Goal: Task Accomplishment & Management: Manage account settings

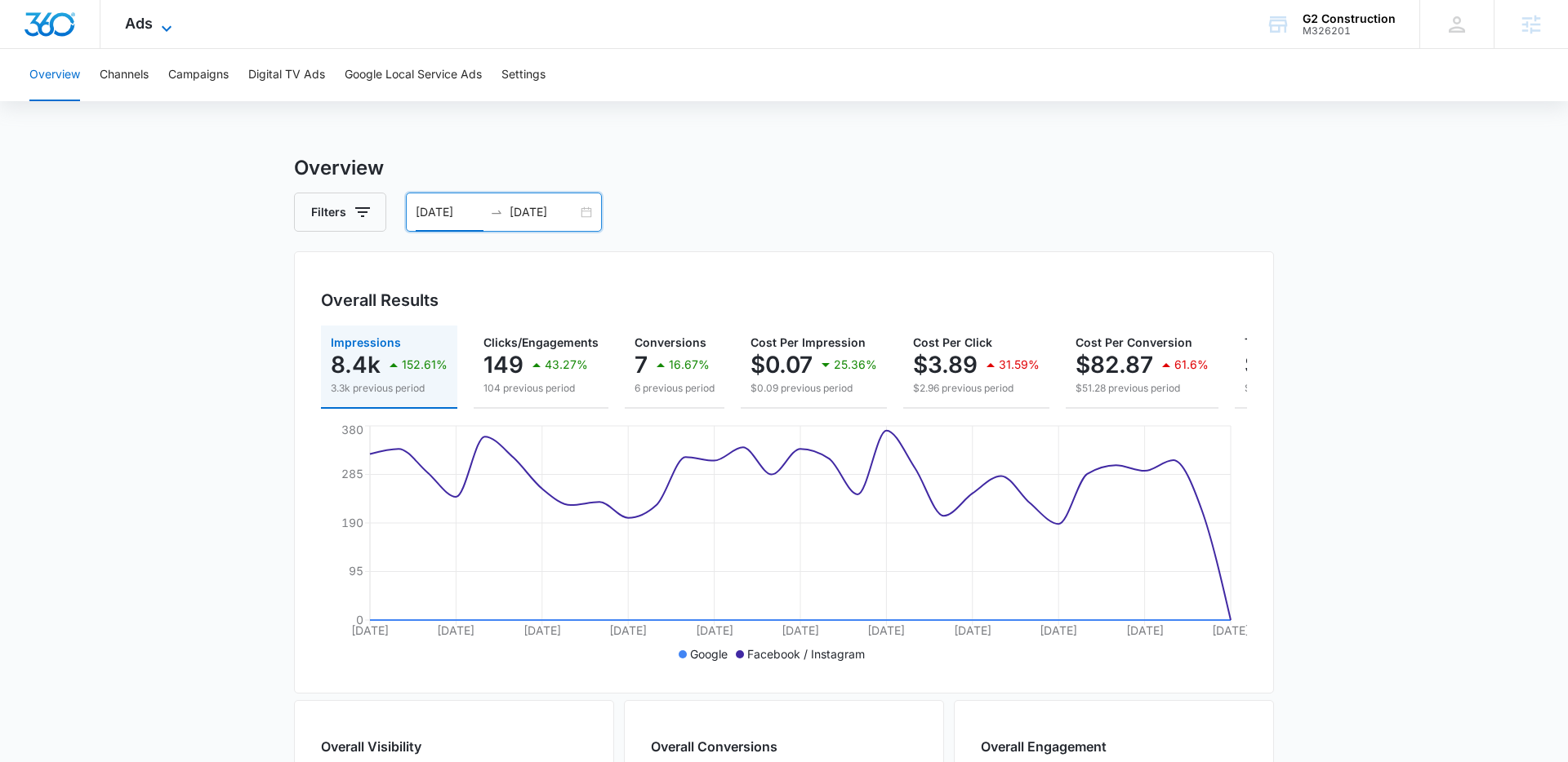
click at [159, 25] on icon at bounding box center [166, 28] width 20 height 20
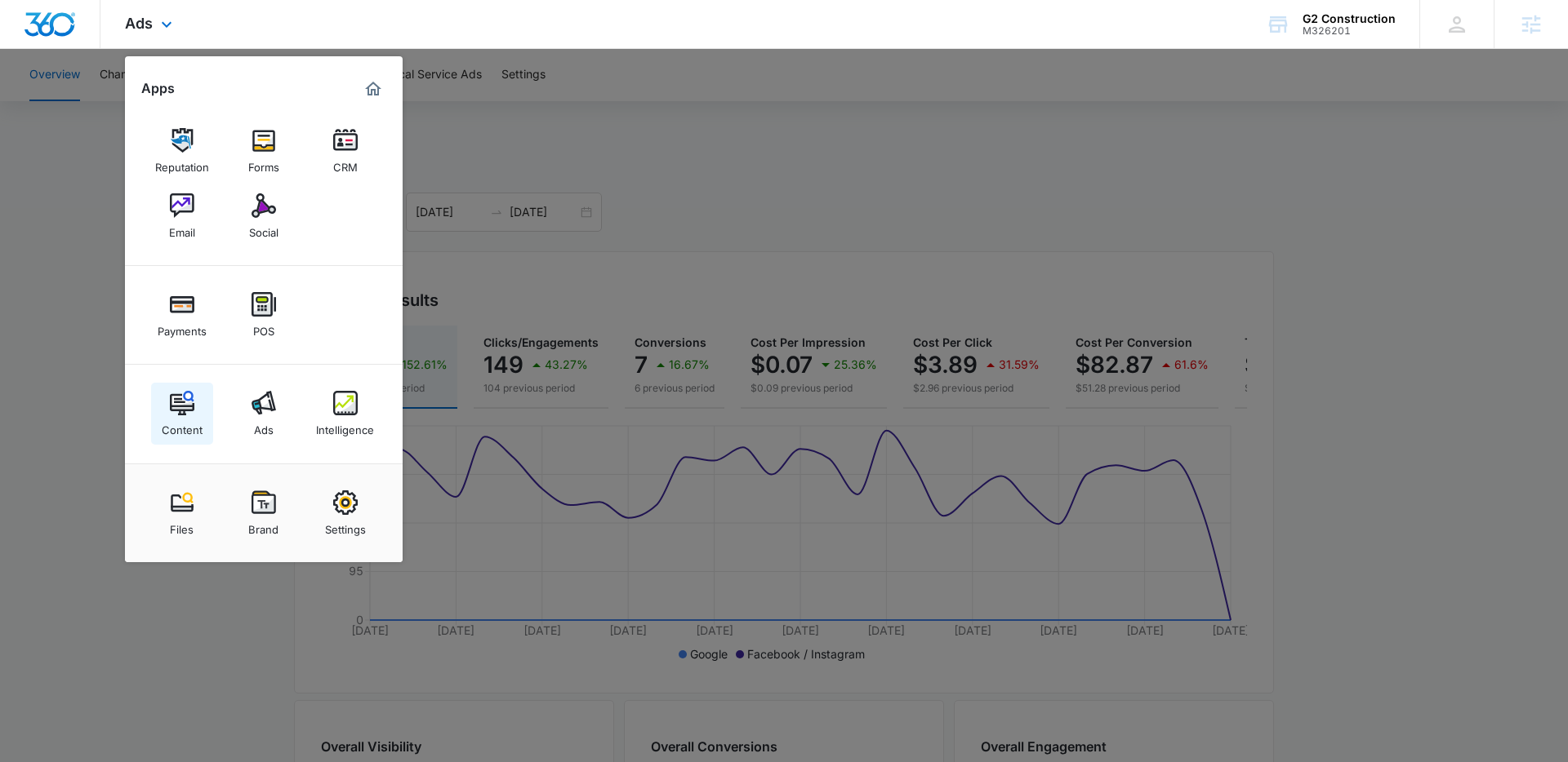
click at [182, 410] on img at bounding box center [182, 403] width 24 height 24
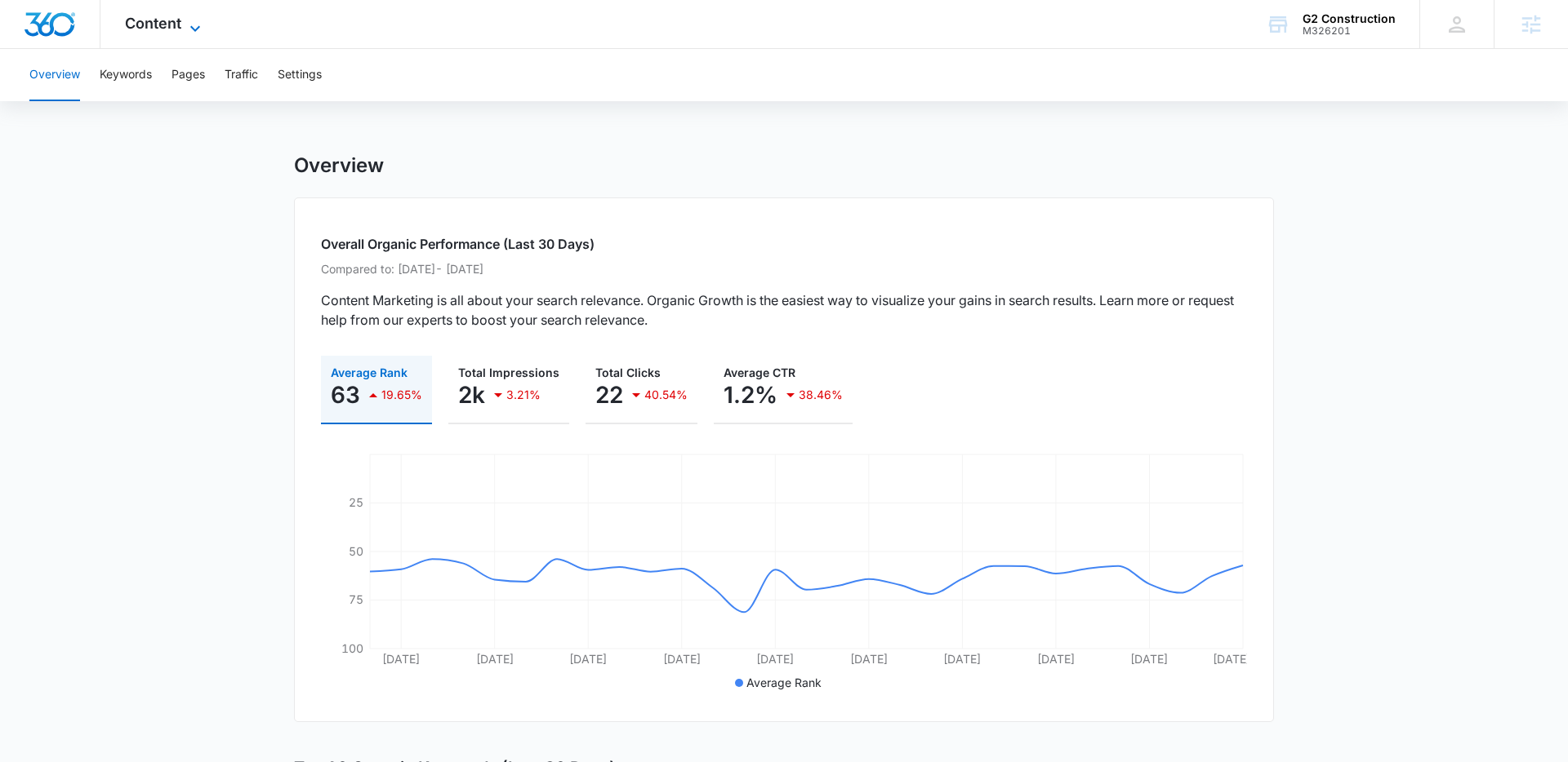
click at [194, 21] on icon at bounding box center [195, 28] width 20 height 20
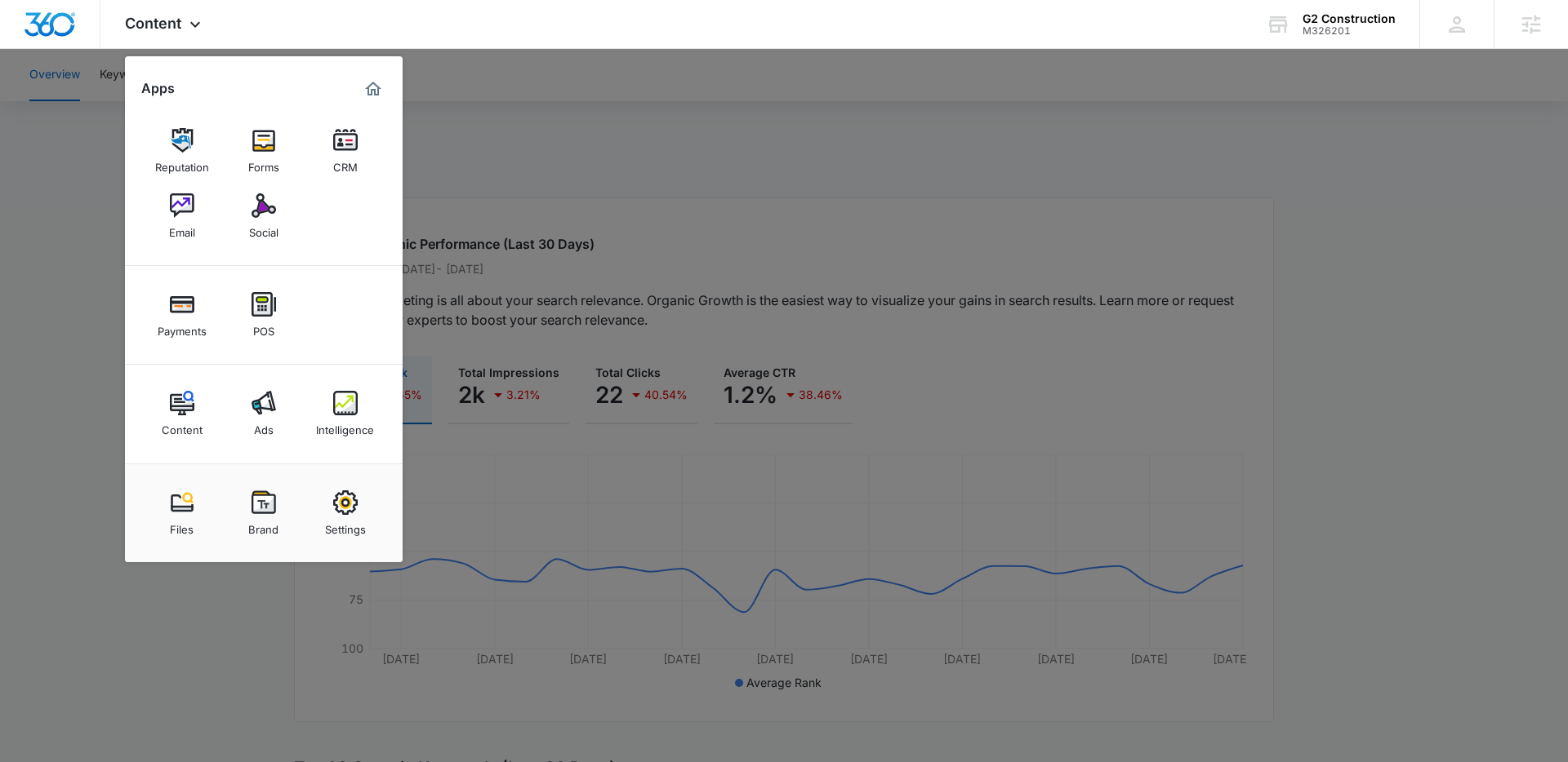
drag, startPoint x: 86, startPoint y: 171, endPoint x: 171, endPoint y: 140, distance: 90.5
click at [87, 171] on div at bounding box center [784, 381] width 1568 height 762
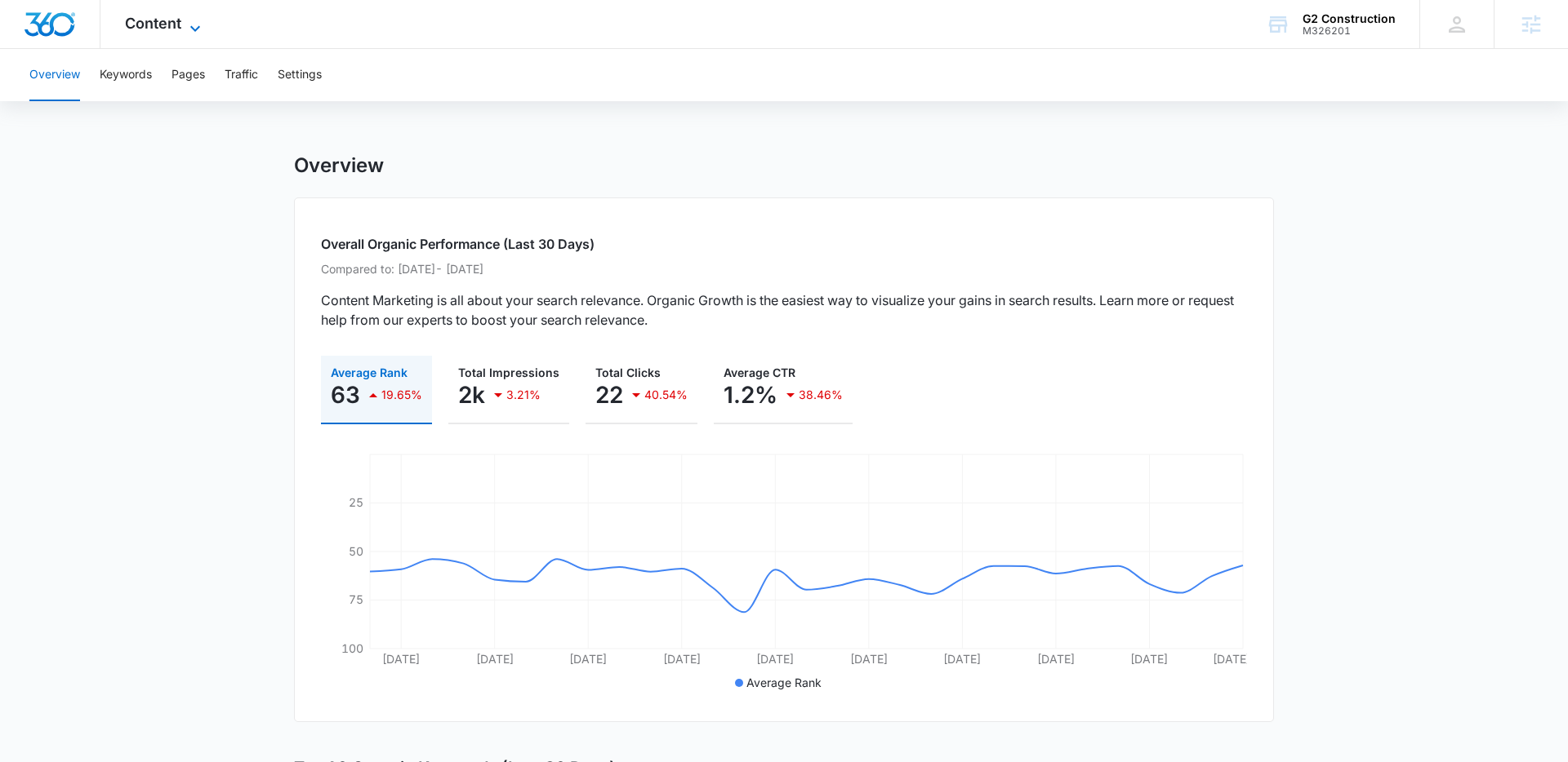
click at [186, 28] on icon at bounding box center [195, 28] width 20 height 20
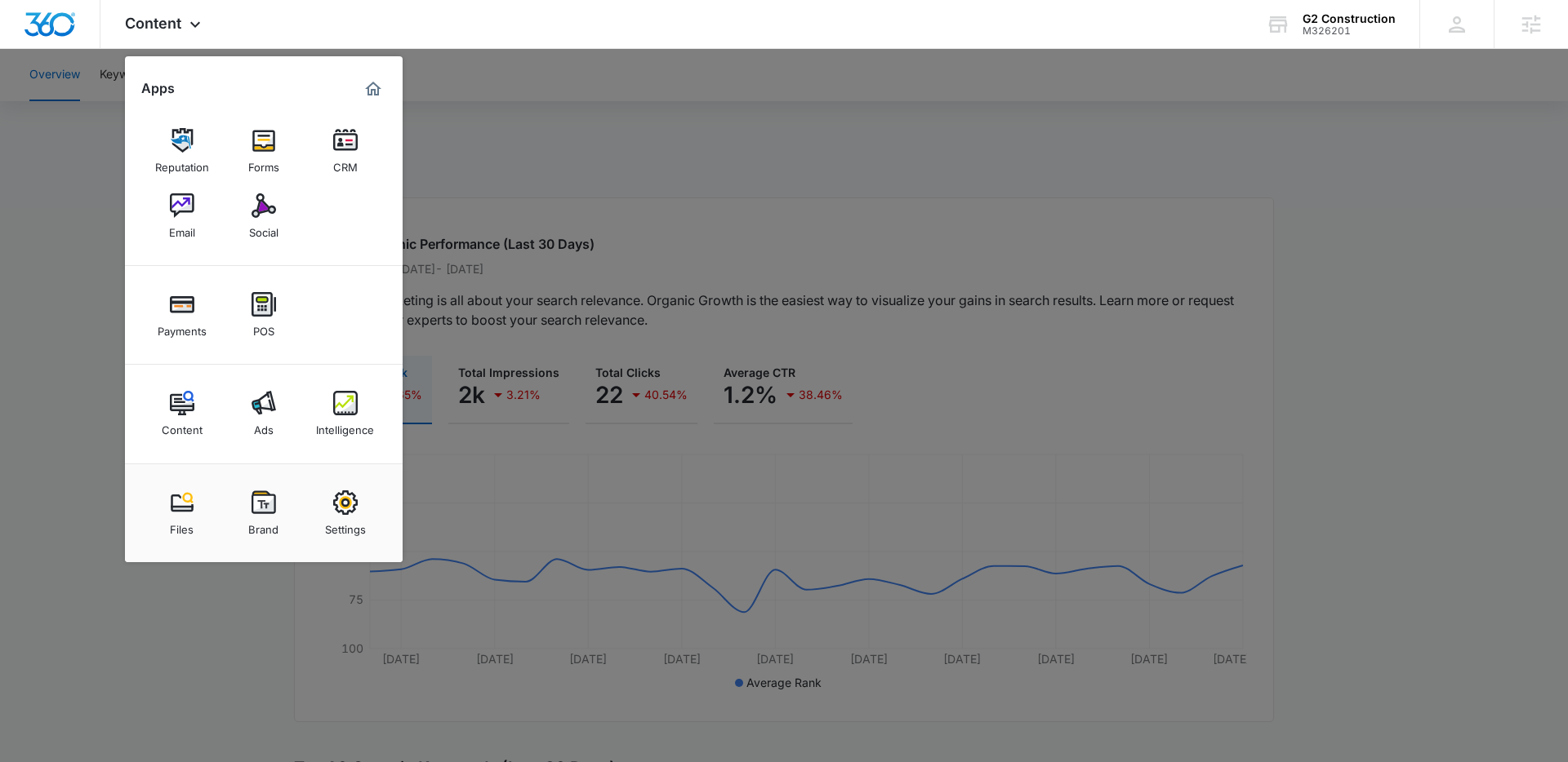
click at [522, 150] on div at bounding box center [784, 381] width 1568 height 762
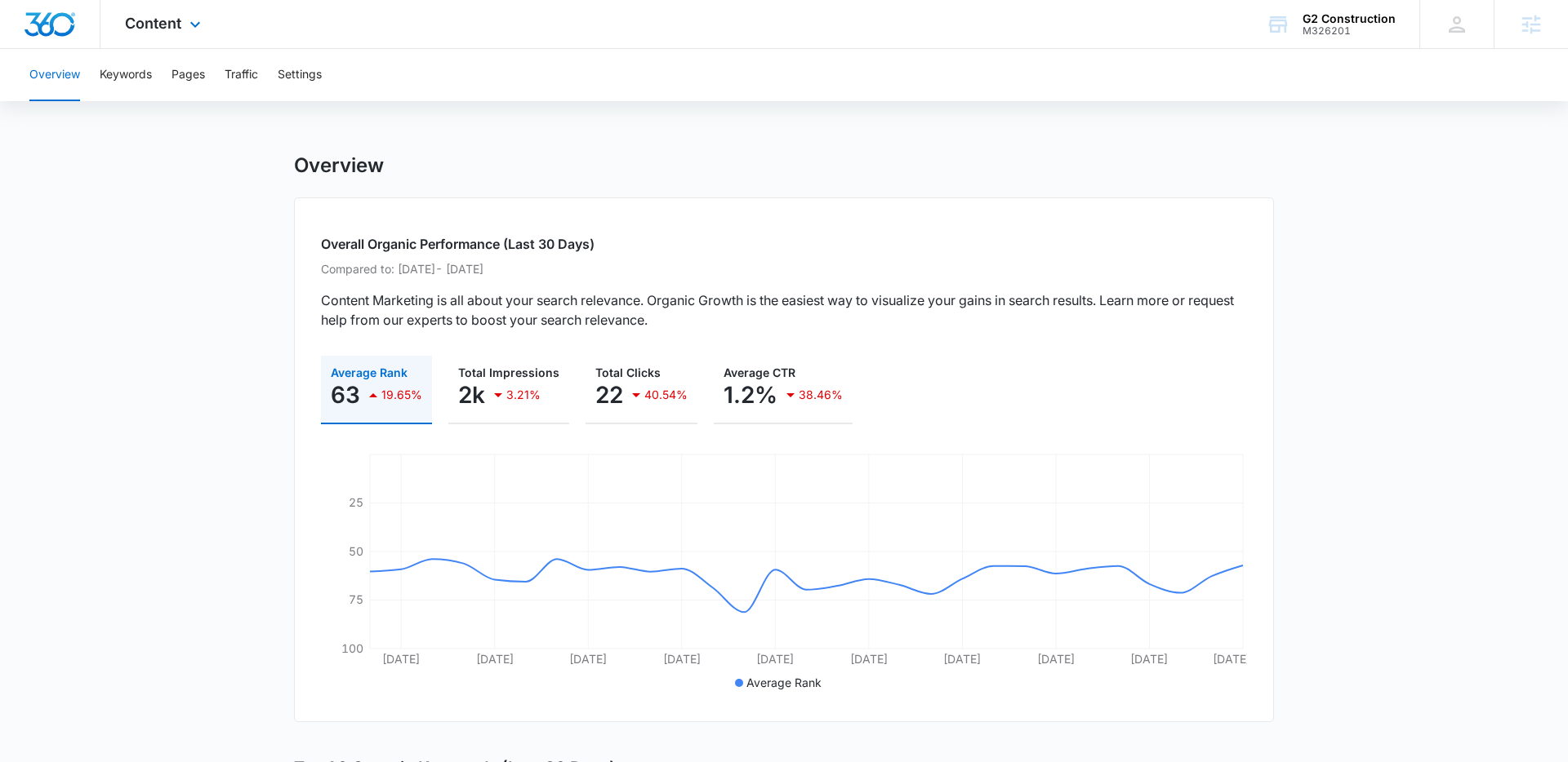
click at [208, 24] on div "Content Apps Reputation Forms CRM Email Social Payments POS Content Ads Intelli…" at bounding box center [165, 23] width 129 height 48
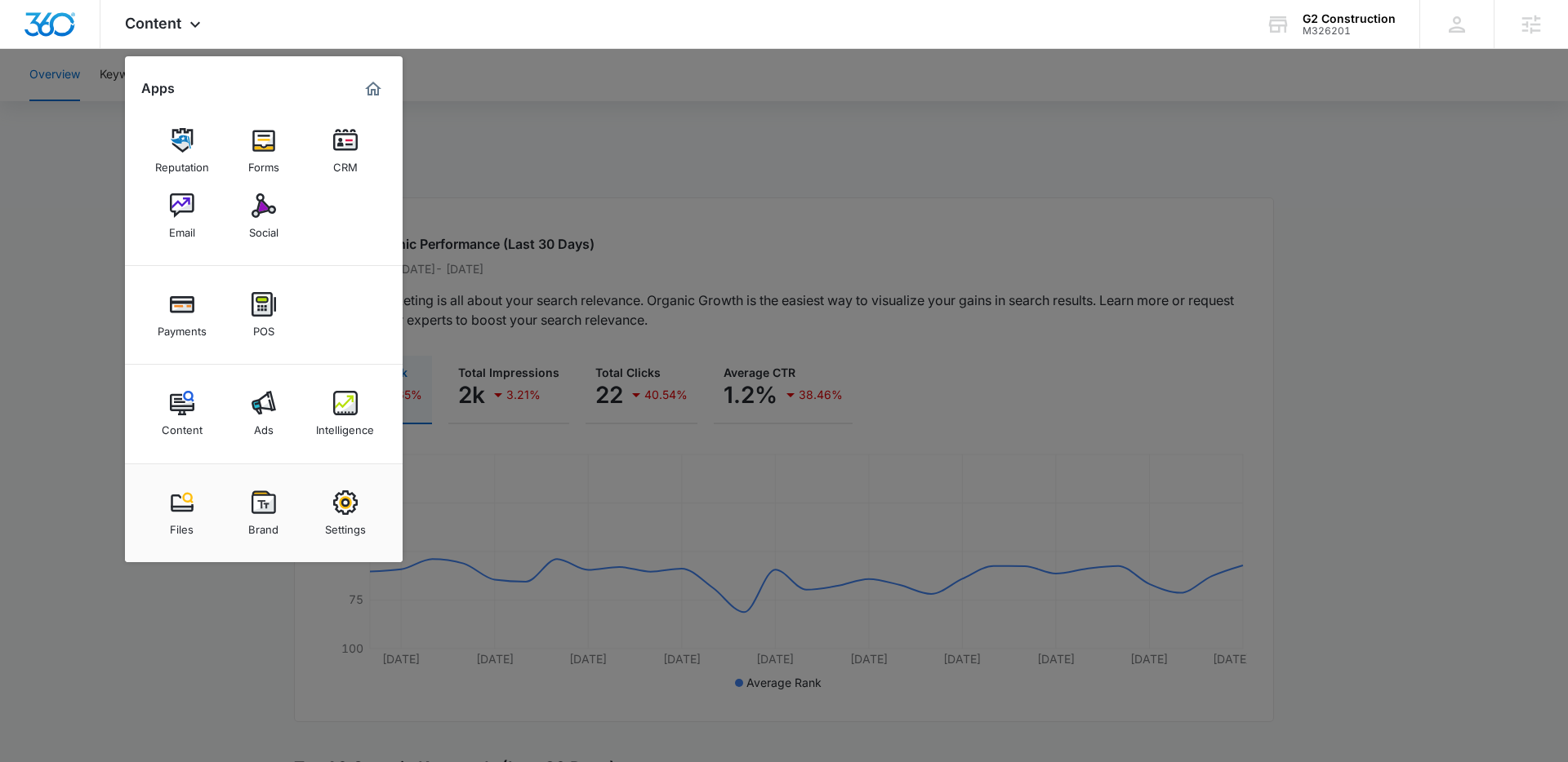
click at [99, 388] on div at bounding box center [784, 381] width 1568 height 762
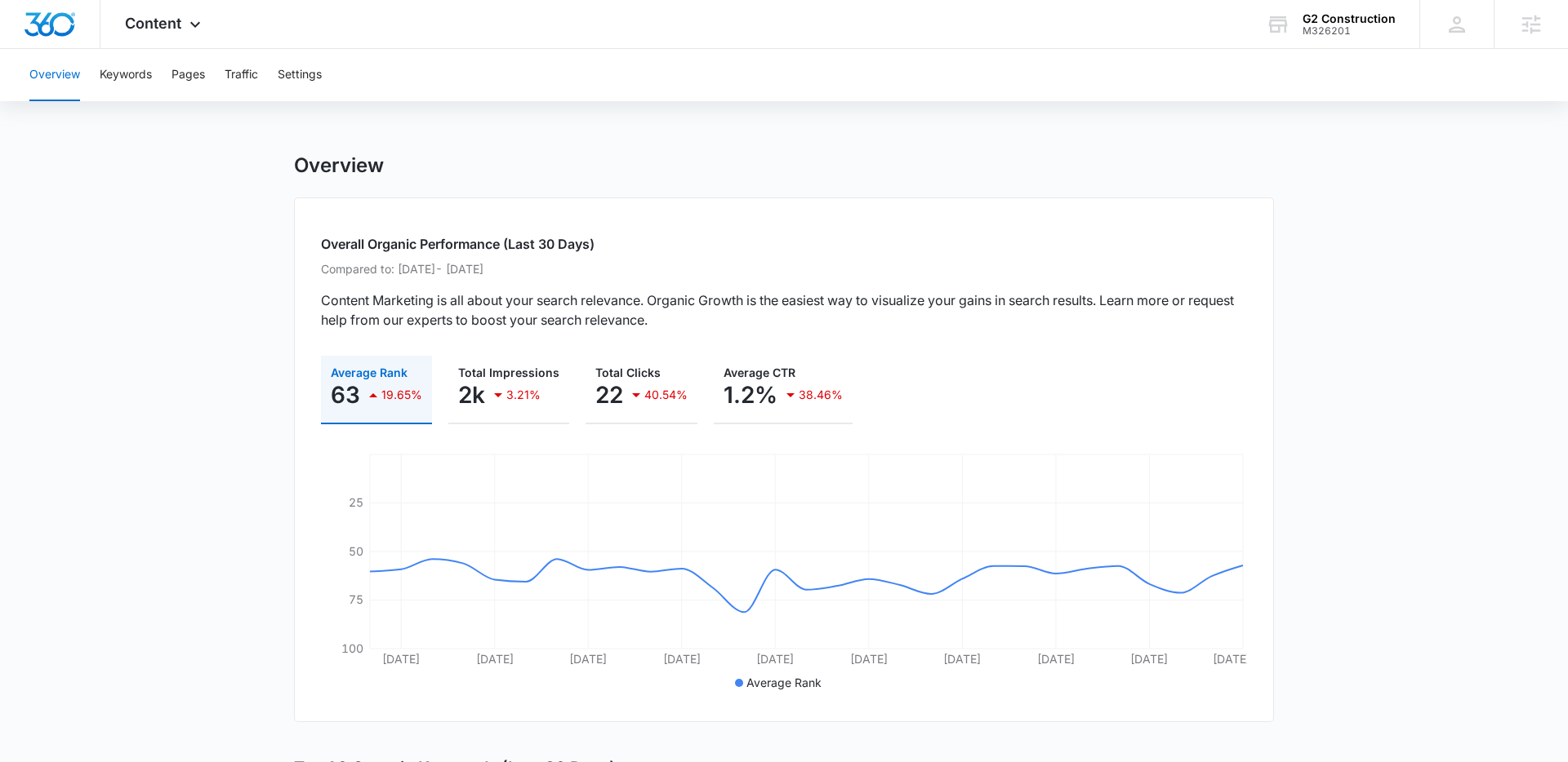
drag, startPoint x: 550, startPoint y: 268, endPoint x: 578, endPoint y: 256, distance: 30.5
click at [539, 266] on p "Compared to: Jul 7, 2025 - Aug 4, 2025" at bounding box center [784, 269] width 927 height 17
click at [580, 252] on h2 "Overall Organic Performance (Last 30 Days)" at bounding box center [784, 244] width 927 height 20
drag, startPoint x: 597, startPoint y: 245, endPoint x: 516, endPoint y: 244, distance: 81.0
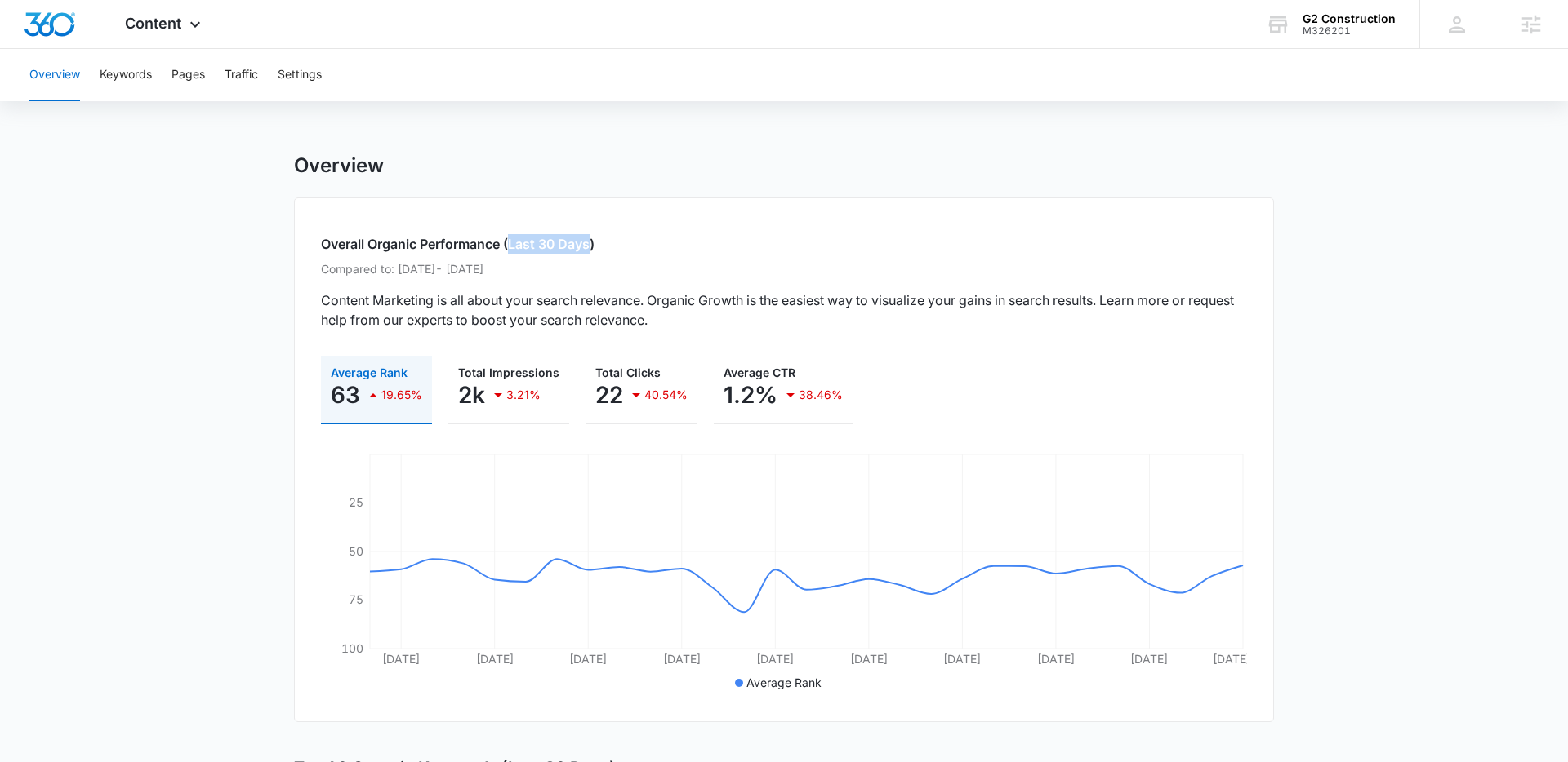
click at [516, 244] on h2 "Overall Organic Performance (Last 30 Days)" at bounding box center [784, 244] width 927 height 20
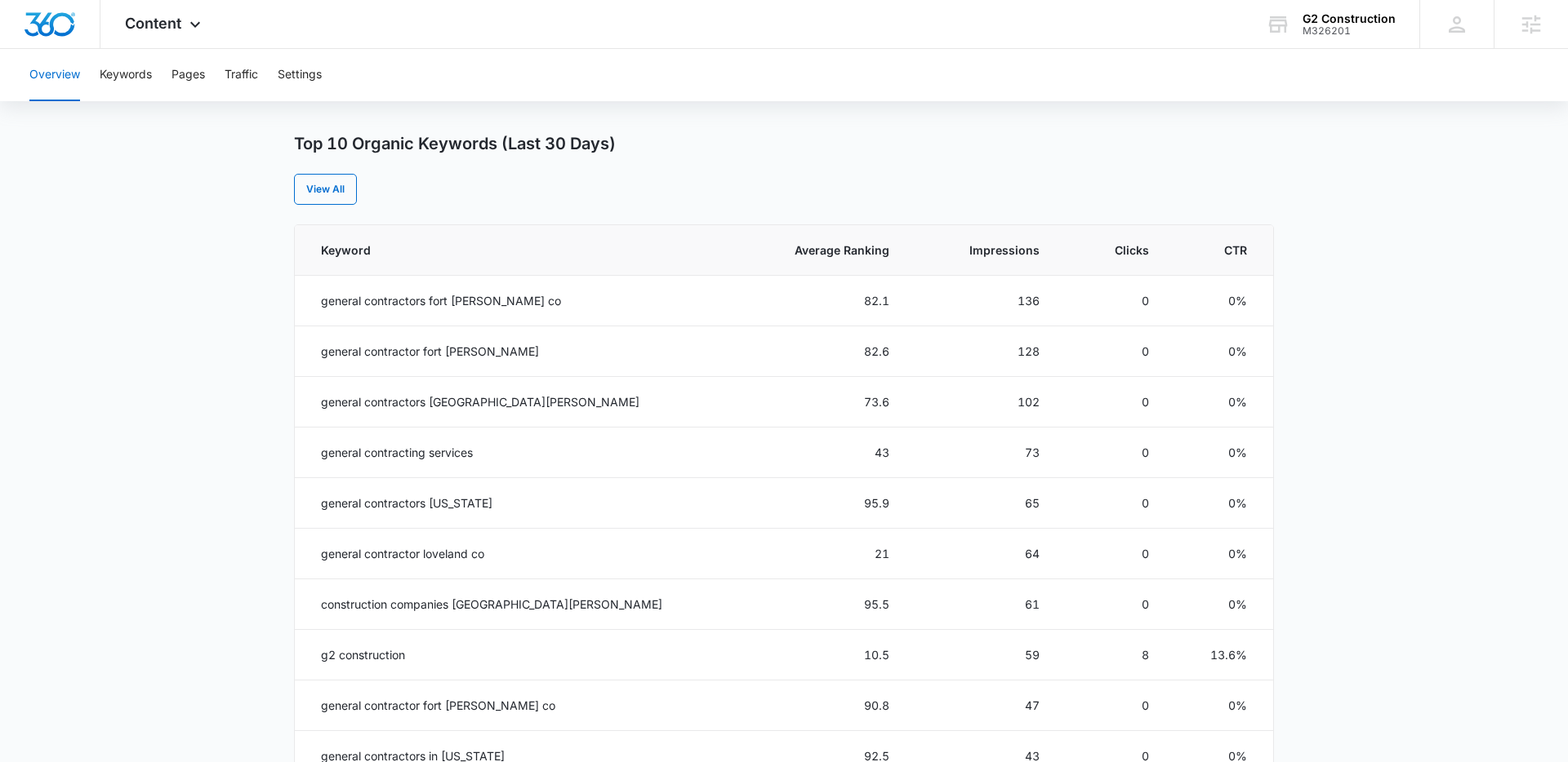
scroll to position [623, 0]
drag, startPoint x: 423, startPoint y: 303, endPoint x: 308, endPoint y: 302, distance: 115.0
click at [308, 302] on td "general contractors fort collins co" at bounding box center [513, 303] width 437 height 51
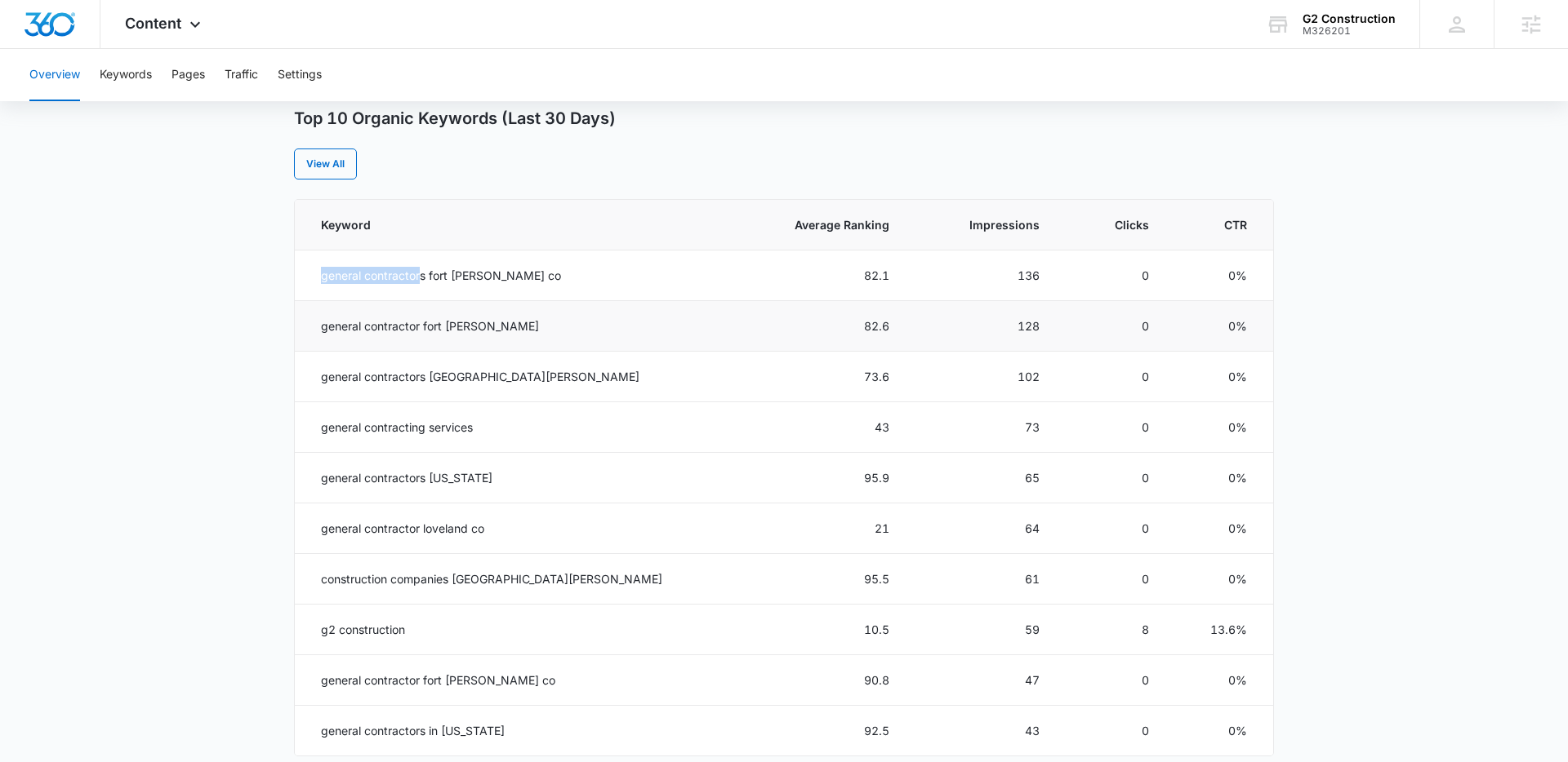
scroll to position [686, 0]
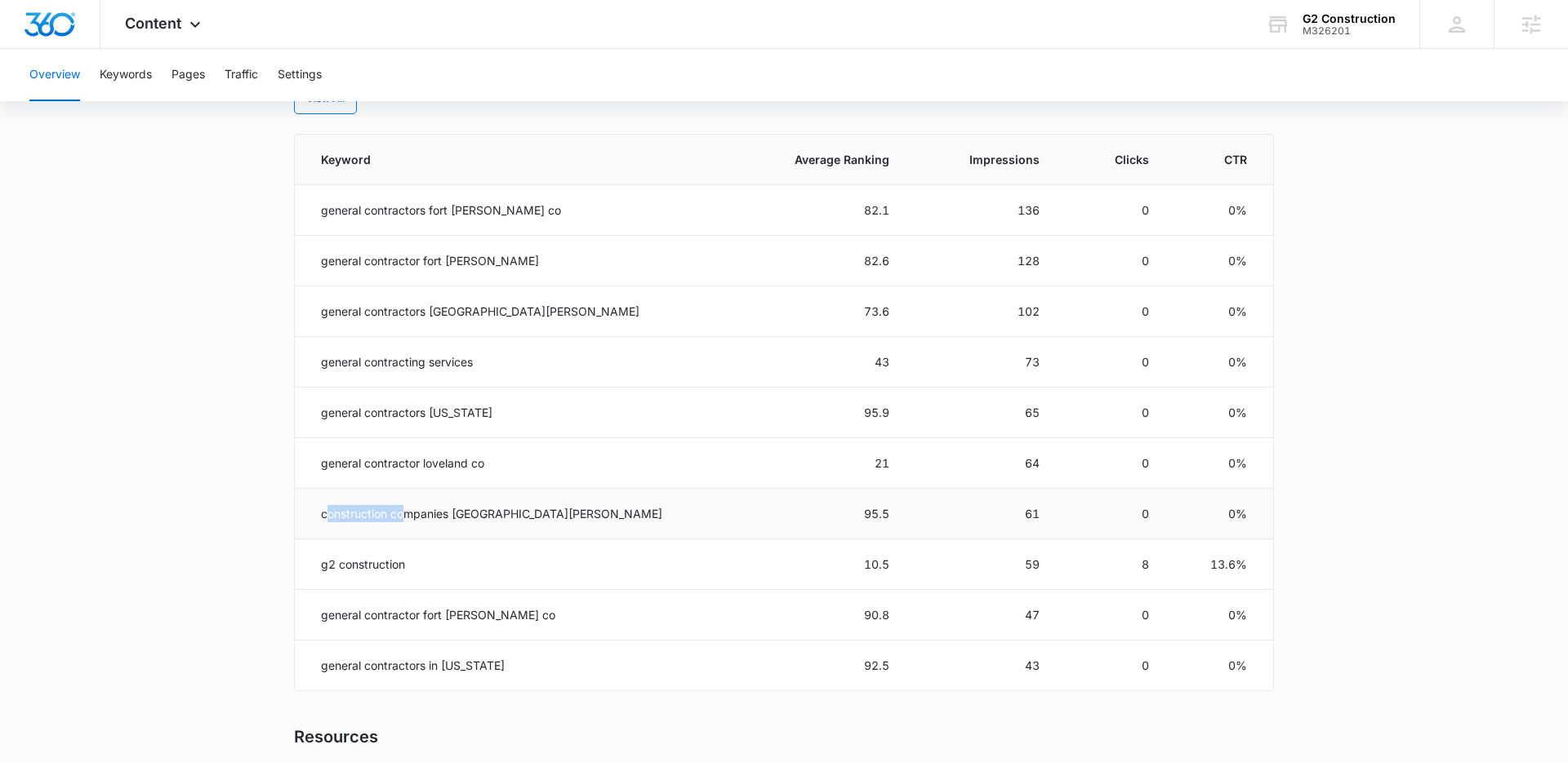
drag, startPoint x: 373, startPoint y: 515, endPoint x: 409, endPoint y: 513, distance: 36.1
click at [409, 513] on td "construction companies fort collins" at bounding box center [513, 515] width 437 height 51
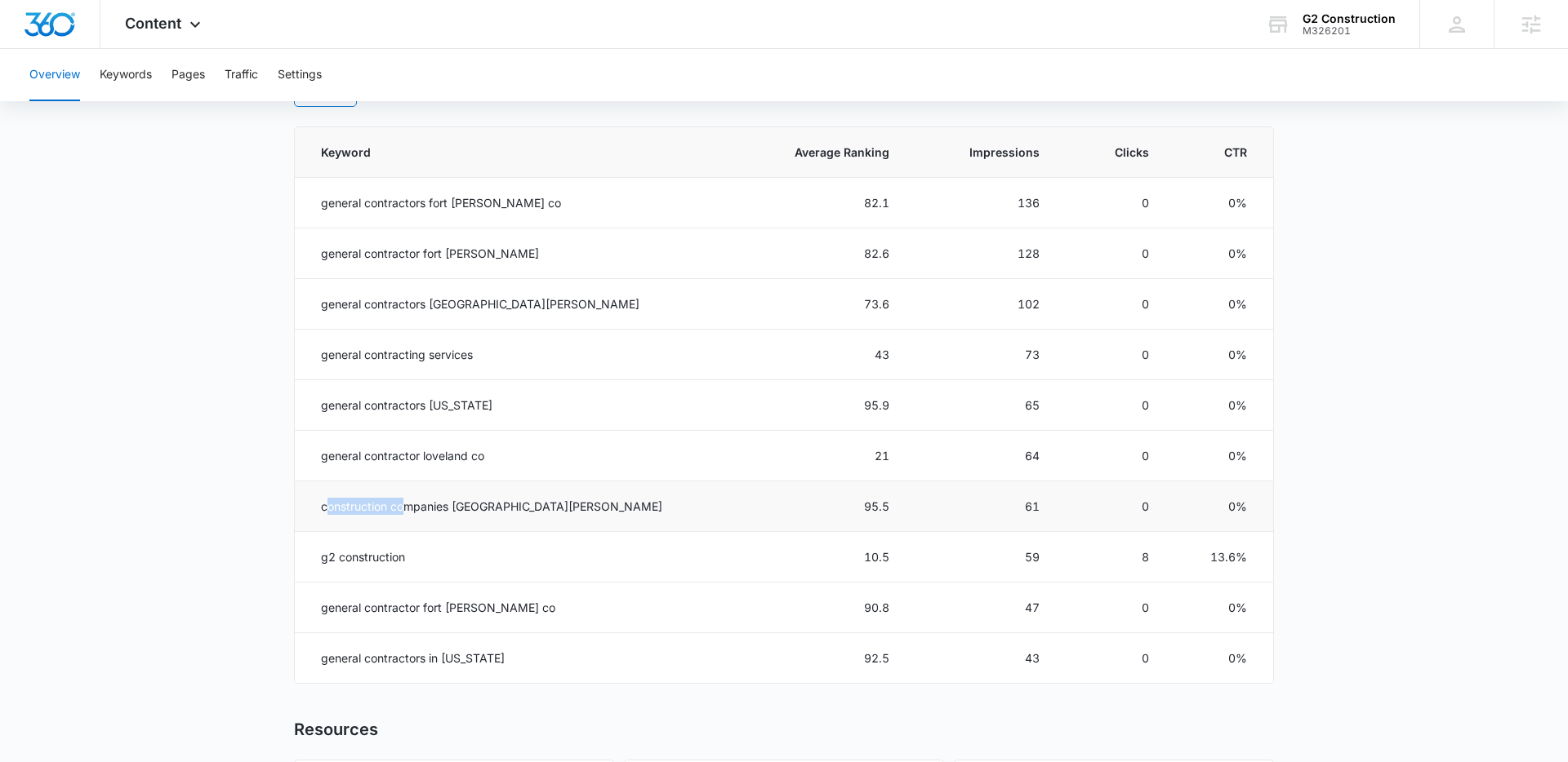
click at [409, 513] on td "construction companies fort collins" at bounding box center [513, 507] width 437 height 51
click at [792, 153] on span "Average Ranking" at bounding box center [833, 151] width 115 height 17
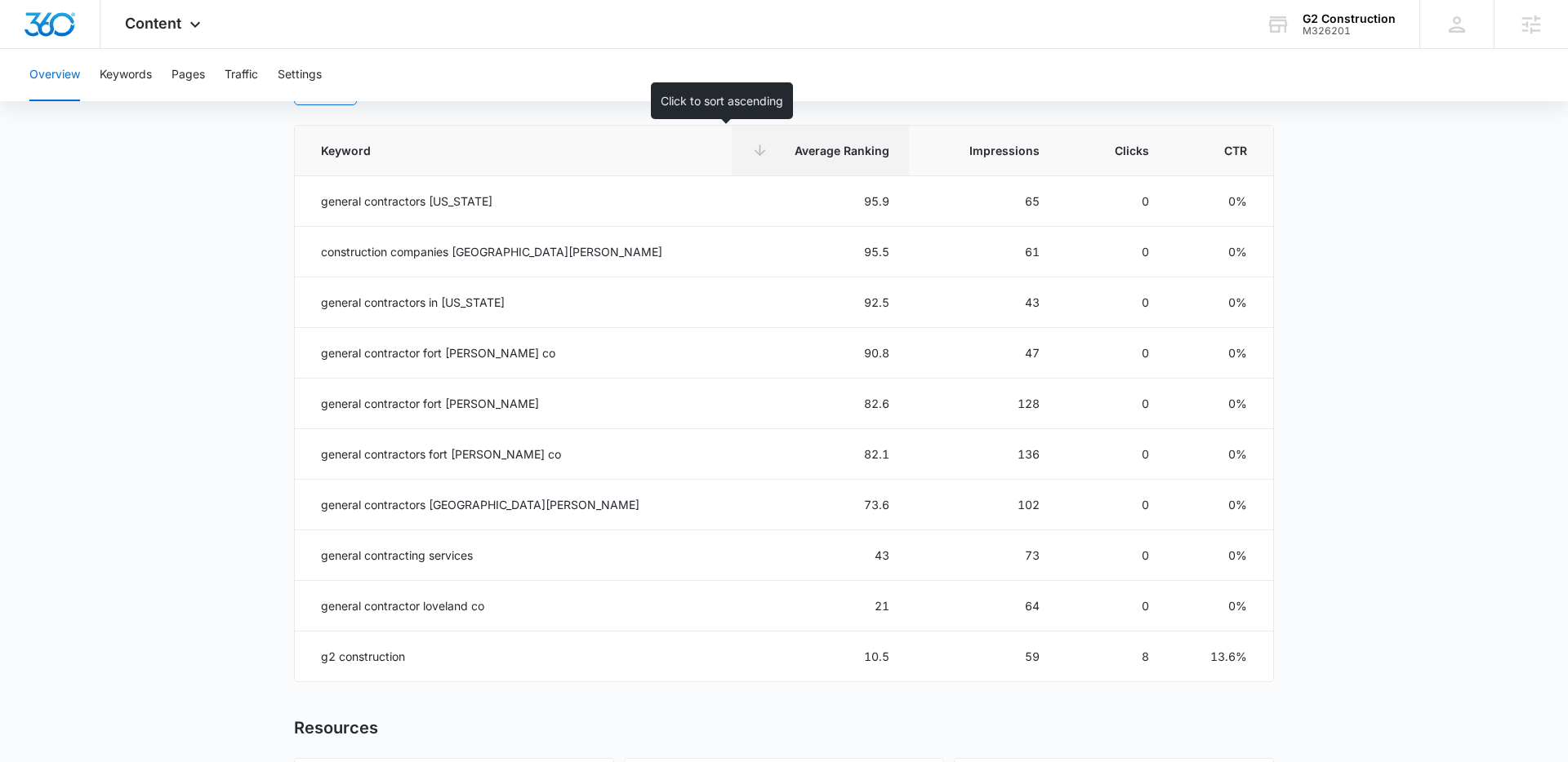
click at [790, 152] on span "Average Ranking" at bounding box center [833, 151] width 115 height 17
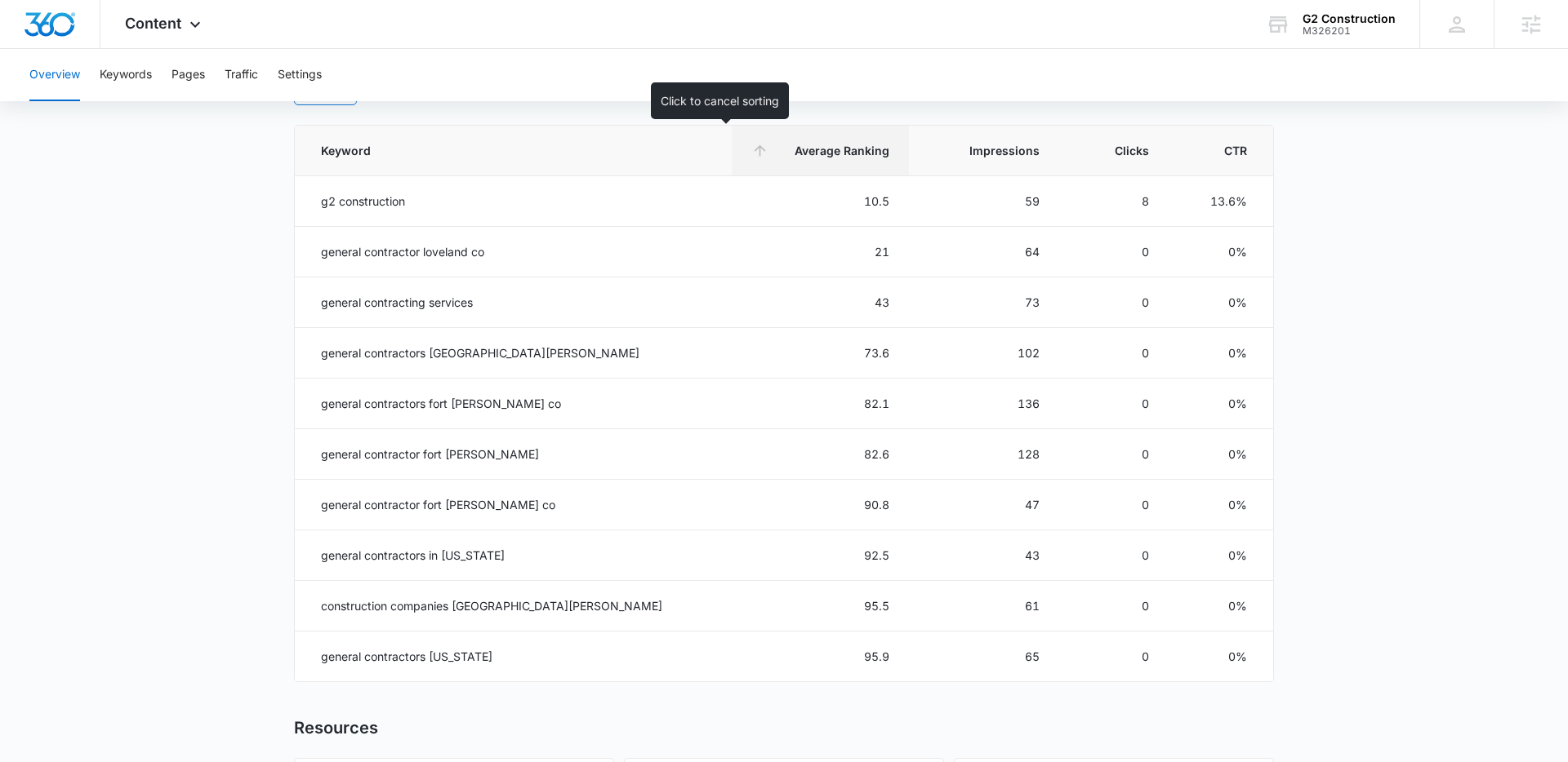
click at [790, 152] on span "Average Ranking" at bounding box center [833, 151] width 115 height 17
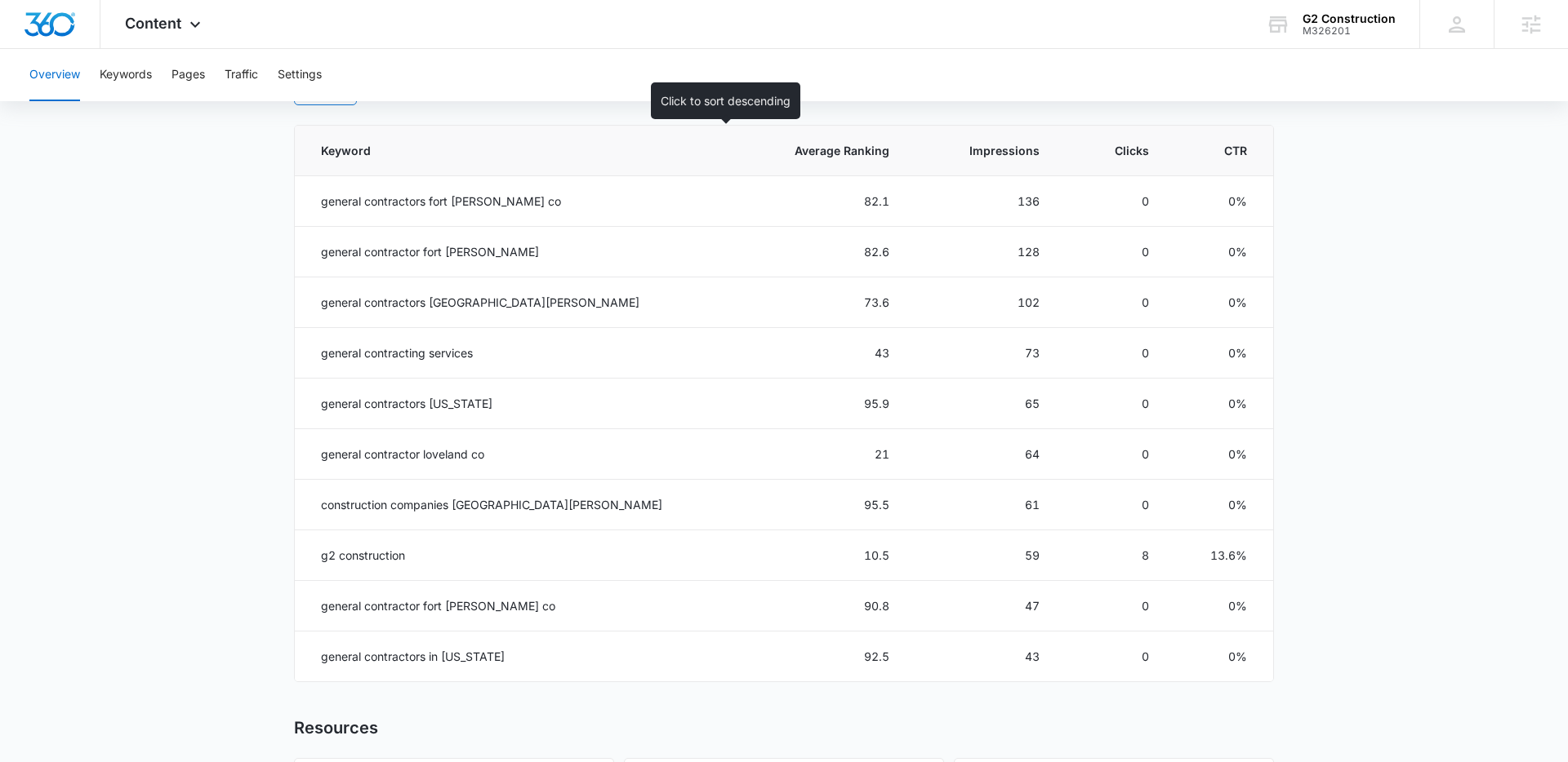
click at [786, 141] on th "Average Ranking" at bounding box center [821, 151] width 178 height 51
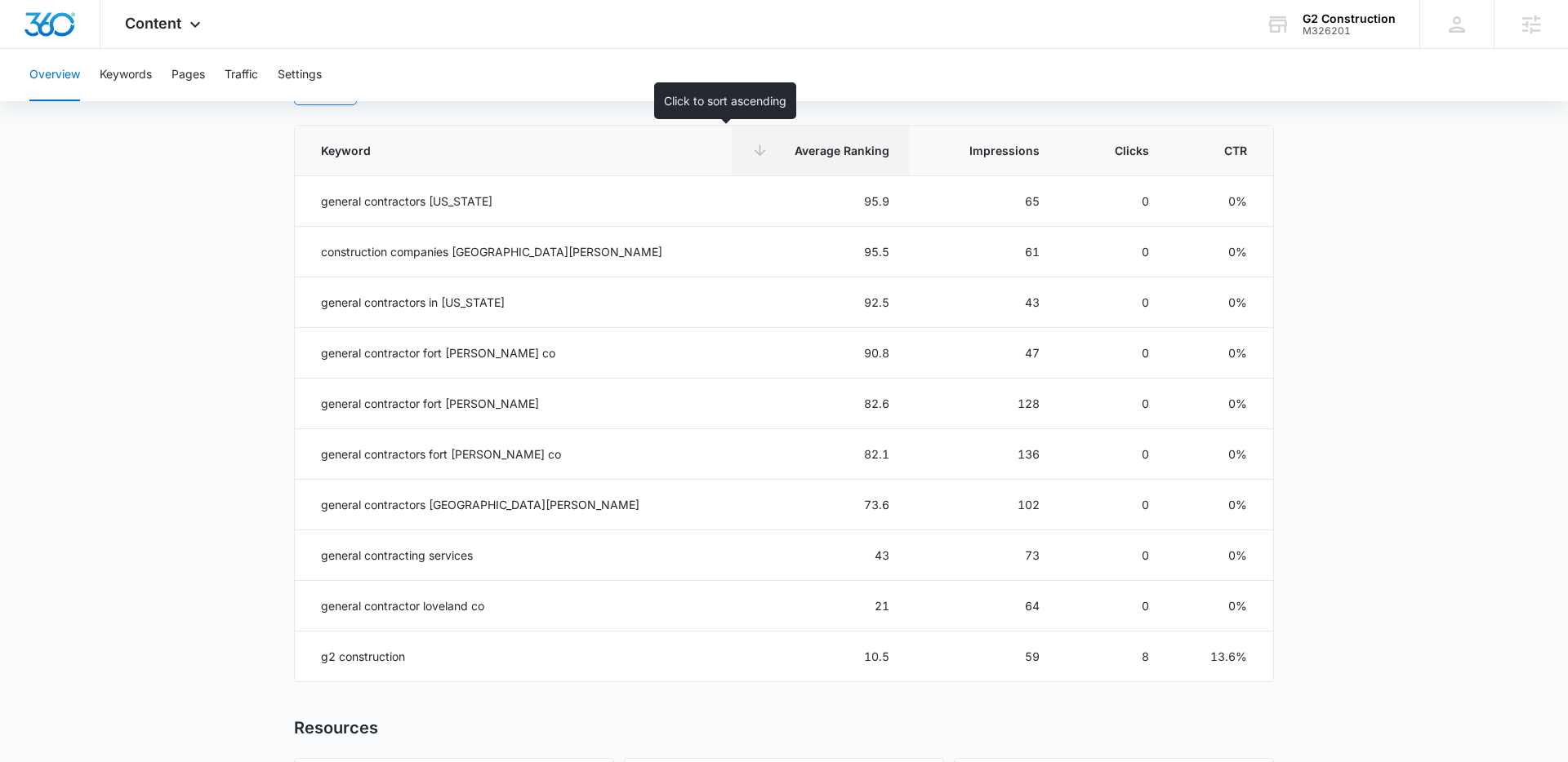
click at [783, 161] on th "Average Ranking" at bounding box center [821, 151] width 178 height 51
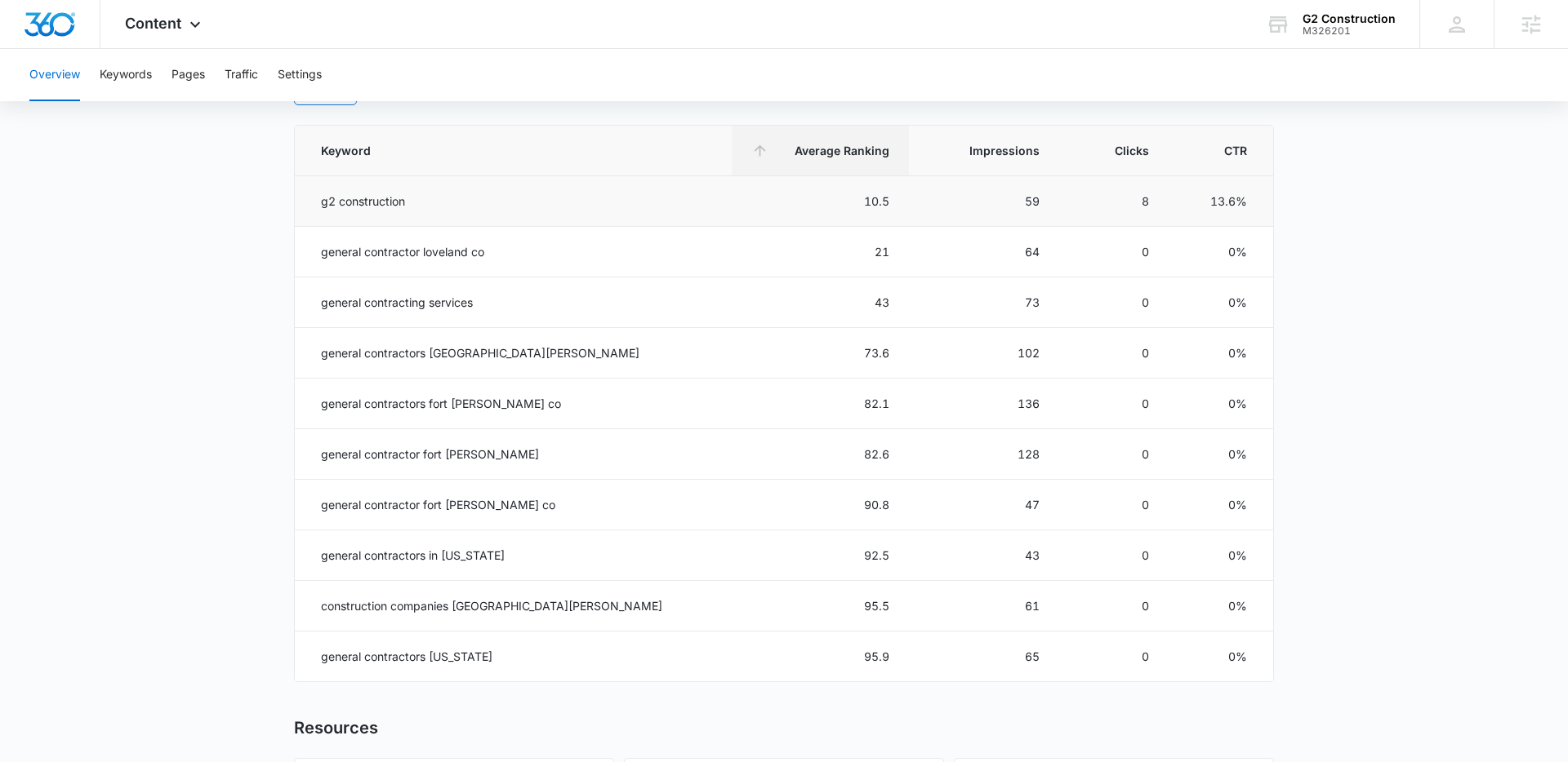
scroll to position [686, 0]
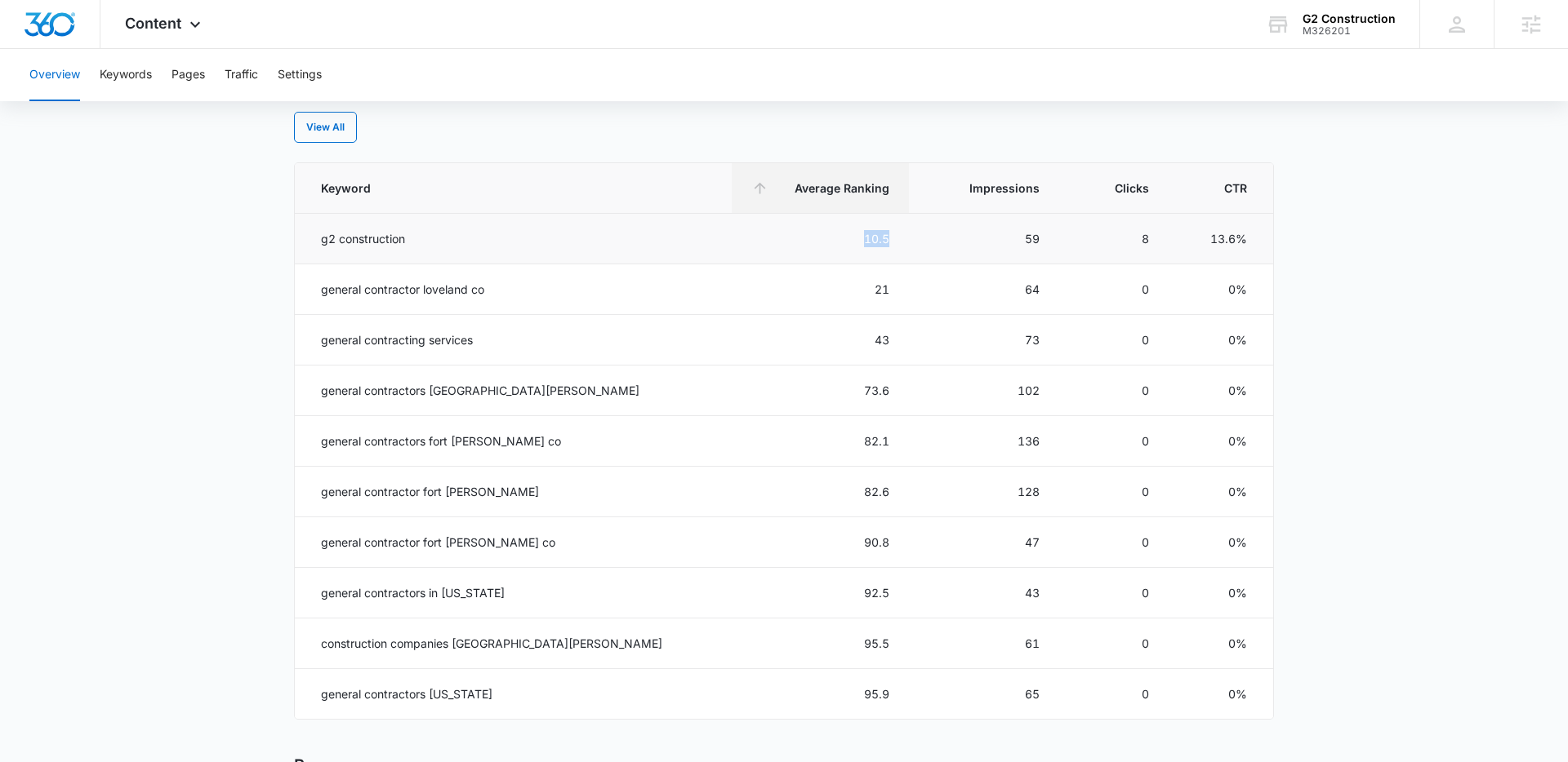
drag, startPoint x: 818, startPoint y: 244, endPoint x: 776, endPoint y: 238, distance: 42.4
click at [776, 238] on td "10.5" at bounding box center [821, 239] width 178 height 51
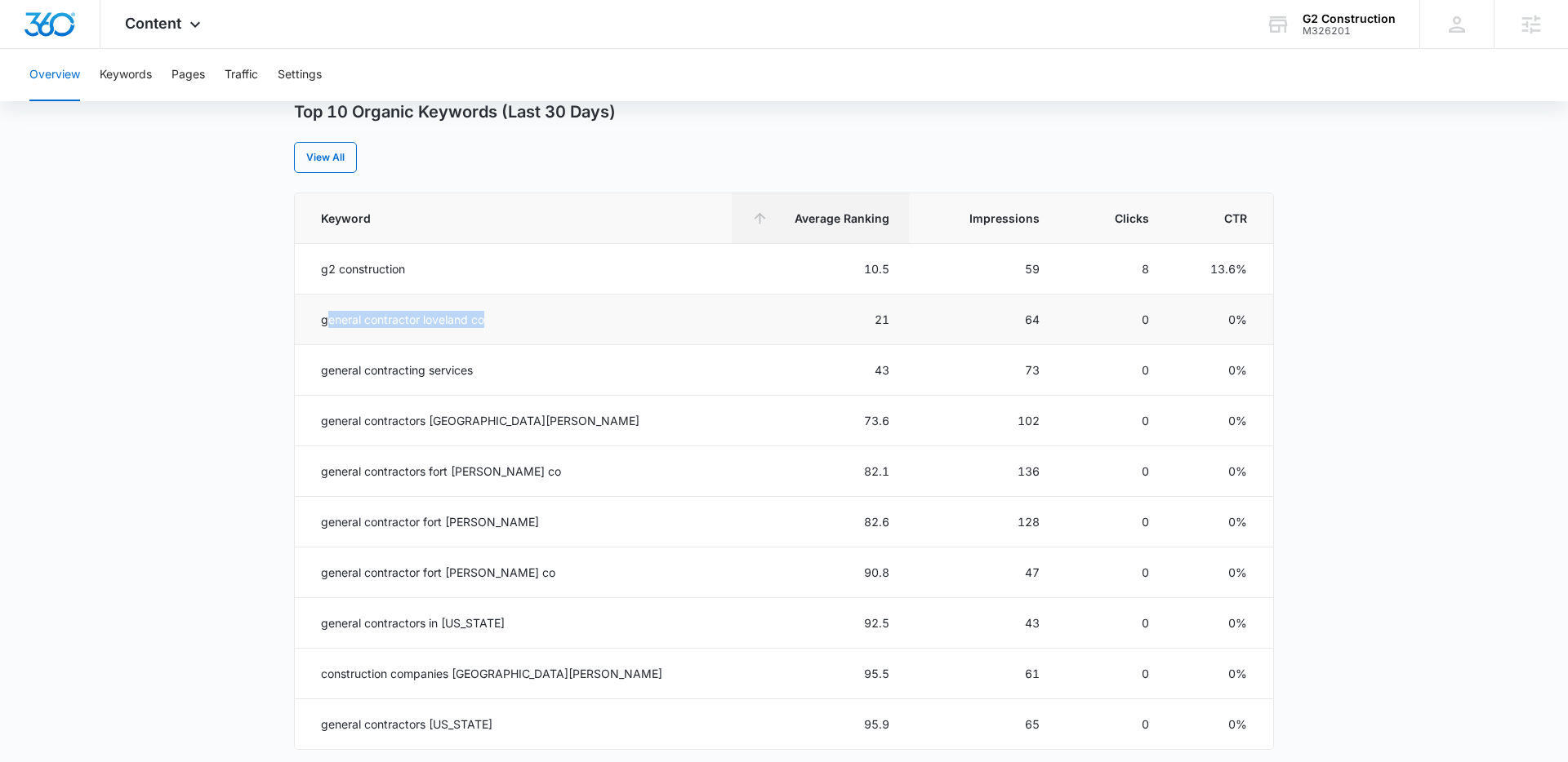
drag, startPoint x: 328, startPoint y: 321, endPoint x: 501, endPoint y: 320, distance: 173.0
click at [501, 320] on td "general contractor loveland co" at bounding box center [513, 320] width 437 height 51
click at [196, 314] on main "Overview Overall Organic Performance (Last 30 Days) Compared to: Jul 7, 2025 - …" at bounding box center [784, 288] width 1568 height 1582
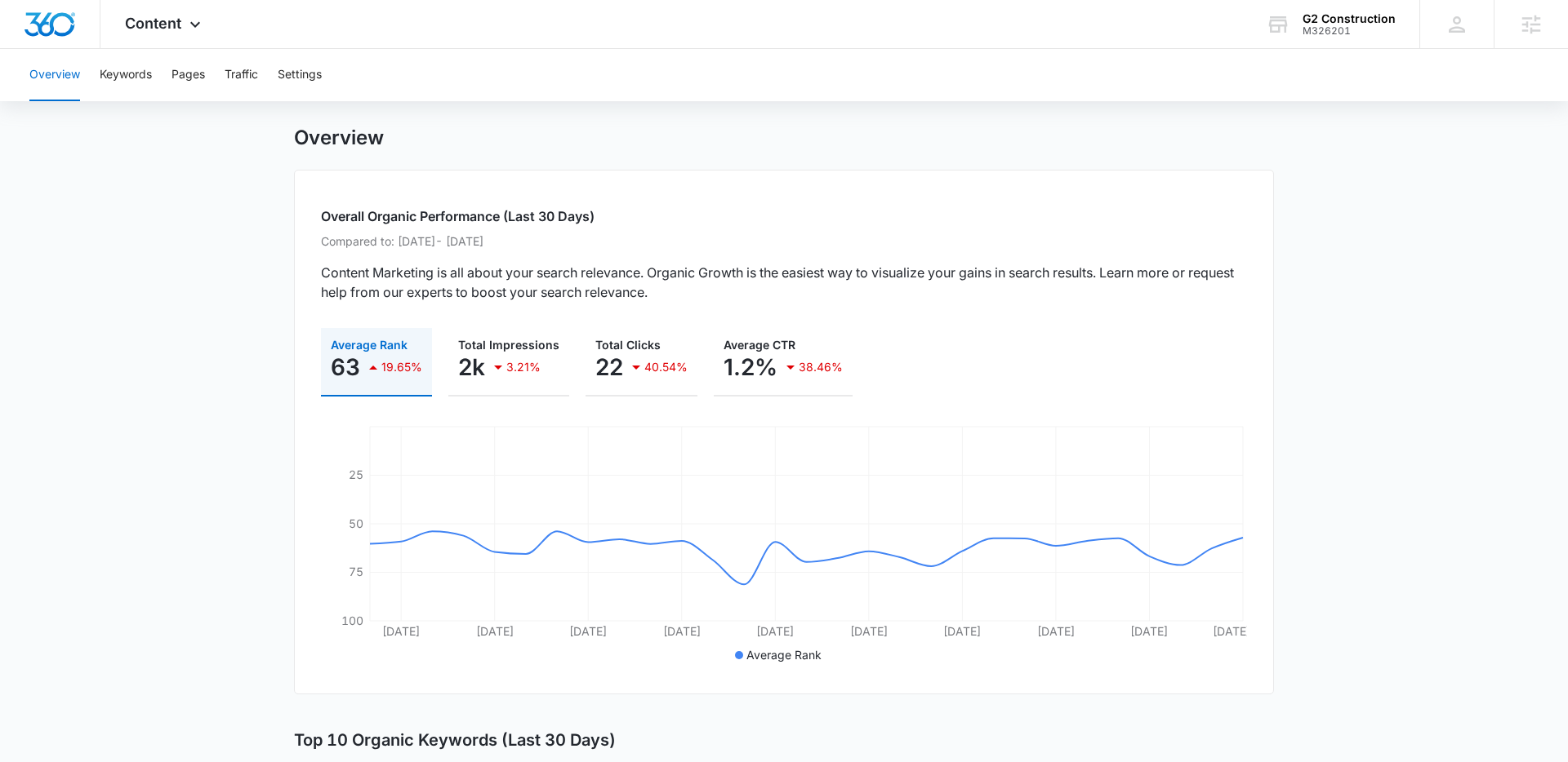
scroll to position [35, 0]
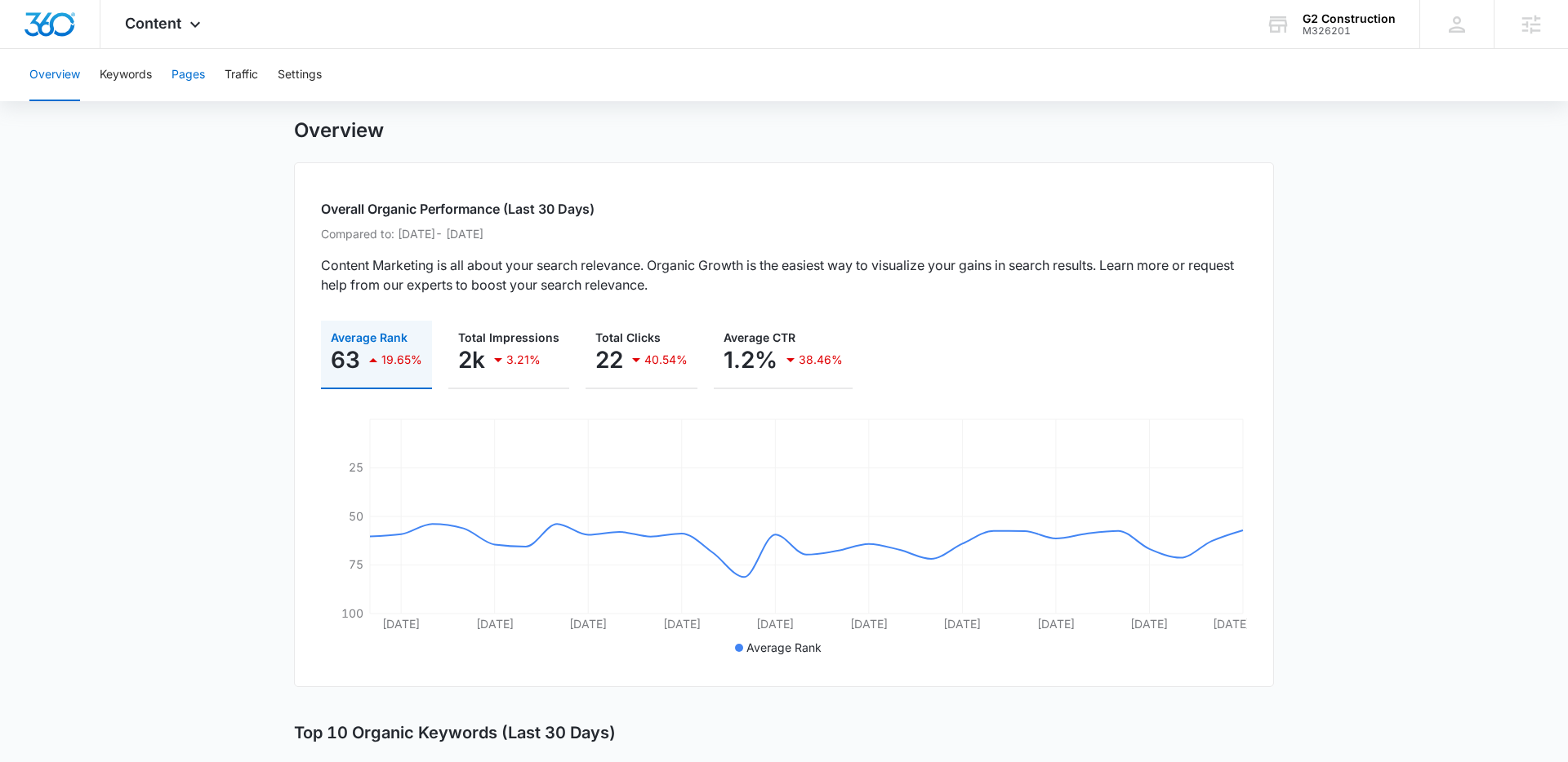
click at [195, 79] on button "Pages" at bounding box center [188, 75] width 34 height 52
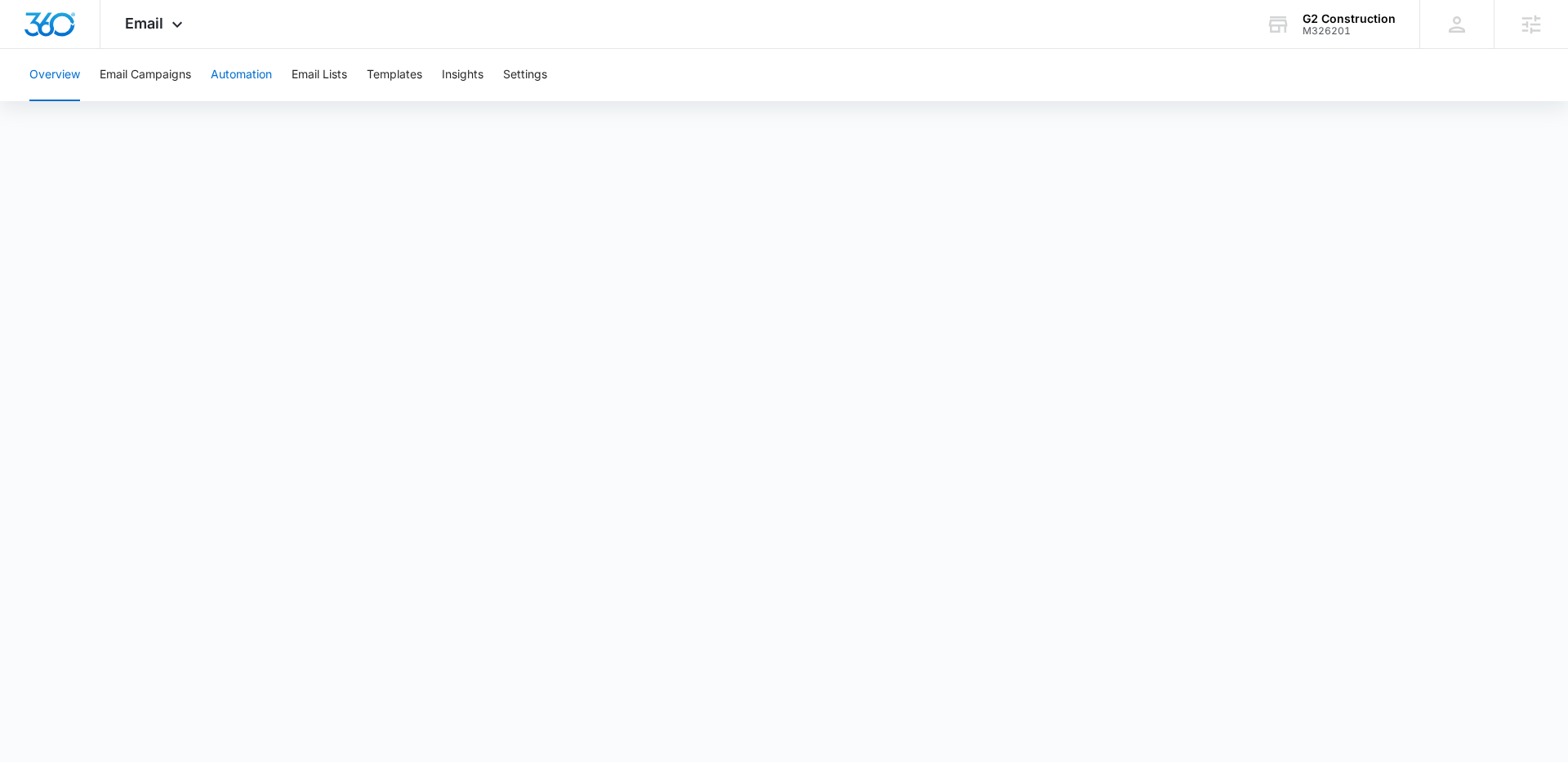
click at [224, 75] on button "Automation" at bounding box center [241, 75] width 61 height 52
click at [259, 77] on button "Automation" at bounding box center [241, 75] width 61 height 52
click at [145, 87] on button "Email Campaigns" at bounding box center [145, 75] width 92 height 52
click at [245, 73] on button "Automation" at bounding box center [241, 75] width 61 height 52
click at [391, 71] on button "Templates" at bounding box center [394, 75] width 55 height 52
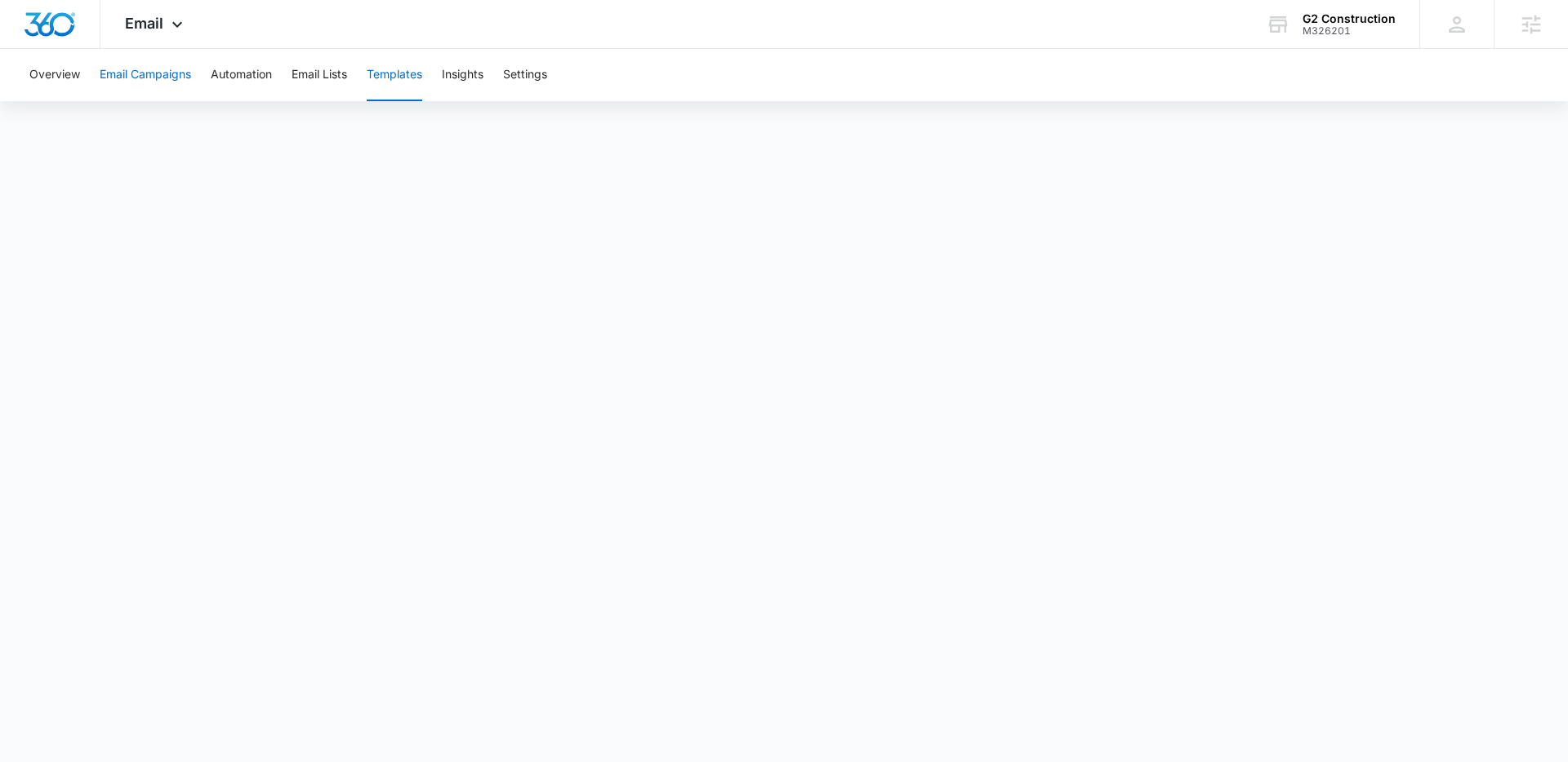
click at [117, 66] on button "Email Campaigns" at bounding box center [145, 75] width 92 height 52
click at [152, 23] on span "Email" at bounding box center [143, 23] width 38 height 17
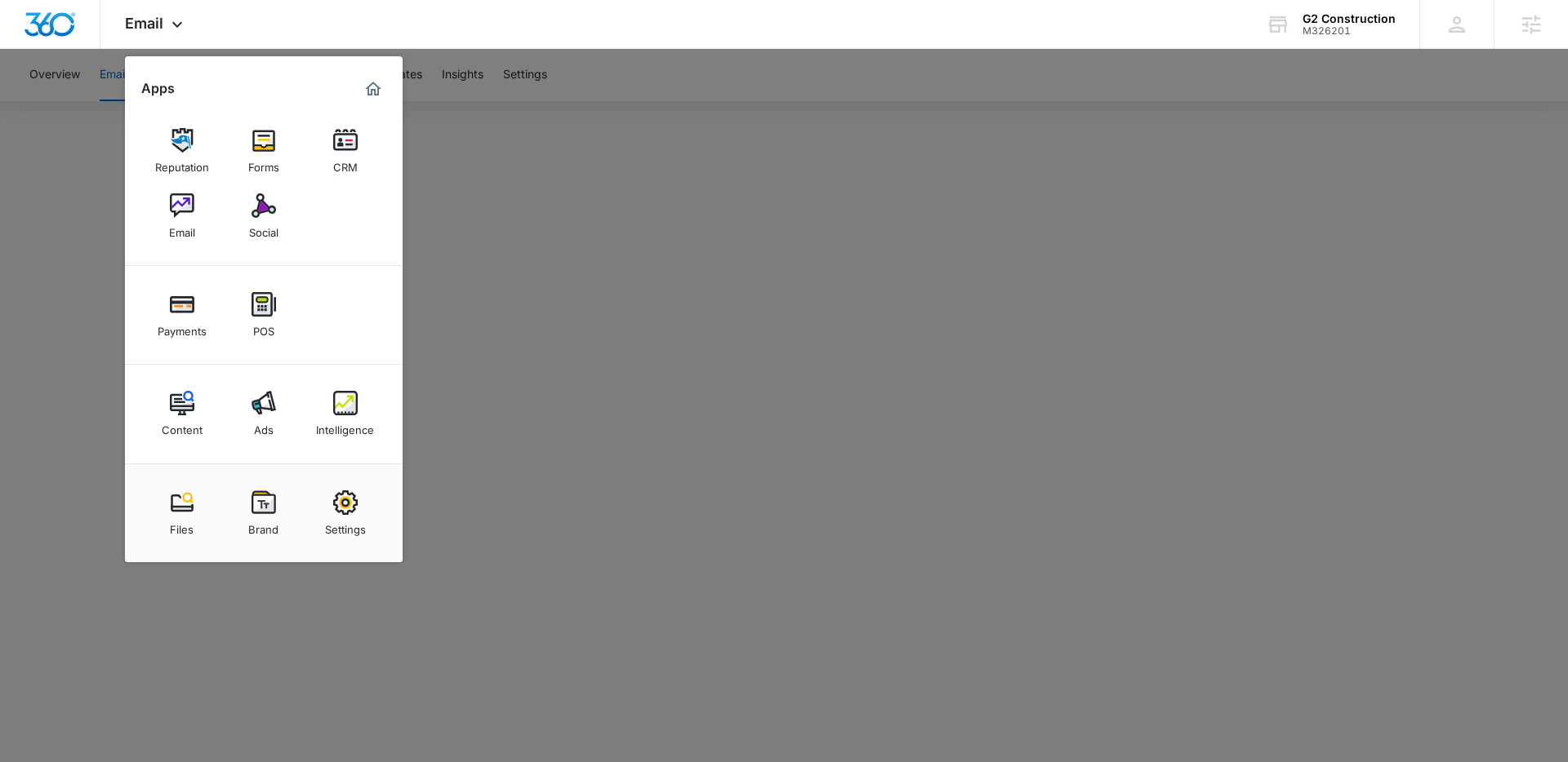
click at [706, 133] on div at bounding box center [784, 381] width 1568 height 762
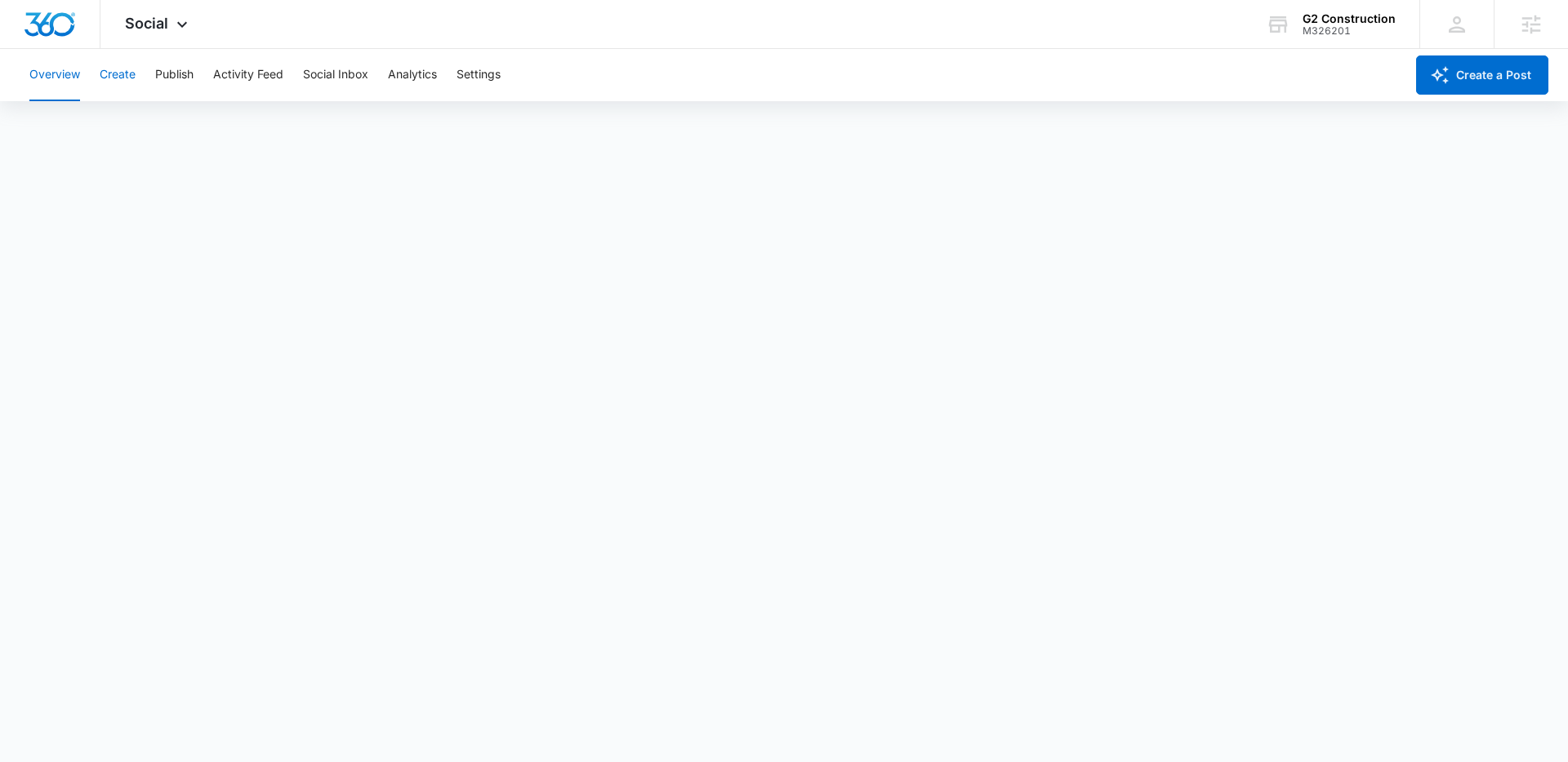
click at [128, 73] on button "Create" at bounding box center [117, 75] width 36 height 52
click at [181, 78] on button "Publish" at bounding box center [173, 75] width 38 height 52
click at [124, 84] on button "Create" at bounding box center [117, 75] width 36 height 52
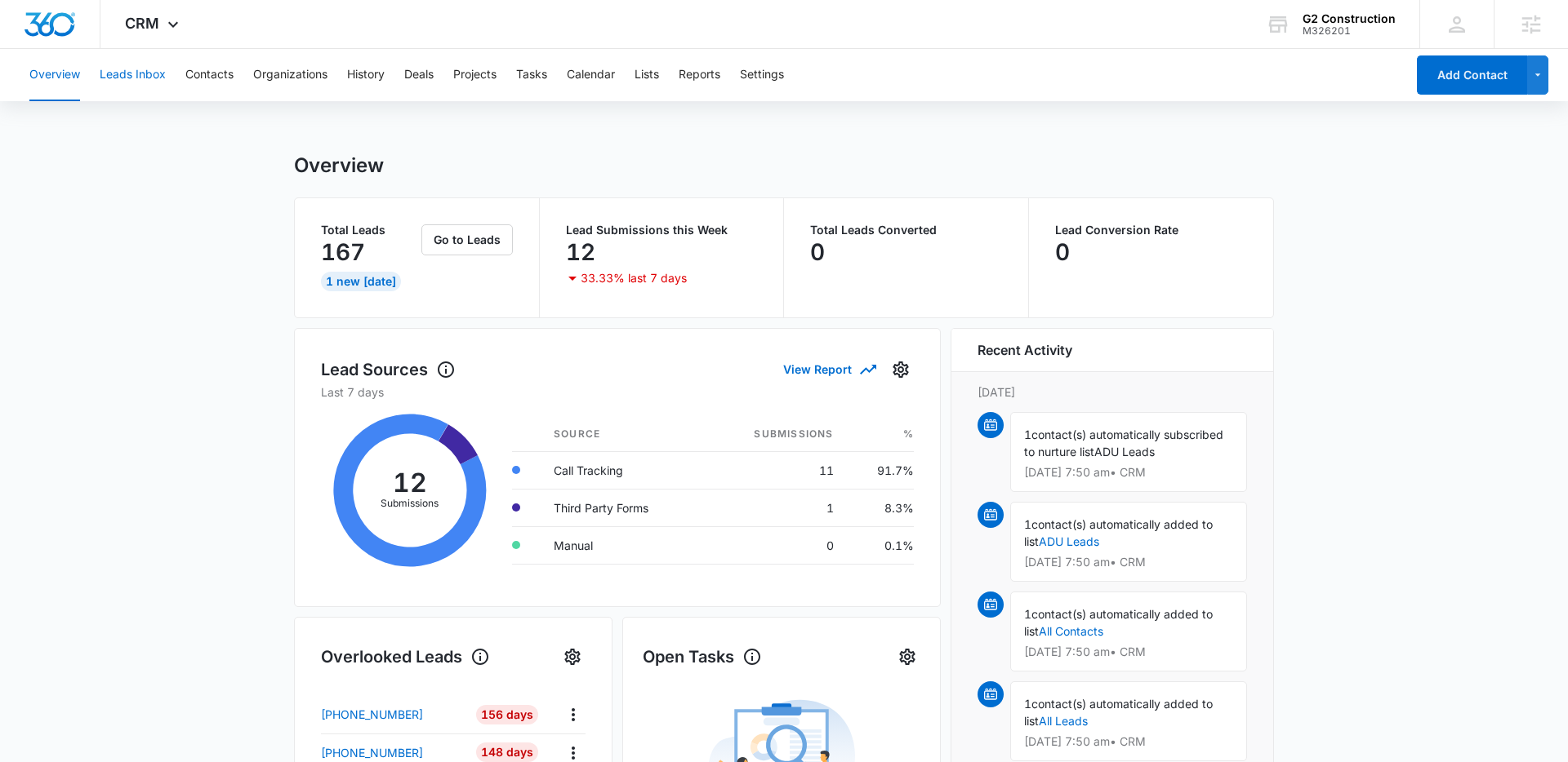
click at [136, 73] on button "Leads Inbox" at bounding box center [132, 75] width 67 height 52
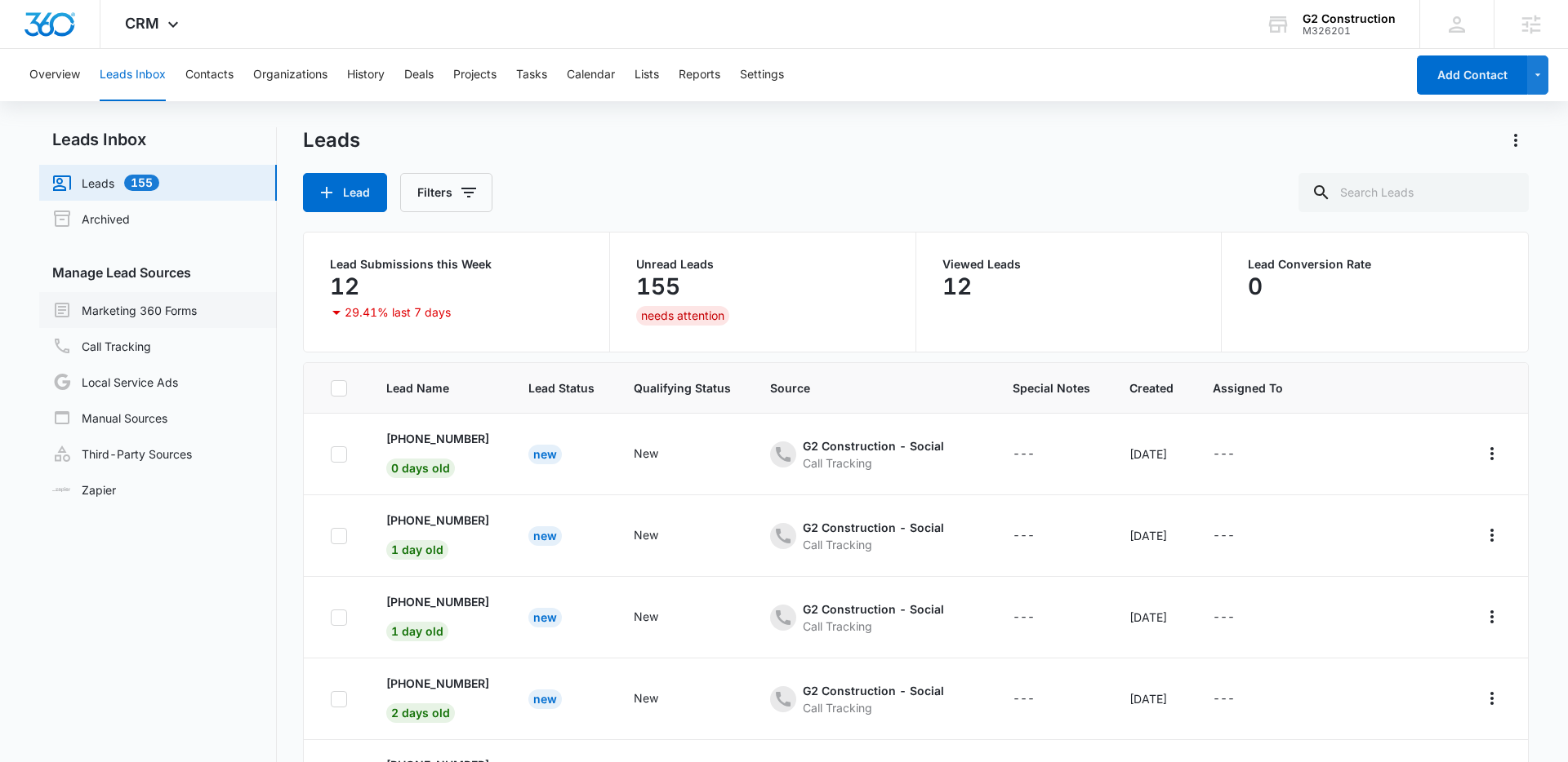
click at [146, 315] on link "Marketing 360 Forms" at bounding box center [125, 310] width 144 height 20
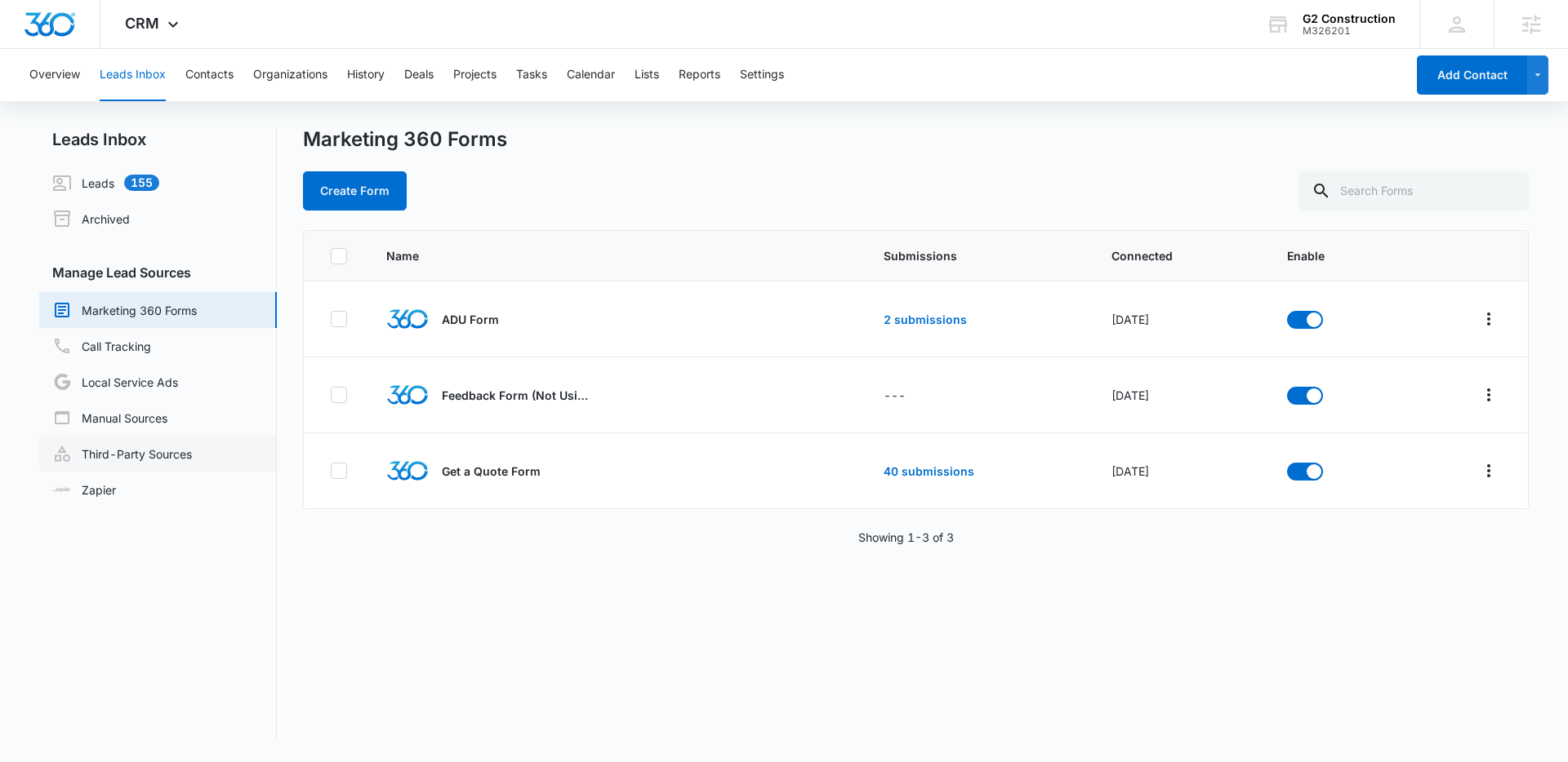
click at [143, 462] on link "Third-Party Sources" at bounding box center [122, 454] width 140 height 20
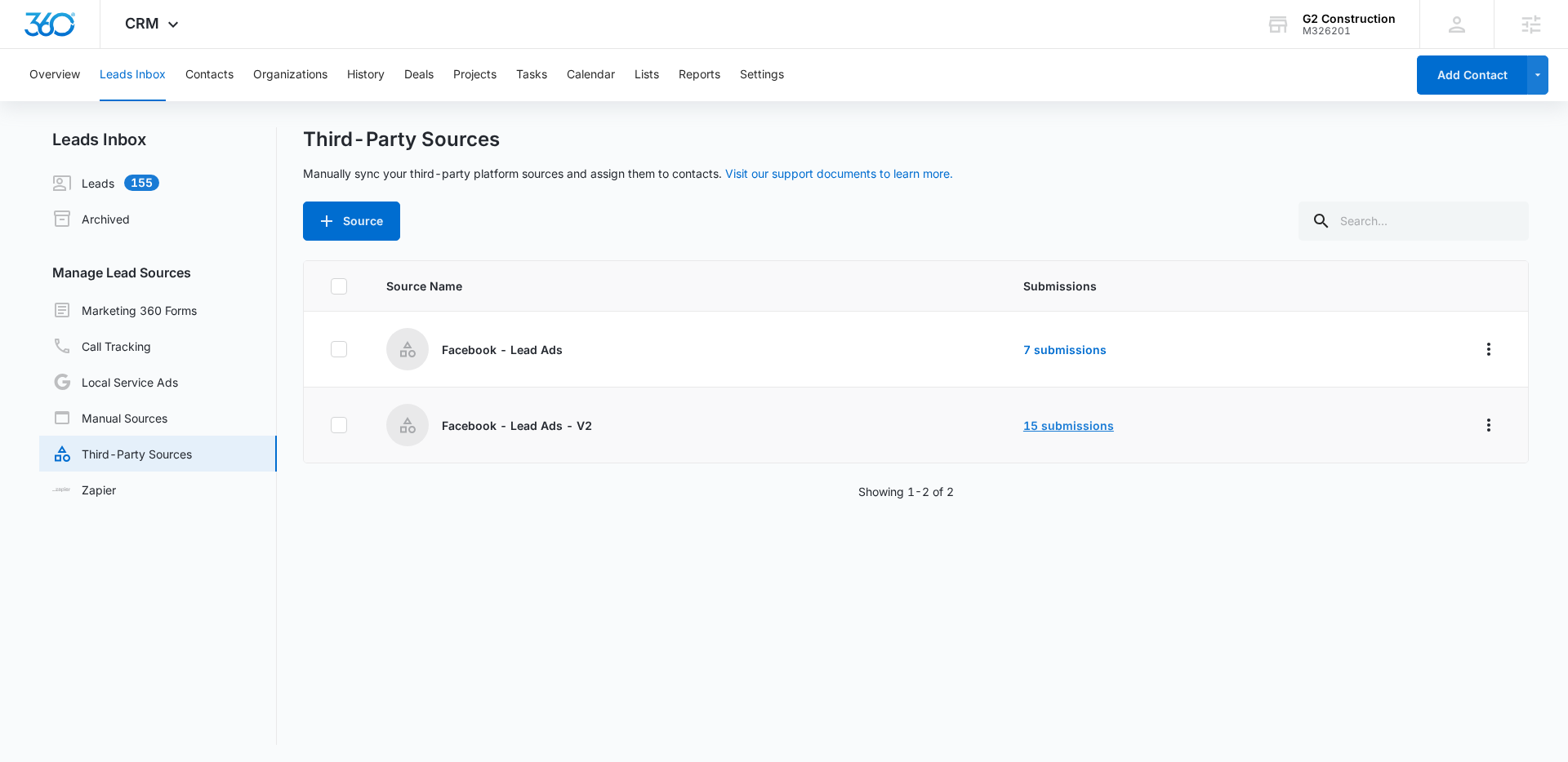
click at [1041, 427] on link "15 submissions" at bounding box center [1068, 426] width 91 height 14
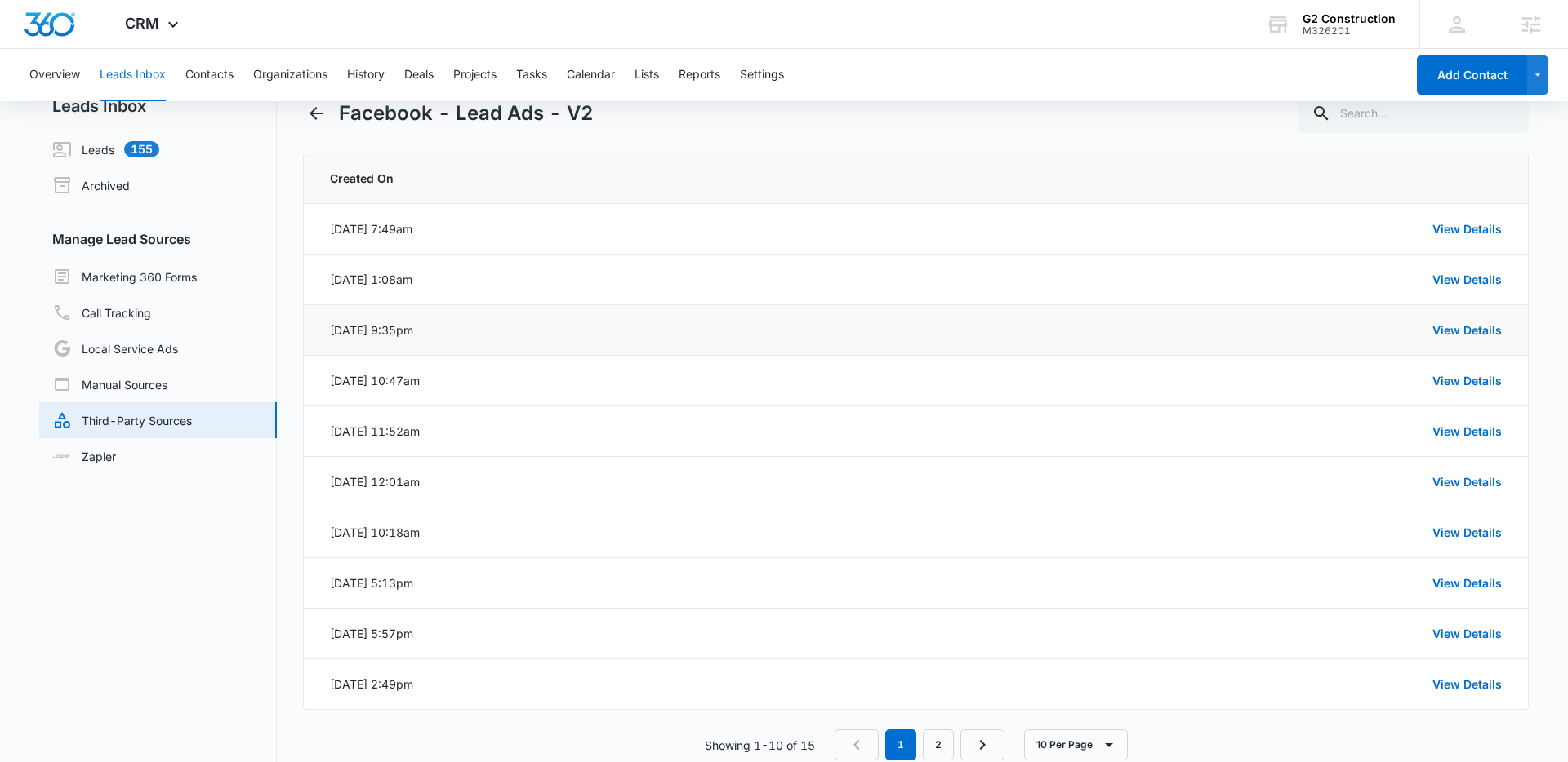
scroll to position [38, 0]
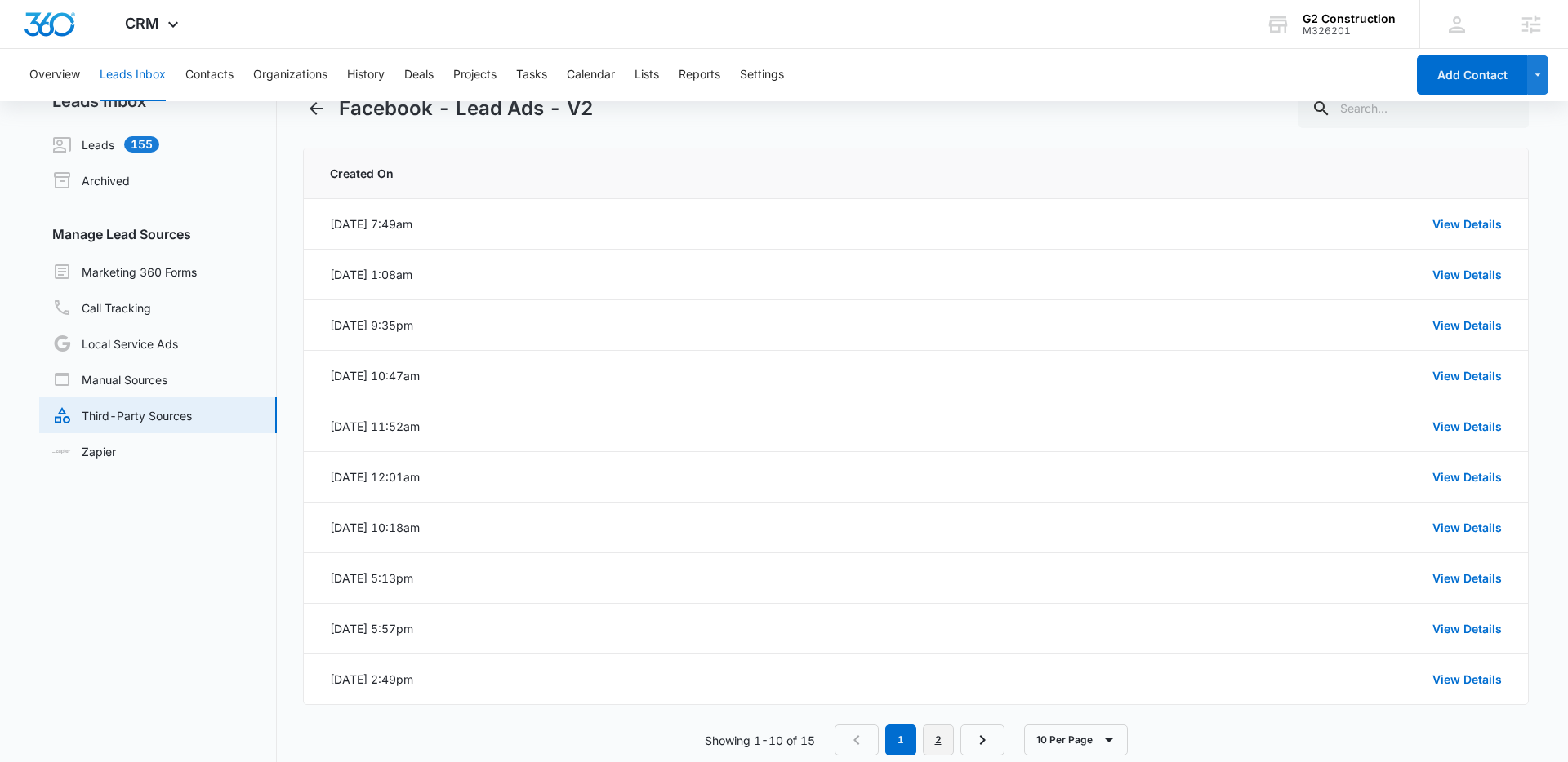
click at [940, 743] on link "2" at bounding box center [938, 740] width 31 height 31
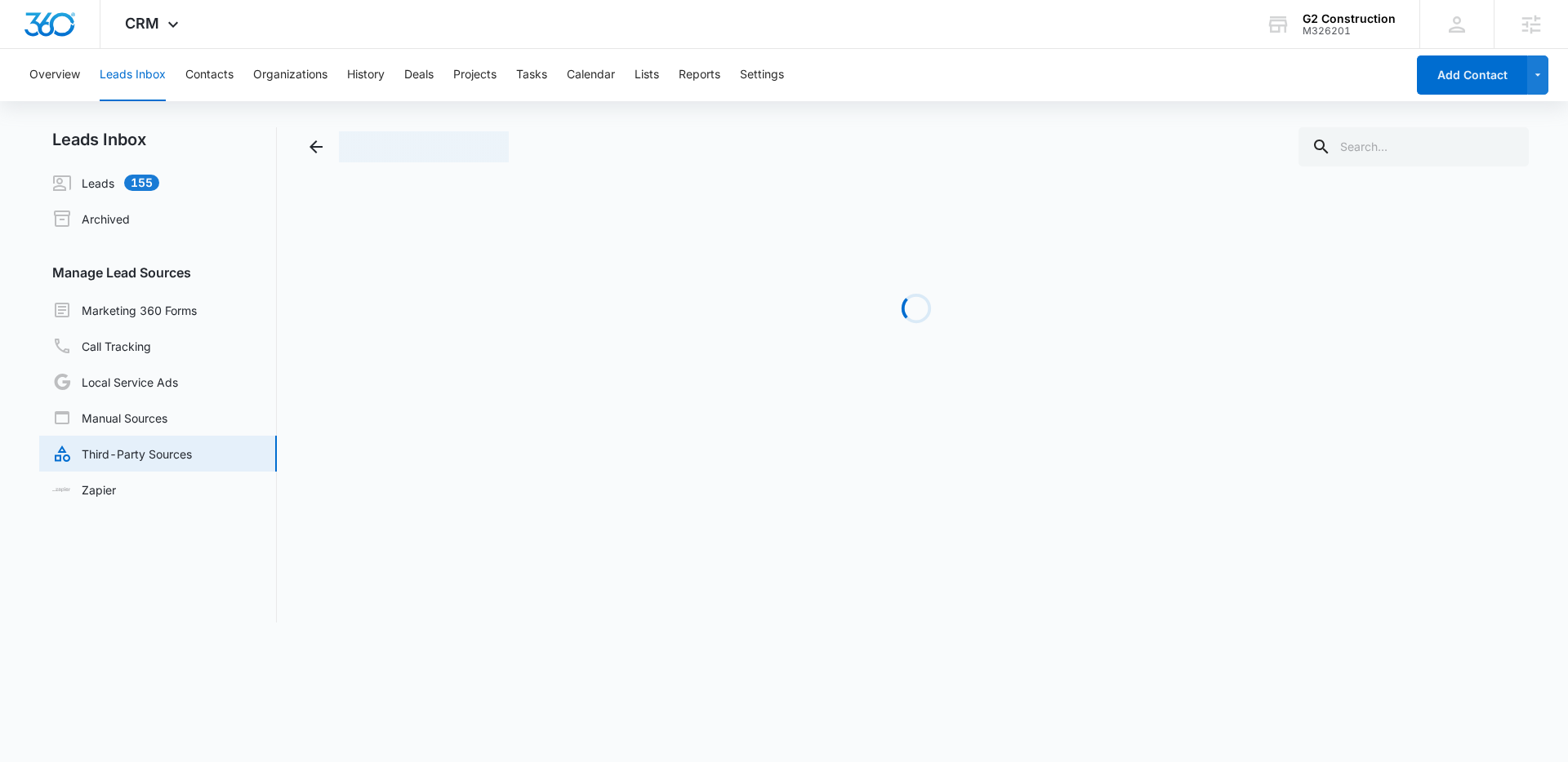
scroll to position [0, 0]
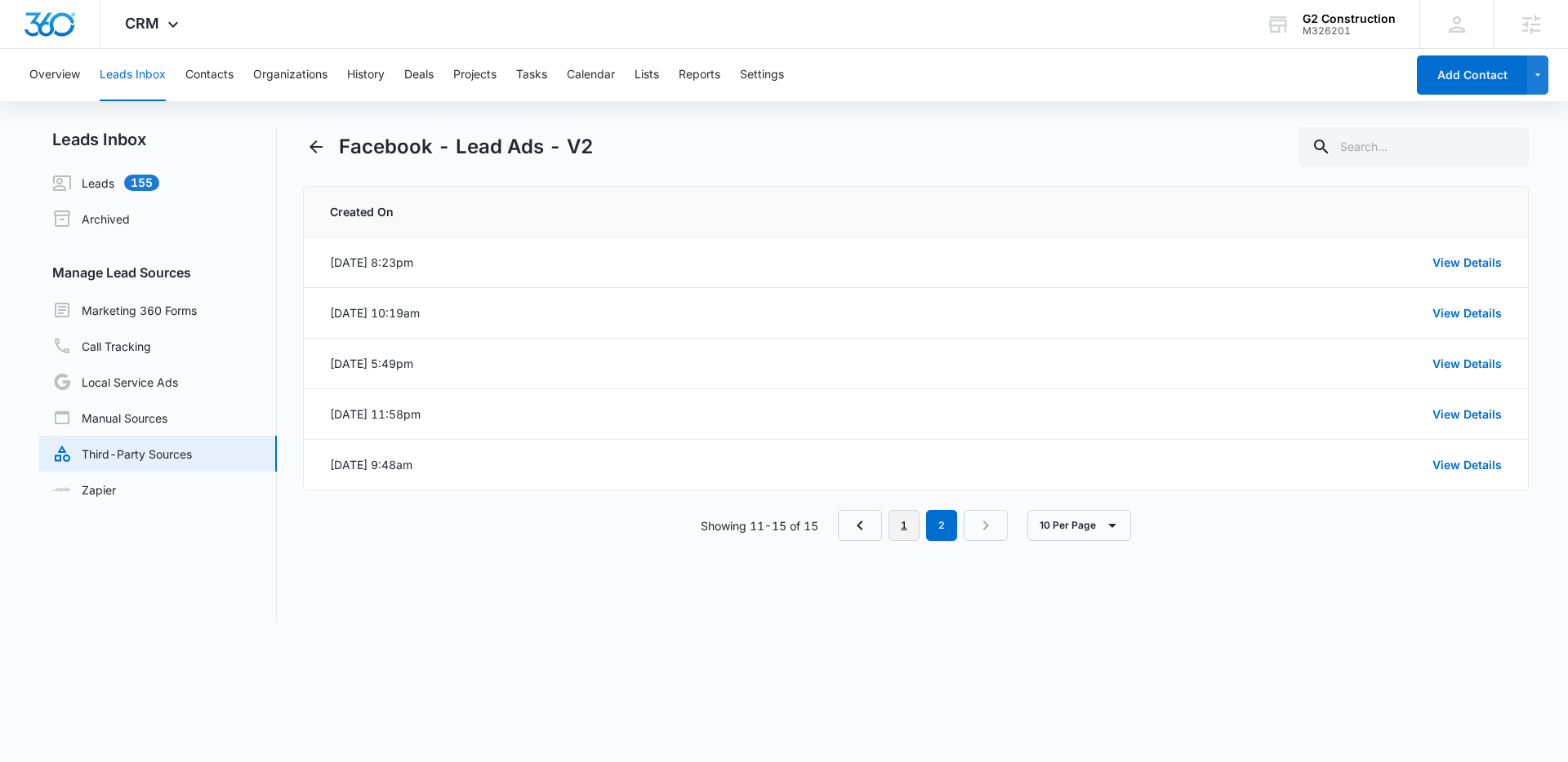
click at [904, 529] on link "1" at bounding box center [904, 525] width 31 height 31
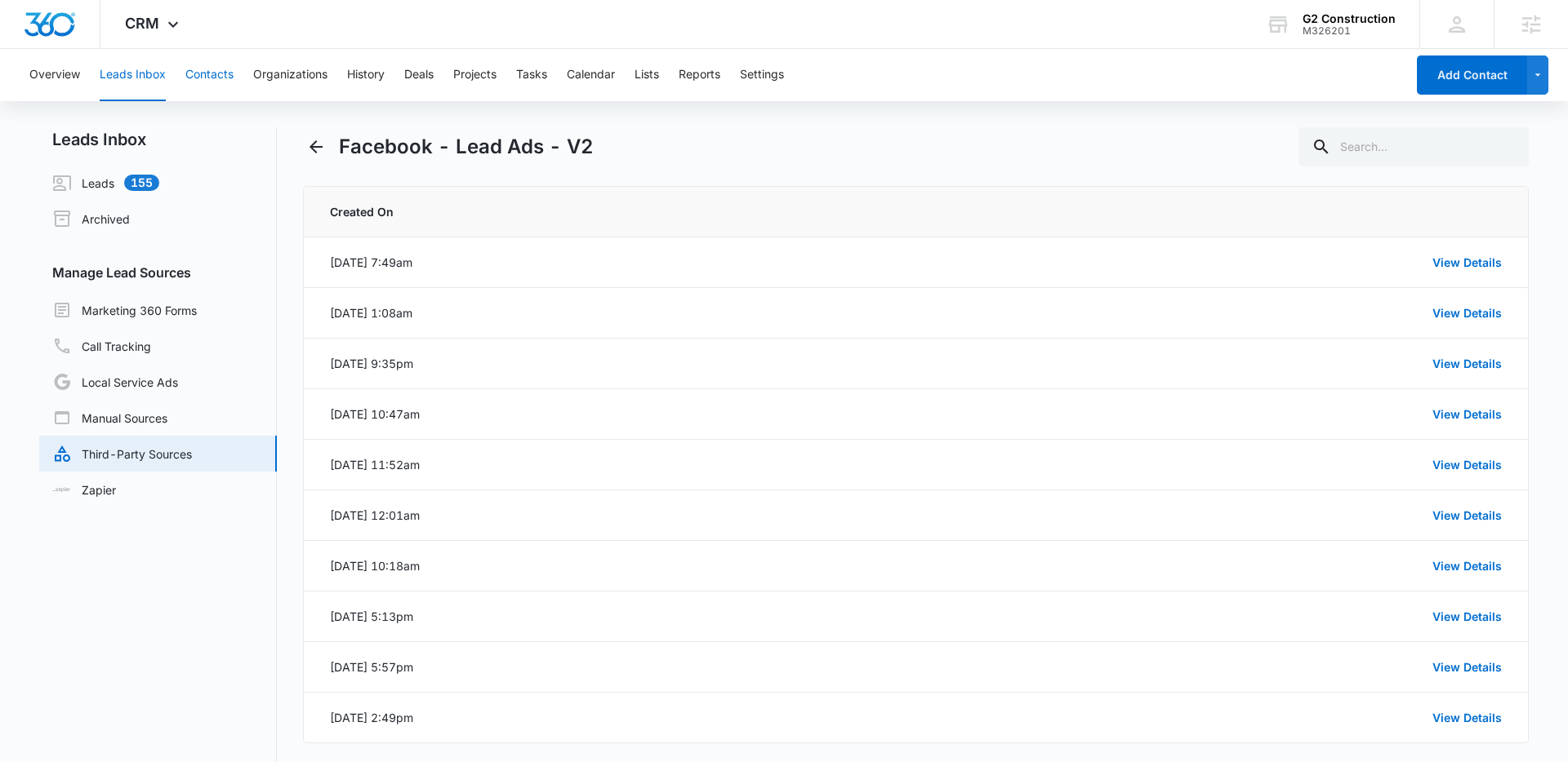
click at [219, 73] on button "Contacts" at bounding box center [209, 75] width 48 height 52
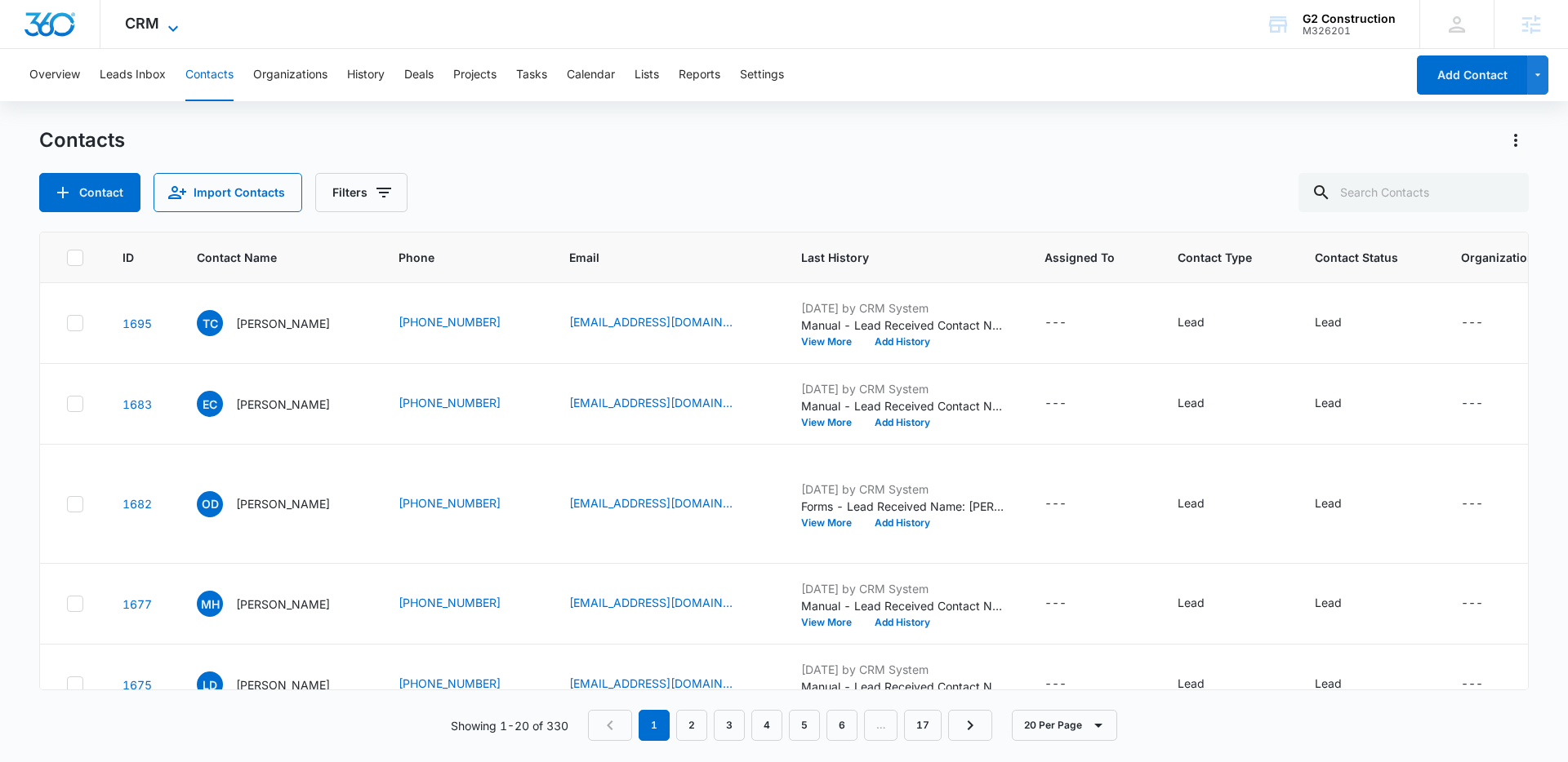
click at [170, 22] on icon at bounding box center [173, 28] width 20 height 20
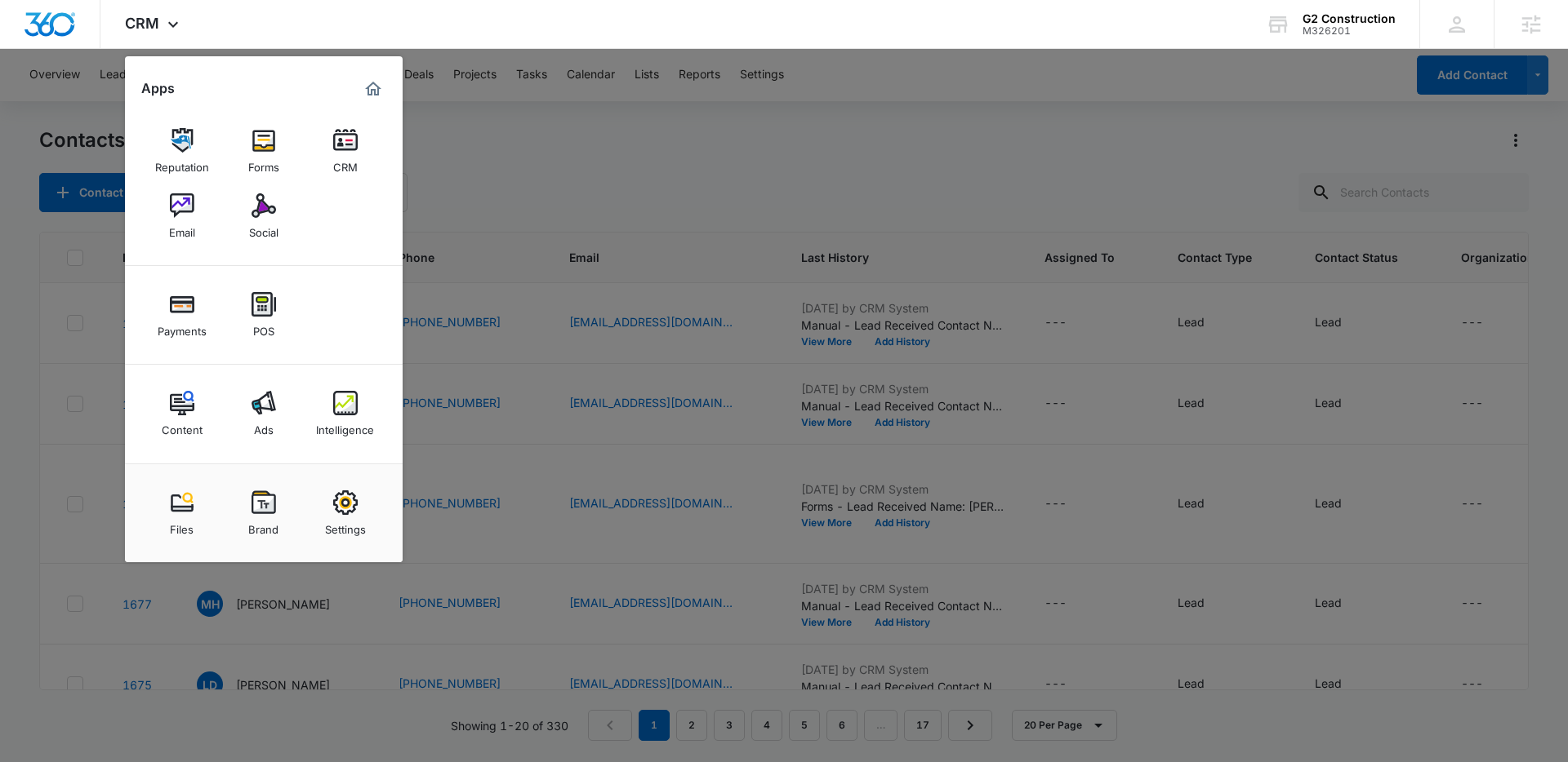
click at [521, 135] on div at bounding box center [784, 381] width 1568 height 762
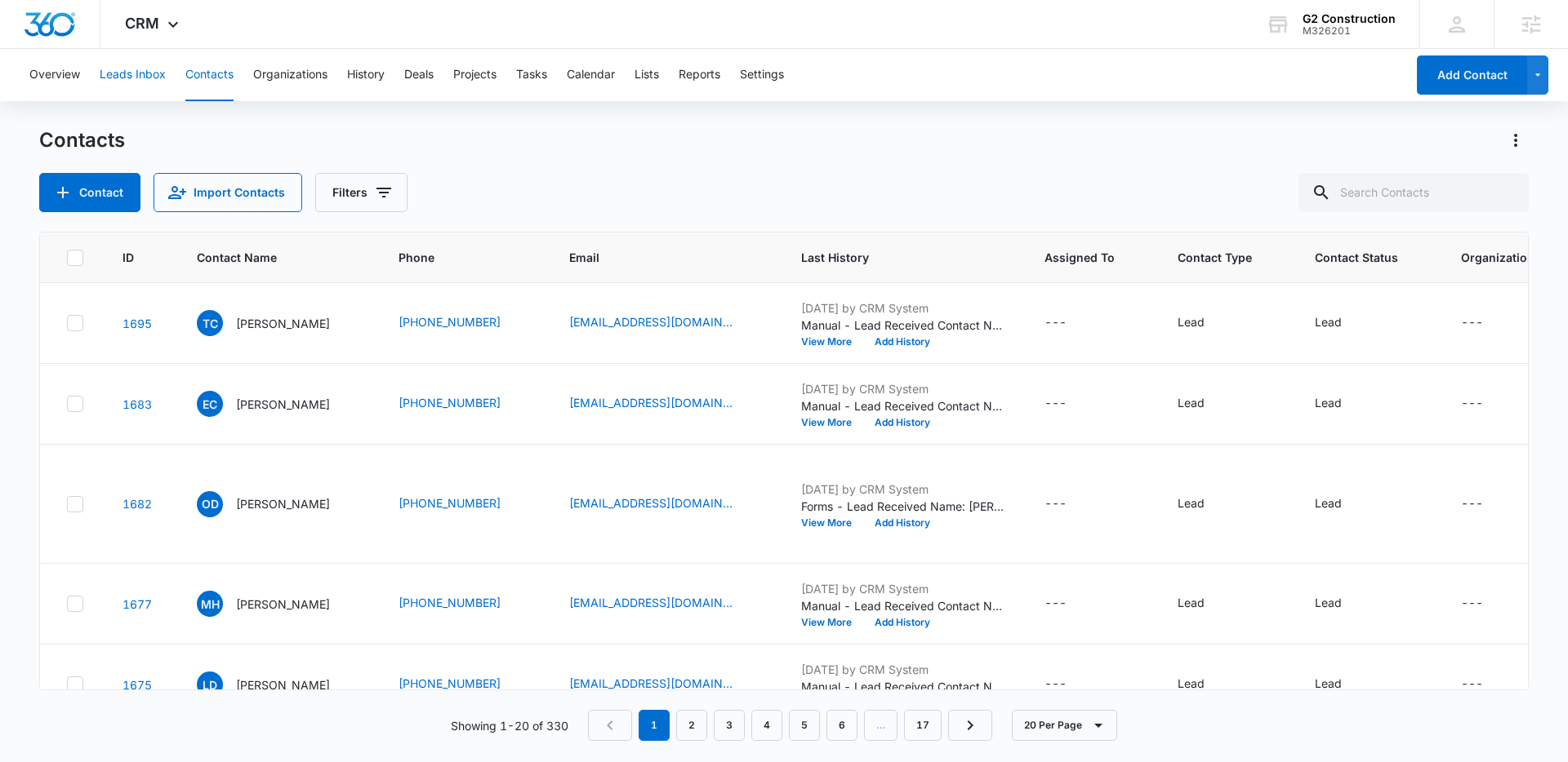
click at [152, 77] on button "Leads Inbox" at bounding box center [132, 75] width 67 height 52
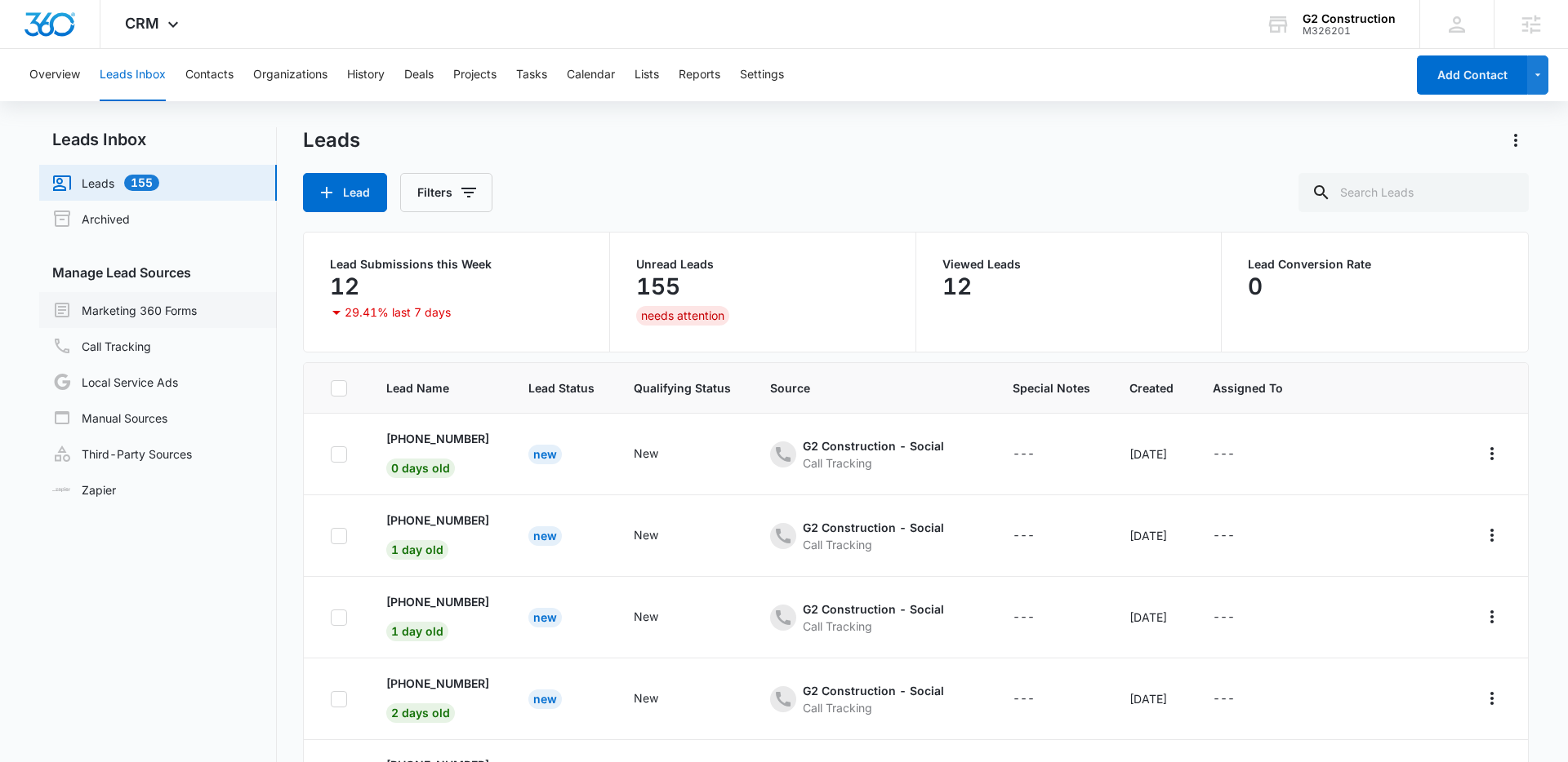
click at [143, 306] on link "Marketing 360 Forms" at bounding box center [125, 310] width 144 height 20
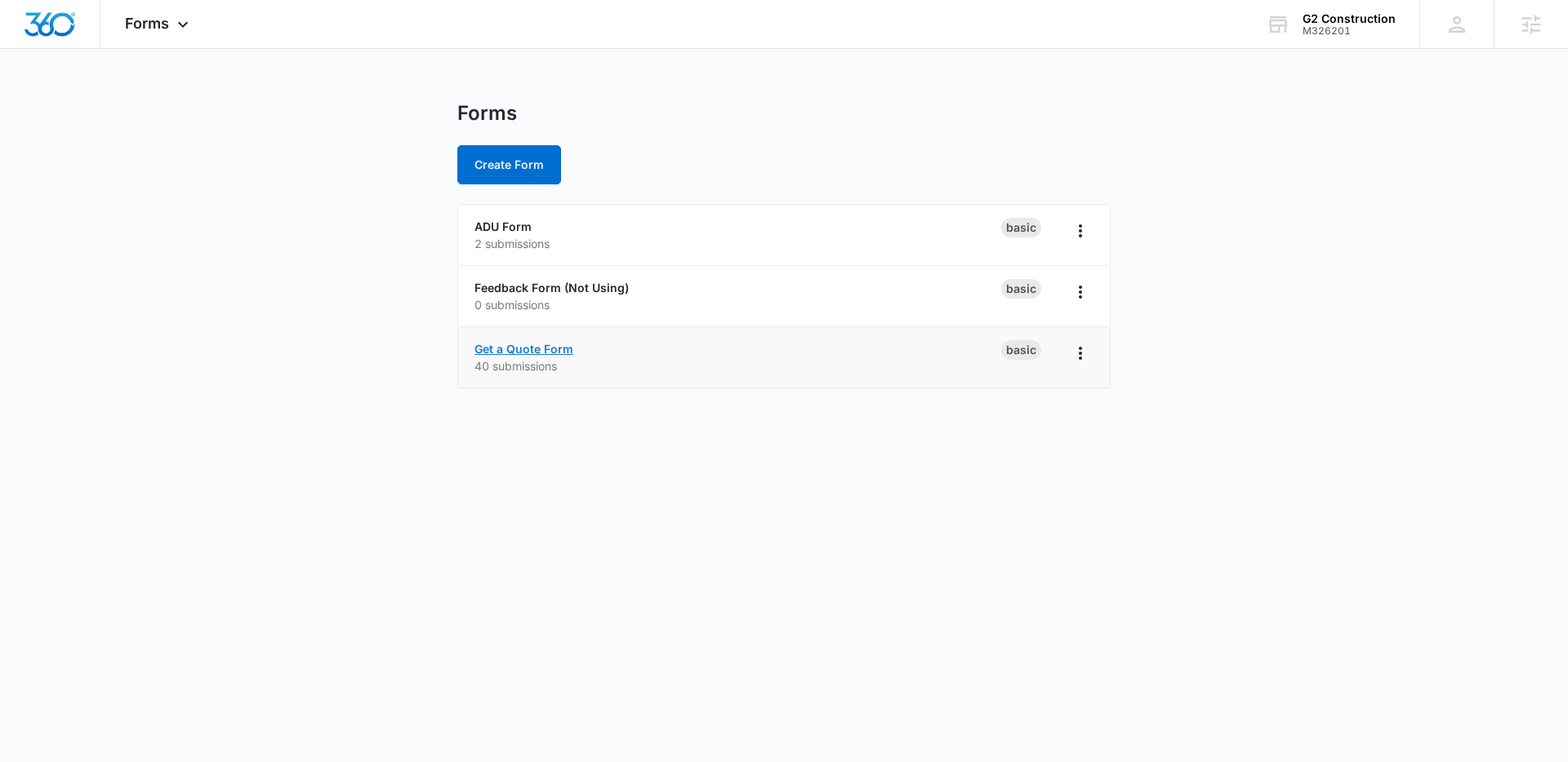
click at [509, 347] on link "Get a Quote Form" at bounding box center [523, 349] width 98 height 14
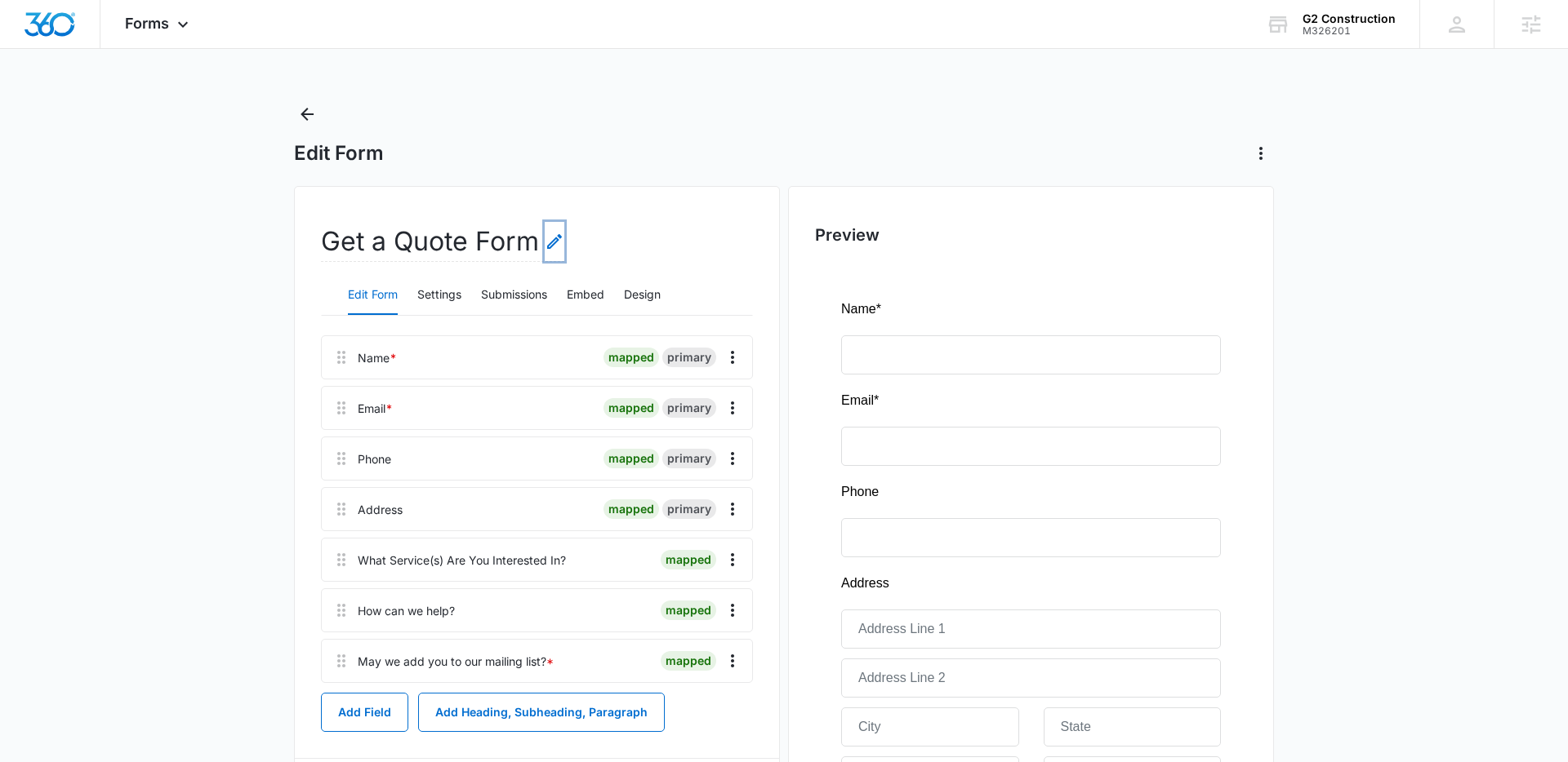
click at [553, 243] on icon "Edit Form Name" at bounding box center [555, 242] width 15 height 15
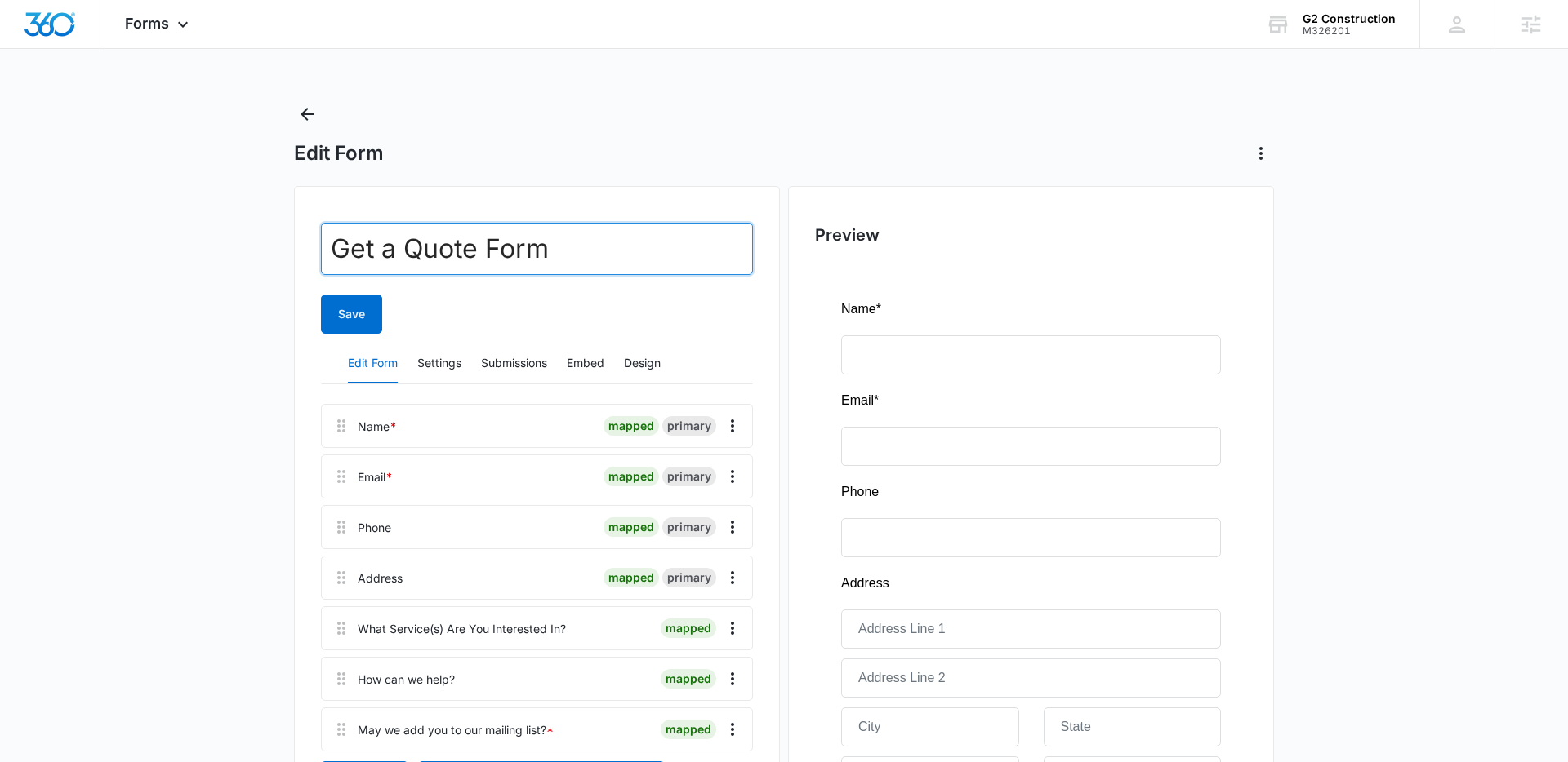
drag, startPoint x: 473, startPoint y: 250, endPoint x: 320, endPoint y: 244, distance: 153.1
type input "Contact Us Form"
click at [363, 313] on button "Save" at bounding box center [351, 314] width 61 height 39
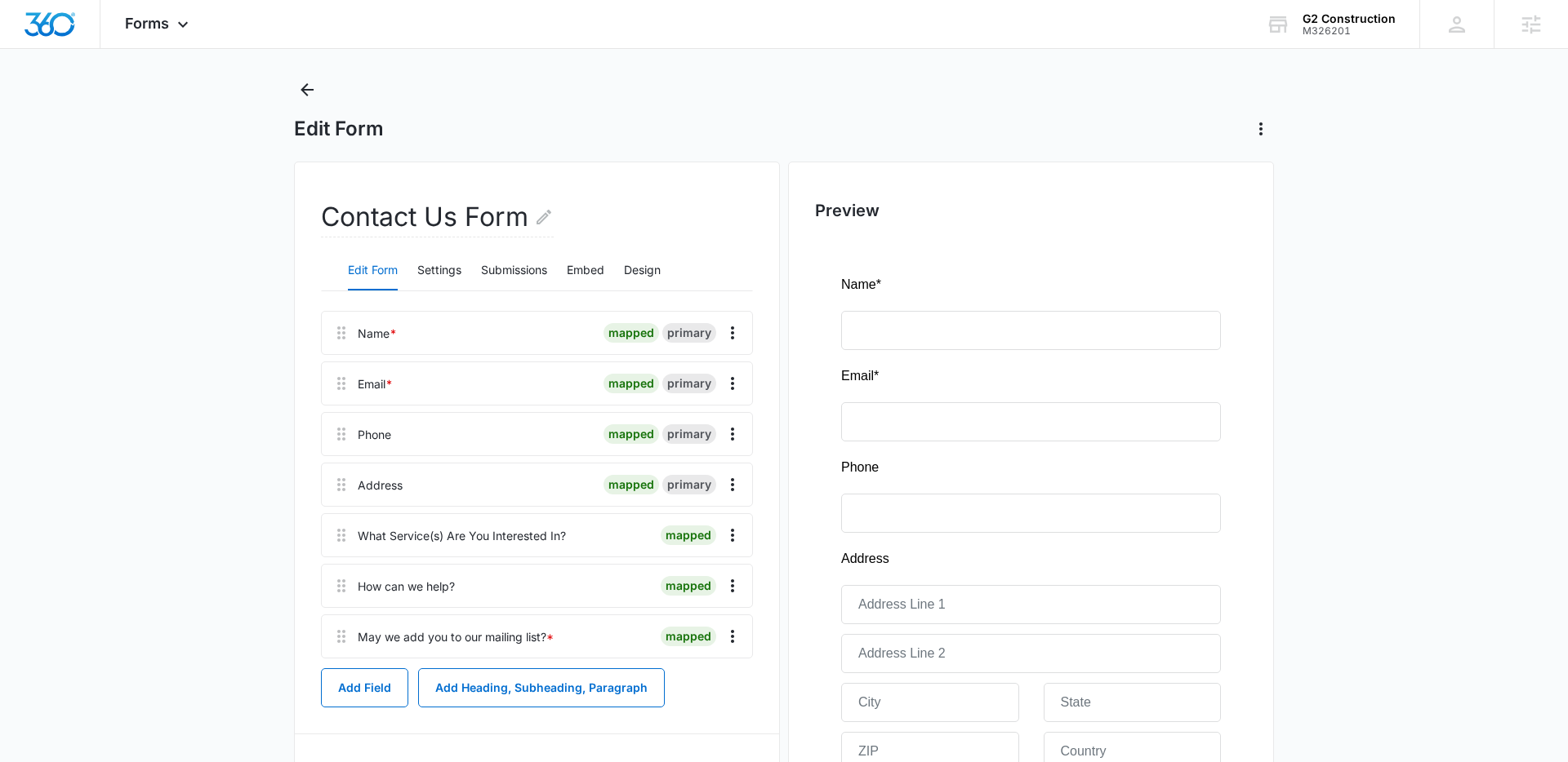
scroll to position [7, 0]
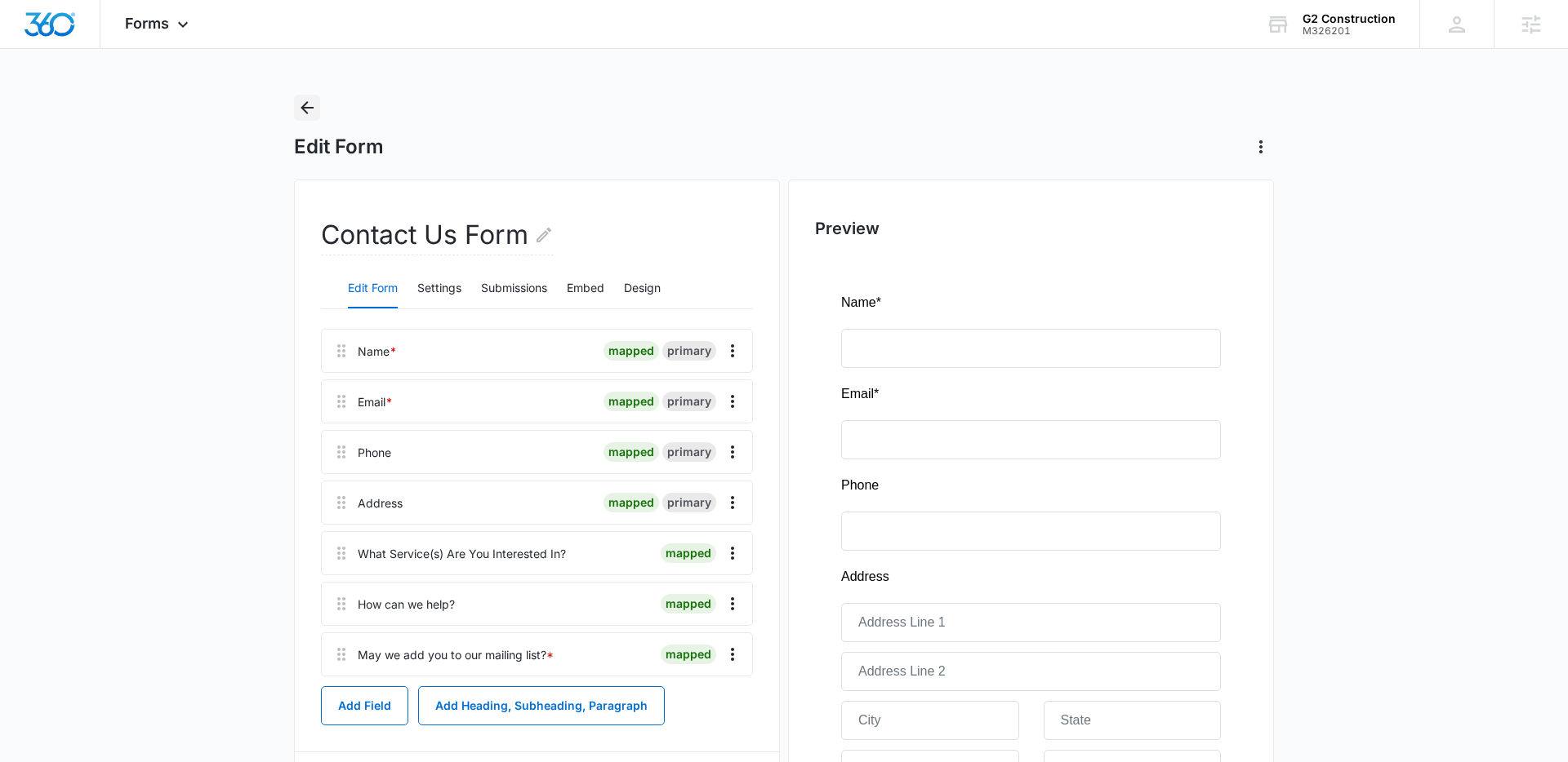
click at [310, 109] on icon "Back" at bounding box center [307, 108] width 20 height 20
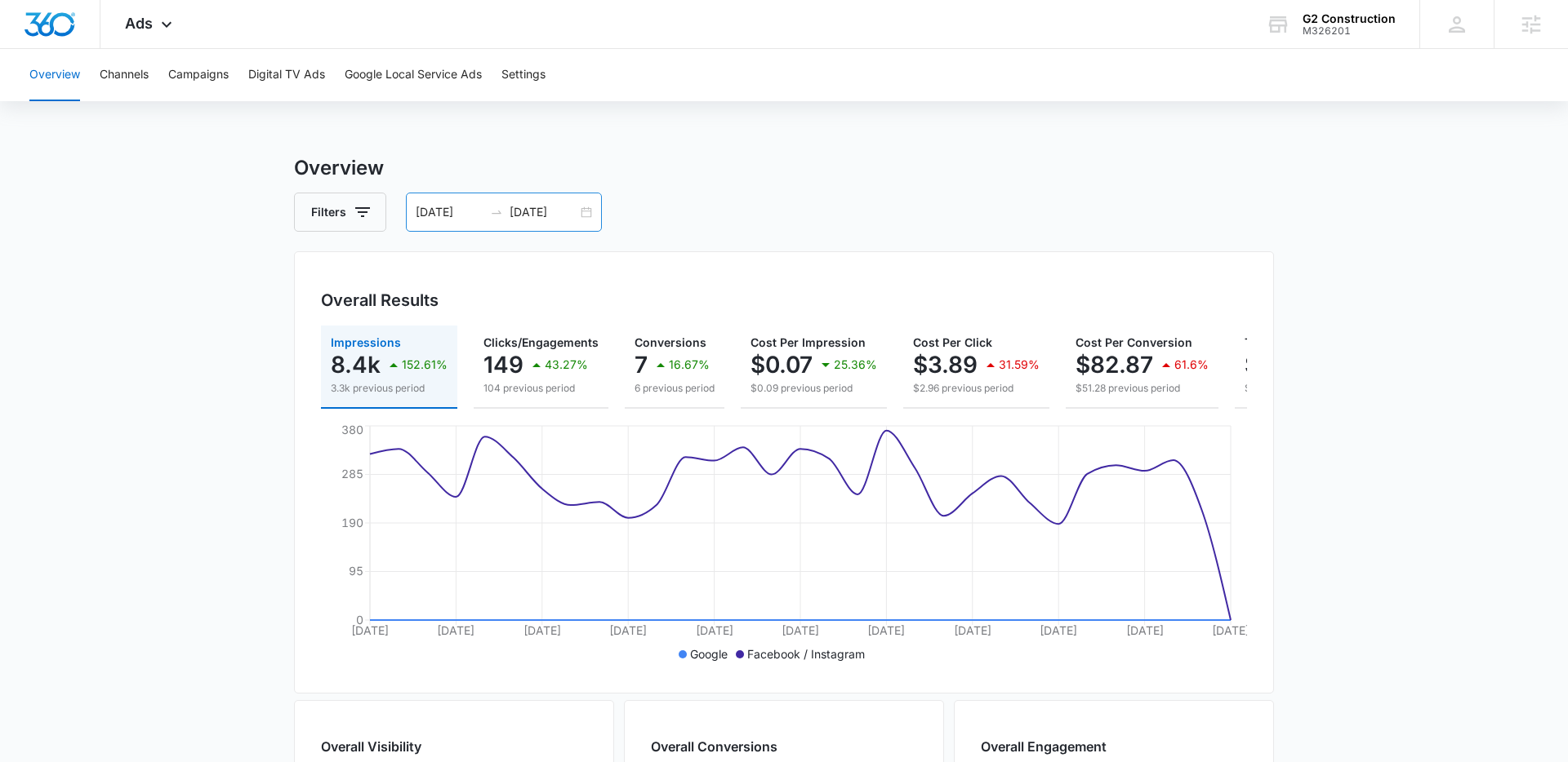
click at [585, 213] on div "[DATE] [DATE]" at bounding box center [504, 213] width 196 height 39
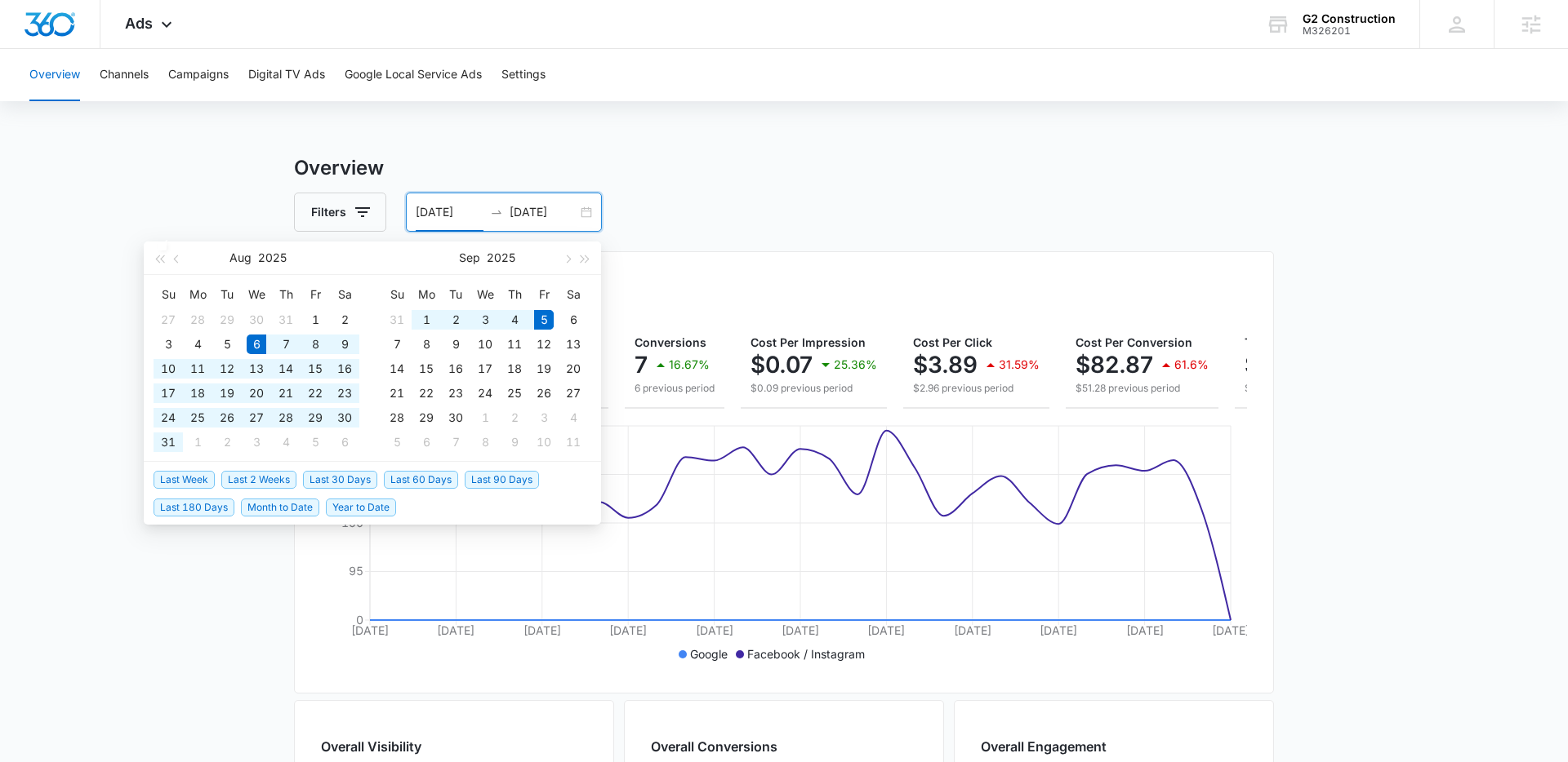
click at [776, 214] on div "Filters [DATE] [DATE]" at bounding box center [784, 213] width 980 height 39
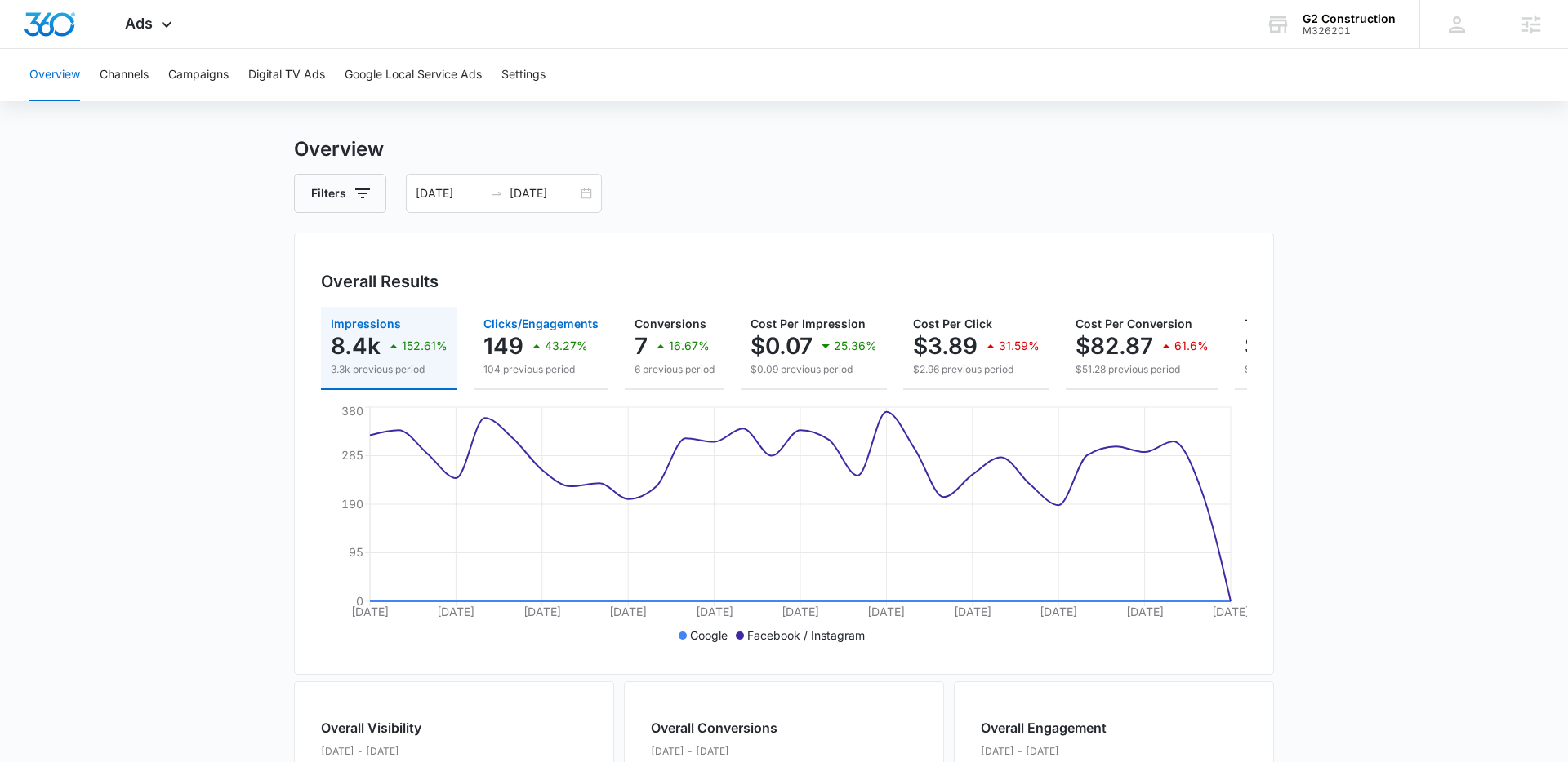
click at [527, 334] on div "43.27%" at bounding box center [557, 346] width 61 height 33
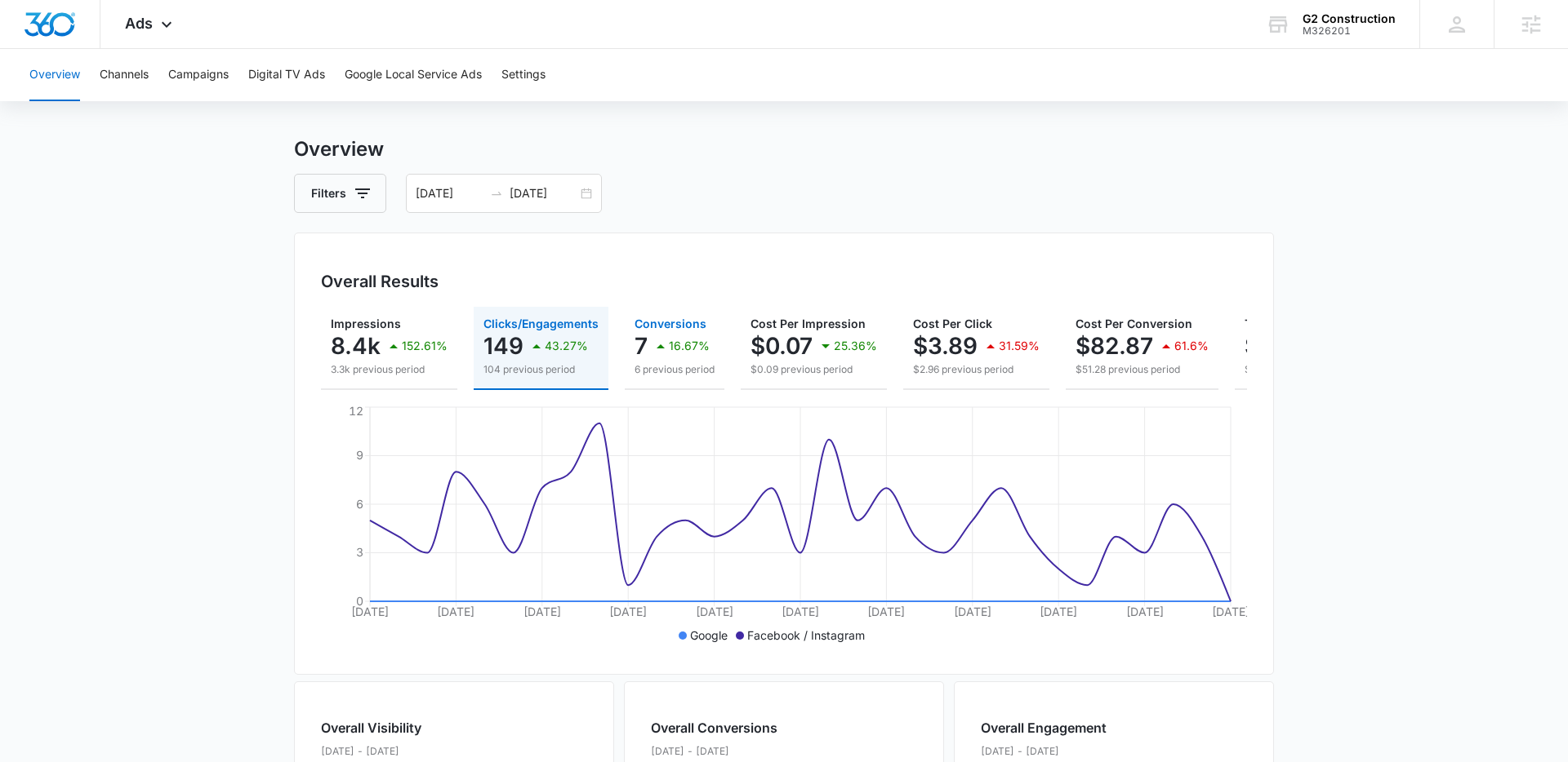
click at [651, 340] on icon "button" at bounding box center [660, 346] width 20 height 20
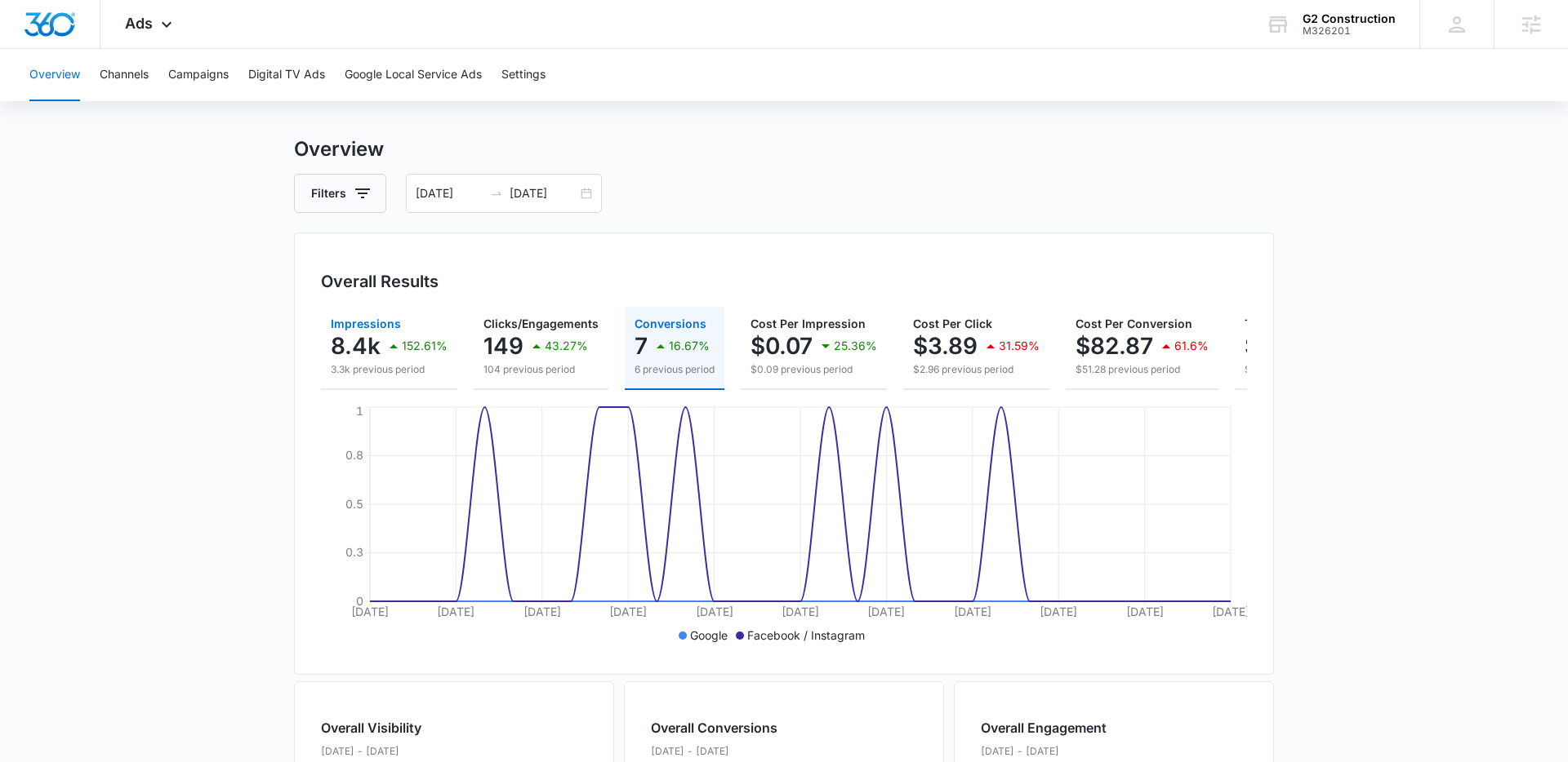
click at [400, 351] on icon "button" at bounding box center [393, 346] width 20 height 20
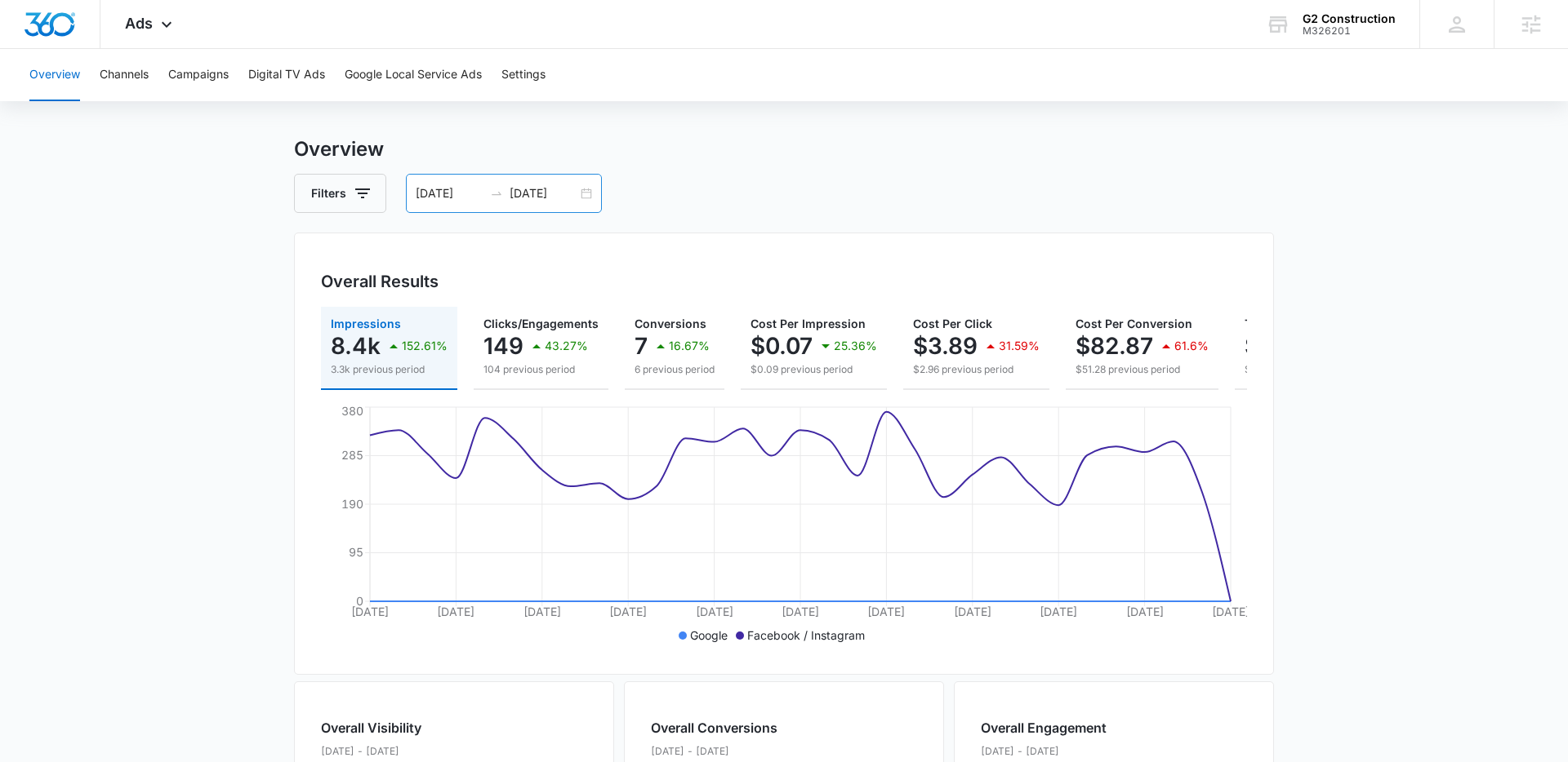
click at [580, 197] on div "[DATE] [DATE]" at bounding box center [504, 194] width 196 height 39
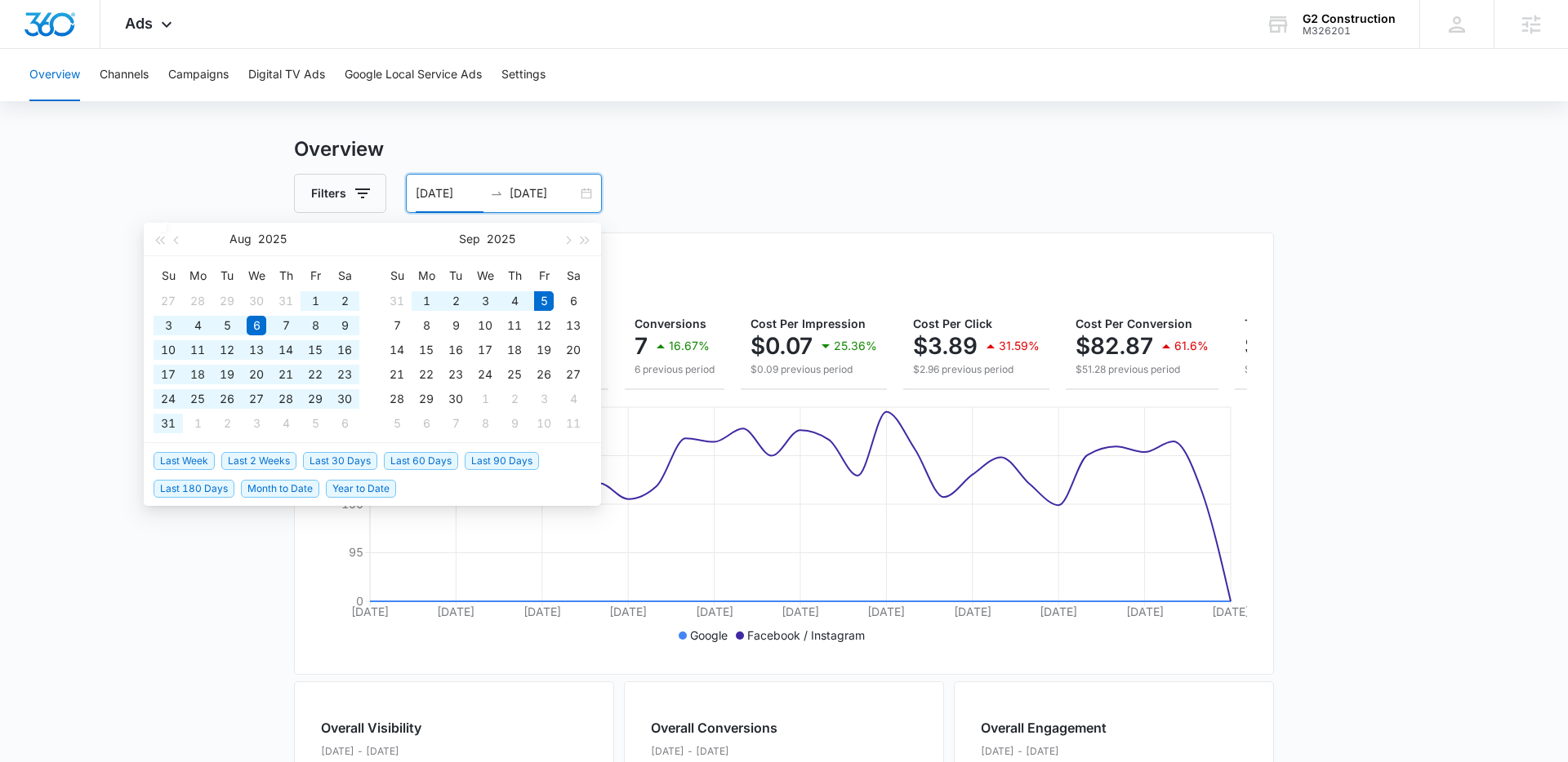
click at [421, 459] on span "Last 60 Days" at bounding box center [420, 461] width 74 height 18
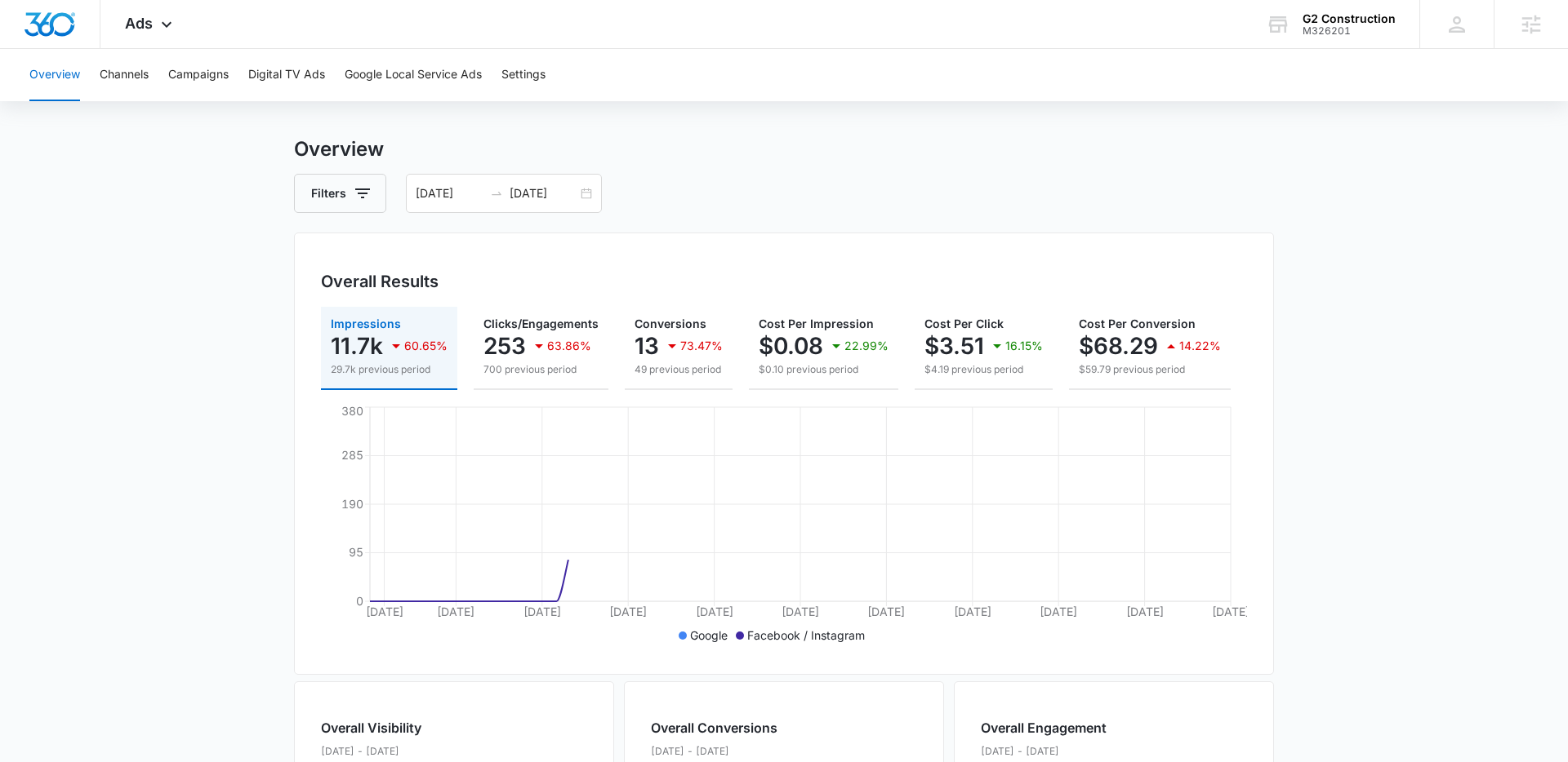
click at [249, 488] on main "Overview Filters 07/07/2025 09/05/2025 Overall Results Impressions 11.7k 60.65%…" at bounding box center [784, 721] width 1568 height 1173
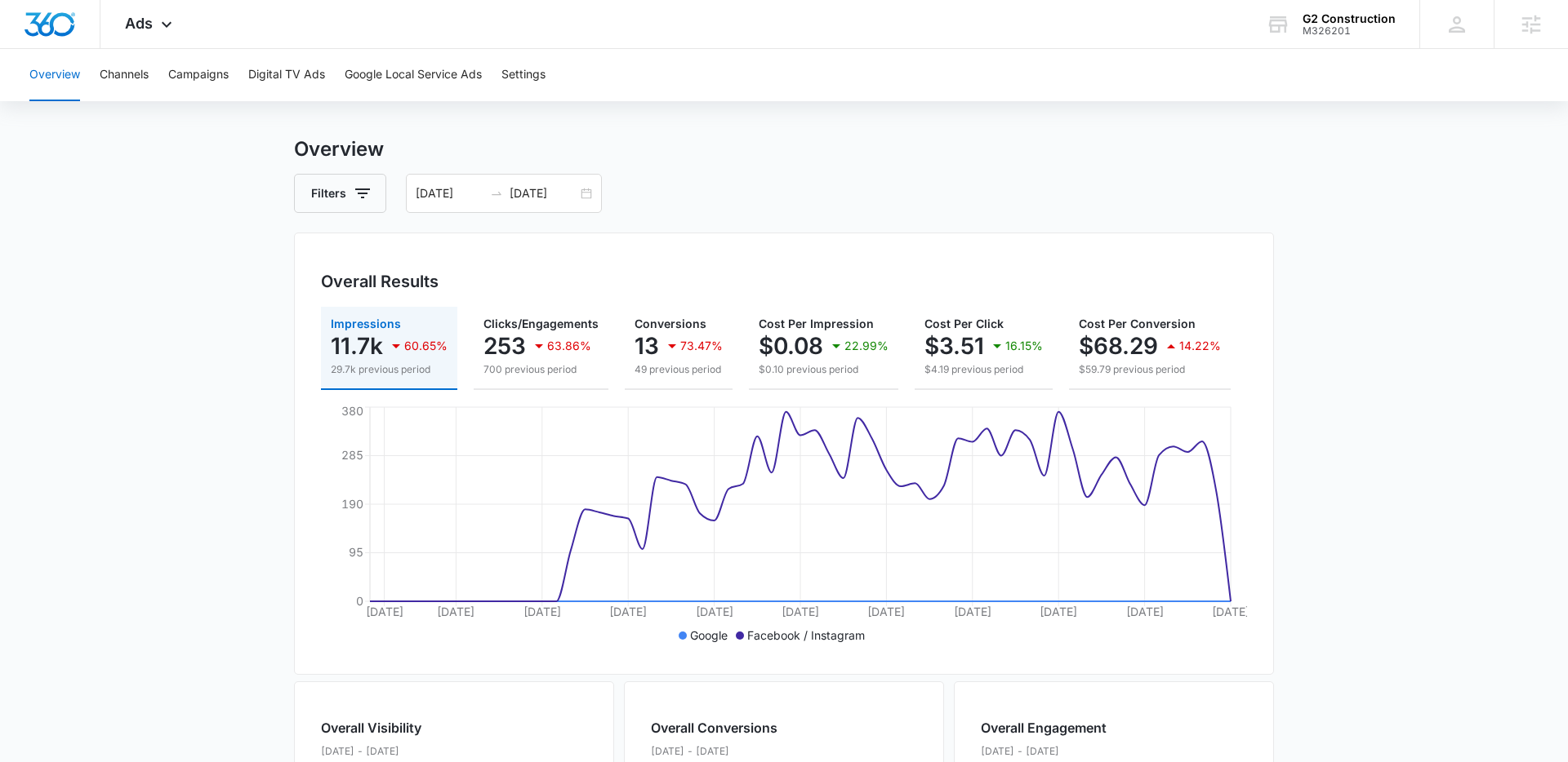
drag, startPoint x: 700, startPoint y: 224, endPoint x: 668, endPoint y: 214, distance: 33.5
click at [699, 223] on div "Overview Filters 07/07/2025 09/05/2025 Overall Results Impressions 11.7k 60.65%…" at bounding box center [784, 721] width 980 height 1173
click at [586, 194] on div "07/07/2025 09/05/2025" at bounding box center [504, 194] width 196 height 39
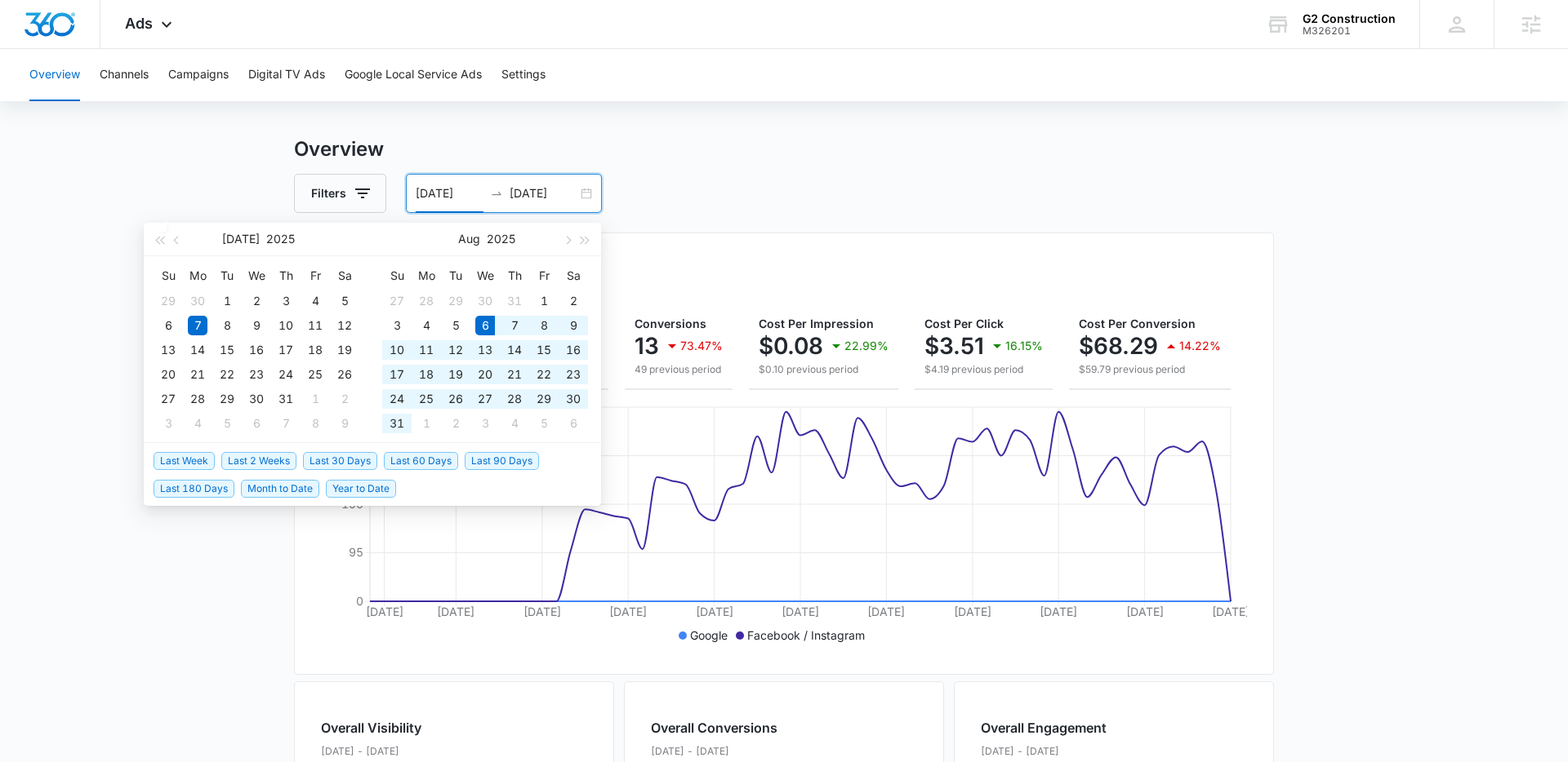
click at [349, 458] on span "Last 30 Days" at bounding box center [339, 461] width 74 height 18
type input "08/06/2025"
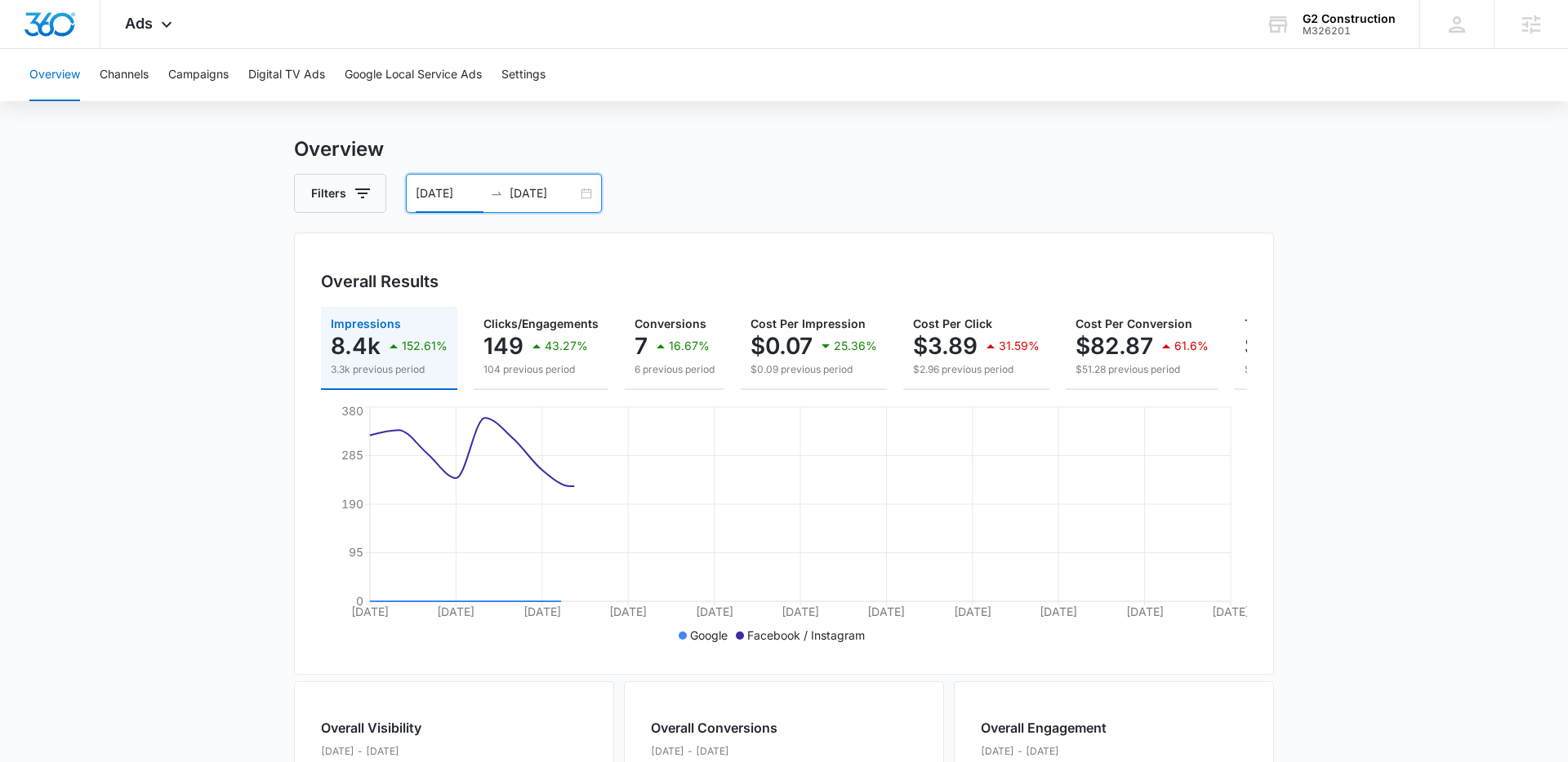
click at [1322, 308] on main "Overview Filters 08/06/2025 09/05/2025 Overall Results Impressions 8.4k 152.61%…" at bounding box center [784, 721] width 1568 height 1173
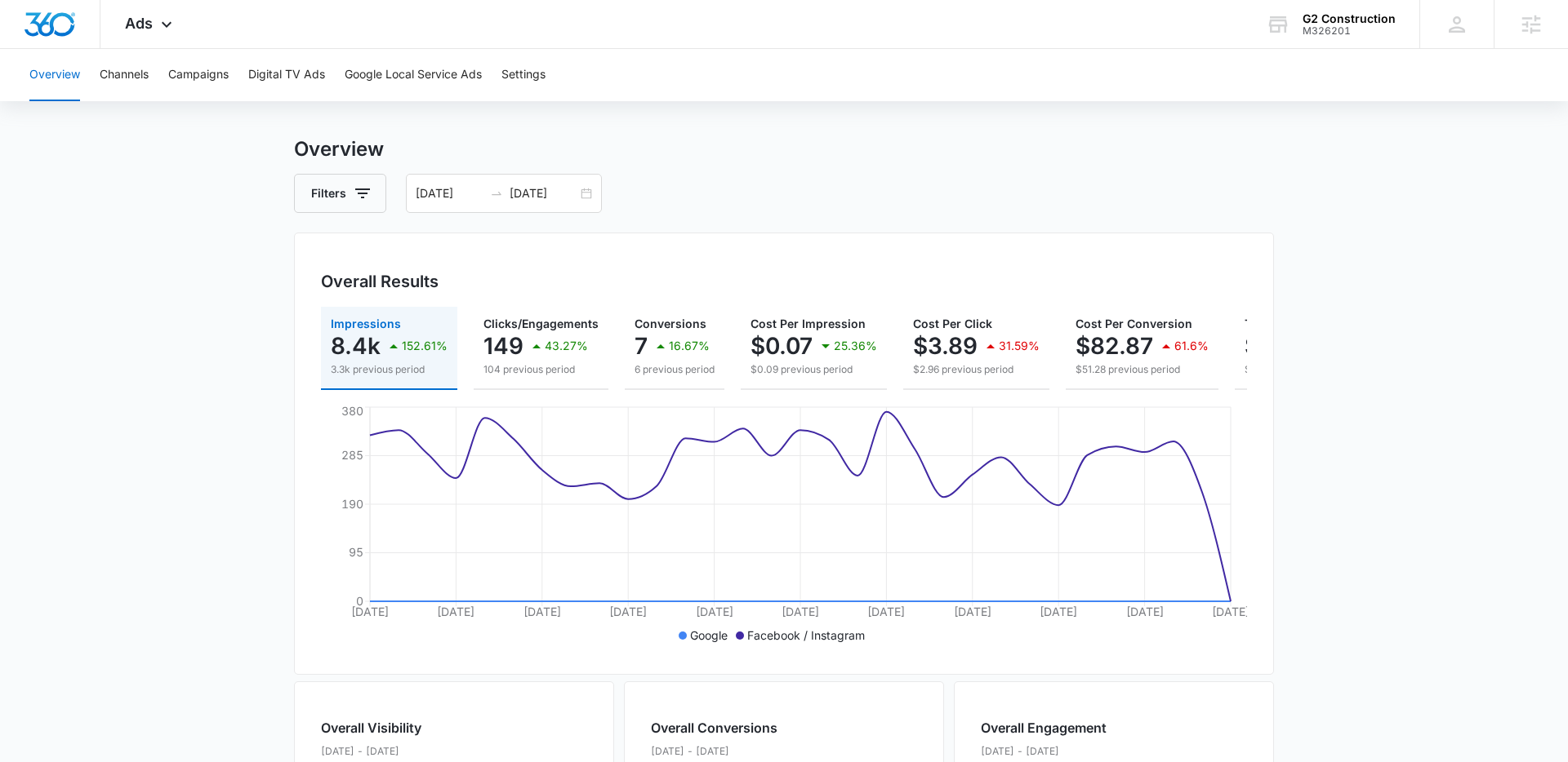
click at [203, 305] on main "Overview Filters 08/06/2025 09/05/2025 Overall Results Impressions 8.4k 152.61%…" at bounding box center [784, 721] width 1568 height 1173
click at [213, 269] on main "Overview Filters 08/06/2025 09/05/2025 Overall Results Impressions 8.4k 152.61%…" at bounding box center [784, 721] width 1568 height 1173
click at [1161, 175] on div "Filters 08/06/2025 09/05/2025" at bounding box center [784, 194] width 980 height 39
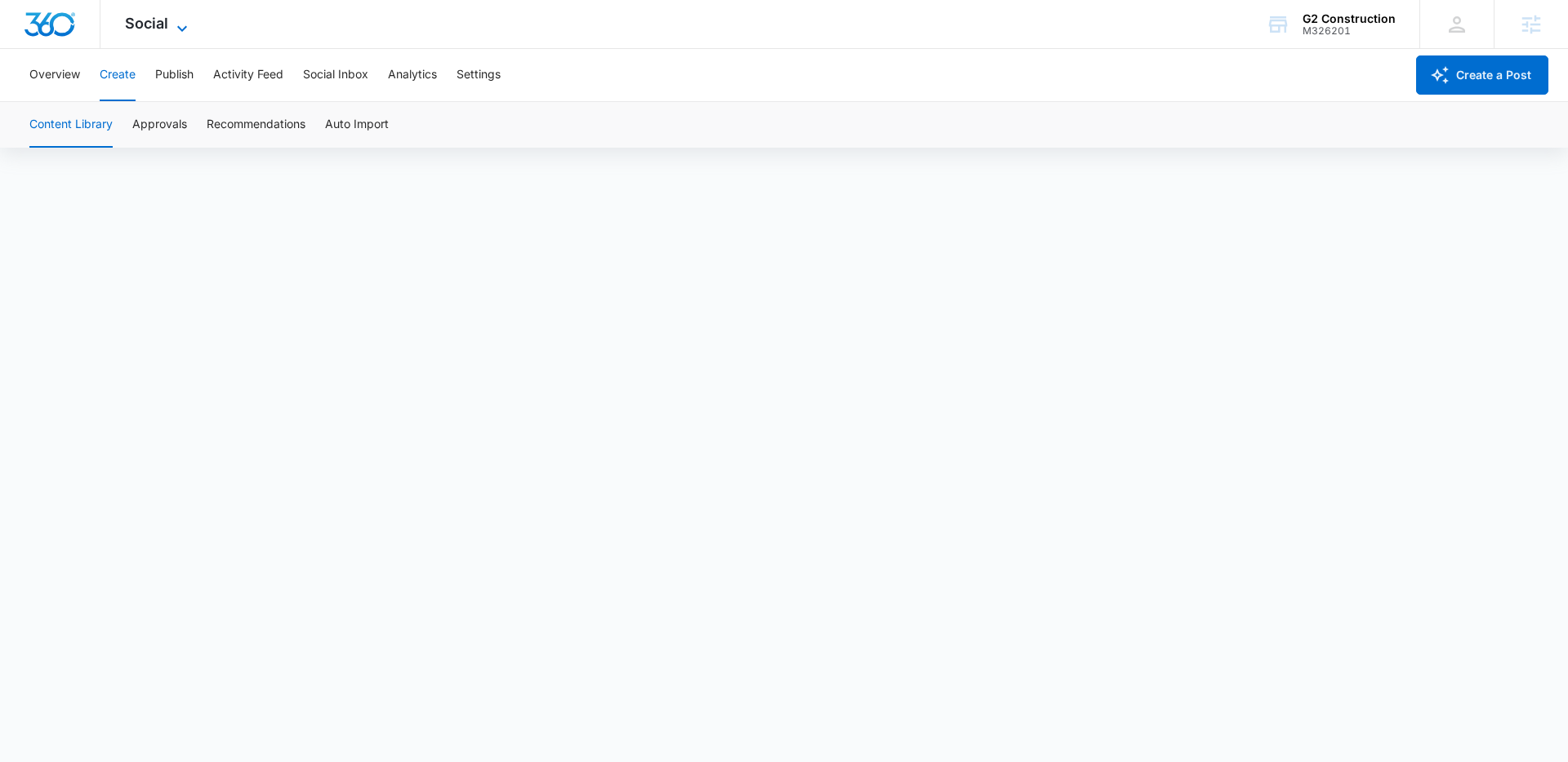
click at [179, 24] on icon at bounding box center [182, 28] width 20 height 20
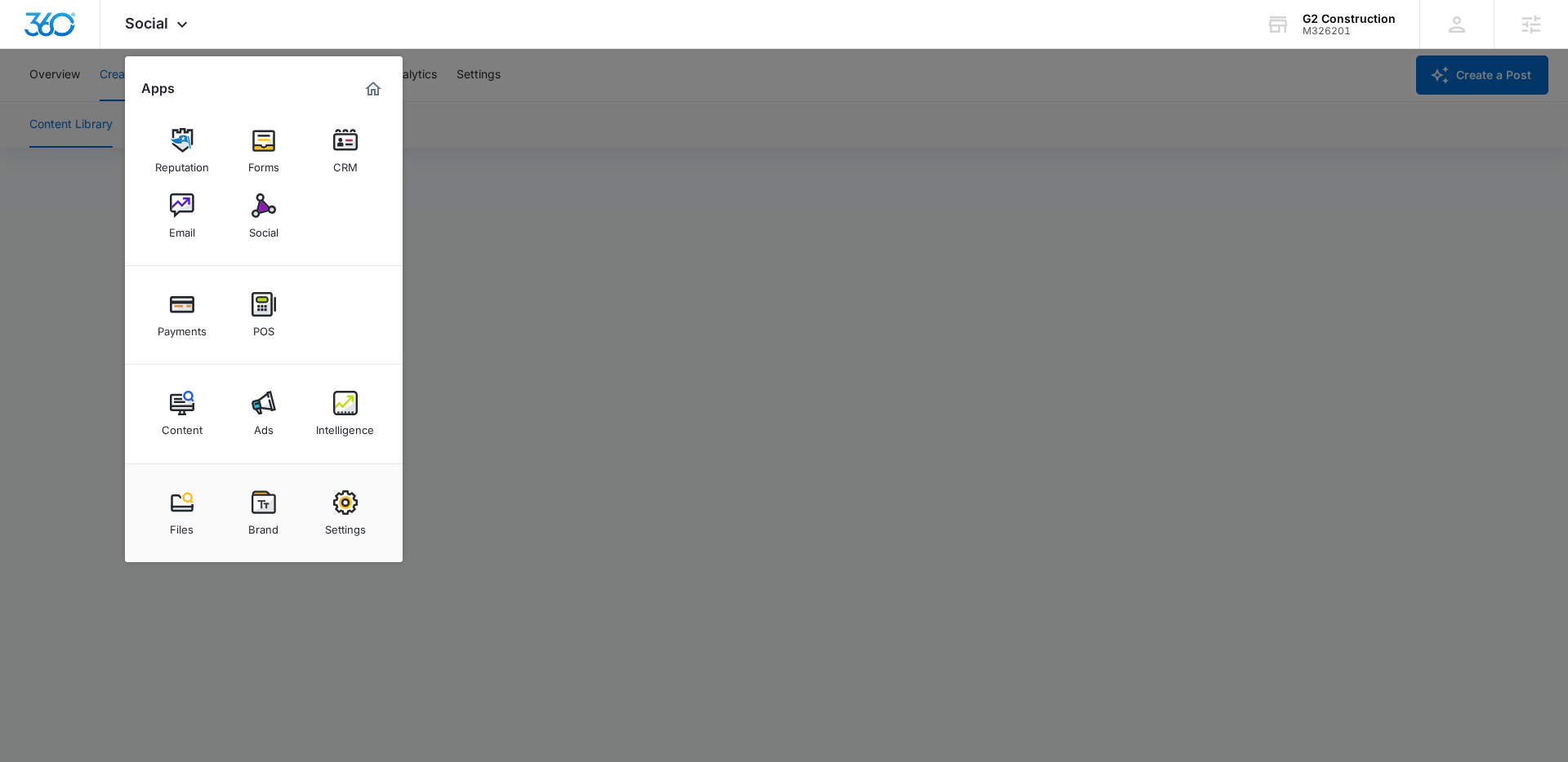
click at [736, 187] on div at bounding box center [784, 381] width 1568 height 762
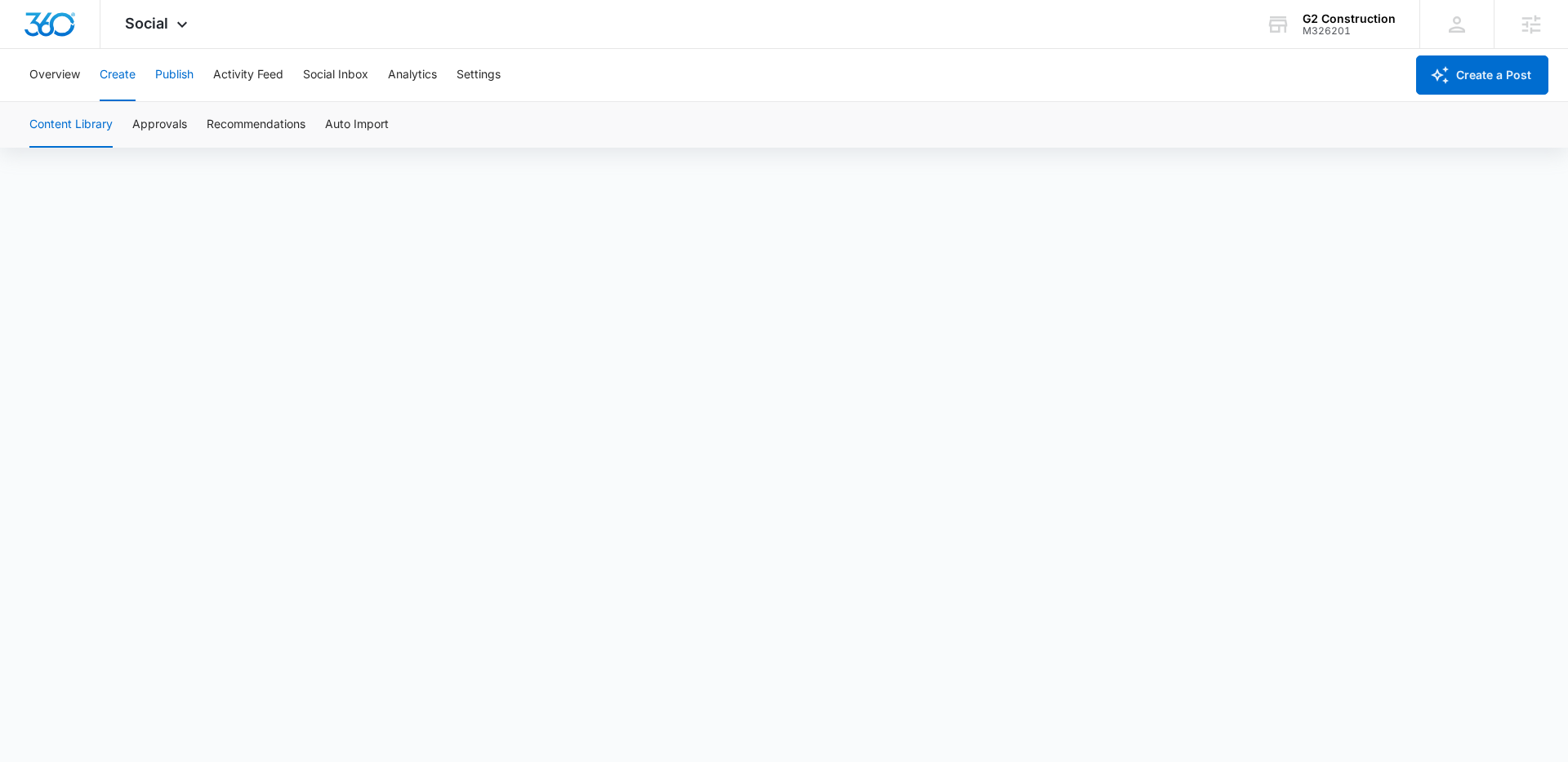
click at [183, 74] on button "Publish" at bounding box center [173, 75] width 38 height 52
click at [122, 79] on button "Create" at bounding box center [117, 75] width 36 height 52
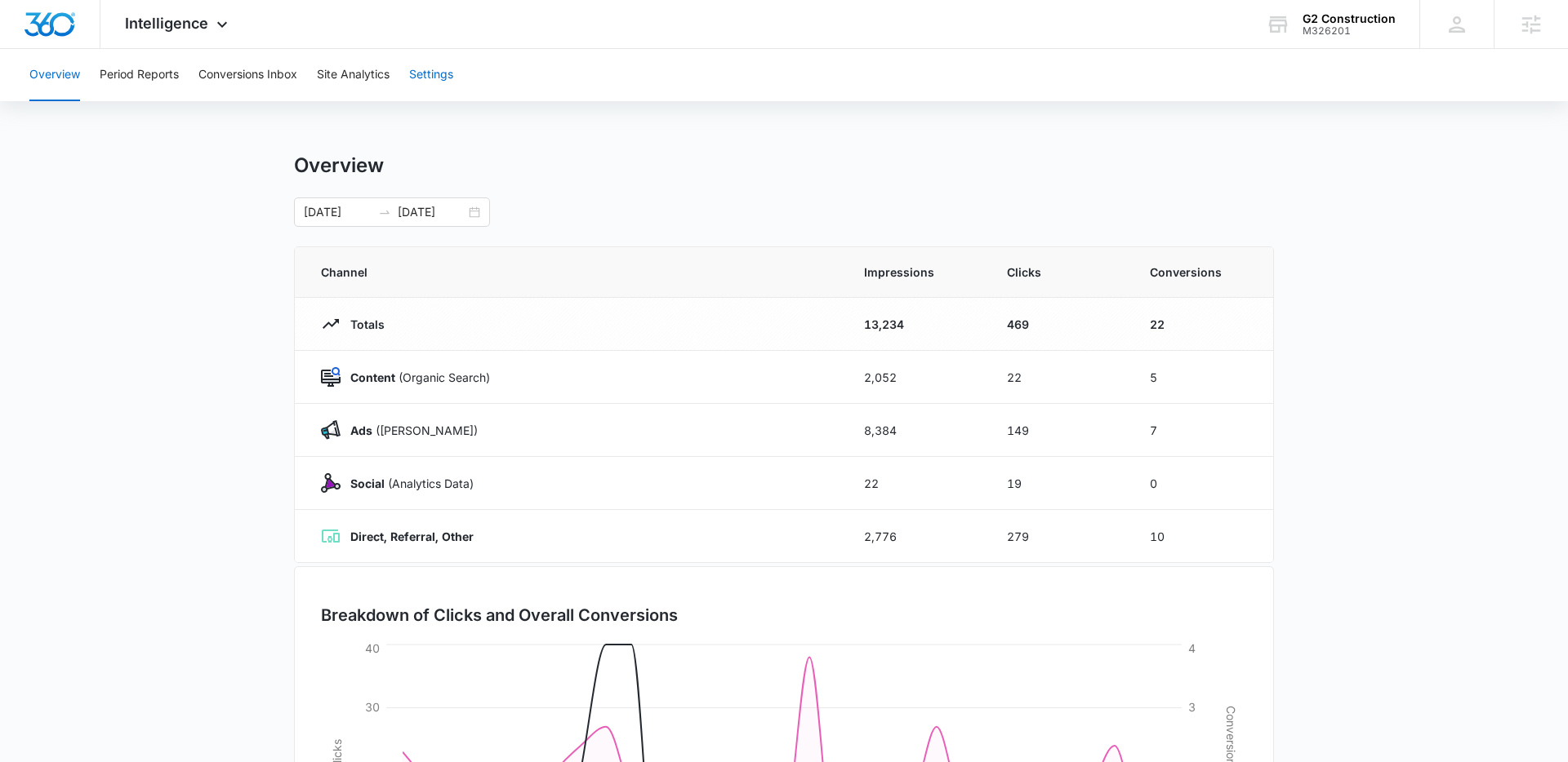
click at [422, 88] on button "Settings" at bounding box center [430, 75] width 44 height 52
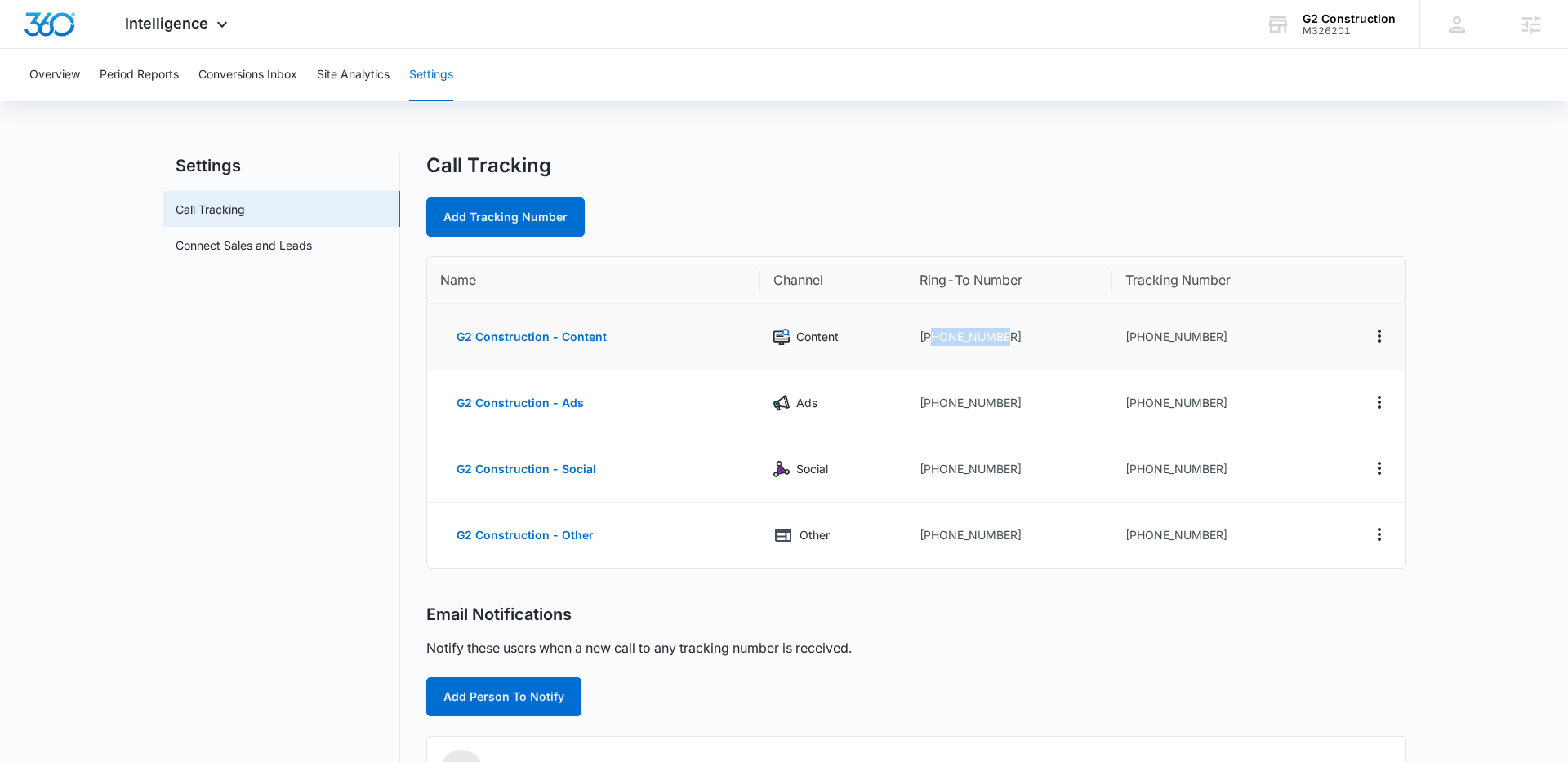
drag, startPoint x: 1003, startPoint y: 339, endPoint x: 929, endPoint y: 339, distance: 74.0
click at [929, 339] on td "+19708930525" at bounding box center [1009, 337] width 205 height 67
click at [233, 66] on button "Conversions Inbox" at bounding box center [248, 75] width 98 height 52
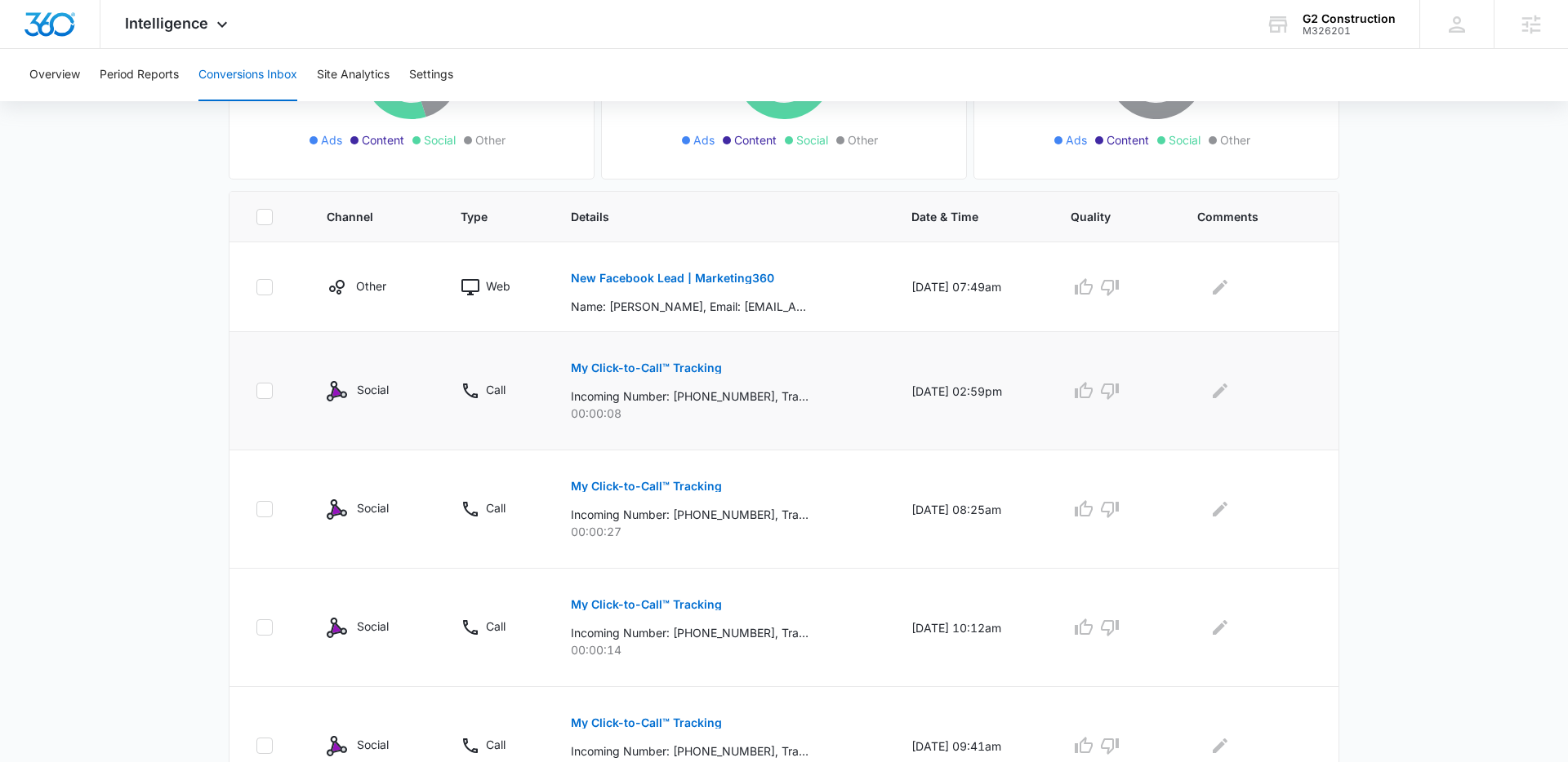
scroll to position [298, 0]
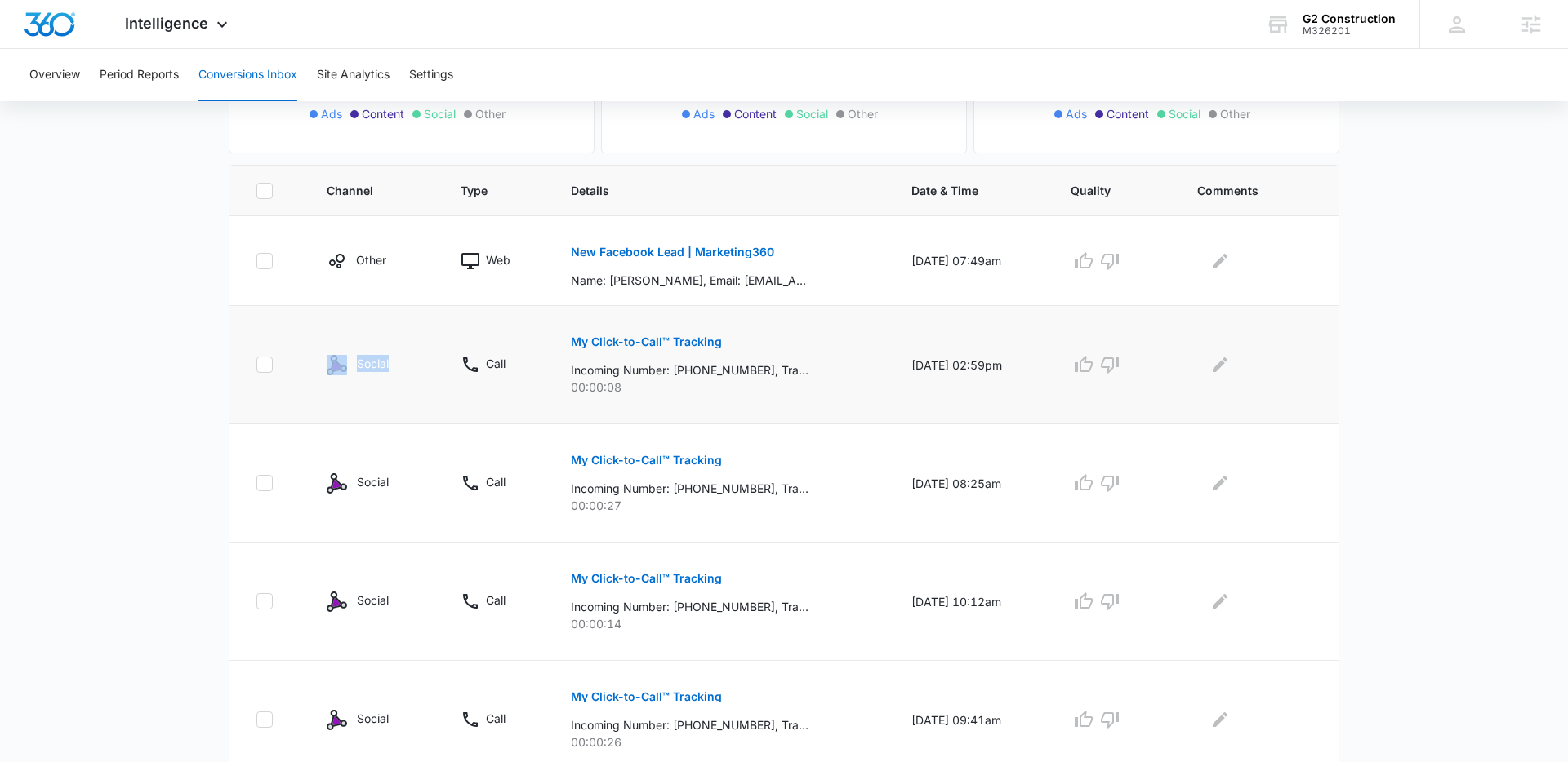
drag, startPoint x: 393, startPoint y: 367, endPoint x: 320, endPoint y: 367, distance: 73.0
click at [320, 366] on td "Social" at bounding box center [374, 366] width 135 height 118
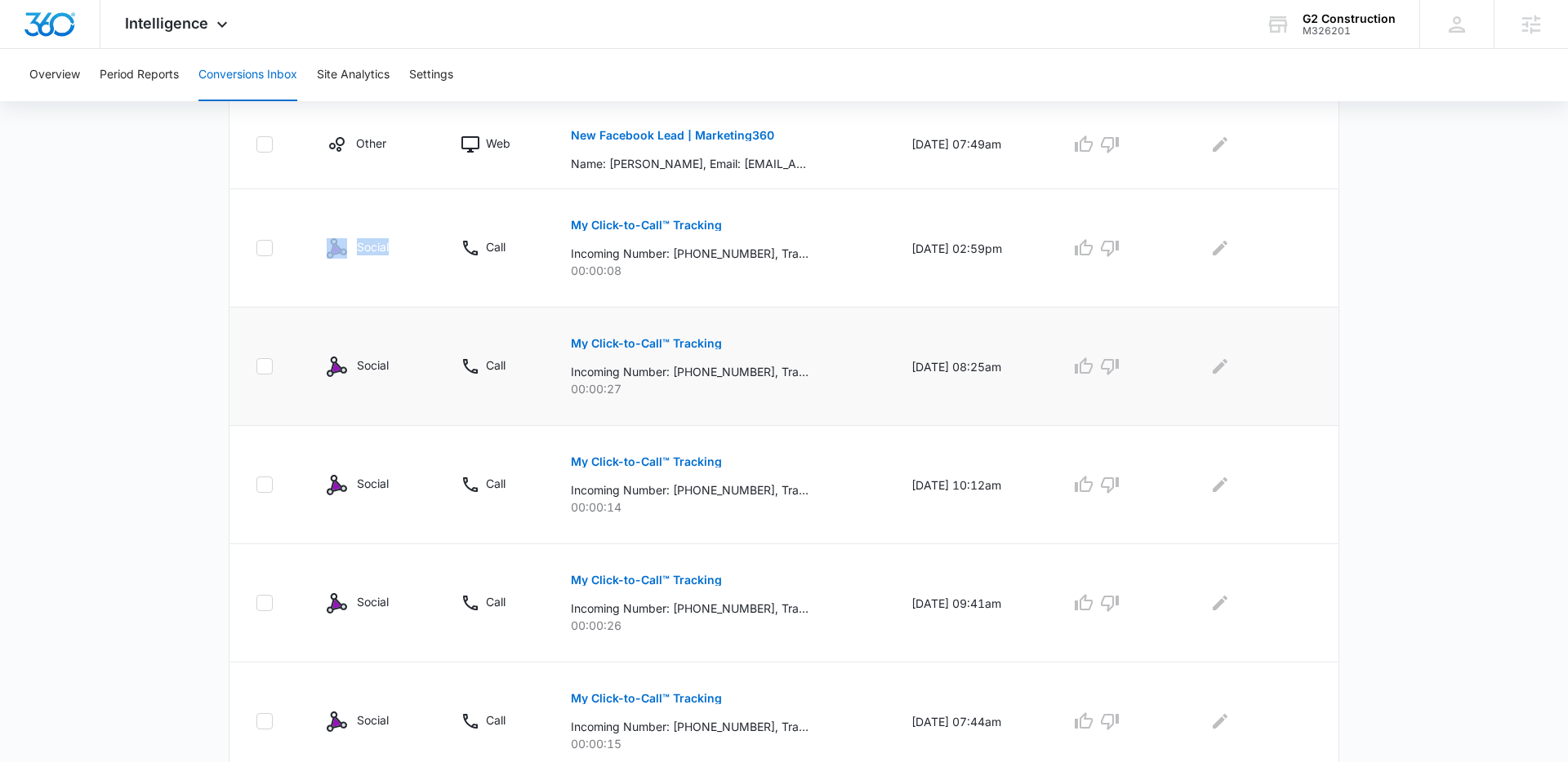
scroll to position [448, 0]
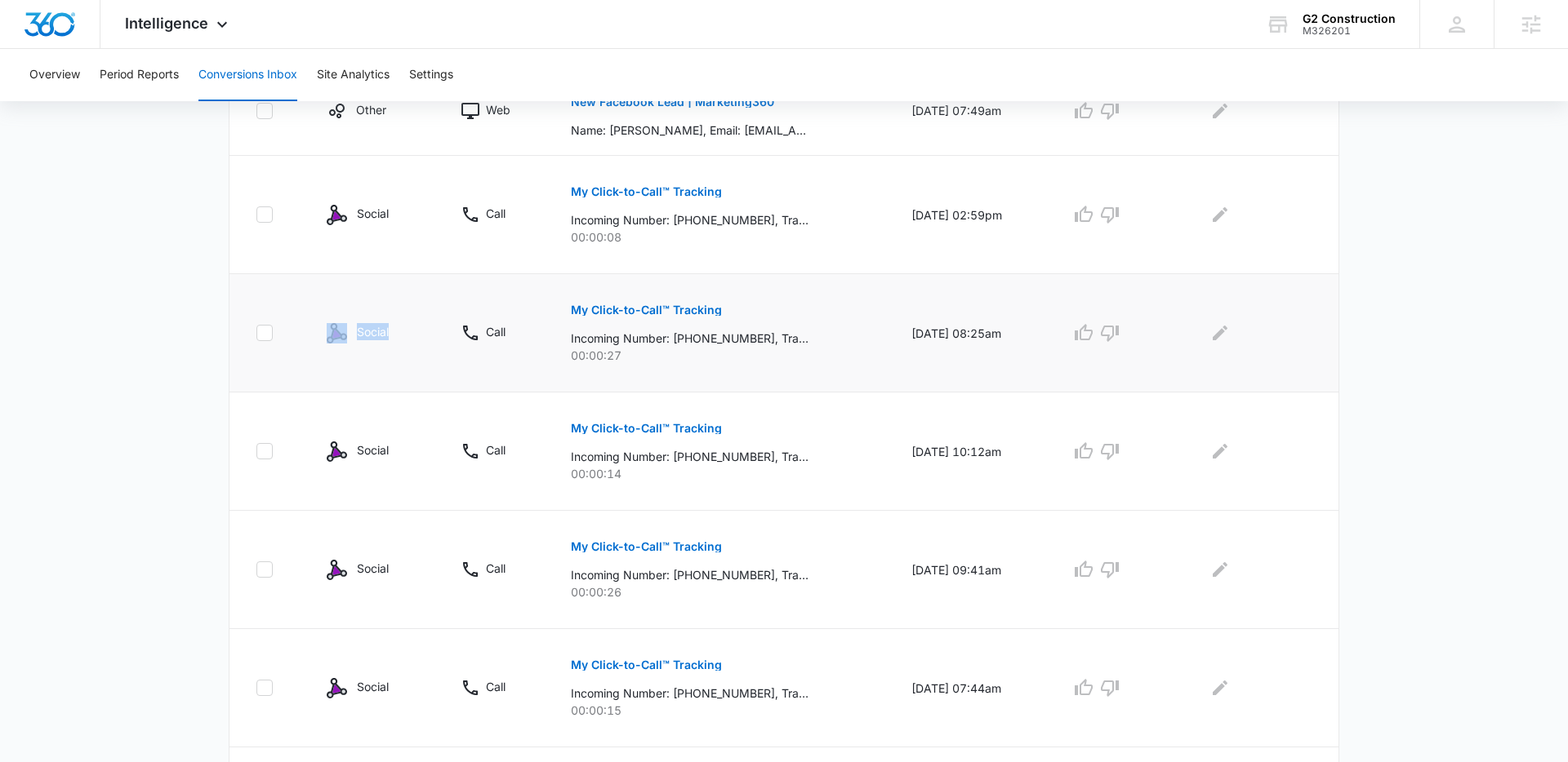
drag, startPoint x: 389, startPoint y: 335, endPoint x: 318, endPoint y: 336, distance: 71.0
click at [318, 335] on td "Social" at bounding box center [374, 334] width 135 height 118
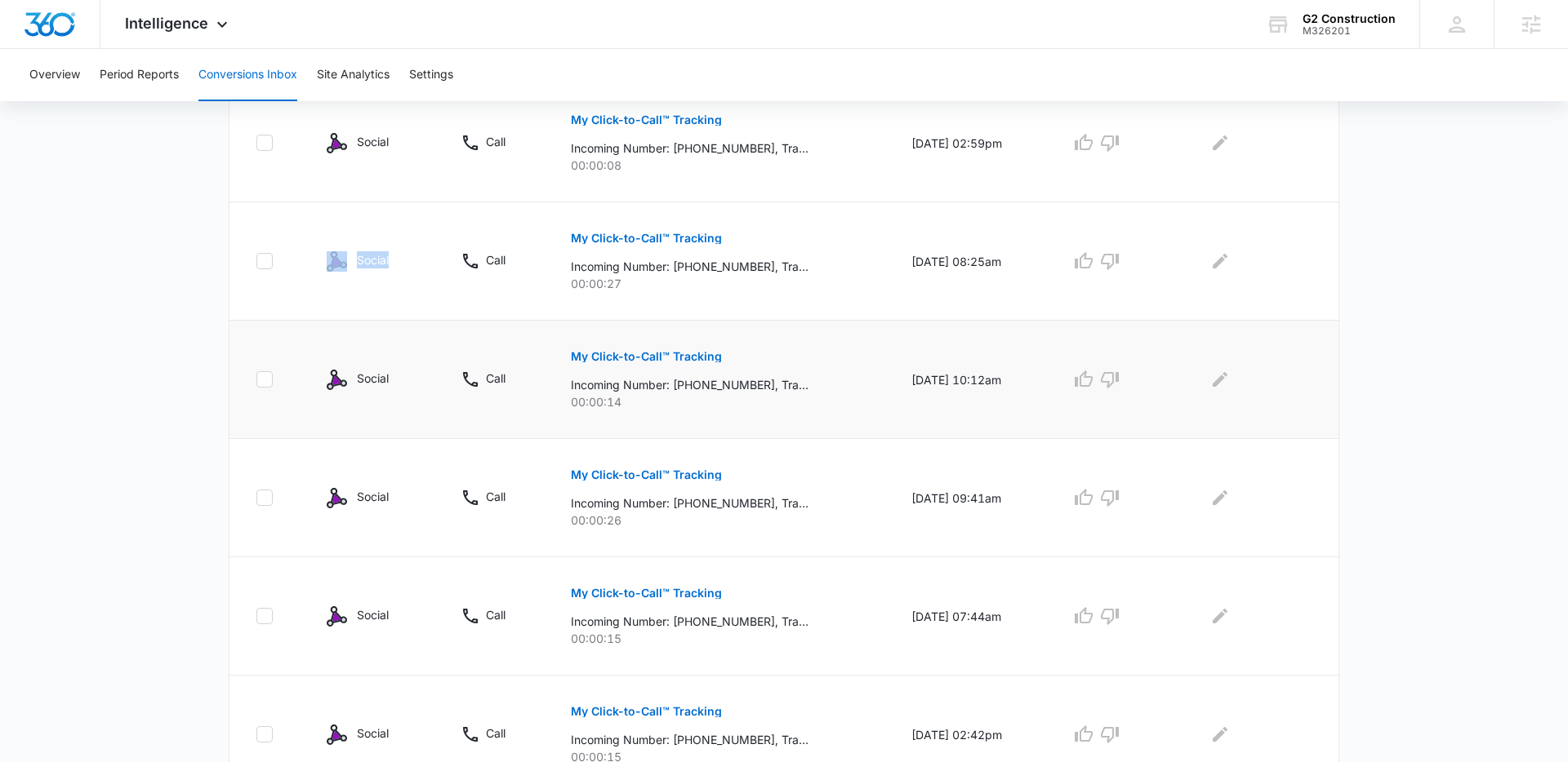
scroll to position [556, 0]
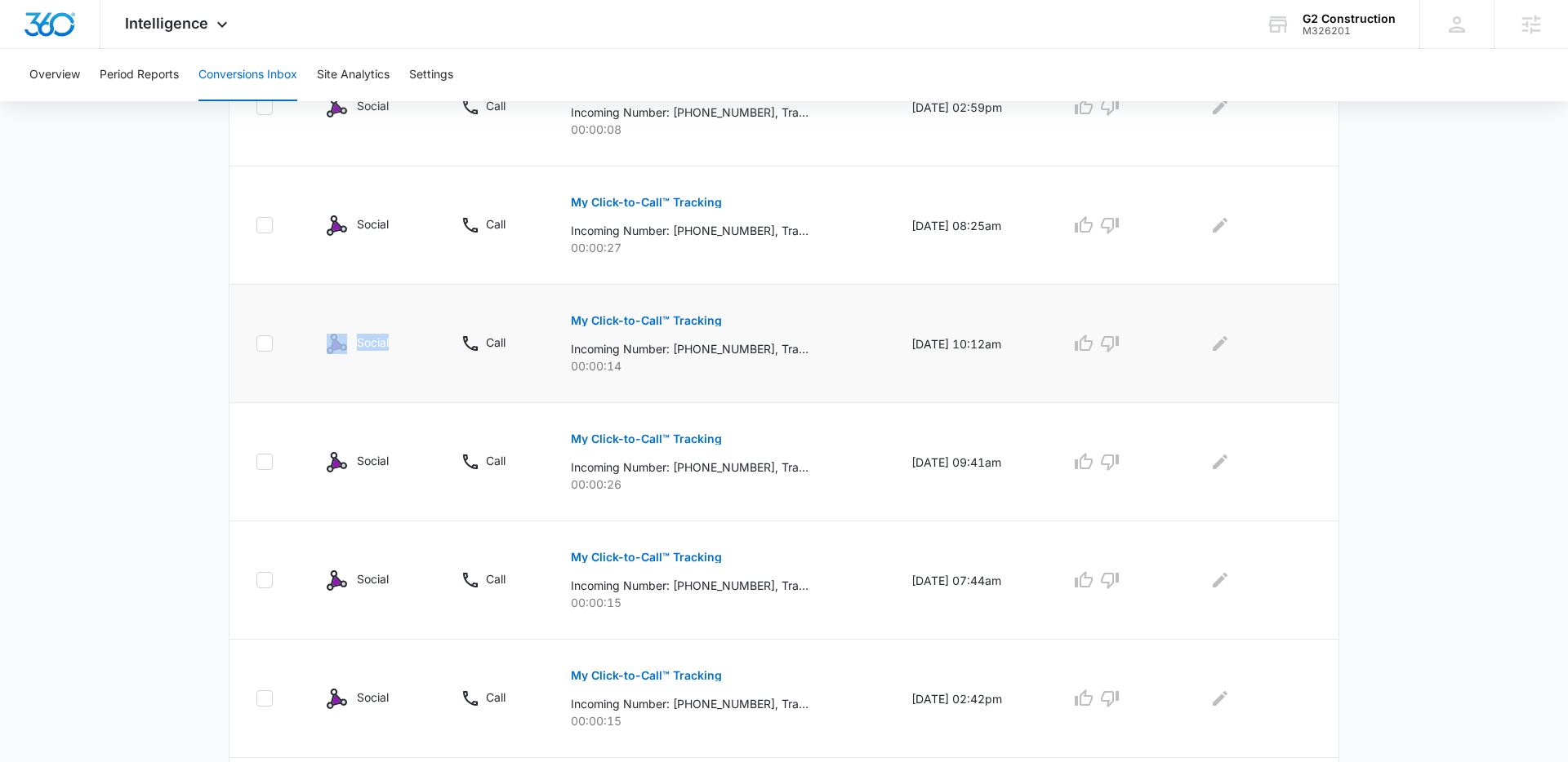
drag, startPoint x: 388, startPoint y: 345, endPoint x: 318, endPoint y: 346, distance: 70.0
click at [318, 346] on td "Social" at bounding box center [374, 344] width 135 height 118
click at [442, 79] on button "Settings" at bounding box center [430, 75] width 44 height 52
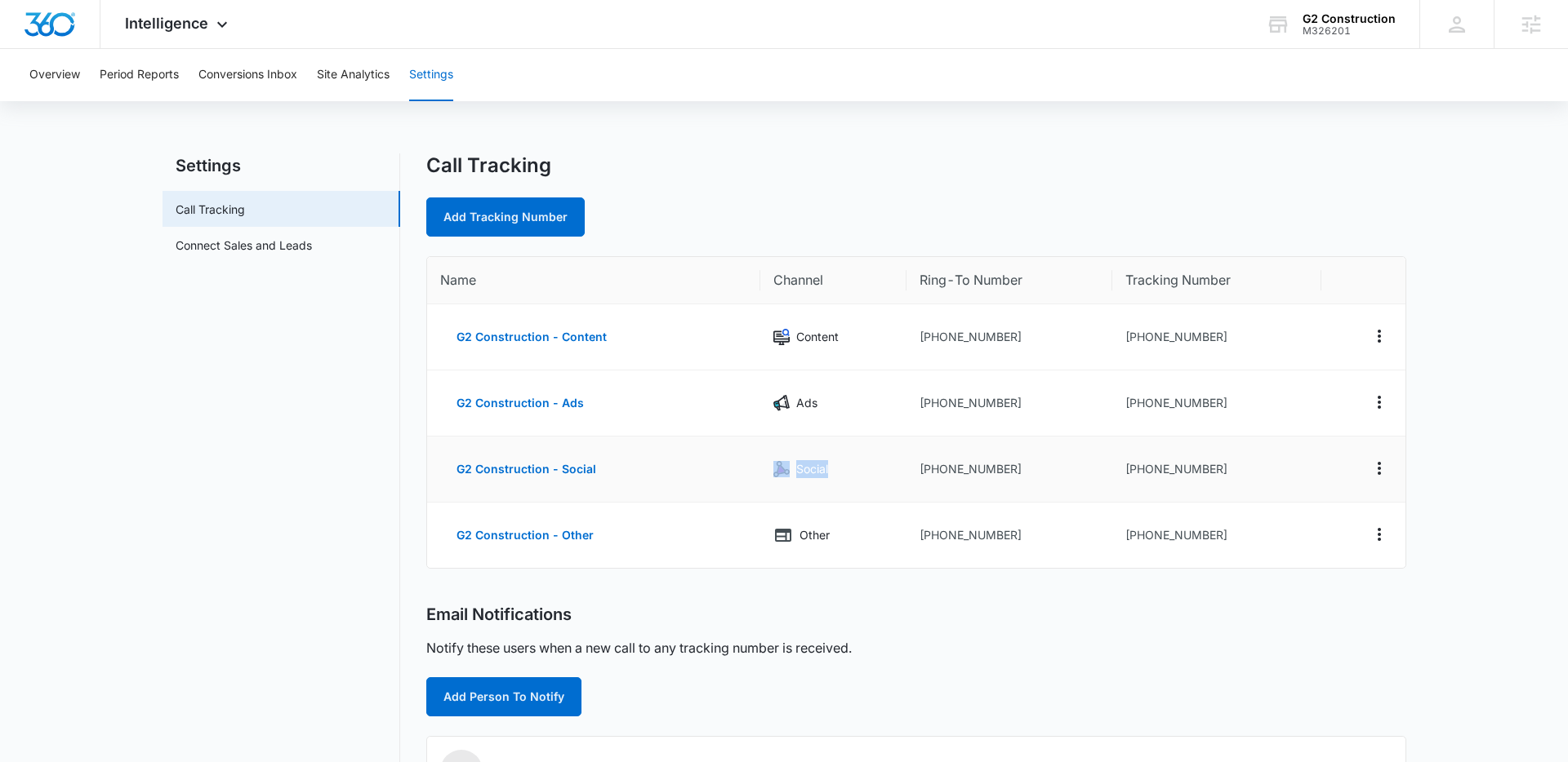
drag, startPoint x: 813, startPoint y: 471, endPoint x: 1092, endPoint y: 463, distance: 279.1
click at [749, 472] on tr "G2 Construction - Social Social +19708930525 +19703310699" at bounding box center [916, 470] width 978 height 67
drag, startPoint x: 1199, startPoint y: 470, endPoint x: 1187, endPoint y: 470, distance: 12.0
click at [1187, 471] on td "+19703310699" at bounding box center [1217, 470] width 210 height 67
drag, startPoint x: 849, startPoint y: 534, endPoint x: 765, endPoint y: 538, distance: 84.1
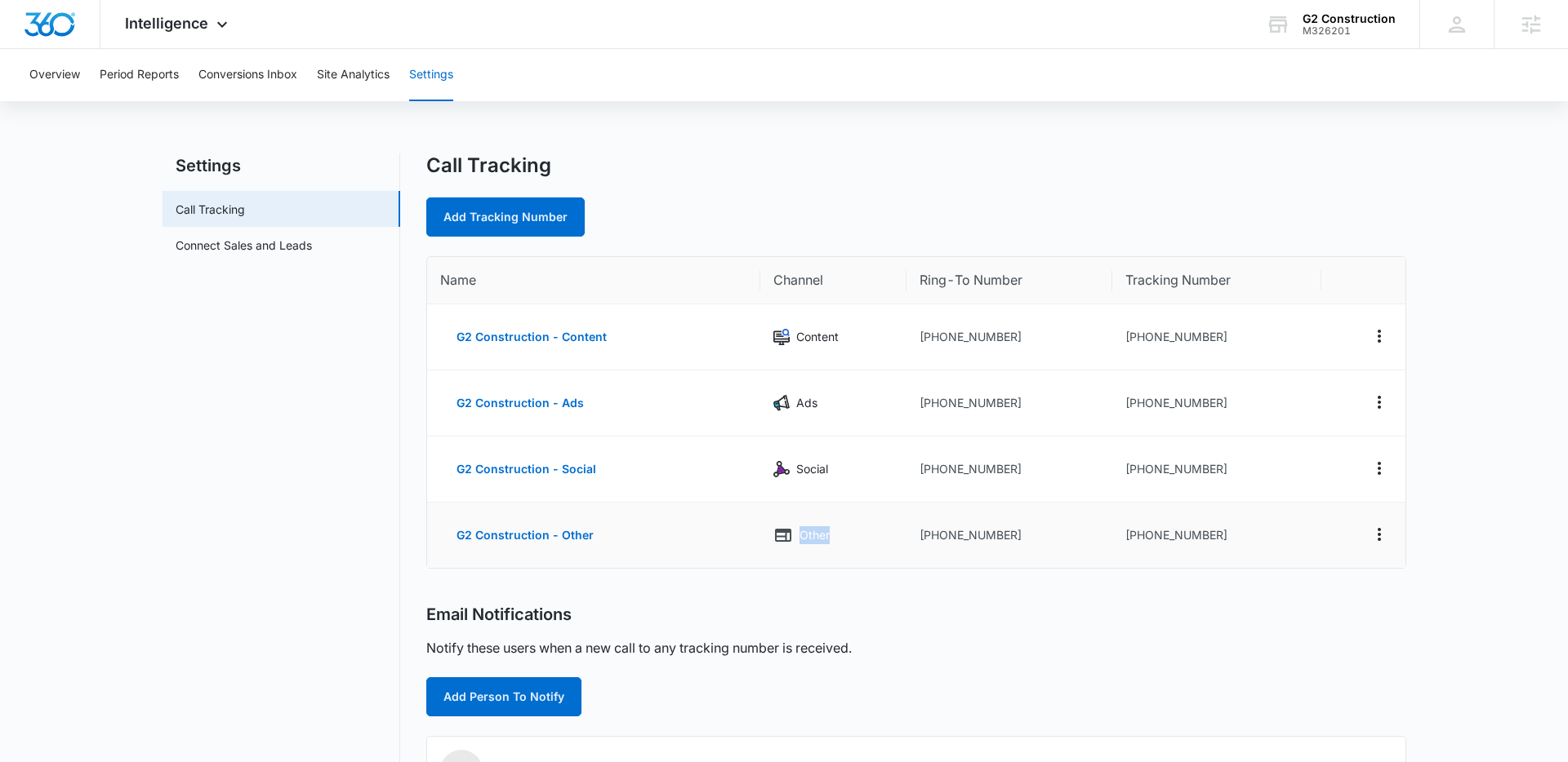
click at [761, 534] on td "Other" at bounding box center [834, 536] width 146 height 66
drag, startPoint x: 1210, startPoint y: 534, endPoint x: 1147, endPoint y: 536, distance: 63.0
click at [1137, 534] on td "+19703310734" at bounding box center [1217, 536] width 210 height 66
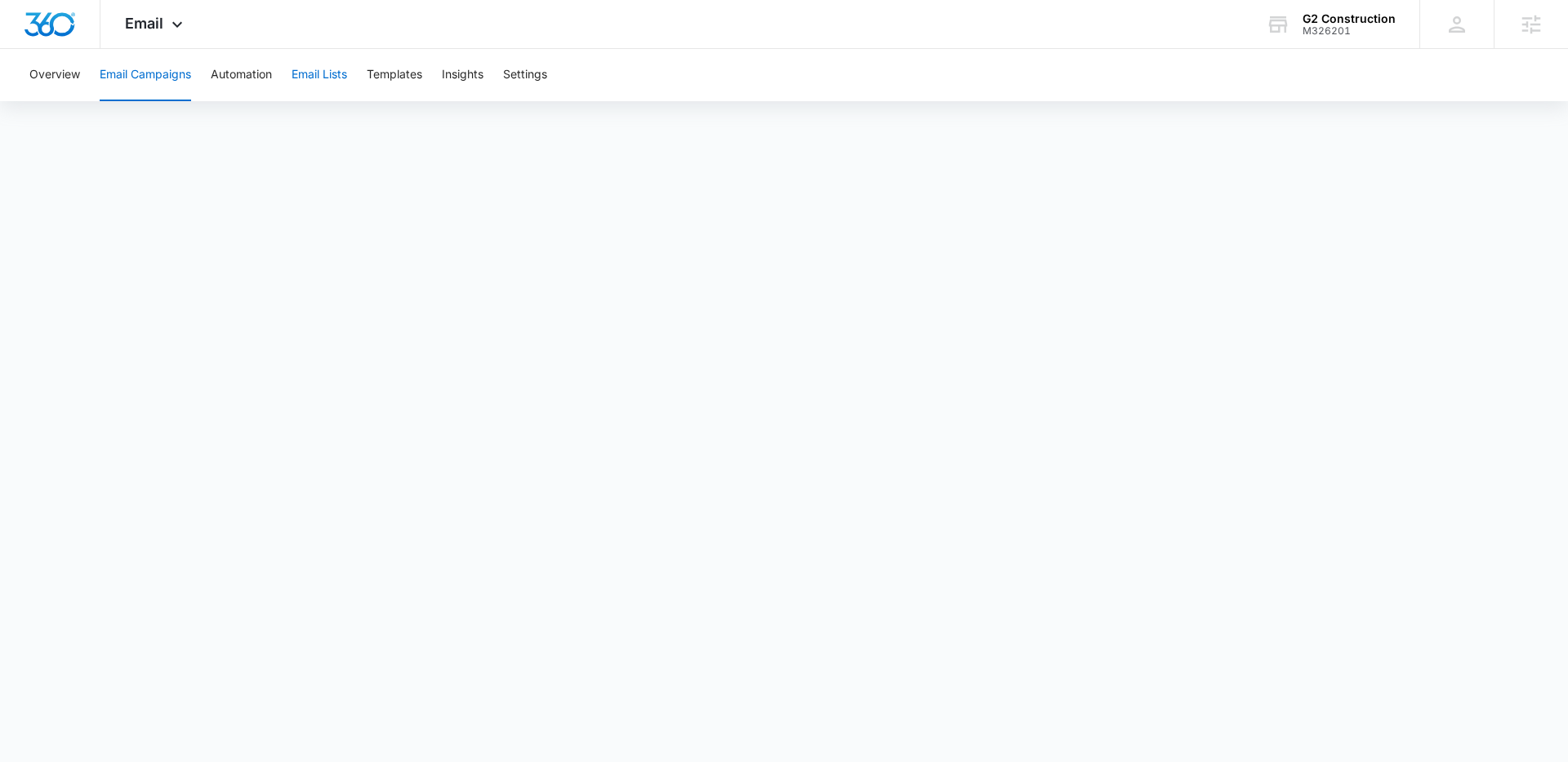
click at [325, 77] on button "Email Lists" at bounding box center [319, 75] width 55 height 52
click at [392, 76] on button "Templates" at bounding box center [394, 75] width 55 height 52
click at [166, 75] on button "Email Campaigns" at bounding box center [145, 75] width 92 height 52
click at [149, 71] on button "Email Campaigns" at bounding box center [145, 75] width 92 height 52
click at [65, 74] on button "Overview" at bounding box center [54, 75] width 51 height 52
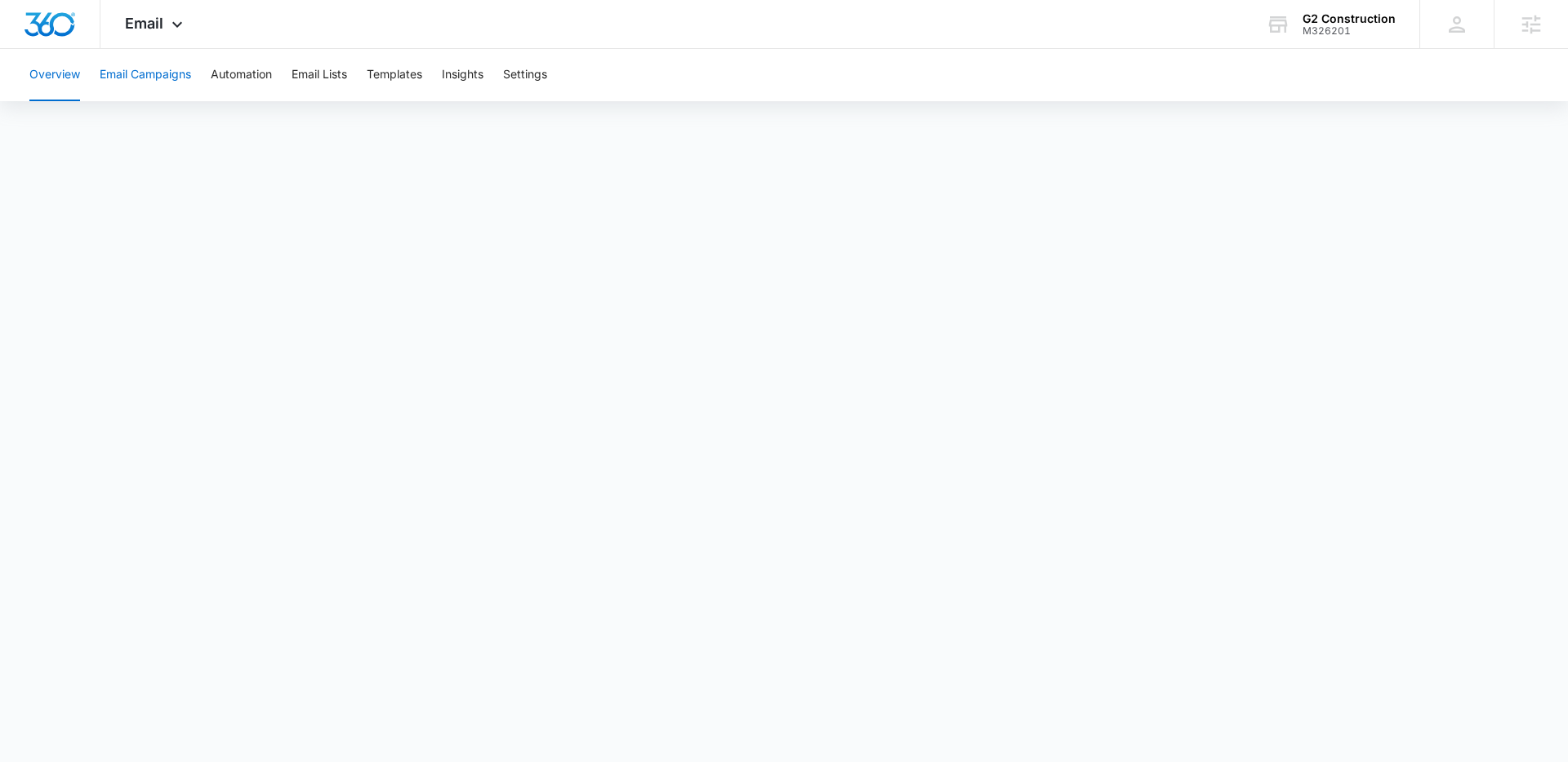
click at [143, 77] on button "Email Campaigns" at bounding box center [145, 75] width 92 height 52
click at [256, 82] on button "Automation" at bounding box center [241, 75] width 61 height 52
click at [378, 72] on button "Templates" at bounding box center [394, 75] width 55 height 52
click at [294, 68] on button "Email Lists" at bounding box center [319, 75] width 55 height 52
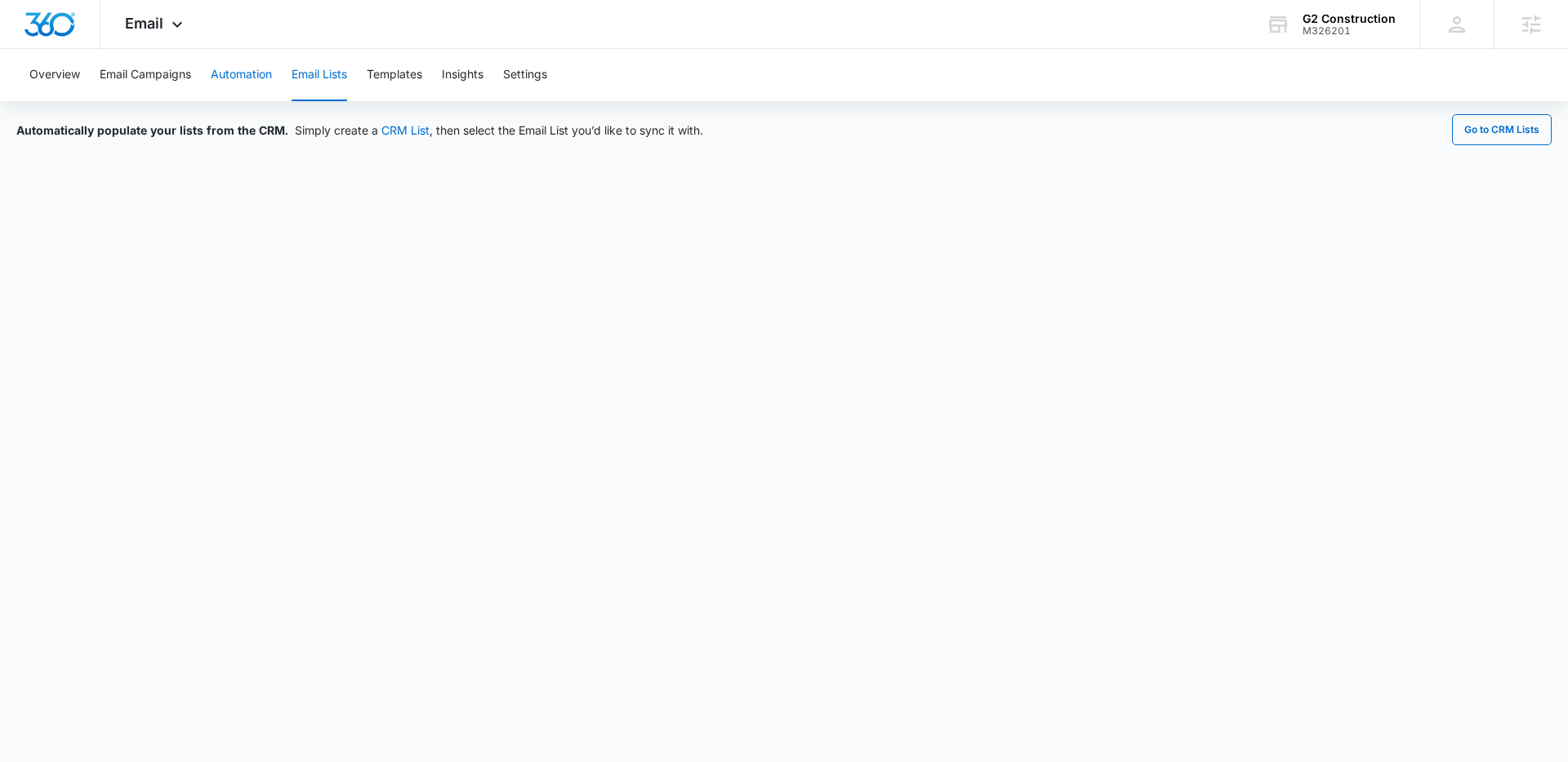
click at [244, 77] on button "Automation" at bounding box center [241, 75] width 61 height 52
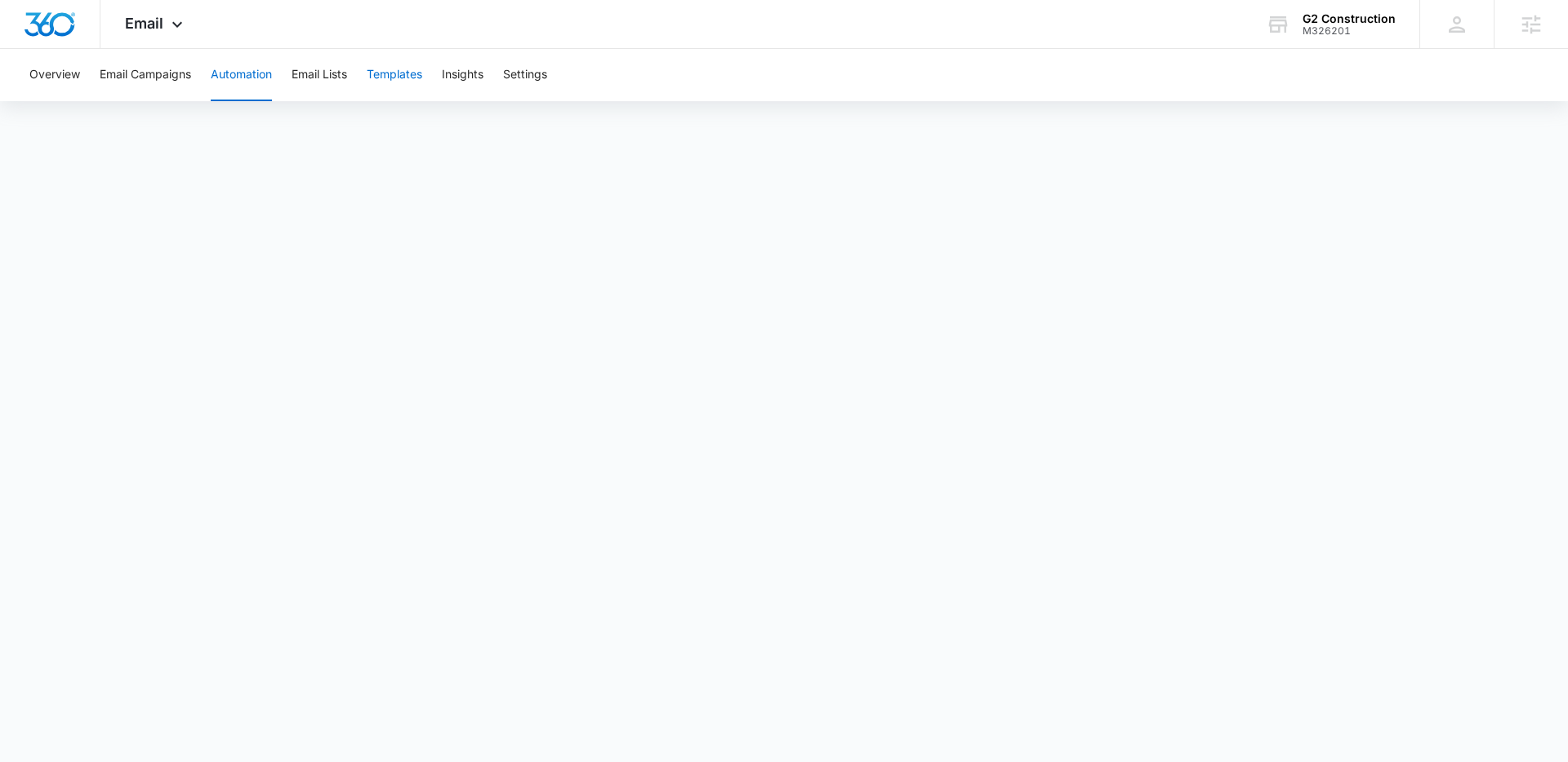
click at [402, 82] on button "Templates" at bounding box center [394, 75] width 55 height 52
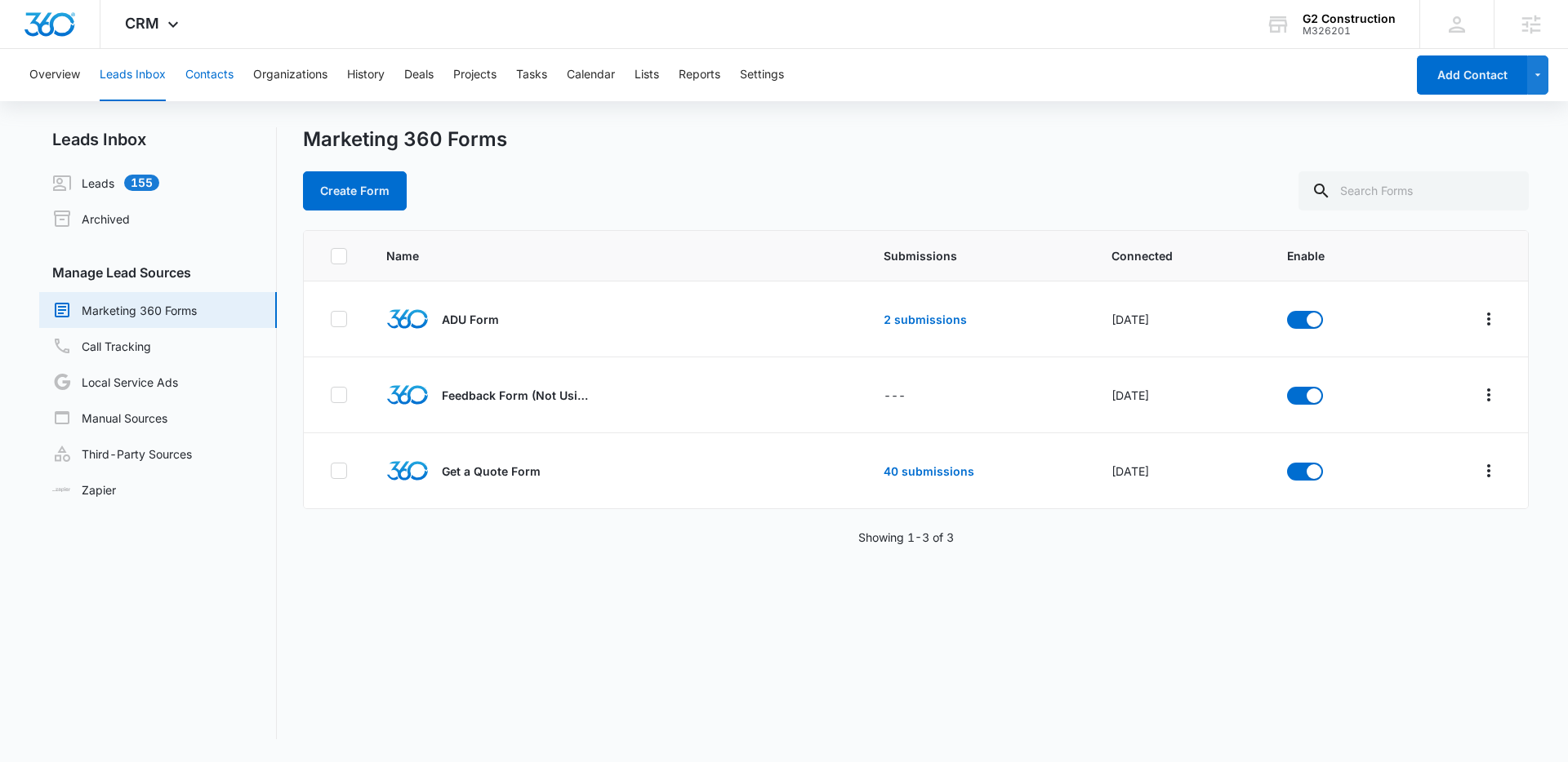
click at [208, 79] on button "Contacts" at bounding box center [209, 75] width 48 height 52
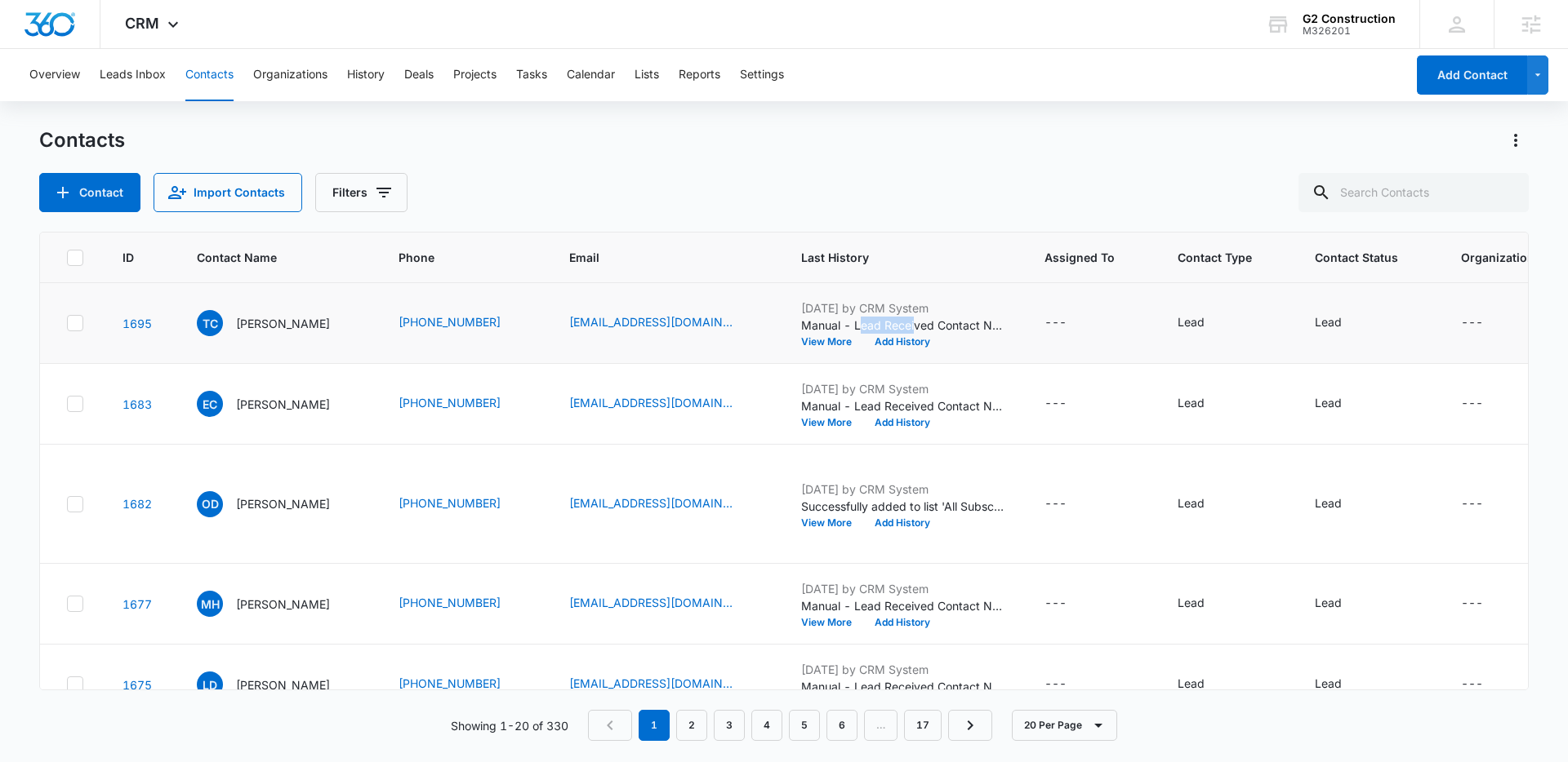
drag, startPoint x: 893, startPoint y: 333, endPoint x: 944, endPoint y: 332, distance: 51.0
click at [943, 332] on p "Manual - Lead Received Contact Name: Carawan Phone: +13039280891 Email: tacaraw…" at bounding box center [903, 325] width 204 height 17
click at [944, 332] on p "Manual - Lead Received Contact Name: Carawan Phone: +13039280891 Email: tacaraw…" at bounding box center [903, 325] width 204 height 17
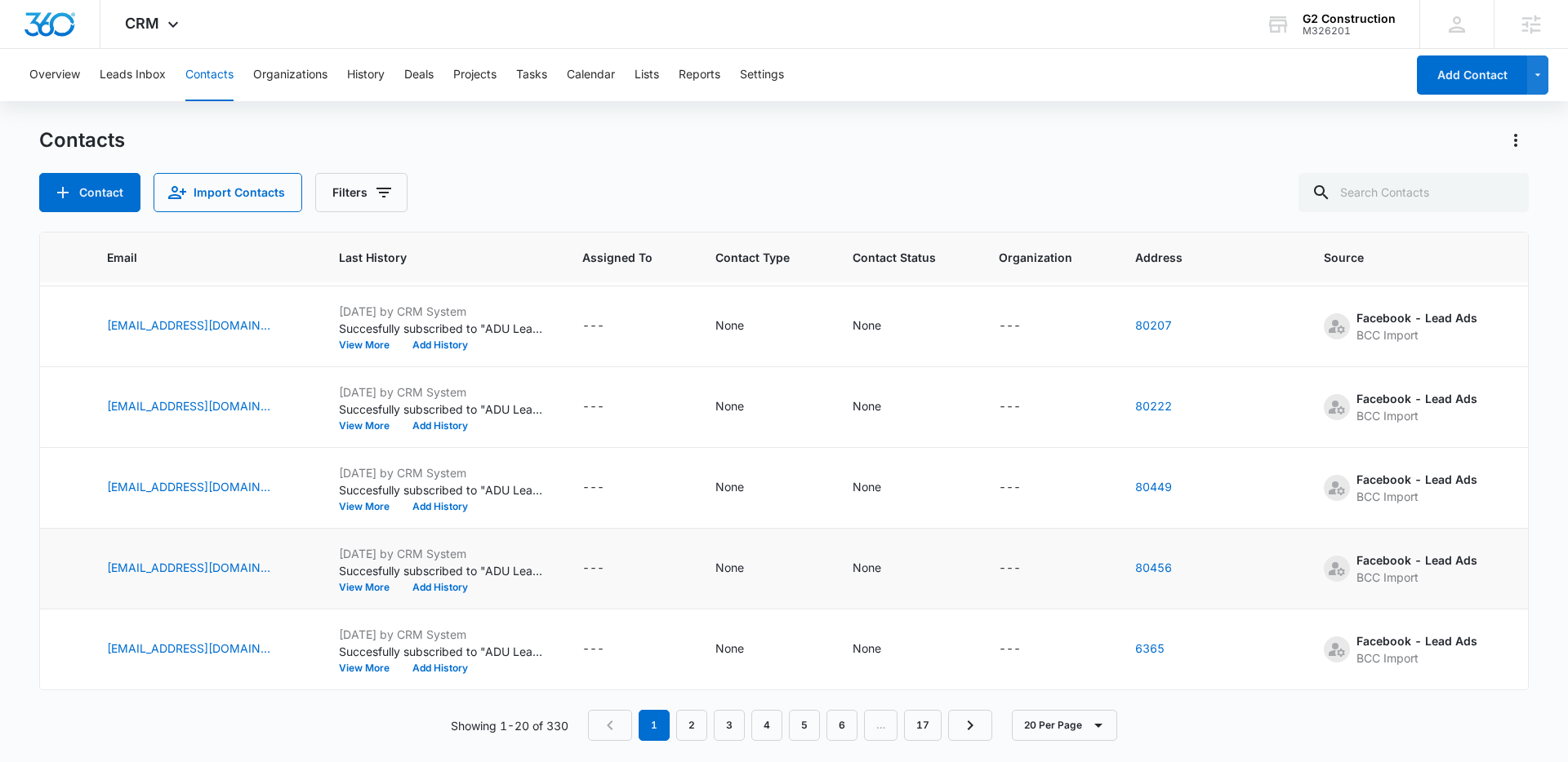
scroll to position [1636, 462]
click at [785, 728] on nav "1 2 3 4 5 6 … 17" at bounding box center [790, 725] width 404 height 31
click at [773, 727] on link "4" at bounding box center [766, 725] width 31 height 31
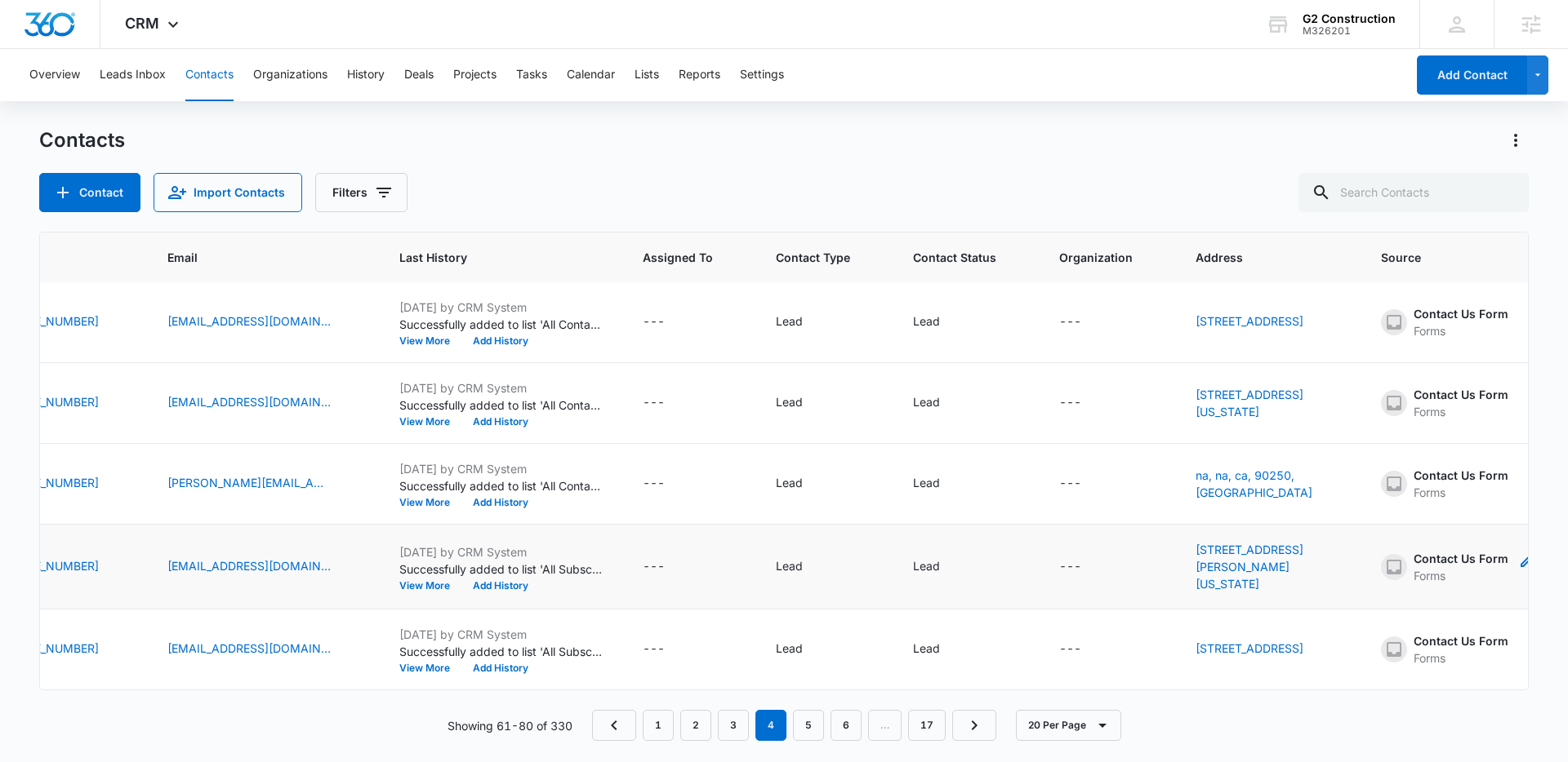
scroll to position [2171, 455]
click at [841, 725] on link "6" at bounding box center [846, 725] width 31 height 31
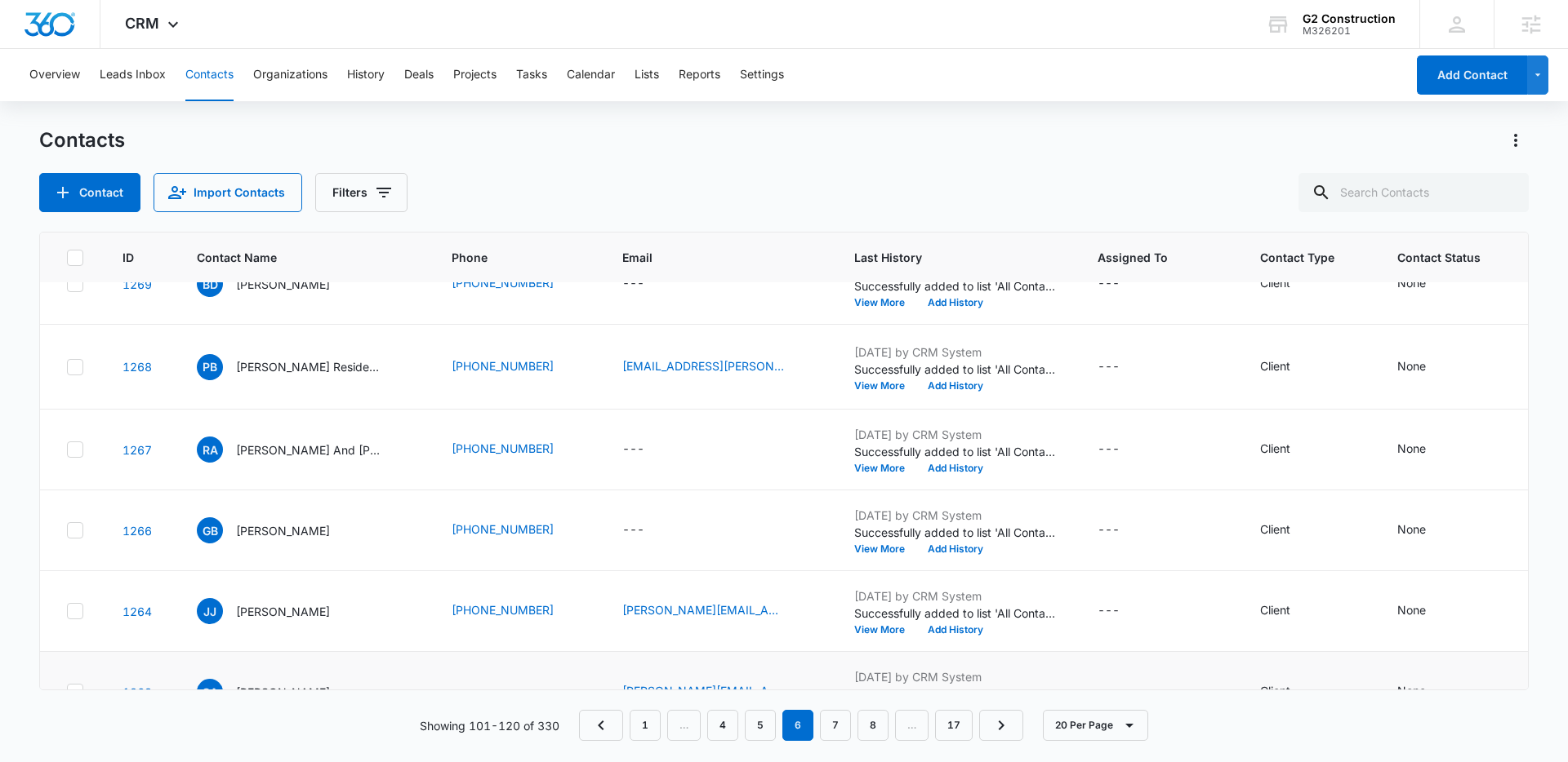
scroll to position [0, 0]
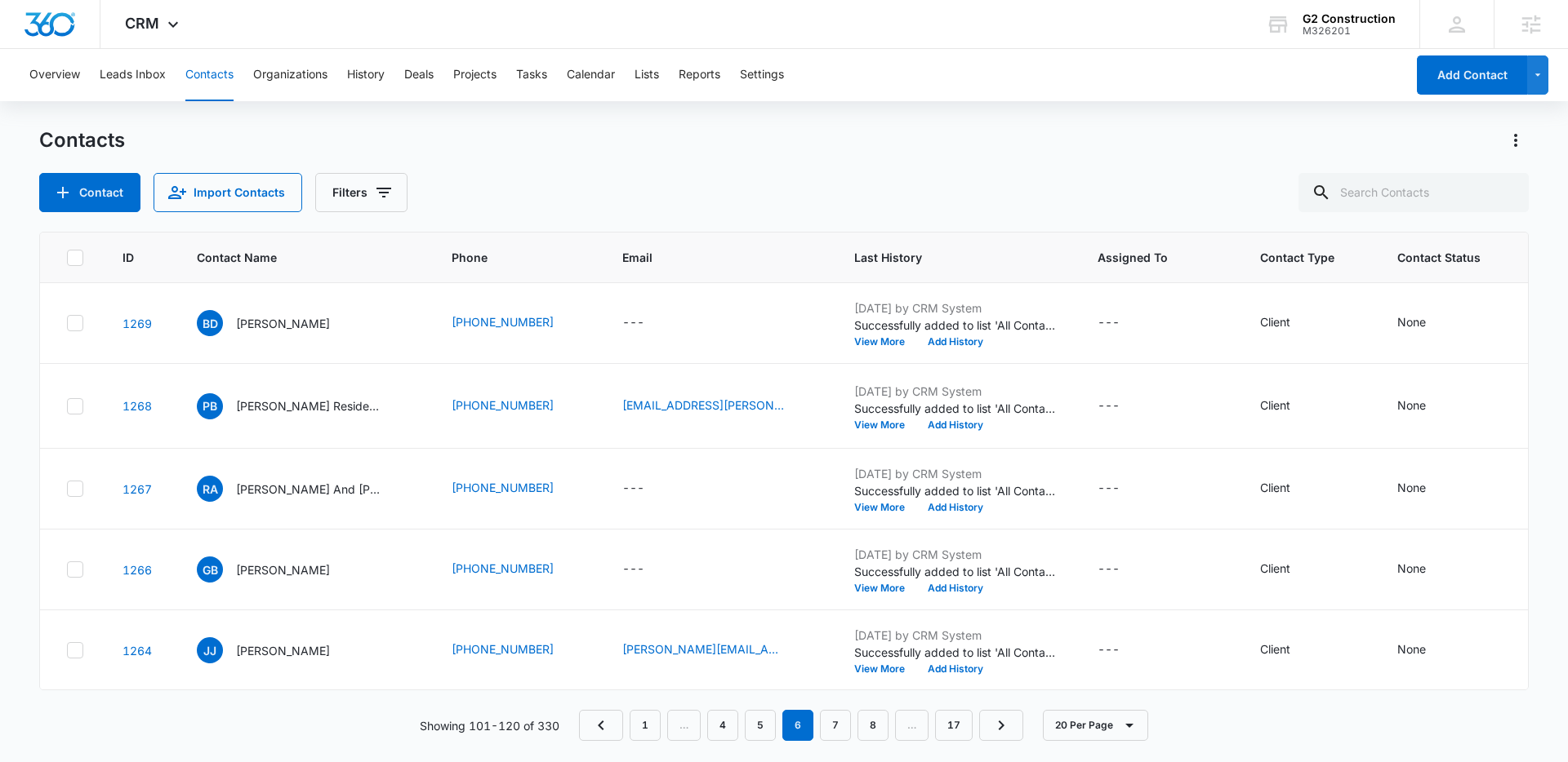
click at [516, 120] on div "Overview Leads Inbox Contacts Organizations History Deals Projects Tasks Calend…" at bounding box center [784, 404] width 1568 height 711
click at [645, 78] on button "Lists" at bounding box center [647, 75] width 24 height 52
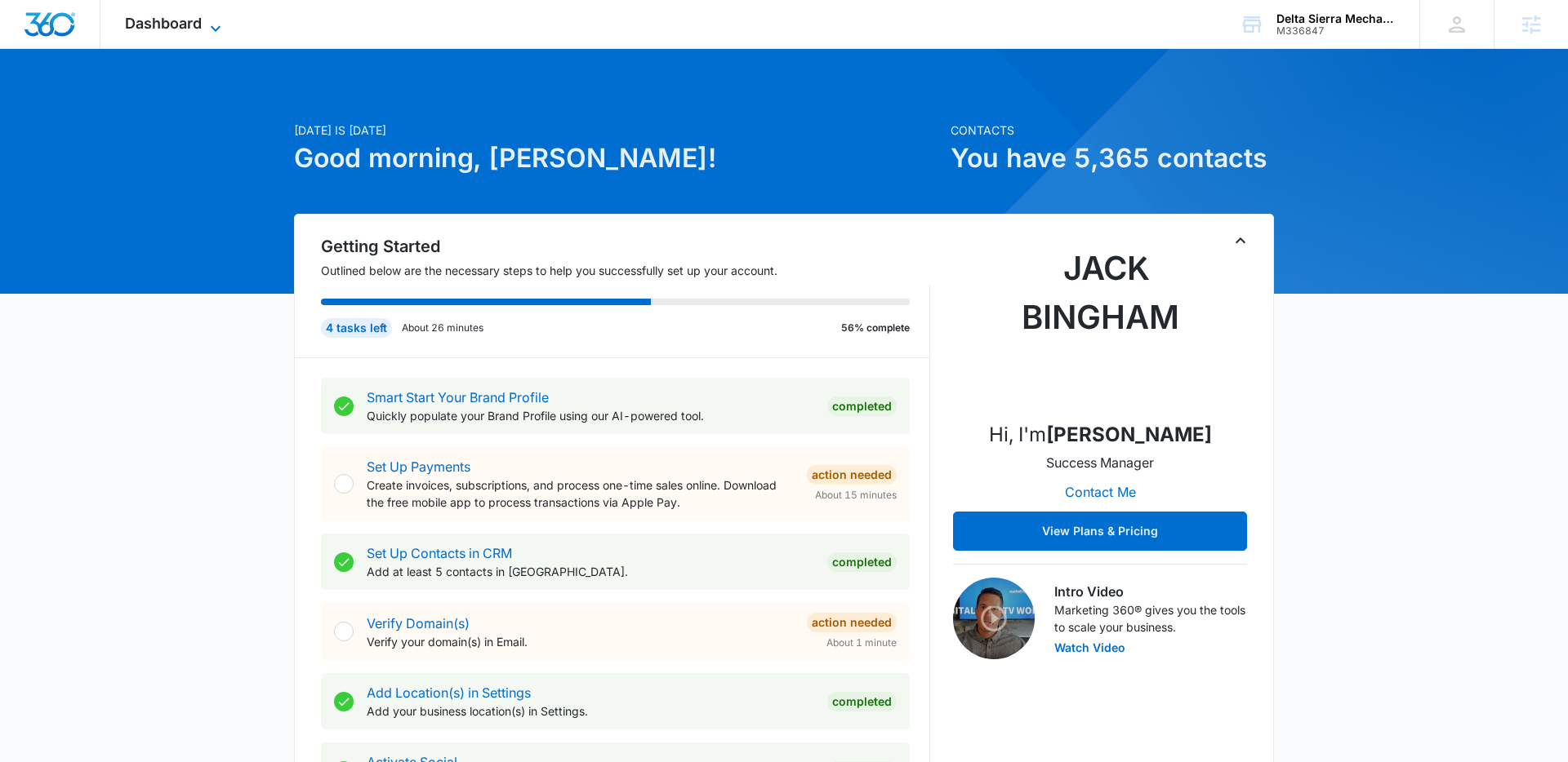
click at [220, 28] on icon at bounding box center [215, 28] width 20 height 20
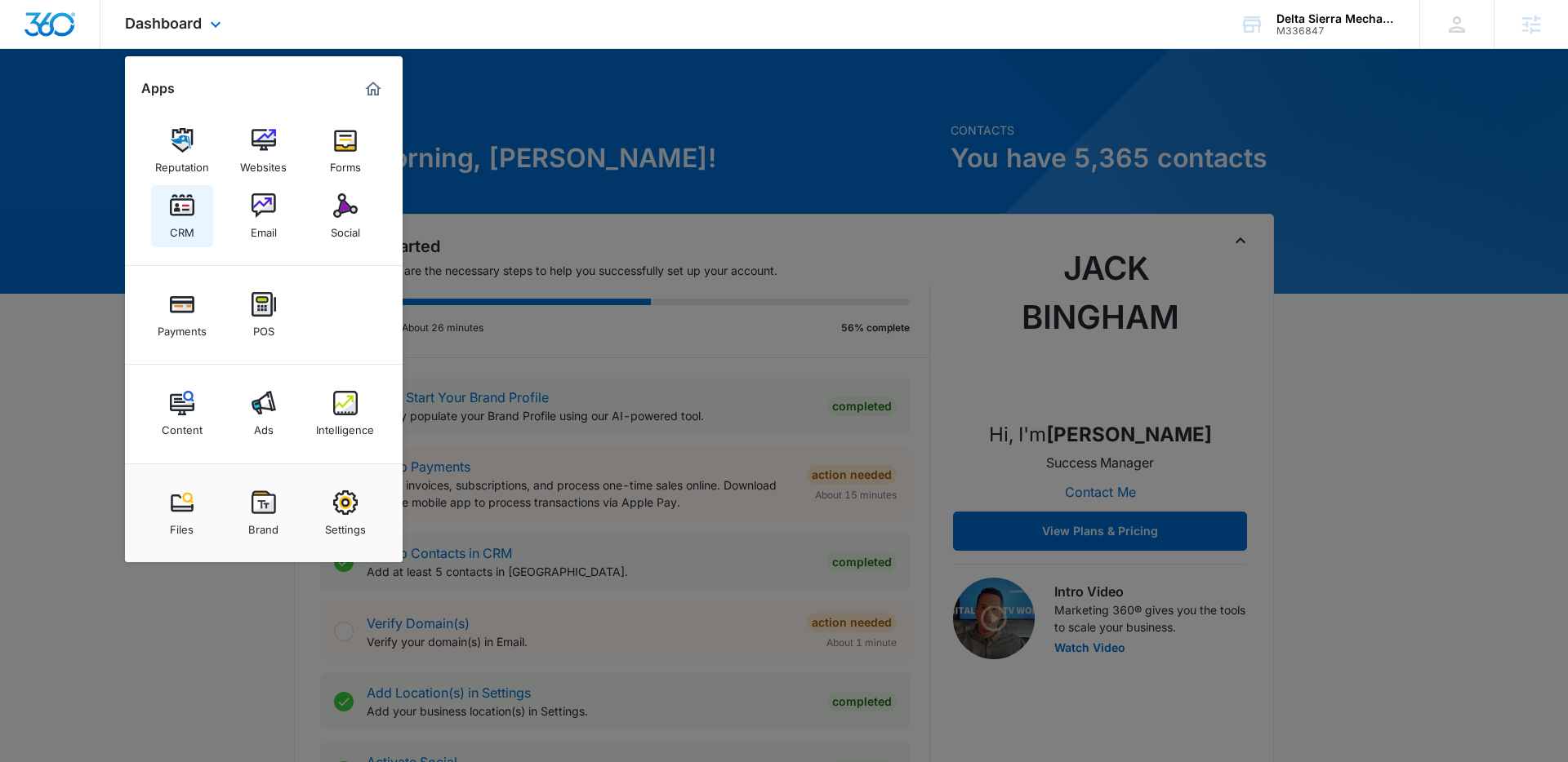
click at [187, 214] on img at bounding box center [182, 205] width 24 height 24
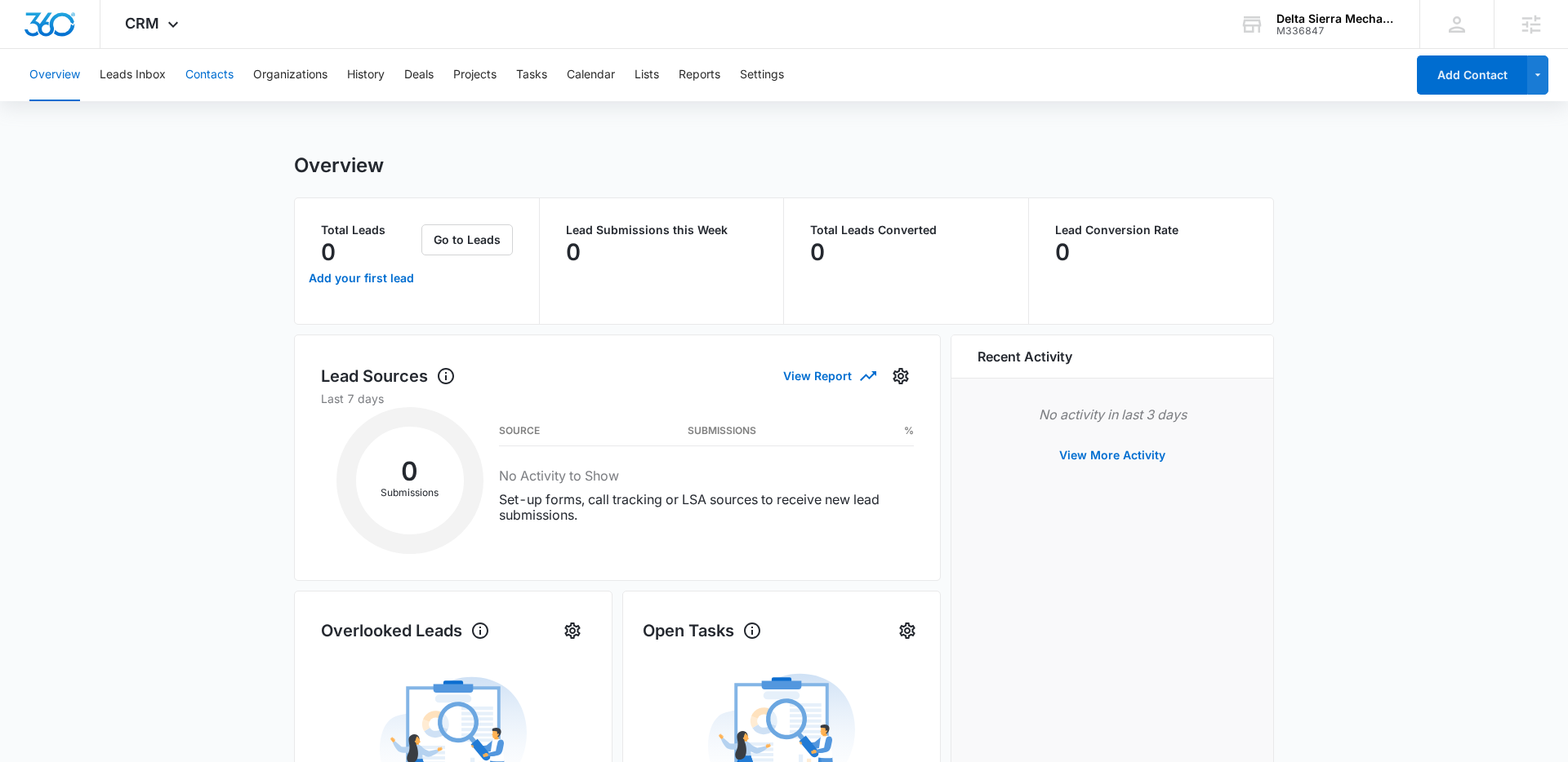
click at [206, 79] on button "Contacts" at bounding box center [209, 75] width 48 height 52
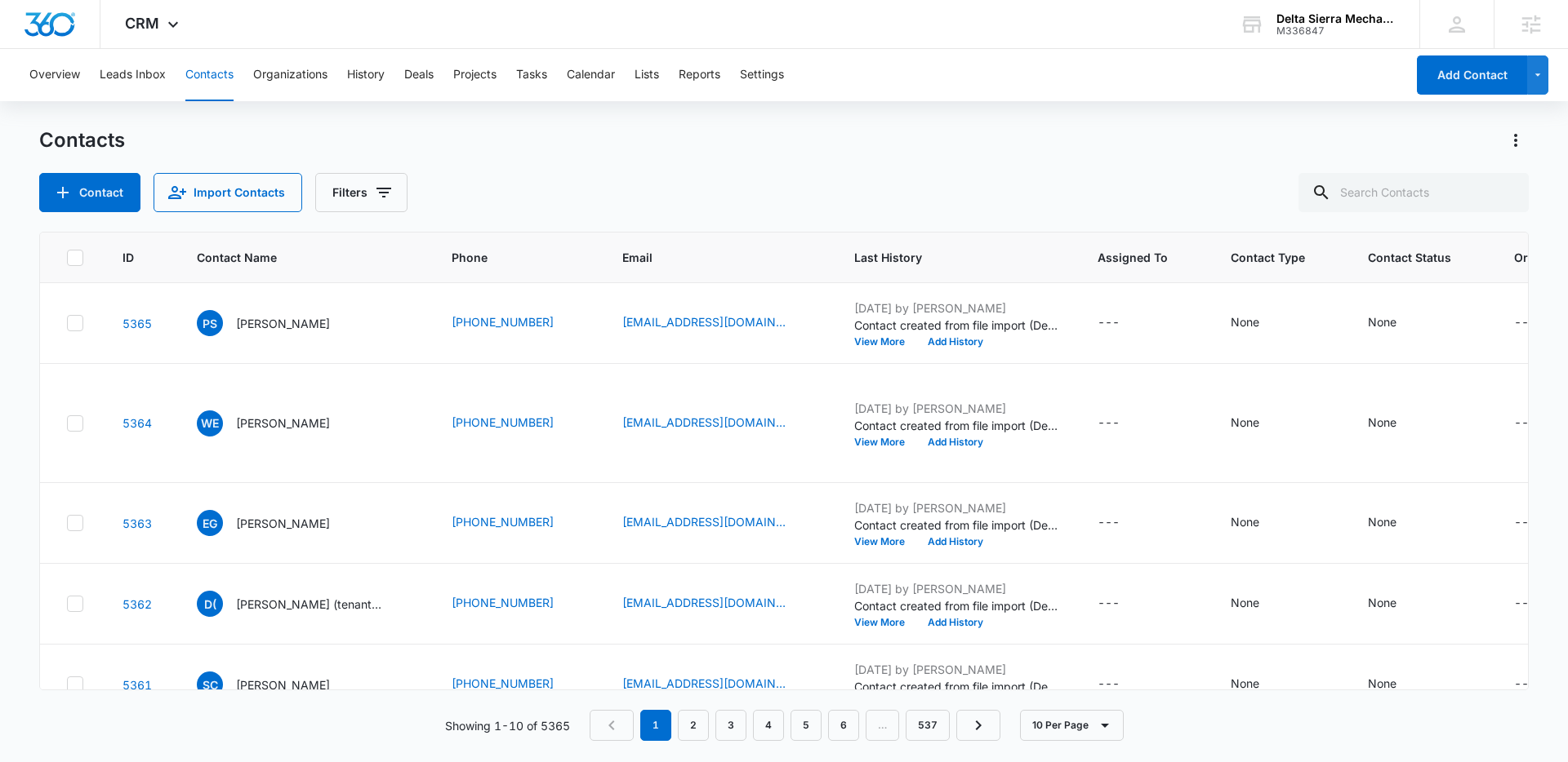
click at [514, 171] on div "Contacts Contact Import Contacts Filters" at bounding box center [784, 170] width 1490 height 85
click at [174, 24] on icon at bounding box center [173, 28] width 20 height 20
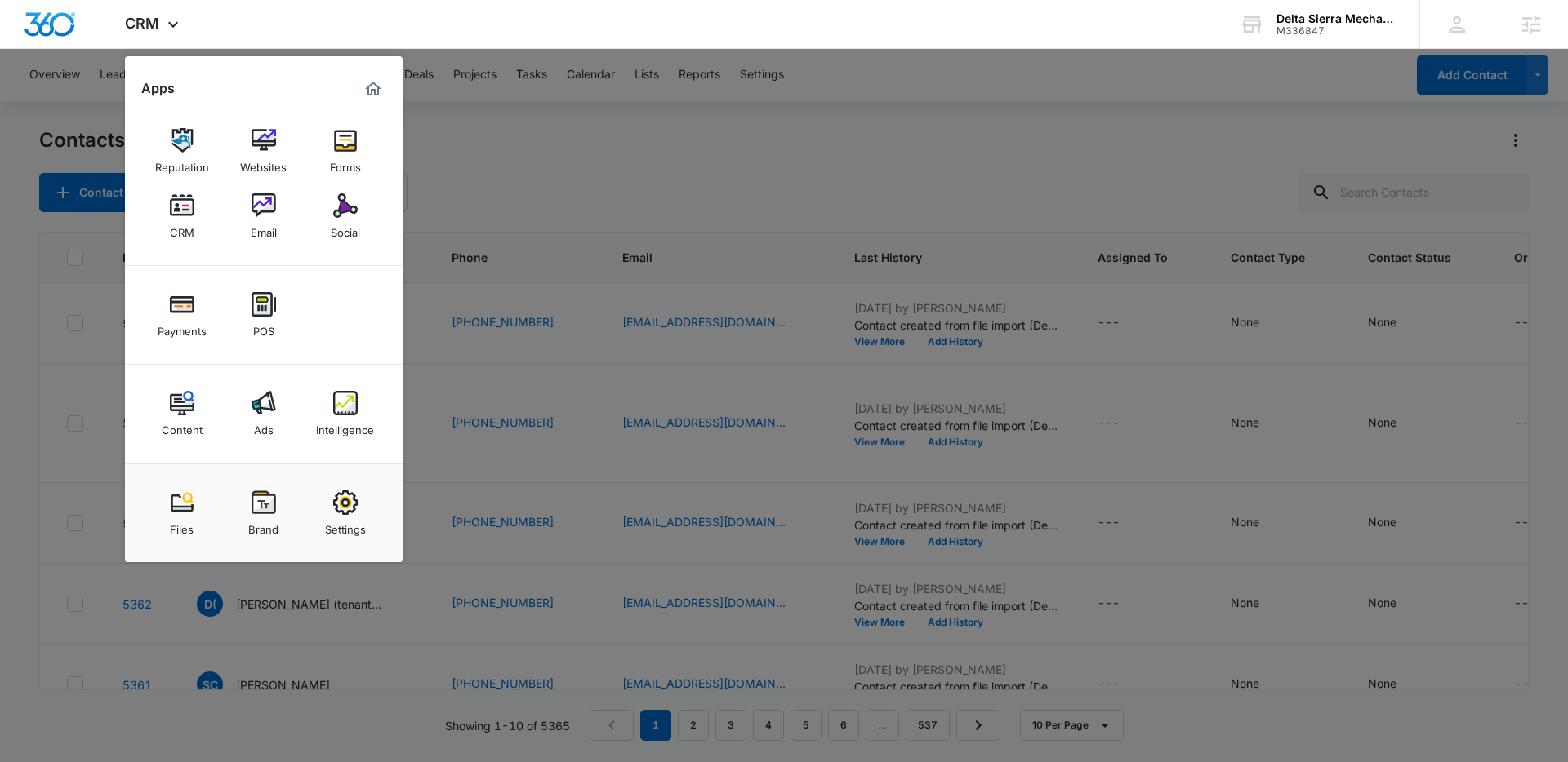
click at [579, 172] on div at bounding box center [784, 381] width 1568 height 762
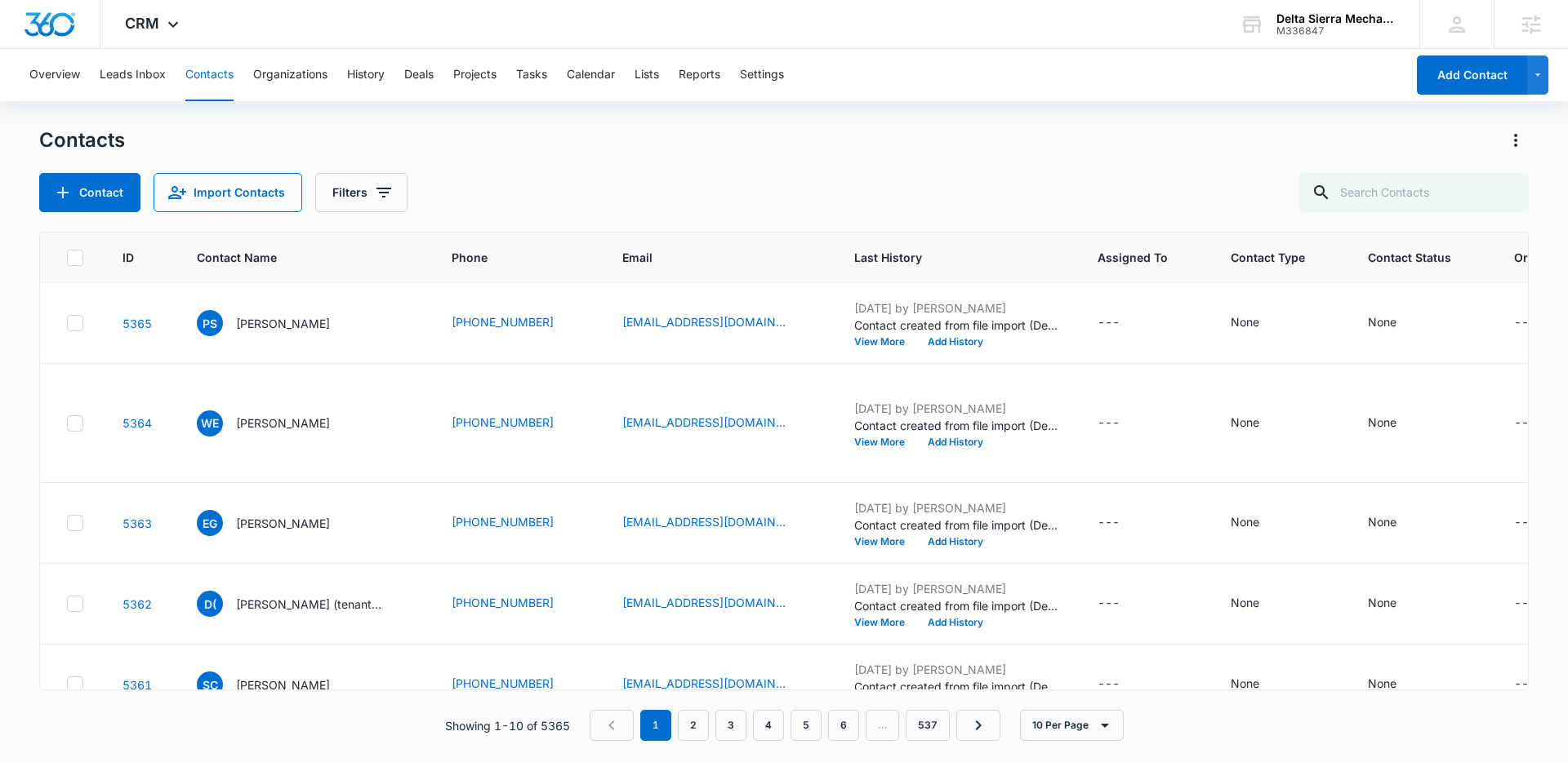
click at [649, 160] on div "Contacts Contact Import Contacts Filters" at bounding box center [784, 170] width 1490 height 85
click at [166, 27] on icon at bounding box center [173, 28] width 20 height 20
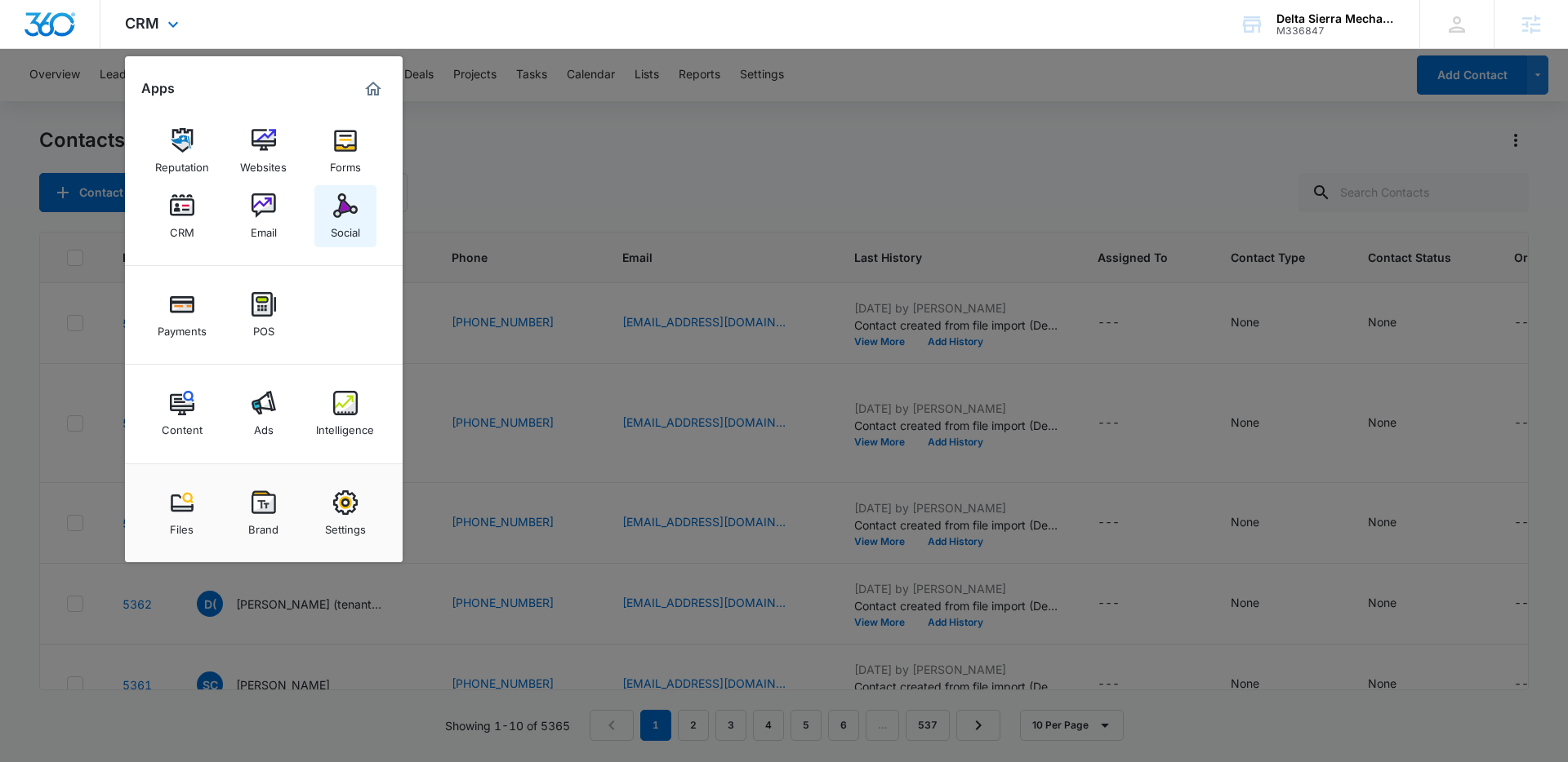
click at [343, 206] on img at bounding box center [345, 205] width 24 height 24
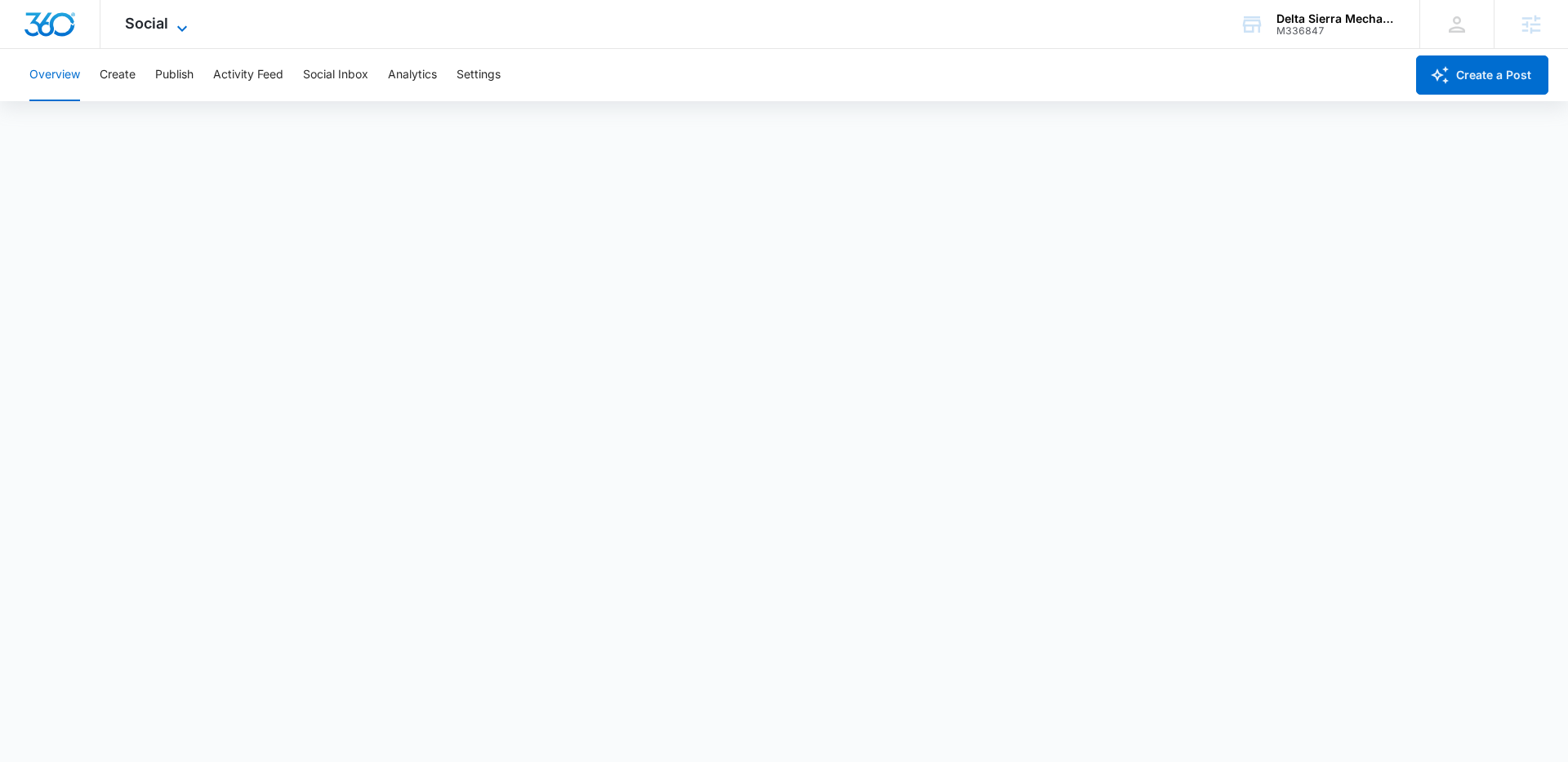
click at [185, 28] on icon at bounding box center [182, 28] width 9 height 6
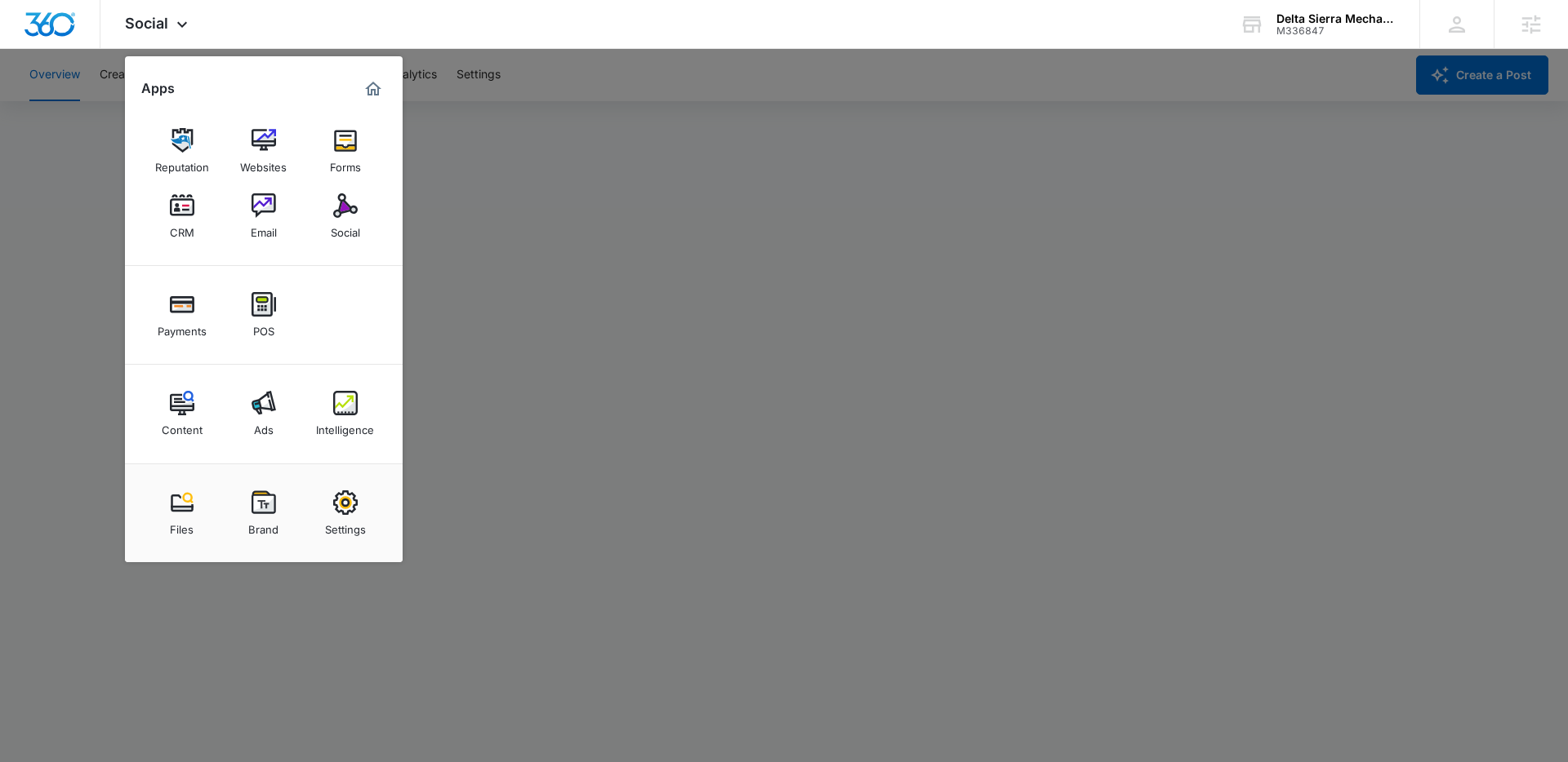
click at [85, 195] on div at bounding box center [784, 381] width 1568 height 762
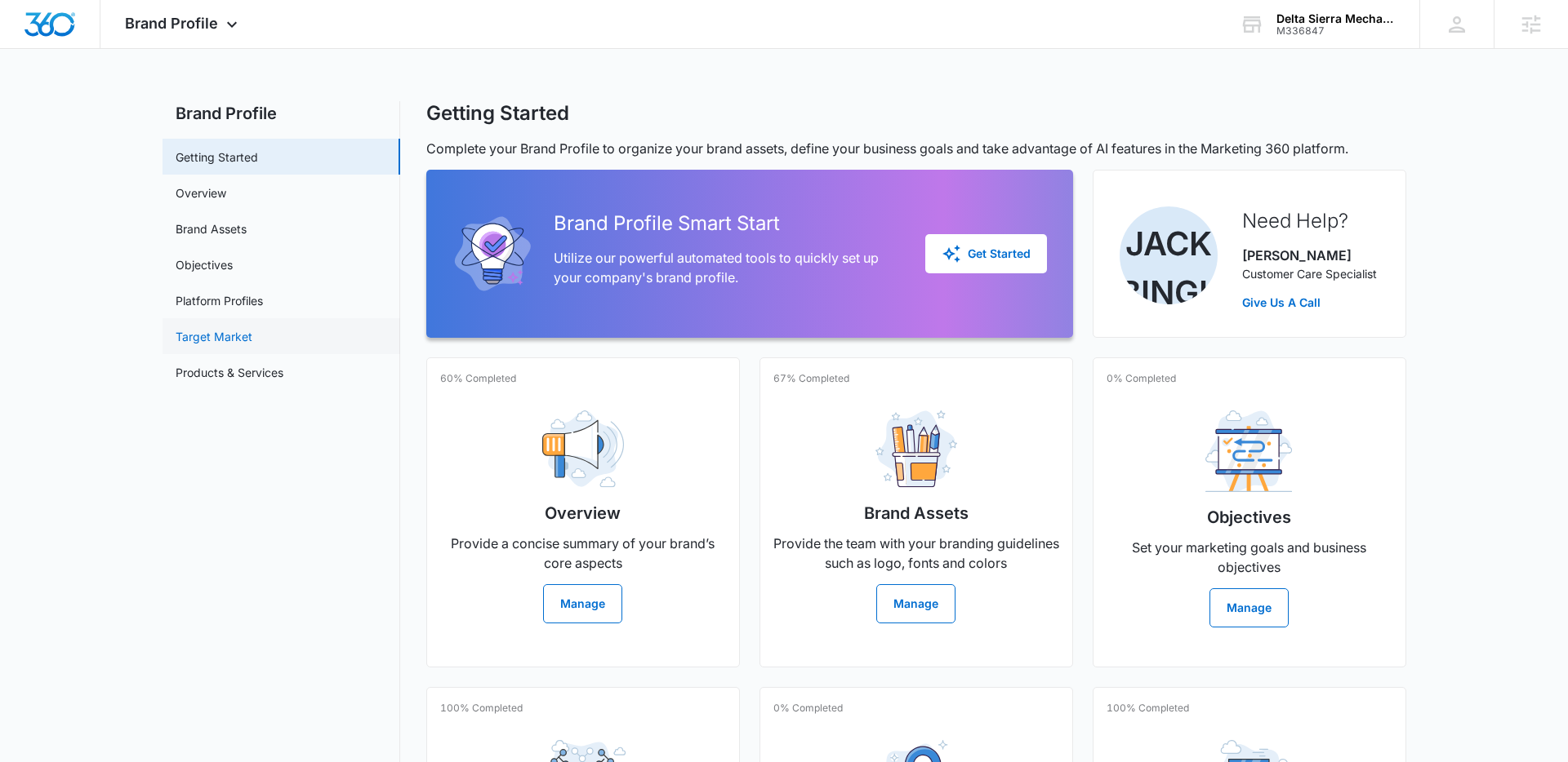
click at [228, 336] on link "Target Market" at bounding box center [214, 336] width 77 height 17
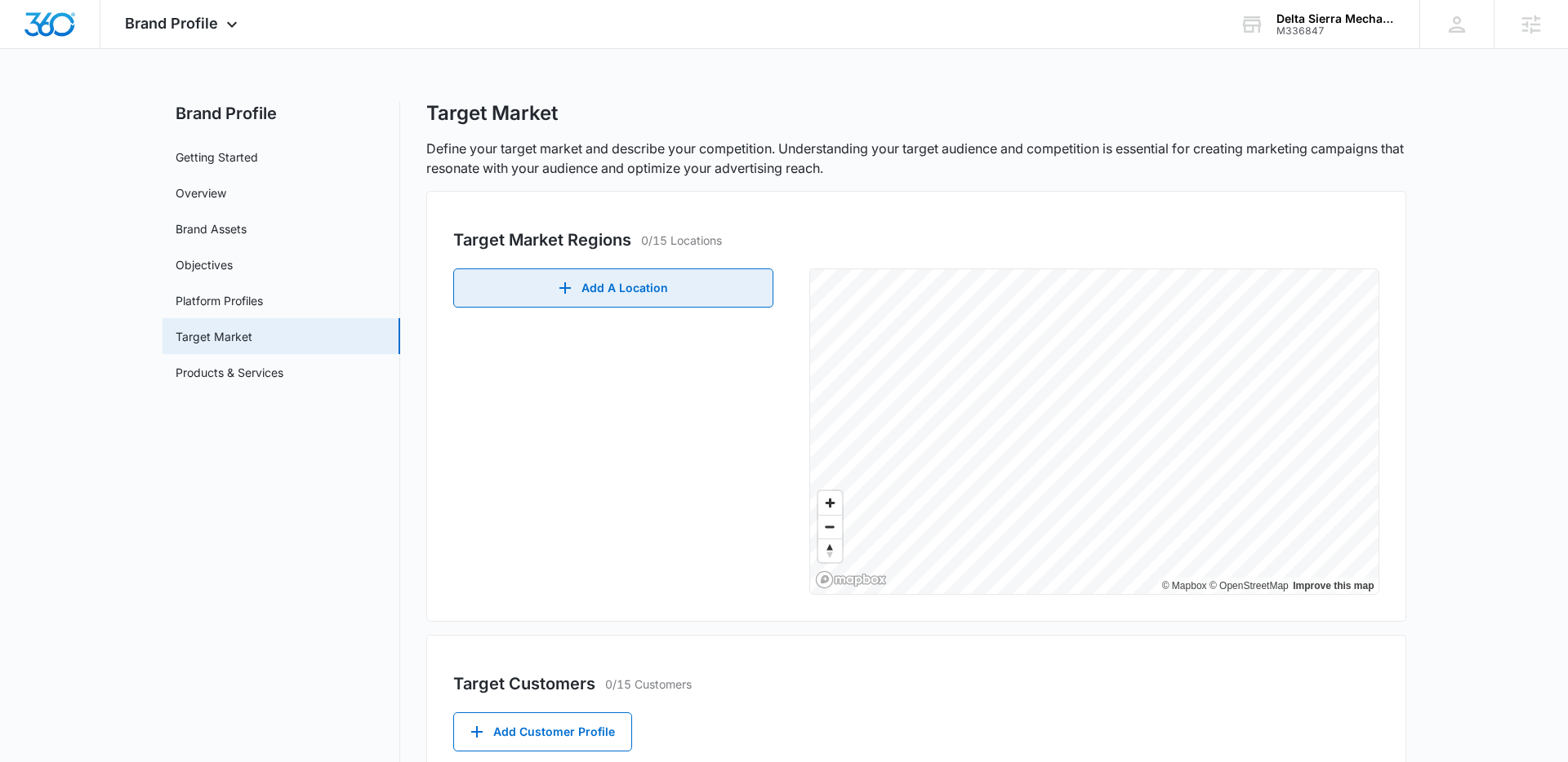
click at [586, 290] on button "Add A Location" at bounding box center [612, 289] width 320 height 39
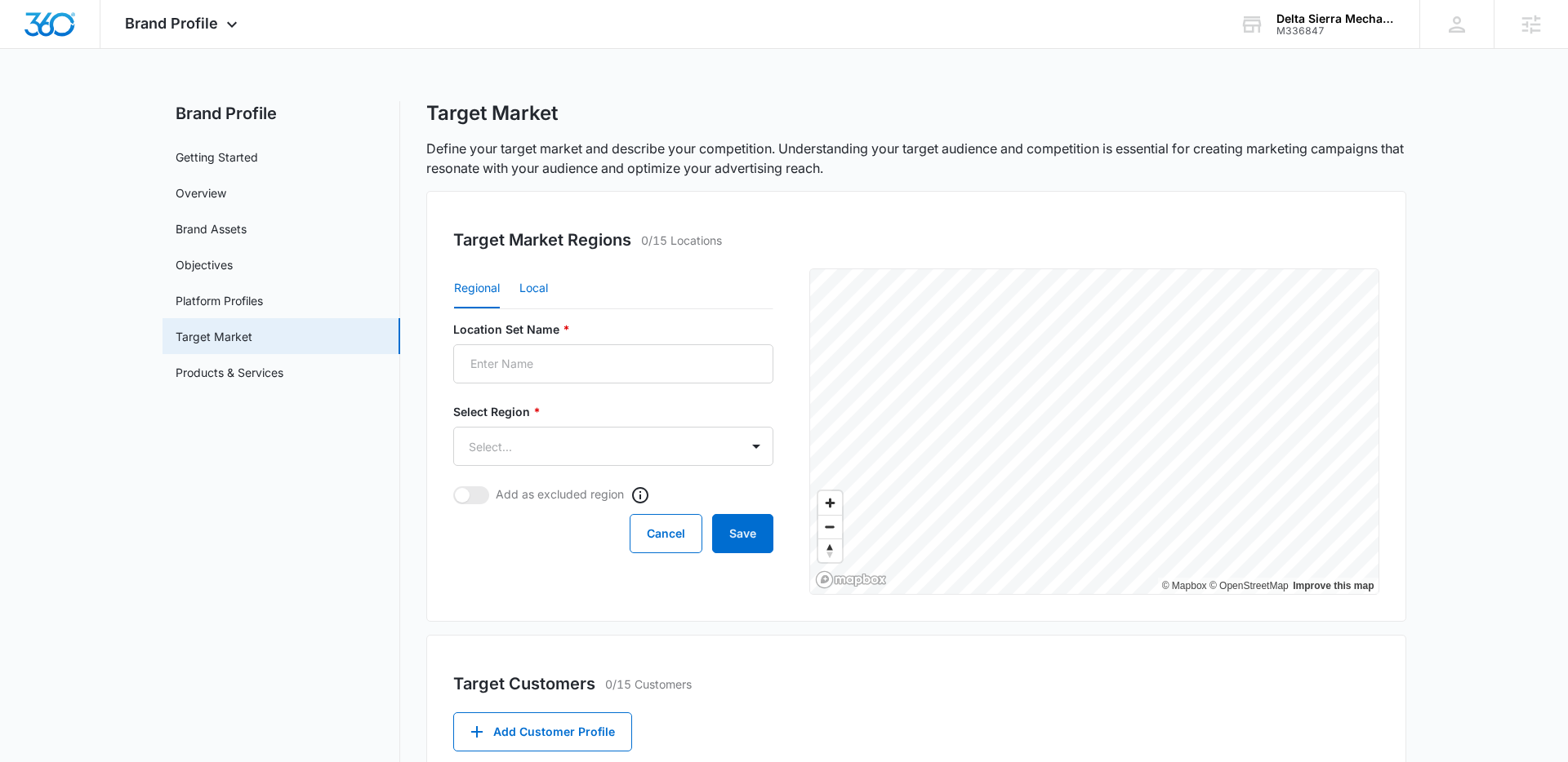
click at [543, 290] on button "Local" at bounding box center [534, 289] width 28 height 39
click at [533, 362] on input "Location Set Name *" at bounding box center [612, 365] width 320 height 39
type input "S"
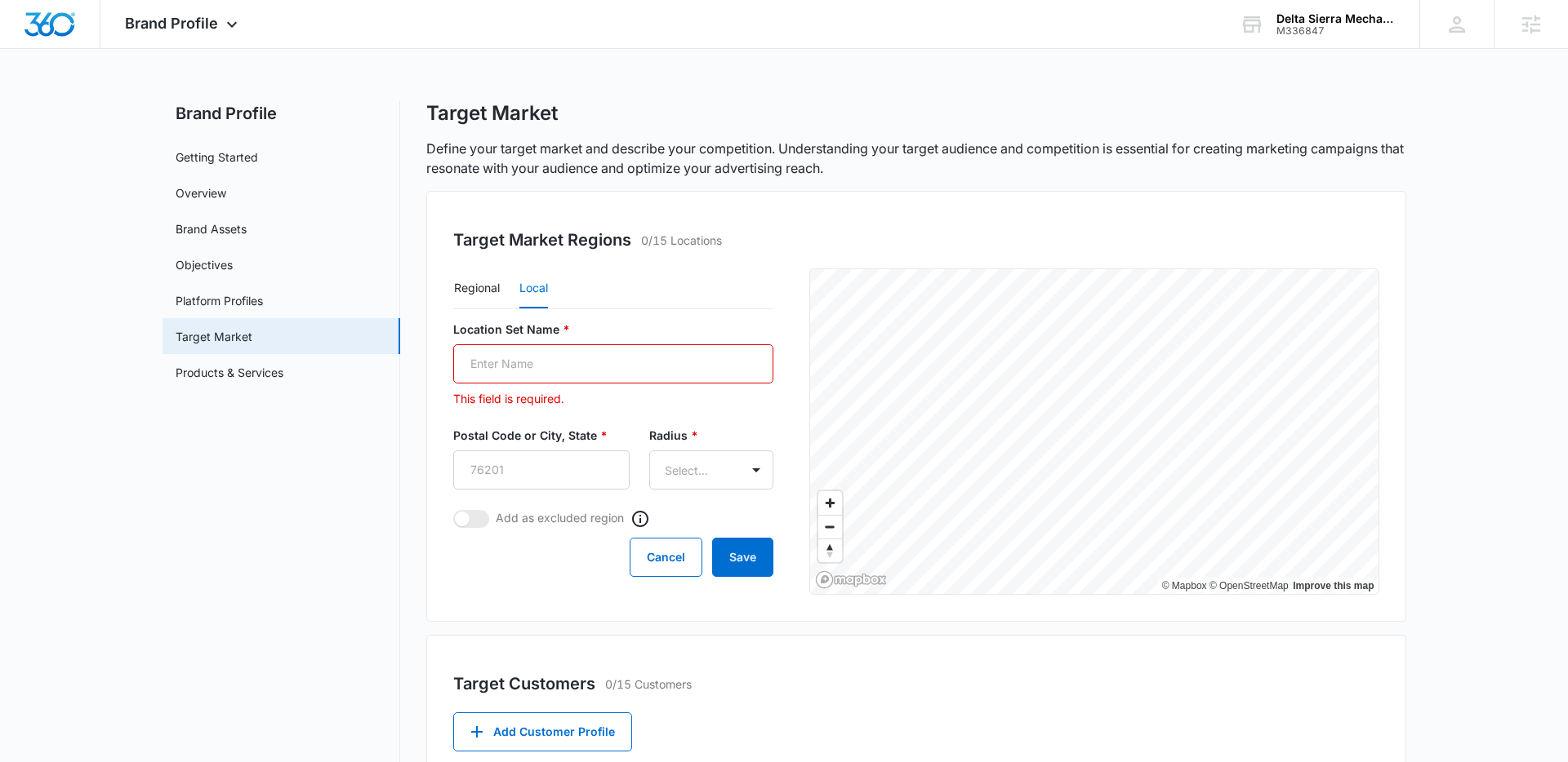
paste input "Stockton"
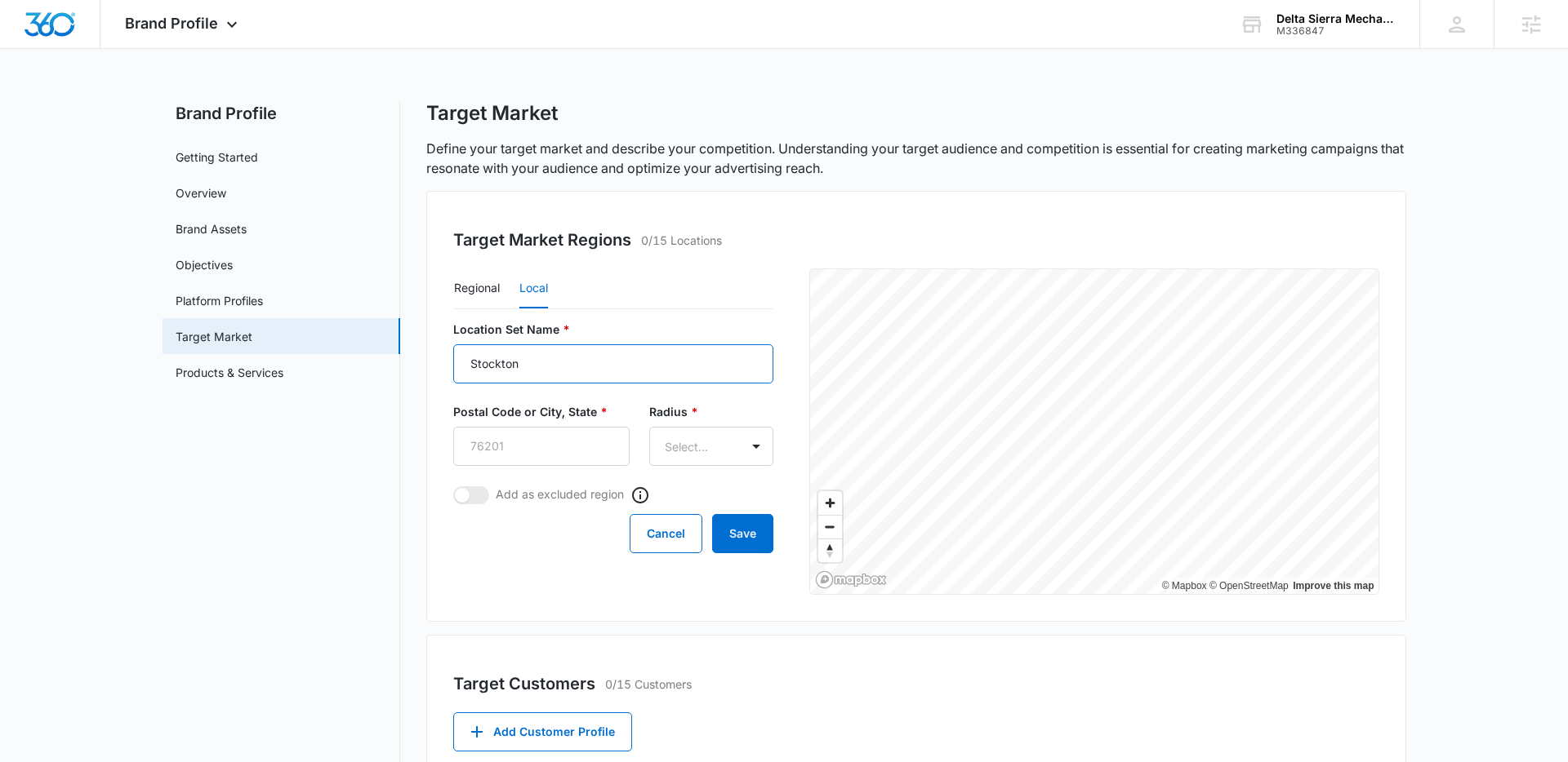
type input "Stockton"
type input "95201"
click at [751, 446] on body "Brand Profile Apps Reputation Websites Forms CRM Email Social Payments POS Cont…" at bounding box center [784, 564] width 1568 height 1128
click at [675, 537] on p "20mi" at bounding box center [669, 534] width 27 height 17
click at [747, 540] on button "Save" at bounding box center [742, 535] width 61 height 39
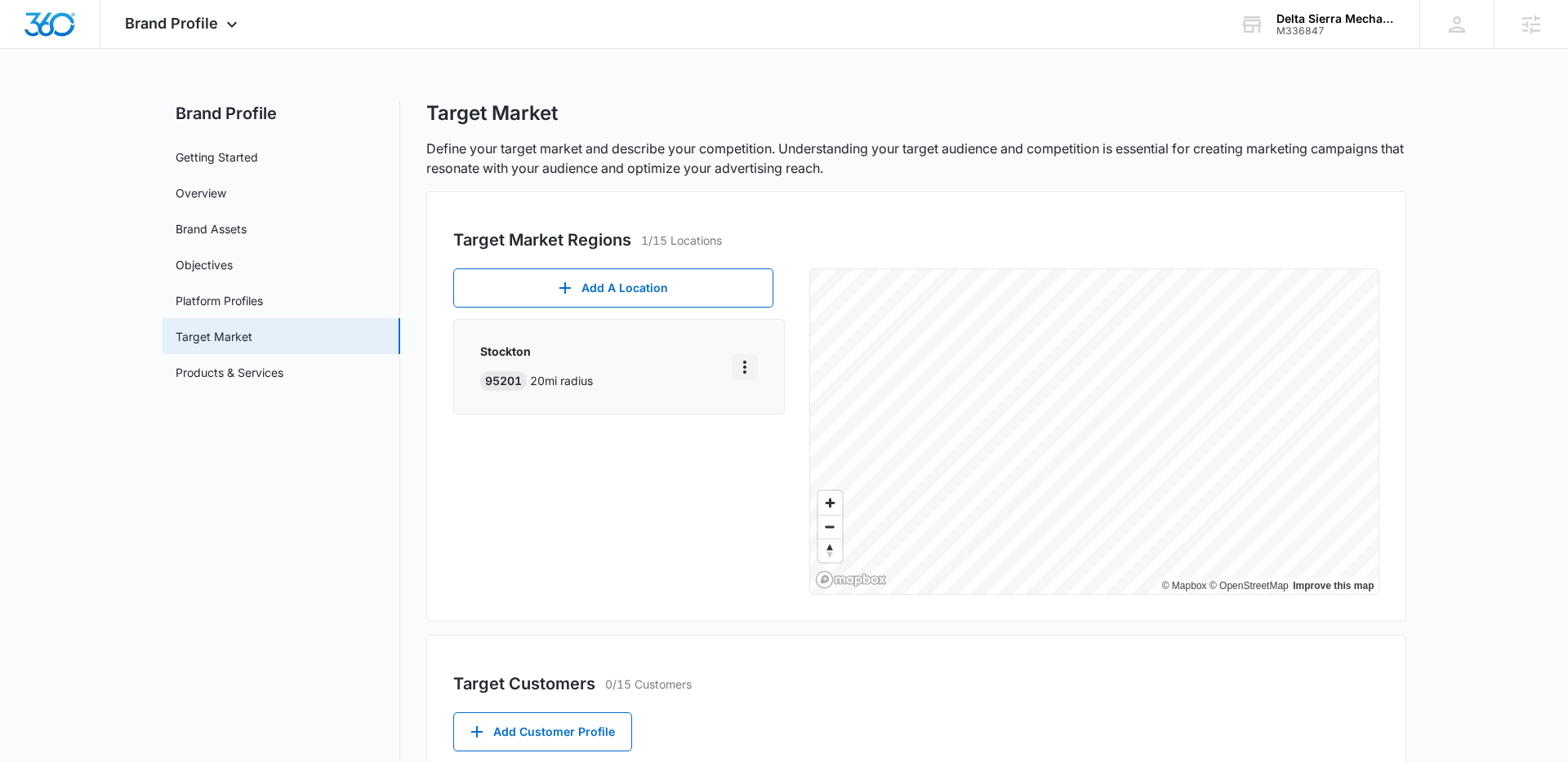
click at [739, 366] on icon "More" at bounding box center [745, 366] width 20 height 20
click at [761, 411] on div "Edit" at bounding box center [787, 413] width 70 height 11
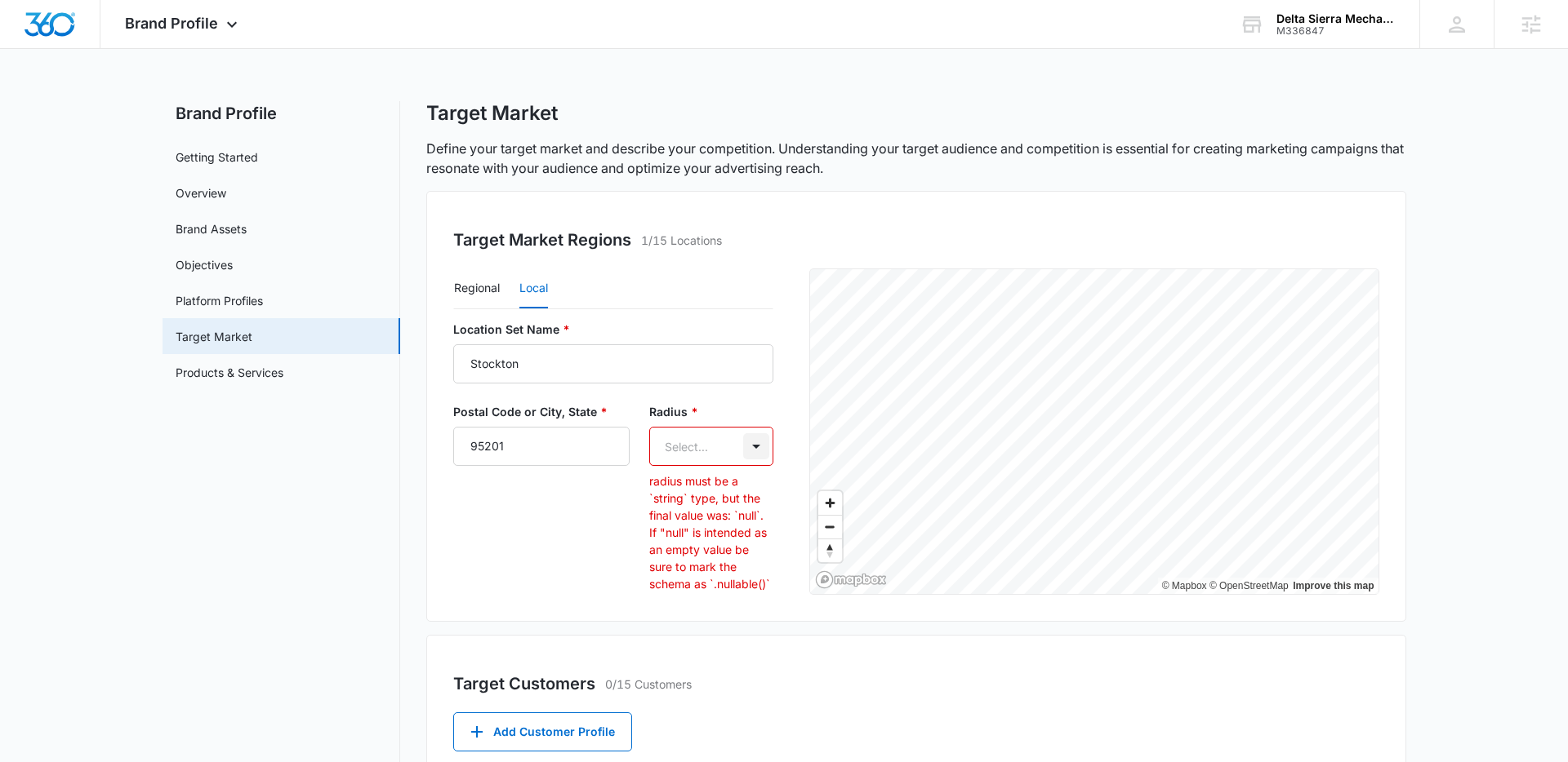
click at [750, 447] on body "Brand Profile Apps Reputation Websites Forms CRM Email Social Payments POS Cont…" at bounding box center [784, 578] width 1568 height 1157
drag, startPoint x: 691, startPoint y: 558, endPoint x: 729, endPoint y: 553, distance: 38.3
click at [692, 558] on div "50mi" at bounding box center [703, 564] width 96 height 17
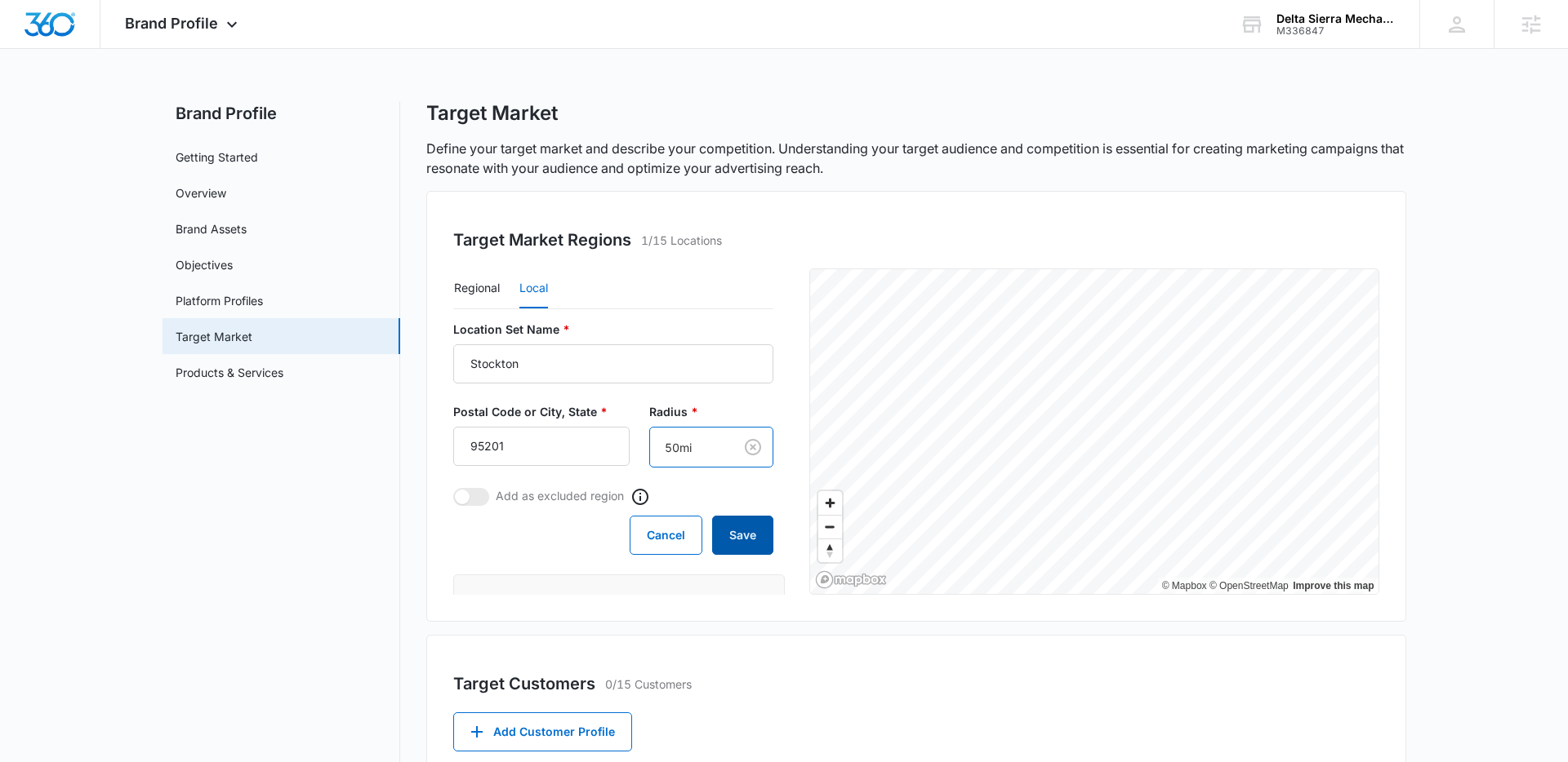
click at [757, 545] on button "Save" at bounding box center [742, 535] width 61 height 39
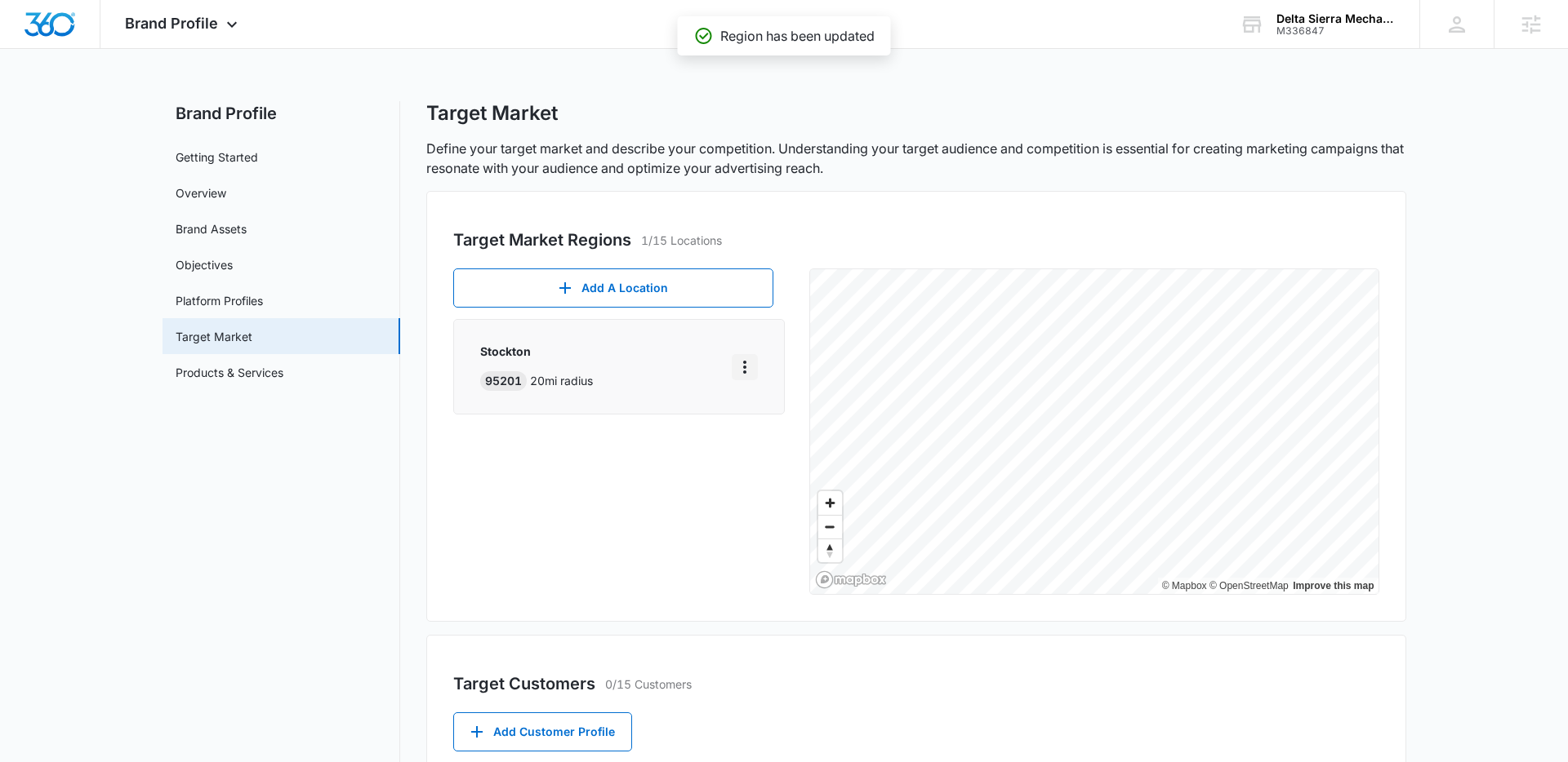
click at [752, 368] on icon "More" at bounding box center [745, 366] width 20 height 20
click at [620, 458] on div "Add A Location [GEOGRAPHIC_DATA] 95201 50 mi radius Edit View on Map Delete" at bounding box center [625, 432] width 343 height 326
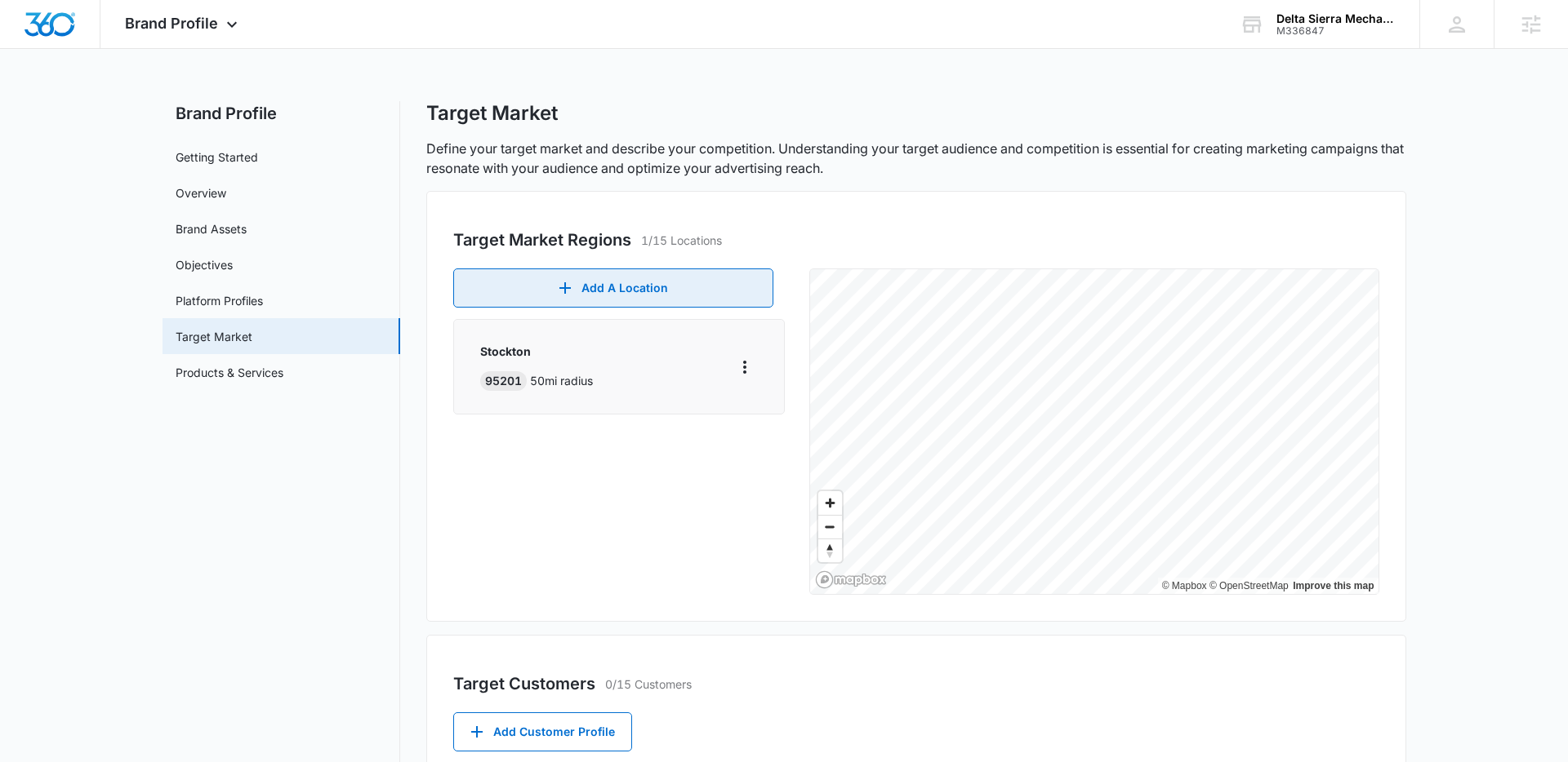
click at [604, 294] on button "Add A Location" at bounding box center [612, 289] width 320 height 39
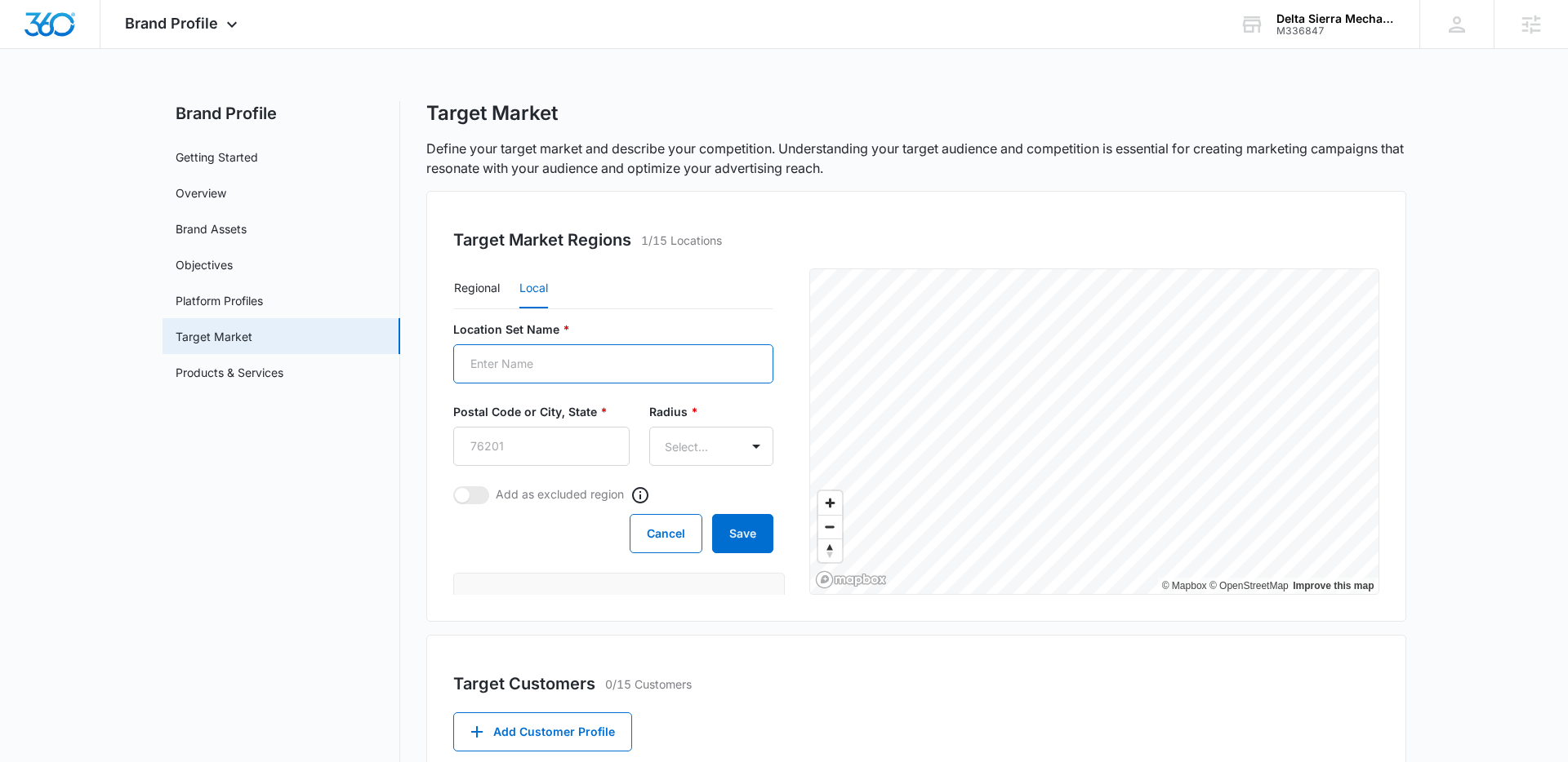
click at [551, 355] on input "Location Set Name *" at bounding box center [612, 365] width 320 height 39
type input "[GEOGRAPHIC_DATA]"
click at [536, 437] on input "Postal Code or City, State *" at bounding box center [541, 447] width 176 height 39
type input "94102"
click at [750, 446] on body "Brand Profile Apps Reputation Websites Forms CRM Email Social Payments POS Cont…" at bounding box center [784, 578] width 1568 height 1157
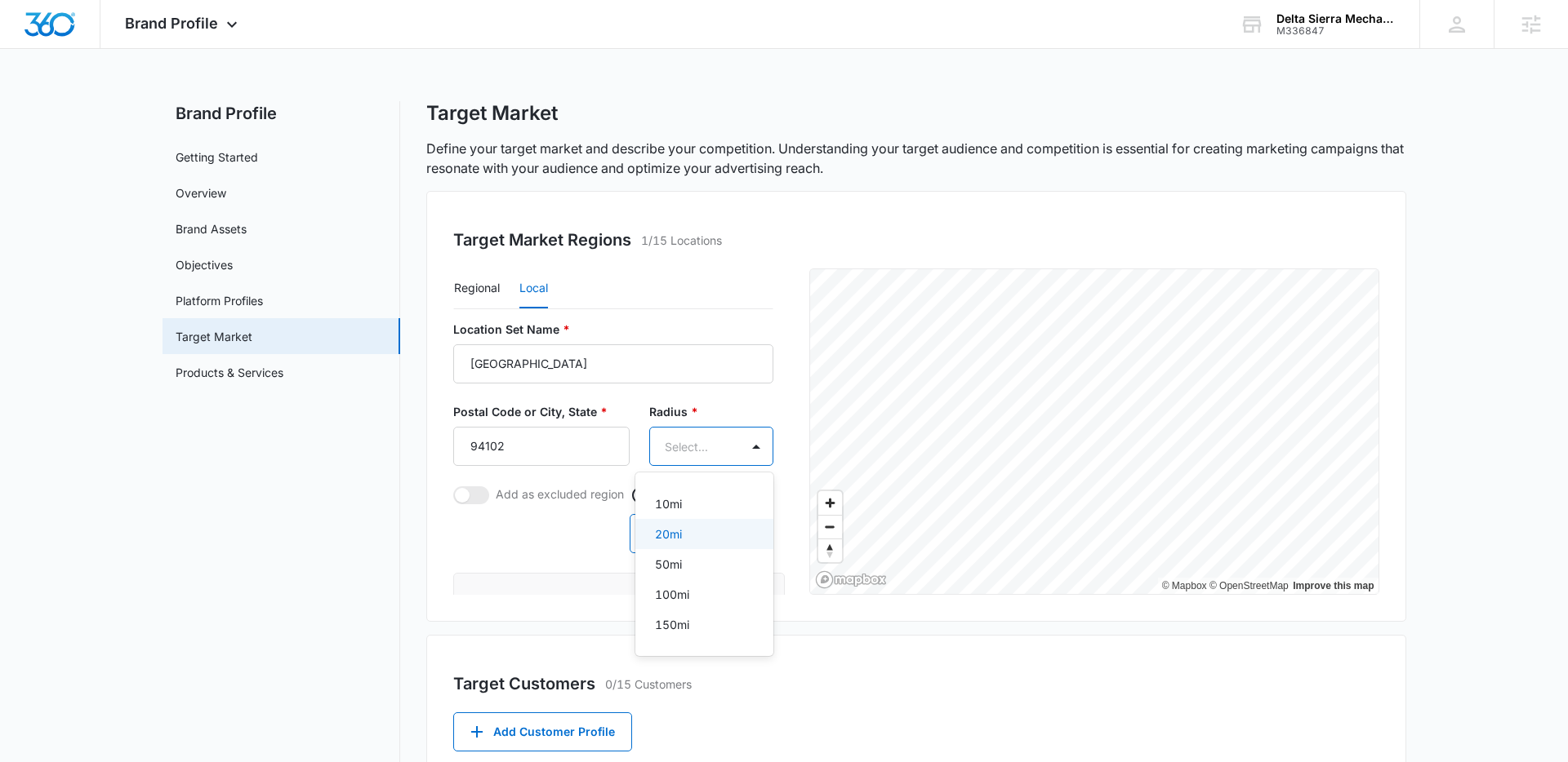
click at [688, 536] on div "20mi" at bounding box center [703, 534] width 96 height 17
click at [738, 541] on button "Save" at bounding box center [742, 535] width 61 height 39
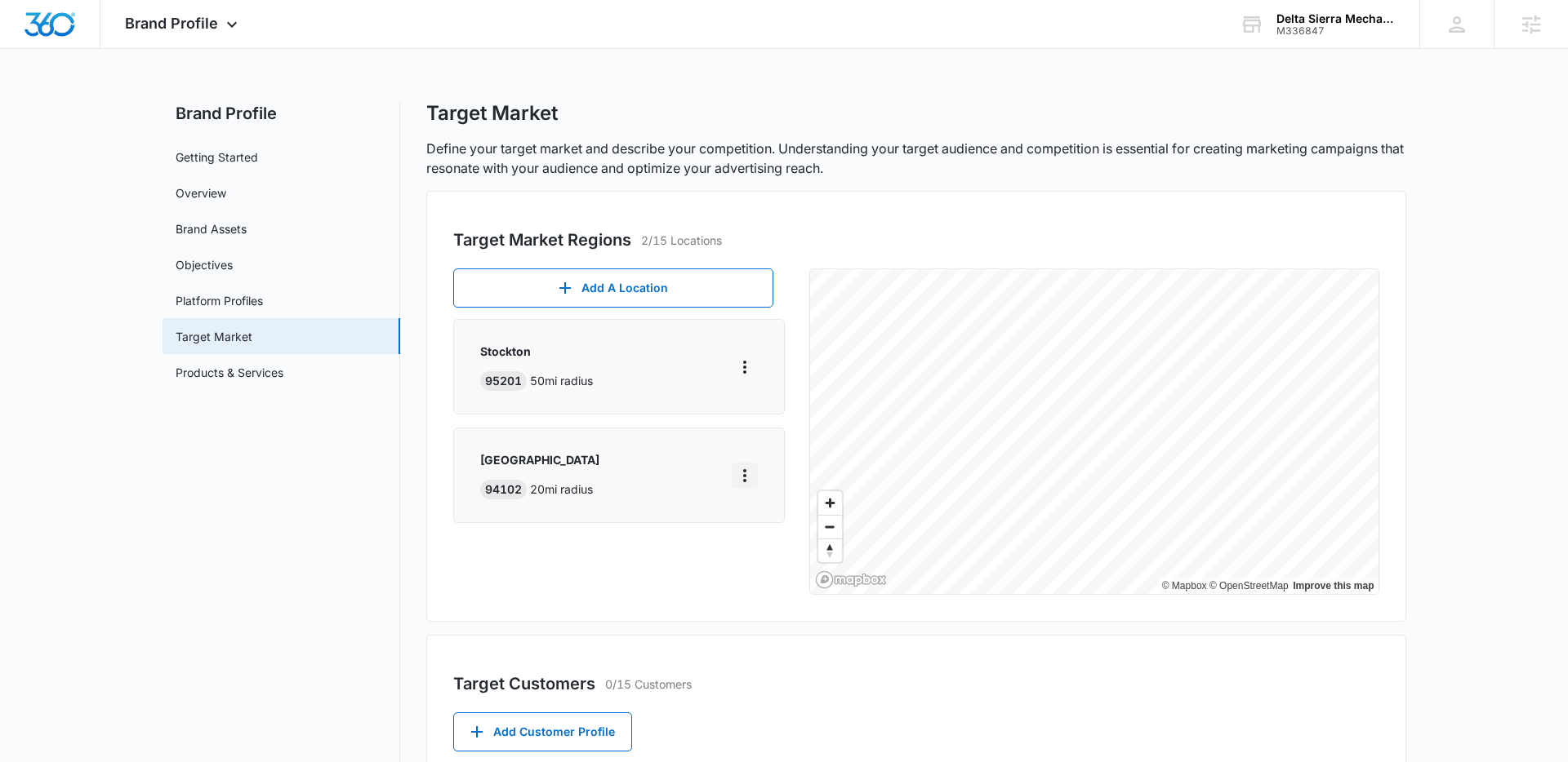
click at [750, 476] on icon "More" at bounding box center [745, 475] width 20 height 20
click at [780, 573] on div "Delete" at bounding box center [787, 571] width 70 height 11
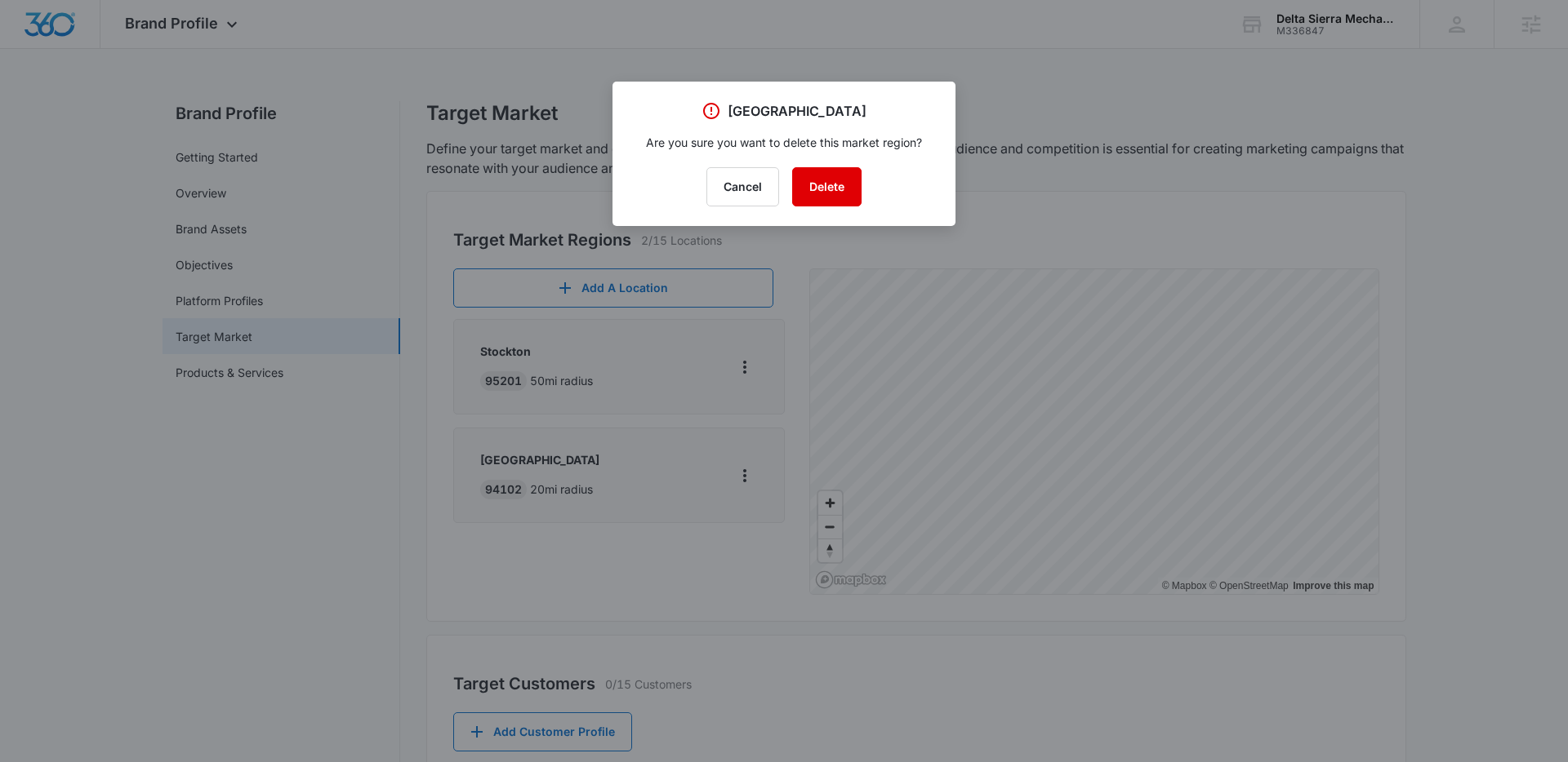
click at [826, 187] on button "Delete" at bounding box center [827, 187] width 69 height 39
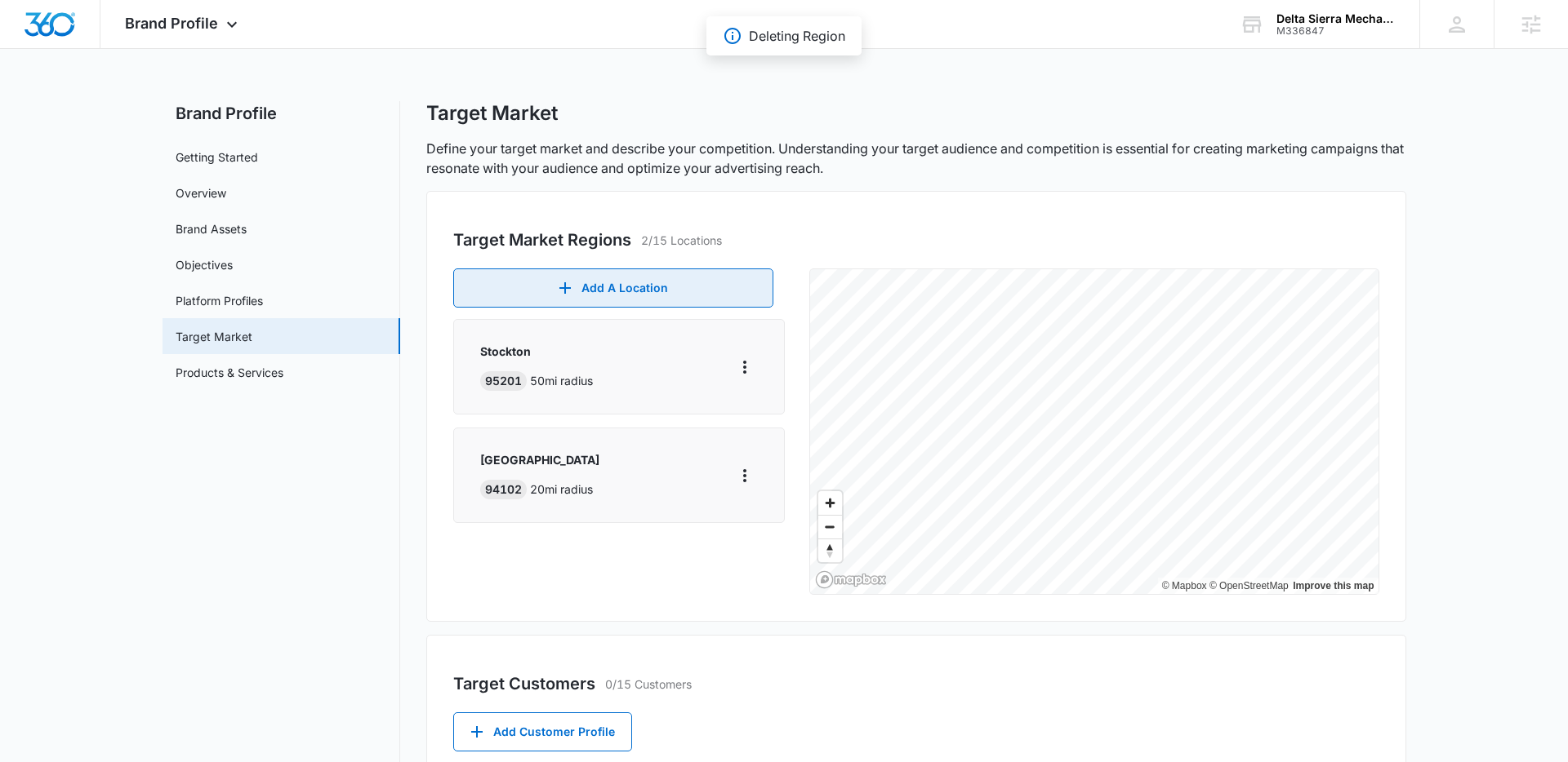
click at [613, 288] on button "Add A Location" at bounding box center [612, 289] width 320 height 39
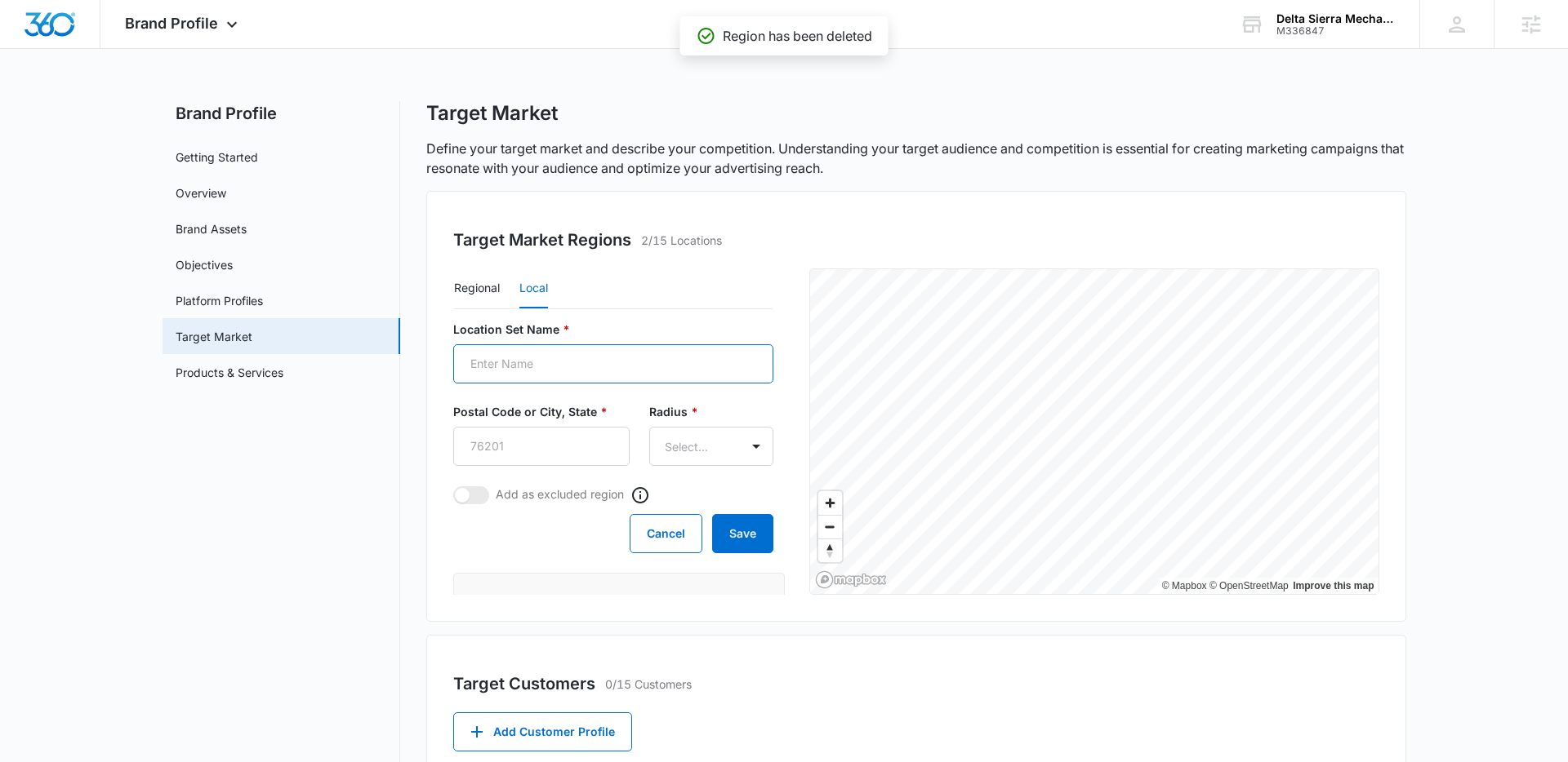
click at [575, 363] on input "Location Set Name *" at bounding box center [612, 365] width 320 height 39
type input "[GEOGRAPHIC_DATA]"
click at [517, 440] on input "Postal Code or City, State *" at bounding box center [541, 447] width 176 height 39
type input "94203"
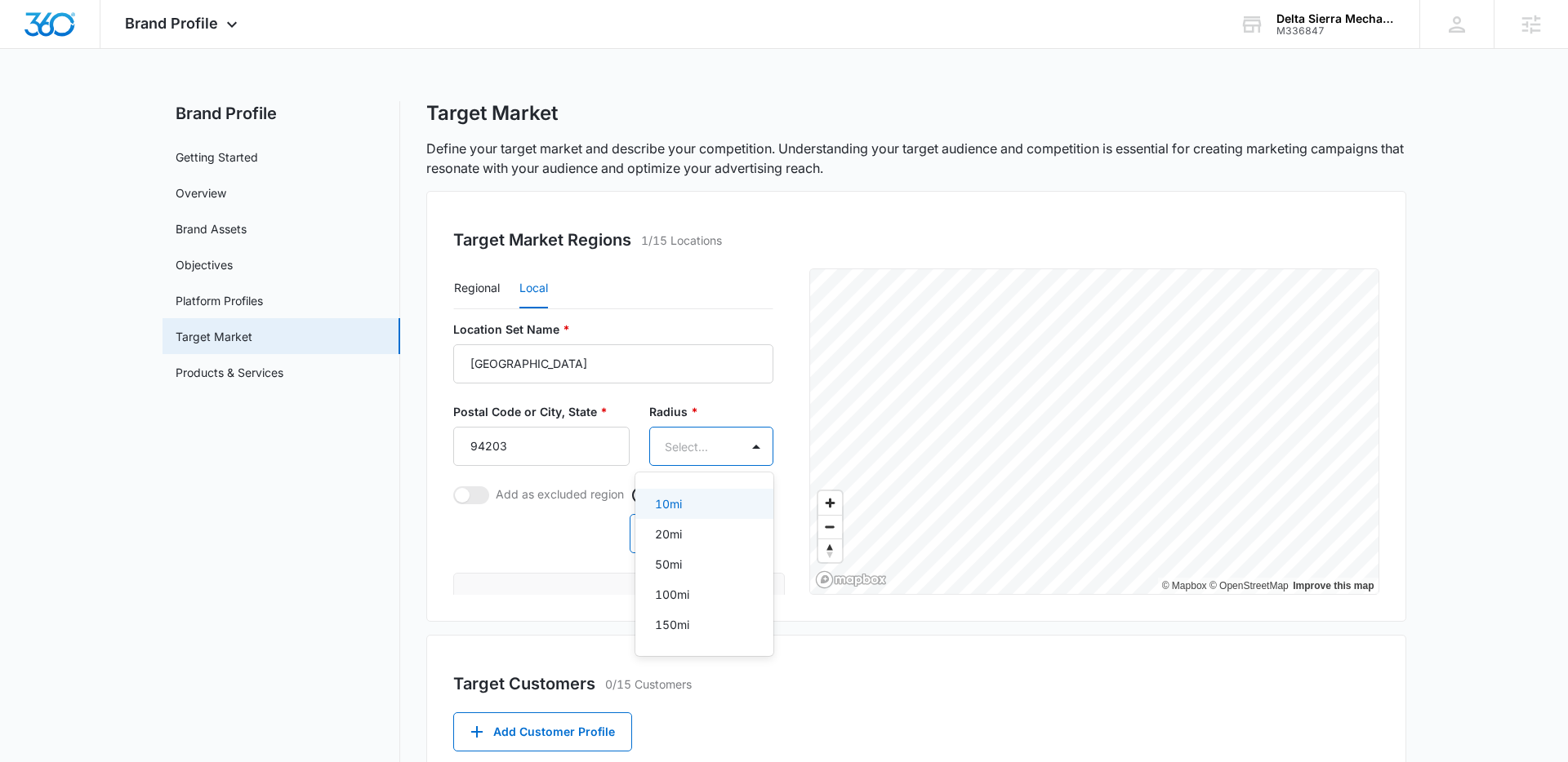
click at [707, 437] on body "Brand Profile Apps Reputation Websites Forms CRM Email Social Payments POS Cont…" at bounding box center [784, 381] width 1568 height 762
click at [687, 538] on div "20mi" at bounding box center [703, 534] width 96 height 17
click at [718, 536] on button "Save" at bounding box center [742, 535] width 61 height 39
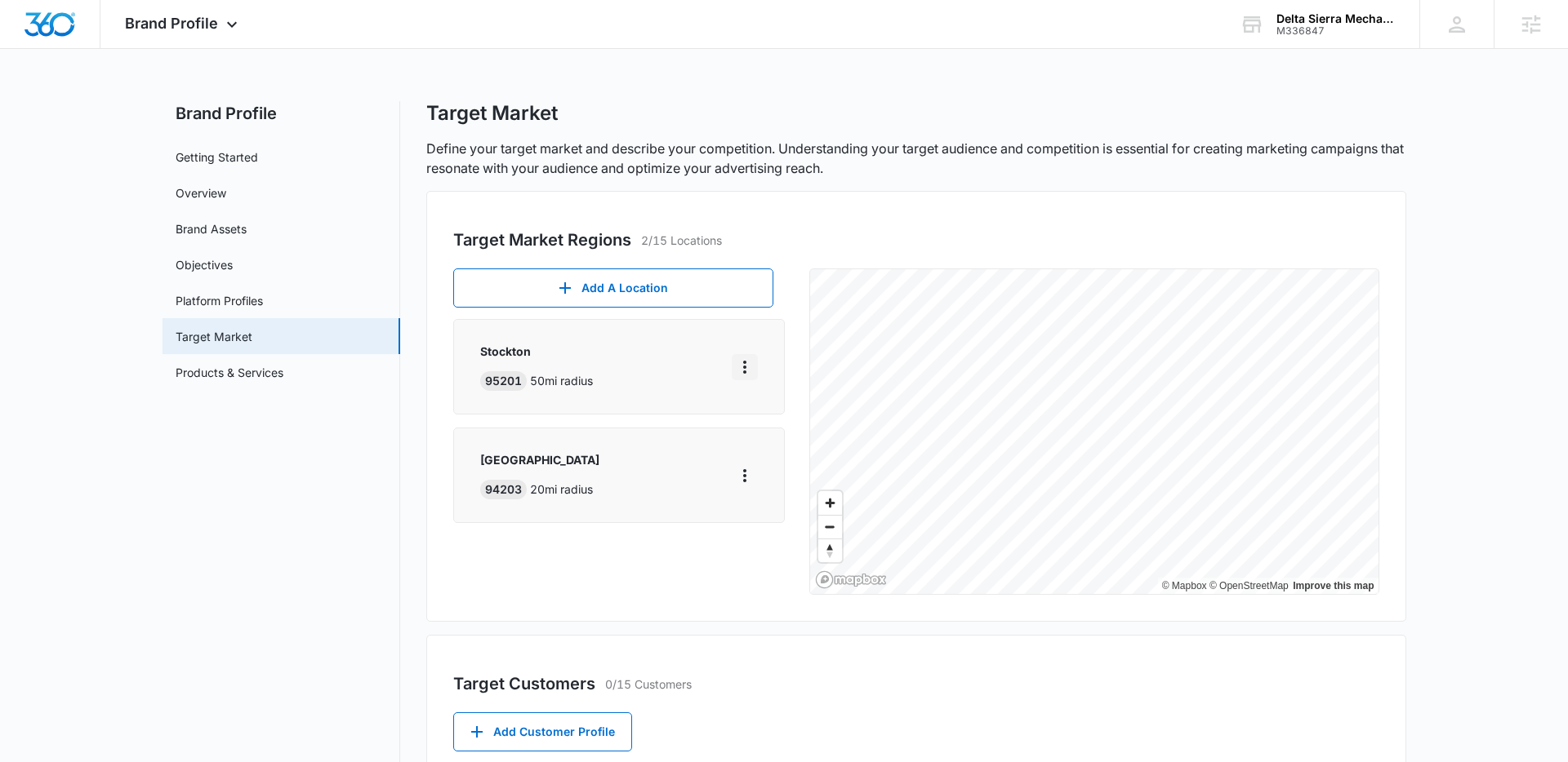
click at [742, 372] on icon "More" at bounding box center [745, 366] width 20 height 20
click at [764, 417] on div "Edit" at bounding box center [787, 413] width 70 height 11
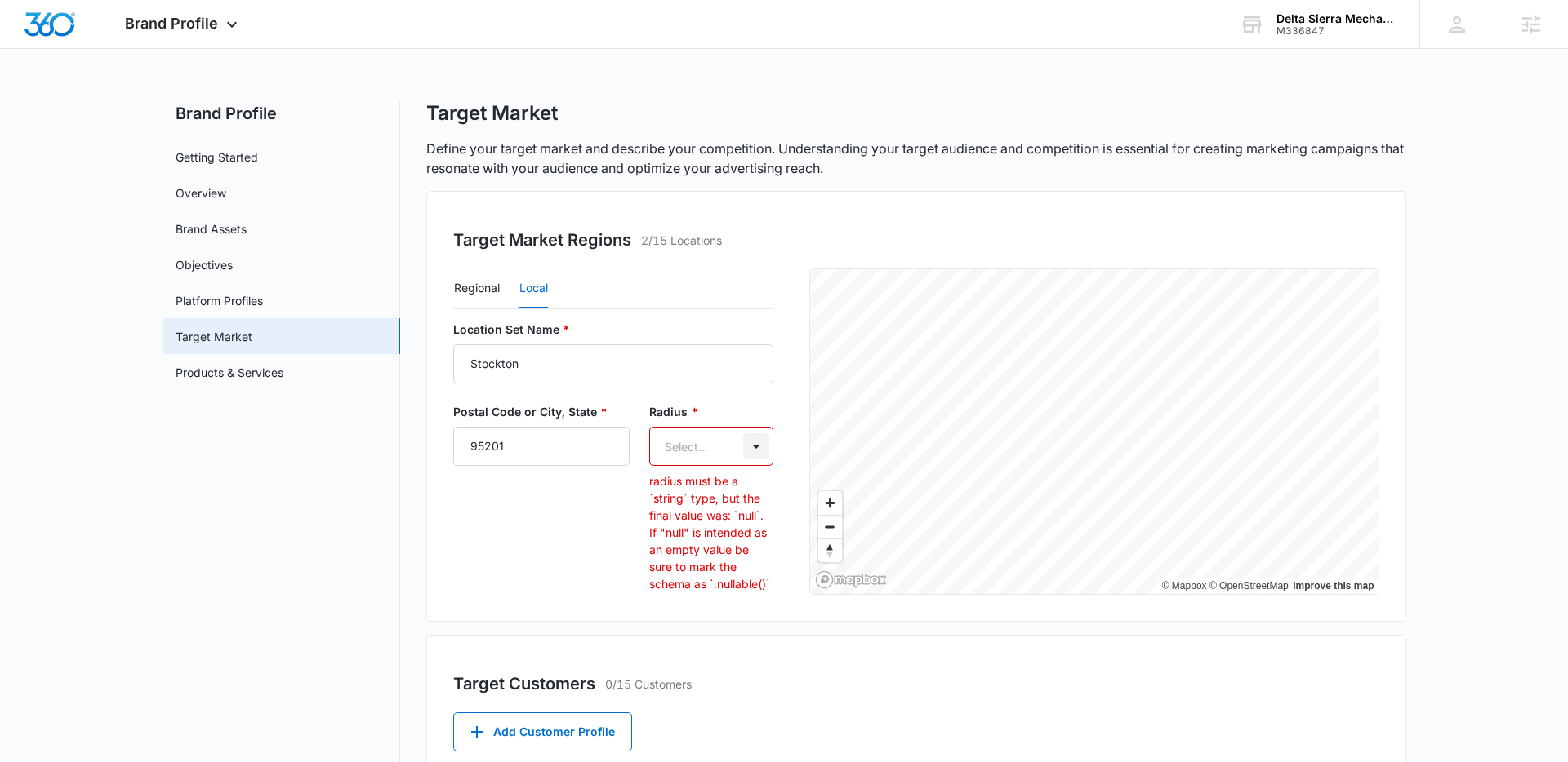
click at [756, 450] on body "Brand Profile Apps Reputation Websites Forms CRM Email Social Payments POS Cont…" at bounding box center [784, 578] width 1568 height 1157
click at [681, 534] on p "20mi" at bounding box center [669, 534] width 27 height 17
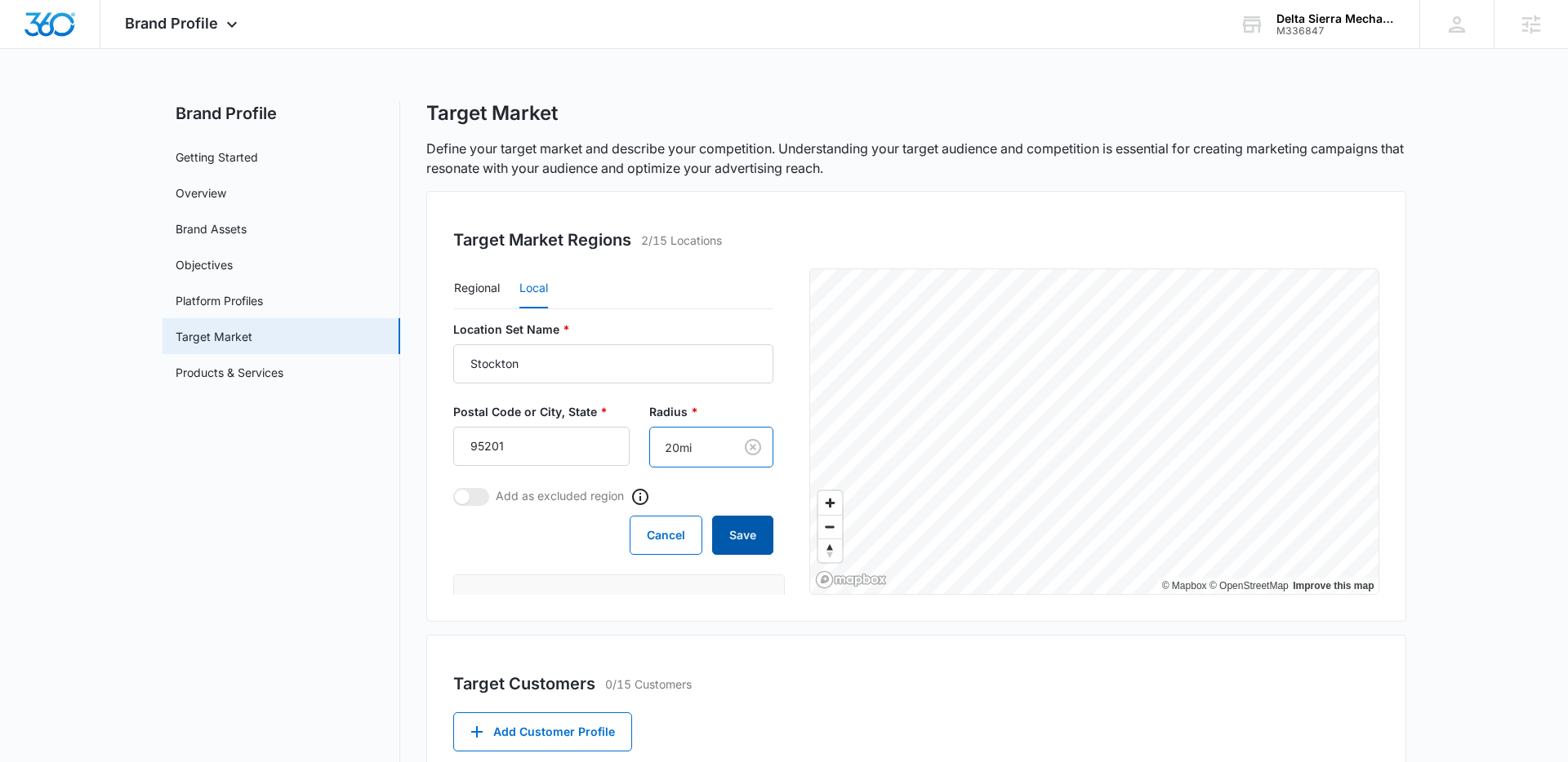
drag, startPoint x: 731, startPoint y: 541, endPoint x: 656, endPoint y: 533, distance: 75.4
click at [731, 542] on button "Save" at bounding box center [742, 535] width 61 height 39
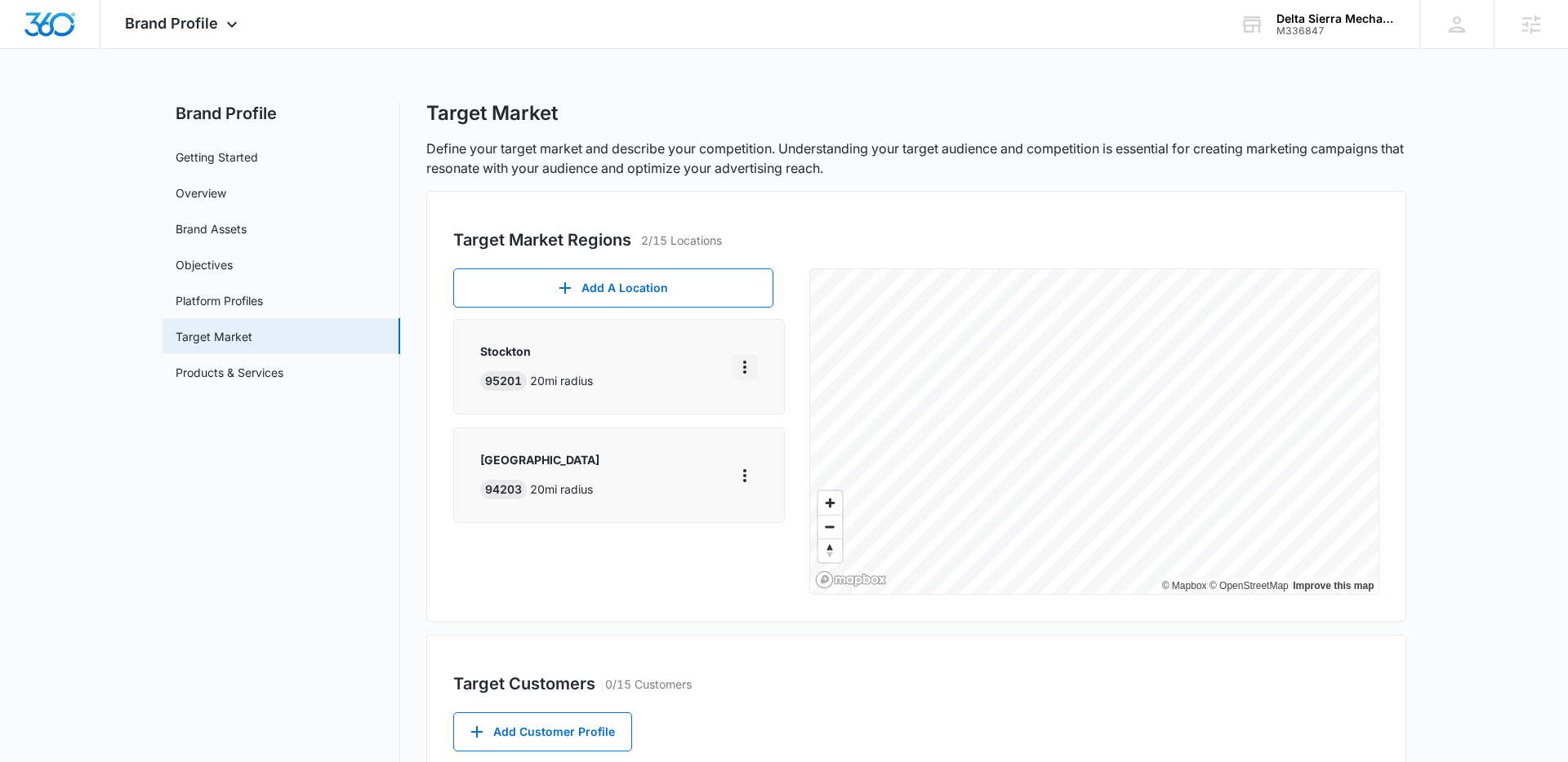
click at [743, 373] on icon "More" at bounding box center [745, 366] width 20 height 20
click at [744, 373] on icon "More" at bounding box center [745, 367] width 3 height 13
click at [744, 368] on icon "More" at bounding box center [745, 367] width 3 height 13
click at [765, 414] on div "Edit" at bounding box center [787, 413] width 70 height 11
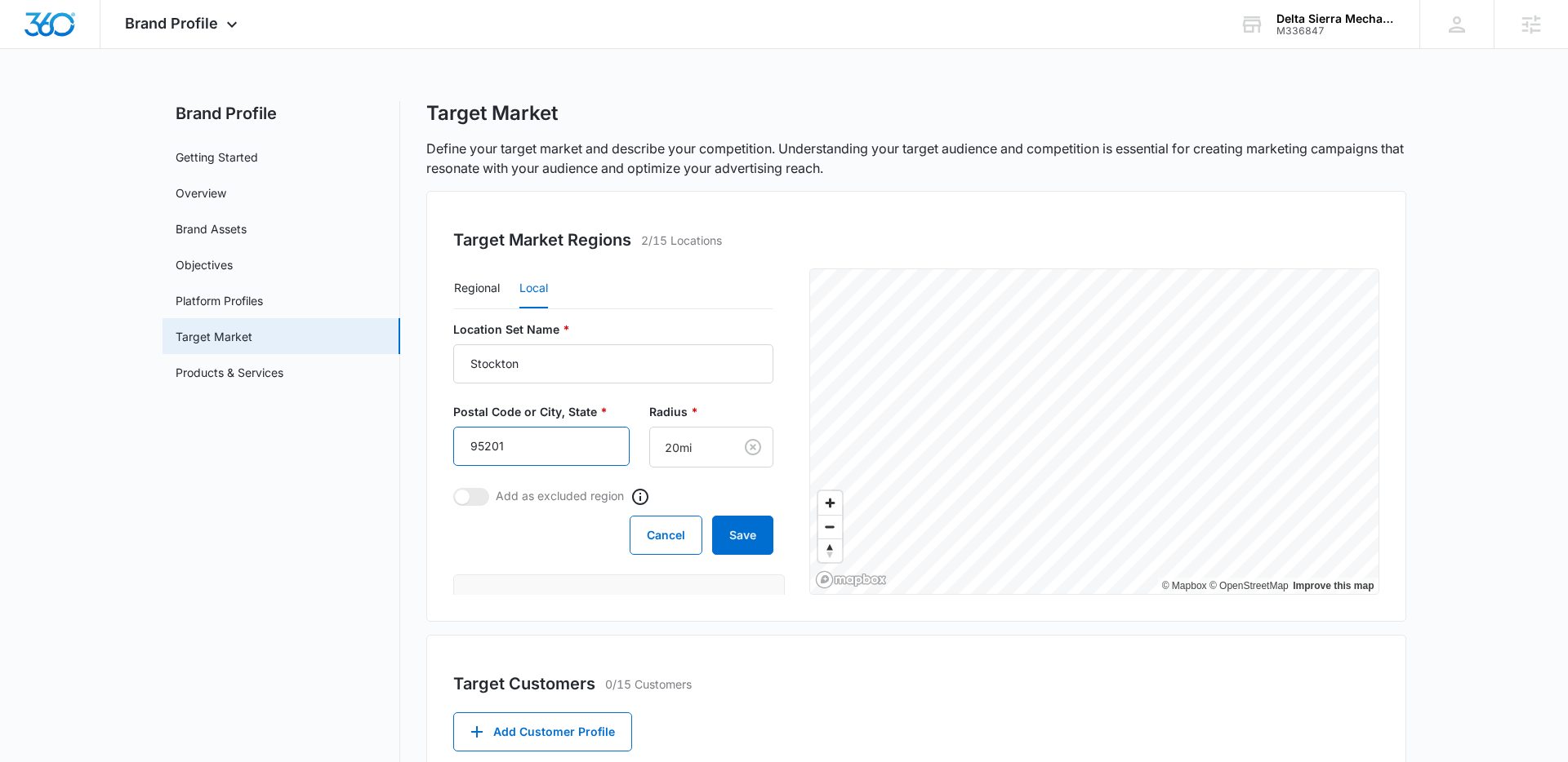
click at [508, 439] on input "95201" at bounding box center [541, 447] width 176 height 39
type input "95210"
click at [744, 529] on button "Save" at bounding box center [742, 535] width 61 height 39
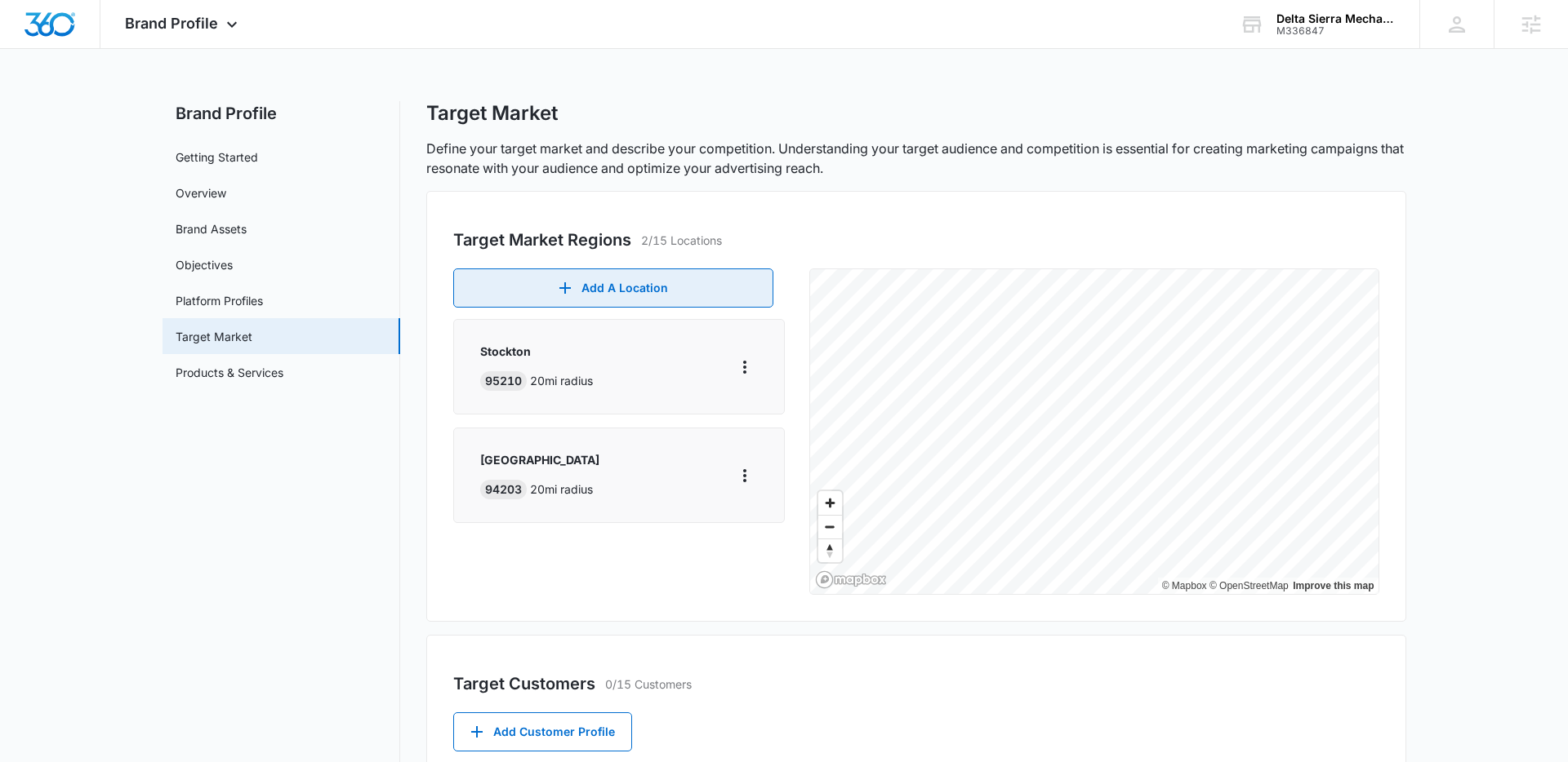
click at [625, 293] on button "Add A Location" at bounding box center [612, 289] width 320 height 39
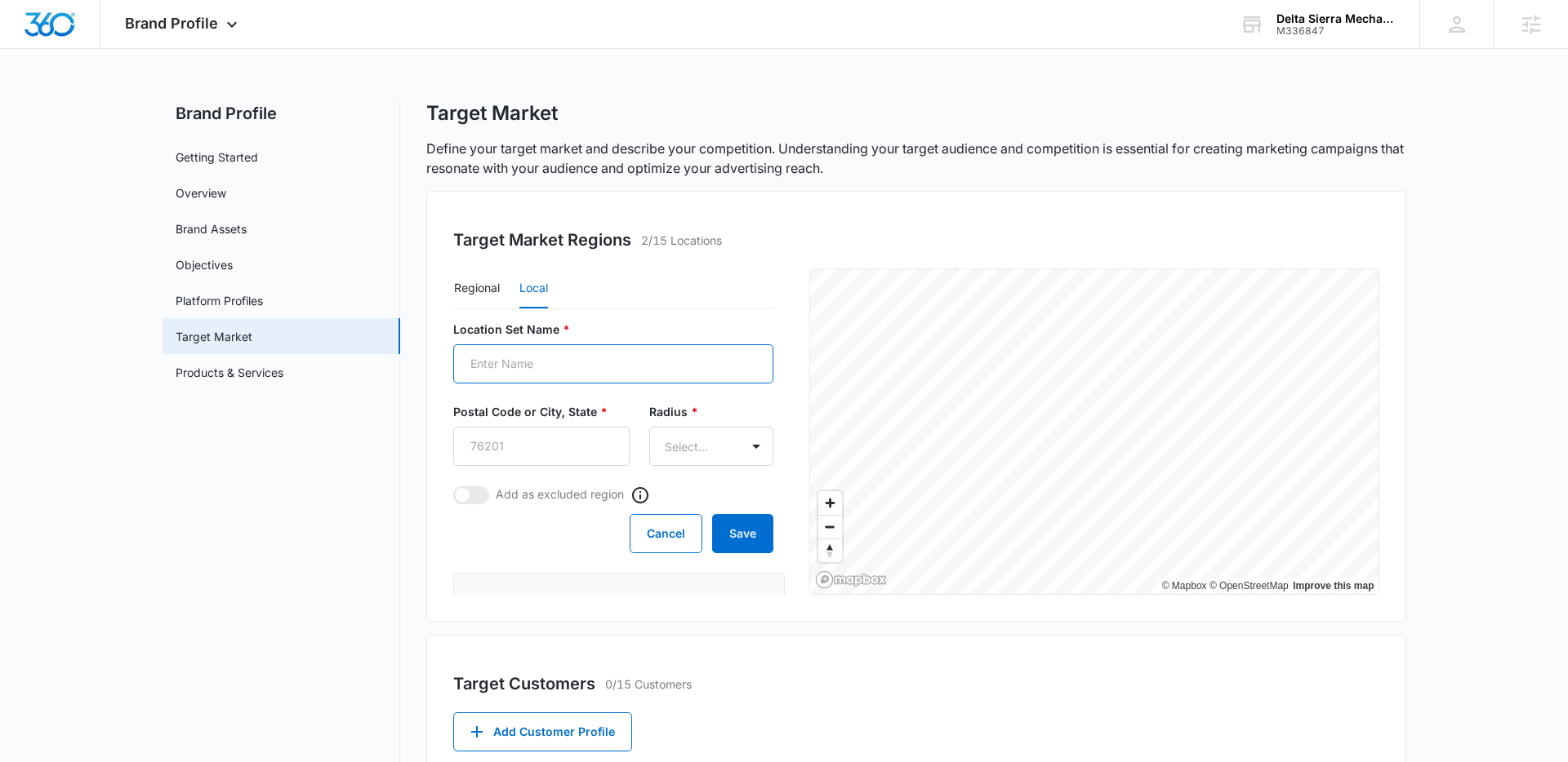
click at [598, 354] on input "Location Set Name *" at bounding box center [612, 365] width 320 height 39
type input "Modesto"
click at [547, 448] on input "Postal Code or City, State *" at bounding box center [541, 447] width 176 height 39
type input "95353"
click at [763, 455] on body "Brand Profile Apps Reputation Websites Forms CRM Email Social Payments POS Cont…" at bounding box center [784, 578] width 1568 height 1157
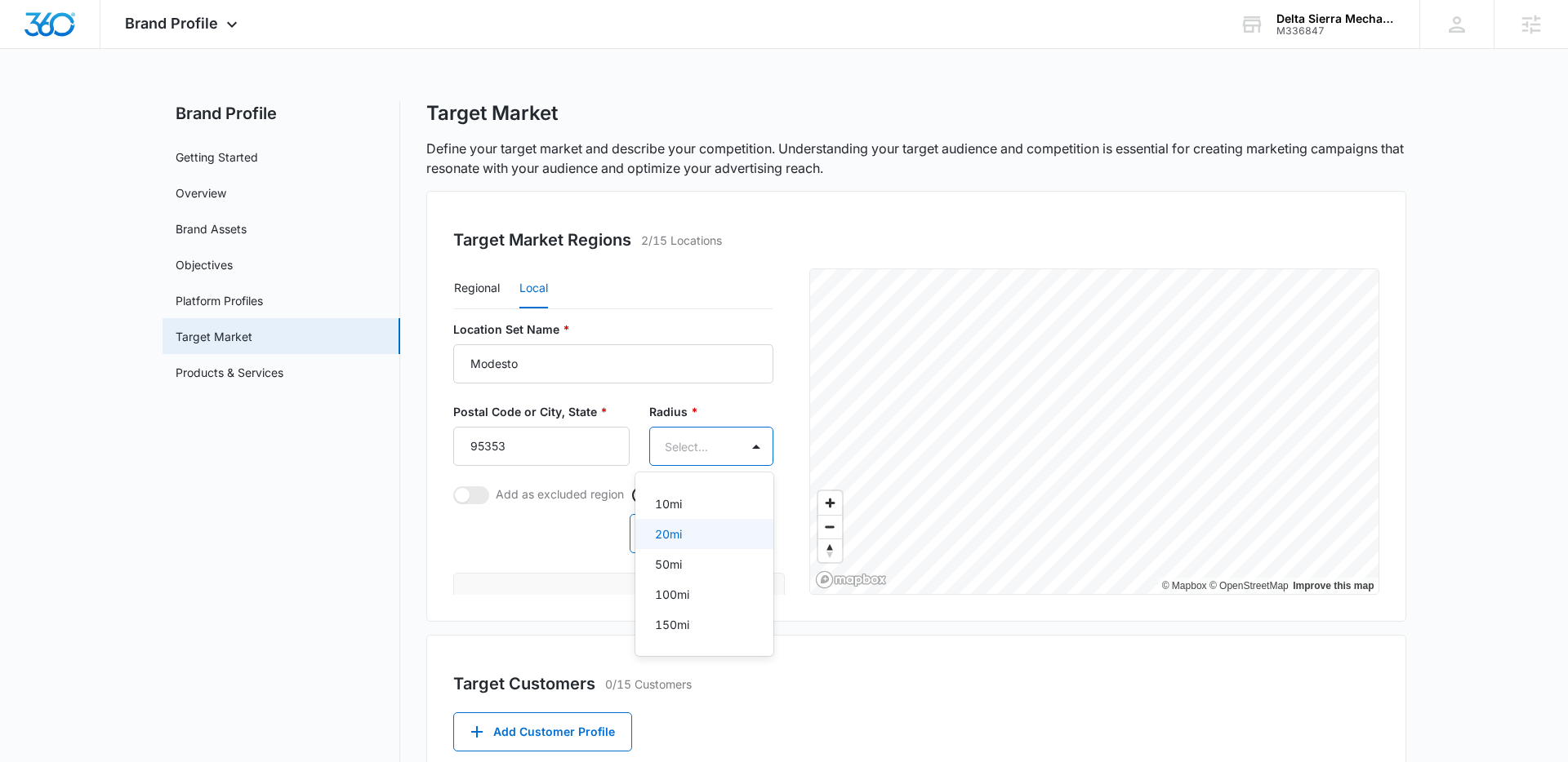
click at [677, 536] on p "20mi" at bounding box center [669, 534] width 27 height 17
click at [740, 538] on button "Save" at bounding box center [742, 535] width 61 height 39
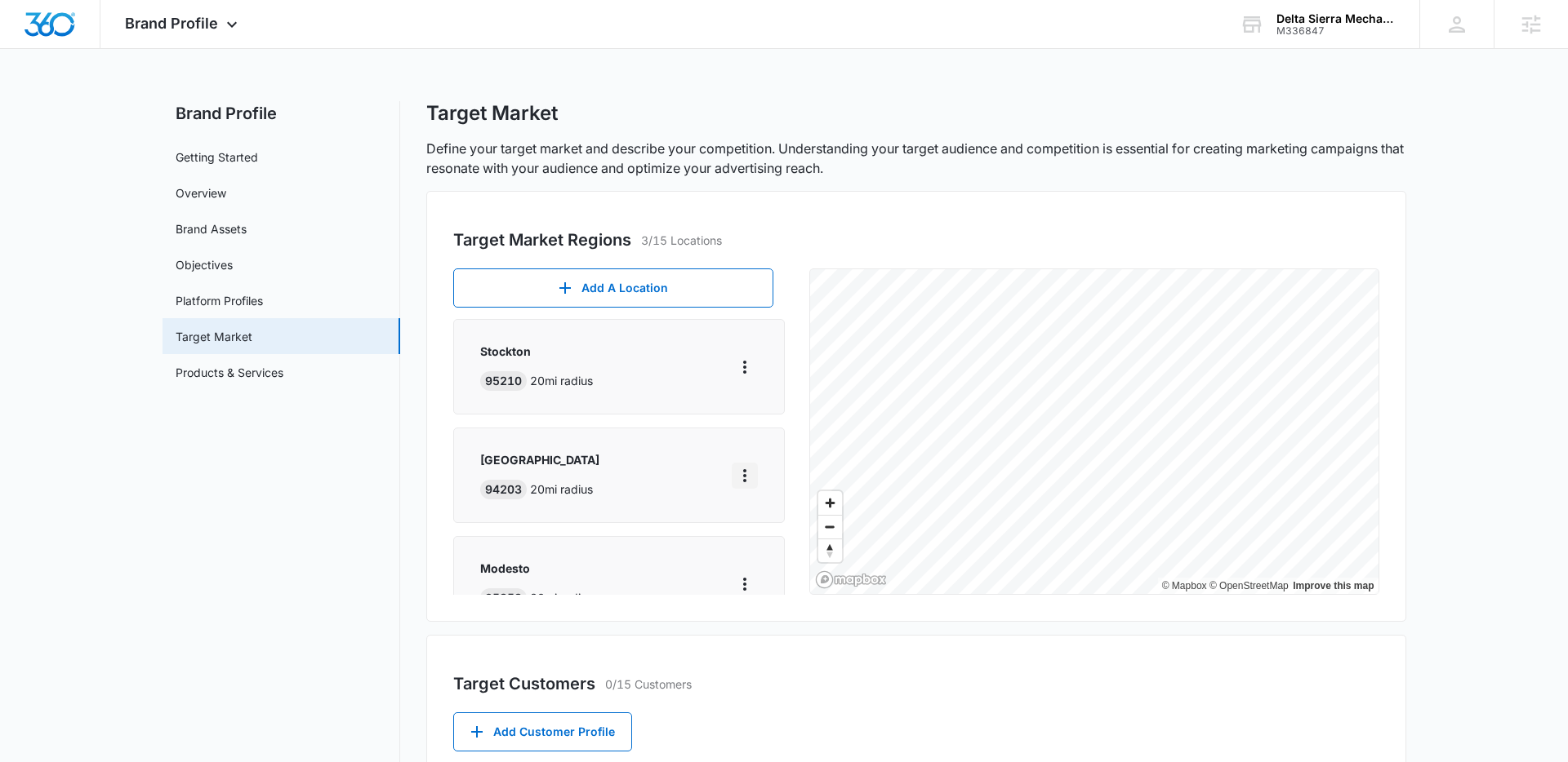
click at [748, 474] on icon "More" at bounding box center [745, 475] width 20 height 20
click at [769, 524] on div "Edit" at bounding box center [787, 521] width 70 height 11
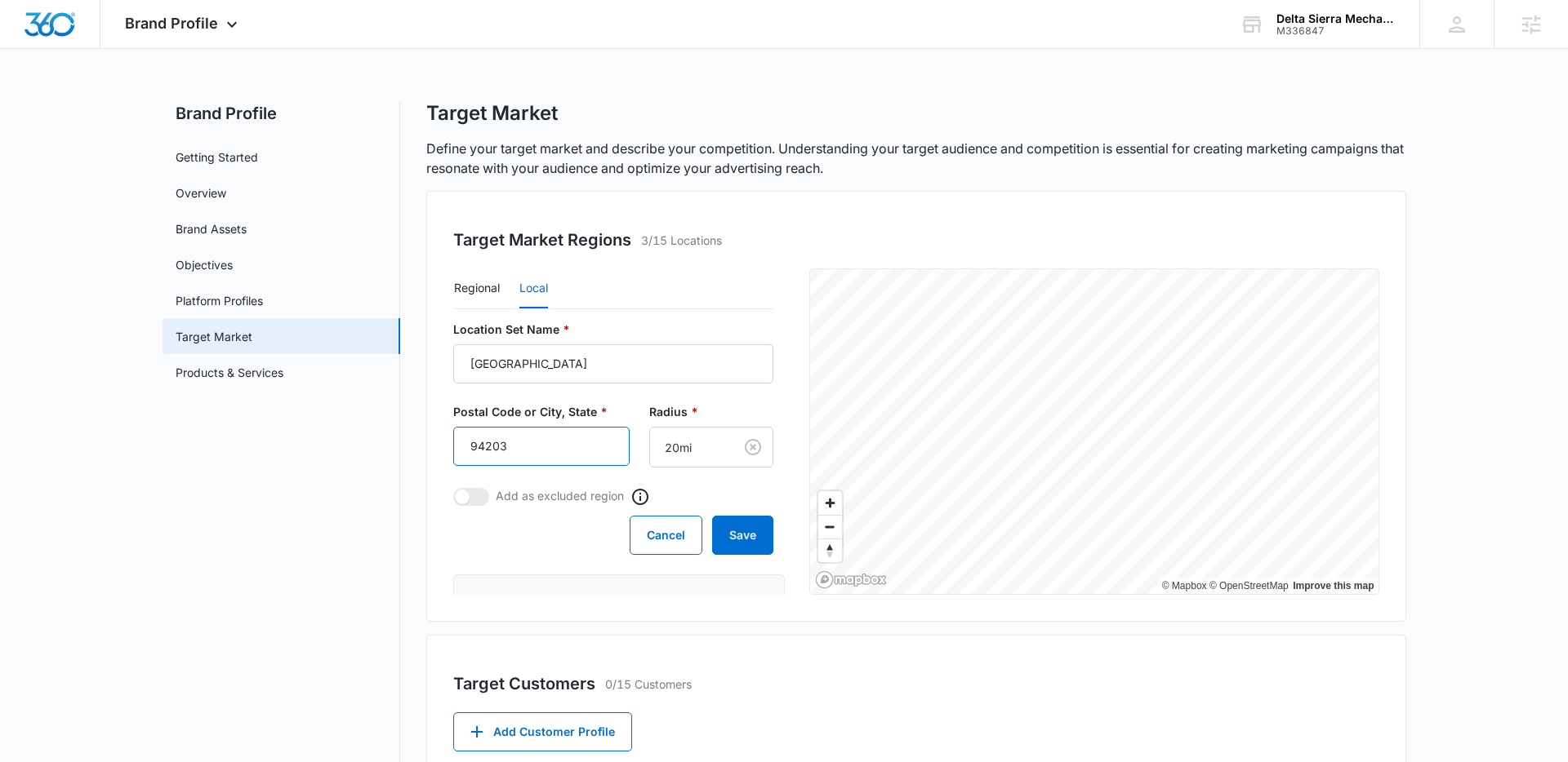
click at [507, 440] on input "94203" at bounding box center [541, 447] width 176 height 39
click at [498, 446] on input "94203" at bounding box center [541, 447] width 176 height 39
click at [505, 446] on input "94203" at bounding box center [541, 447] width 176 height 39
type input "94232"
click at [722, 534] on button "Save" at bounding box center [742, 535] width 61 height 39
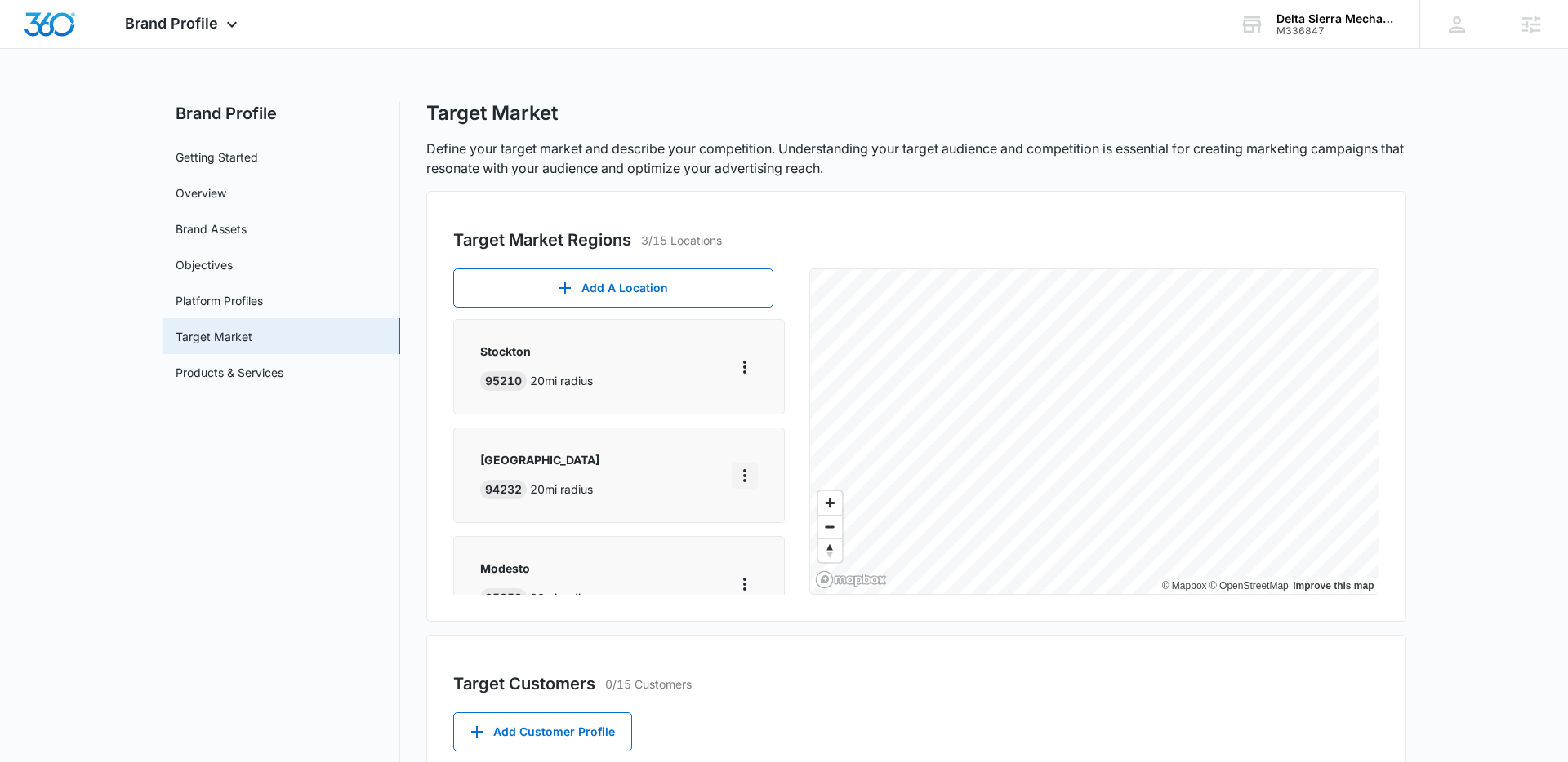
click at [742, 477] on icon "More" at bounding box center [745, 475] width 20 height 20
click at [762, 513] on button "Edit" at bounding box center [797, 521] width 129 height 24
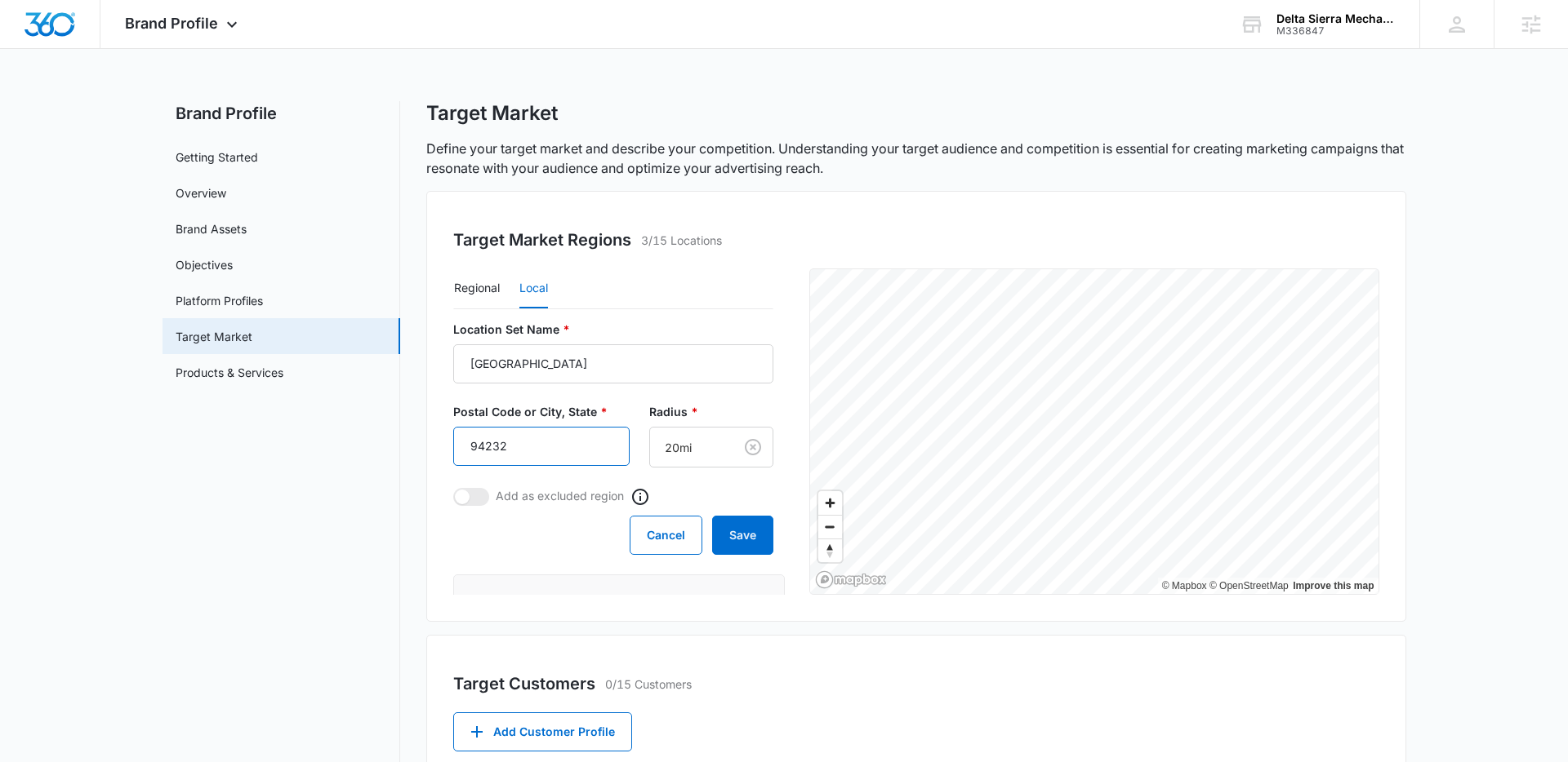
click at [535, 449] on input "94232" at bounding box center [541, 447] width 176 height 39
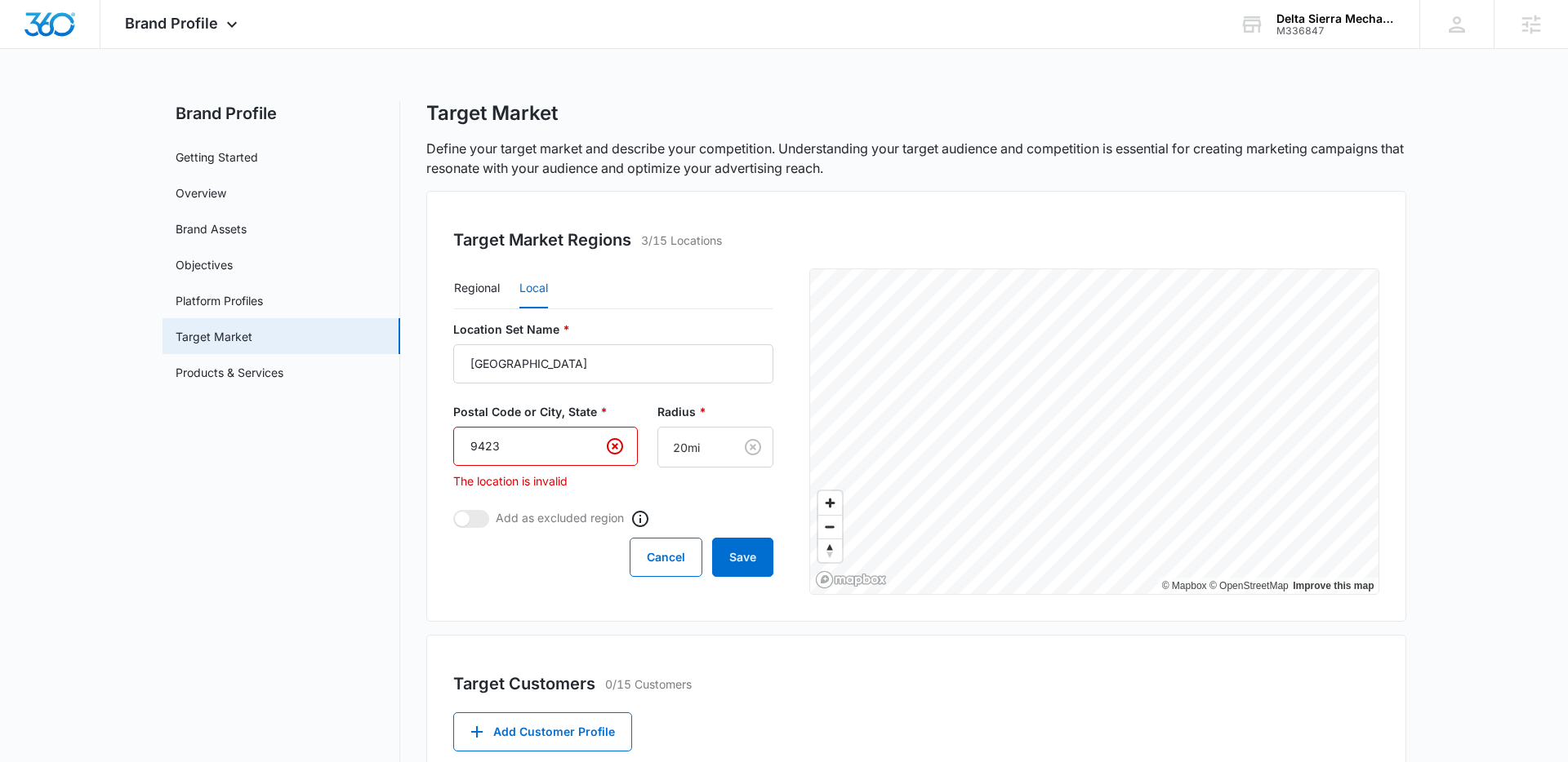
type input "94237"
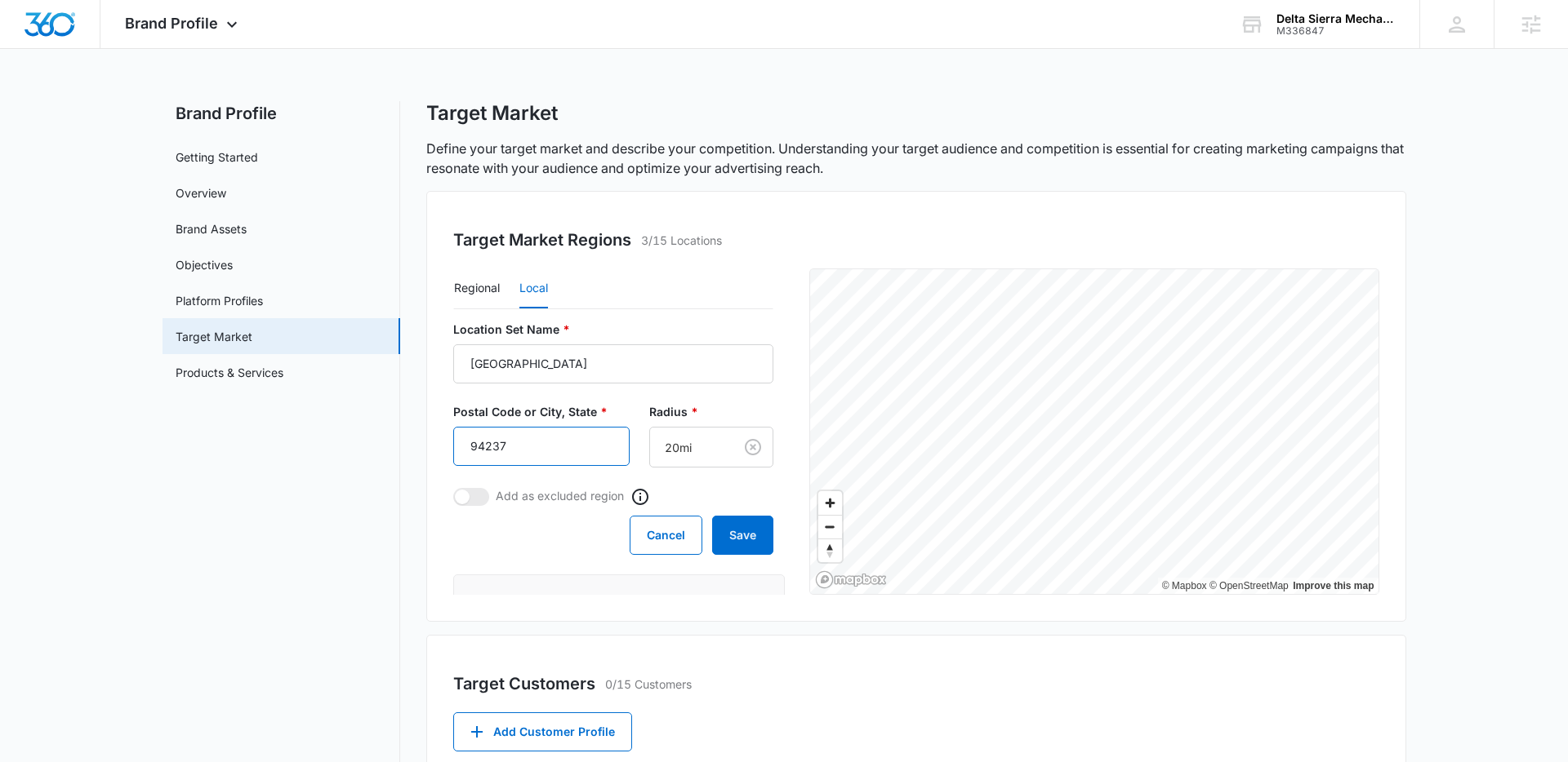
click button "Save" at bounding box center [742, 535] width 61 height 39
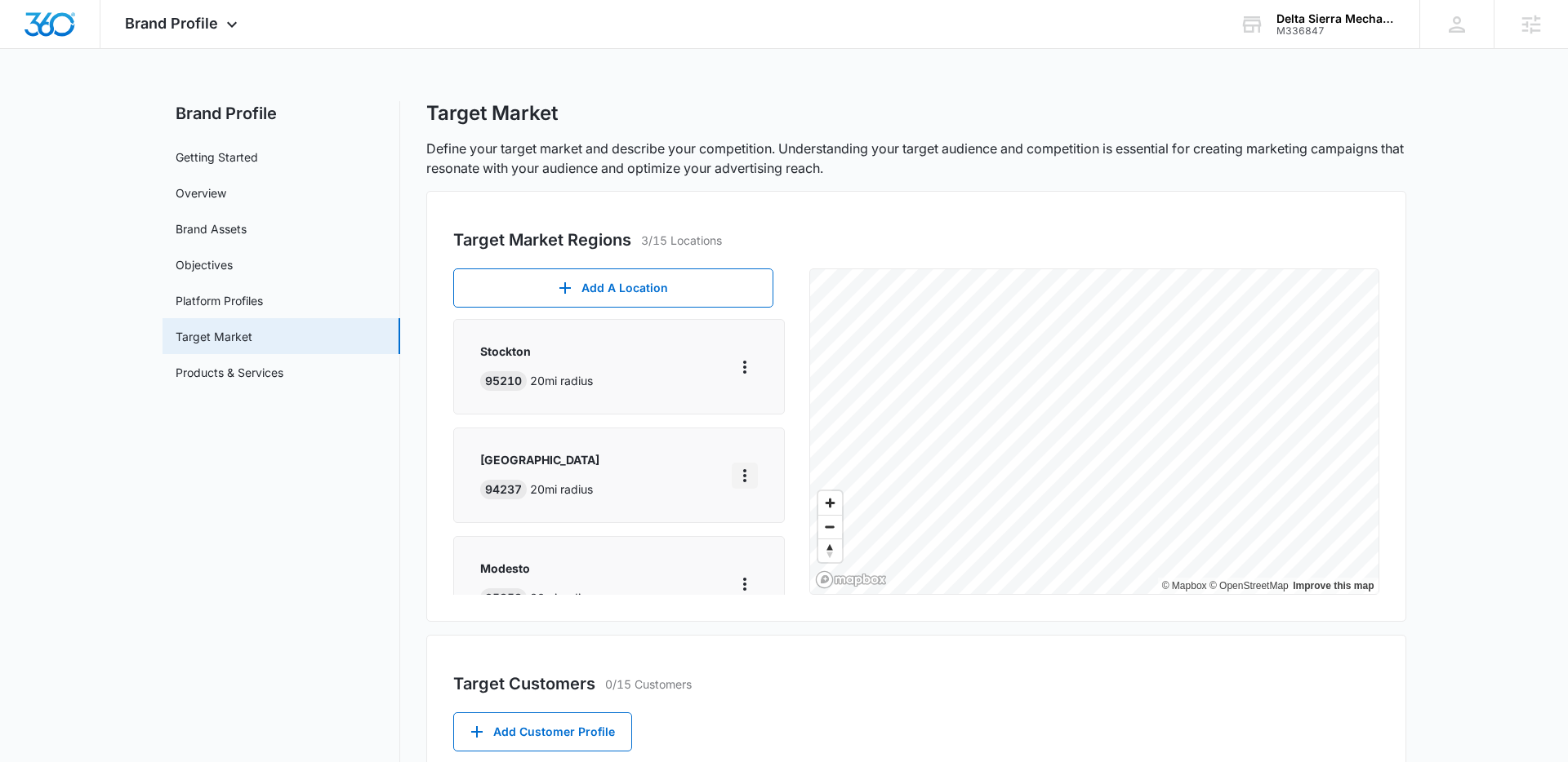
click at [747, 478] on icon "More" at bounding box center [745, 475] width 20 height 20
click at [768, 519] on div "Edit" at bounding box center [787, 521] width 70 height 11
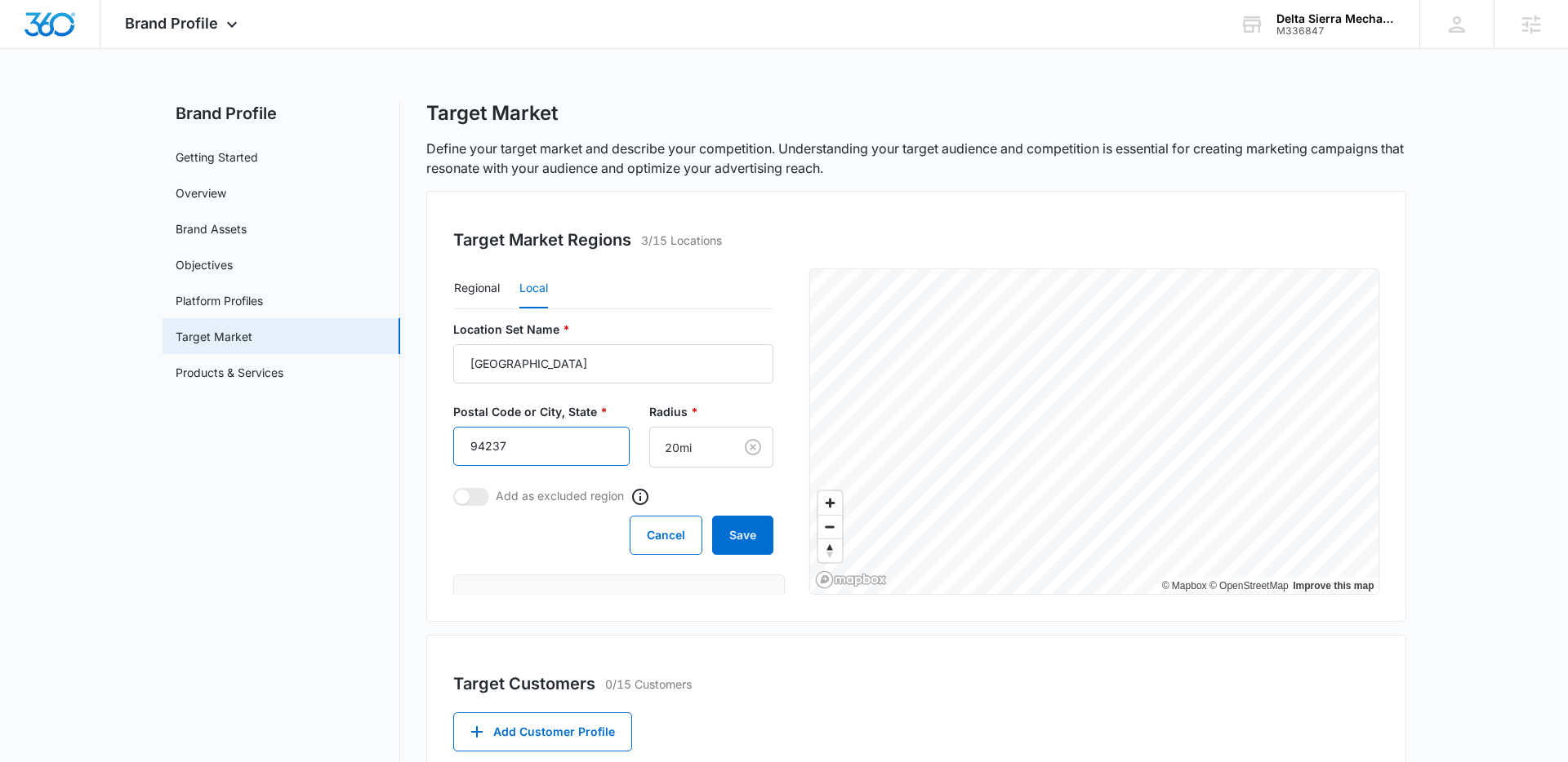
click at [541, 445] on input "94237" at bounding box center [541, 447] width 176 height 39
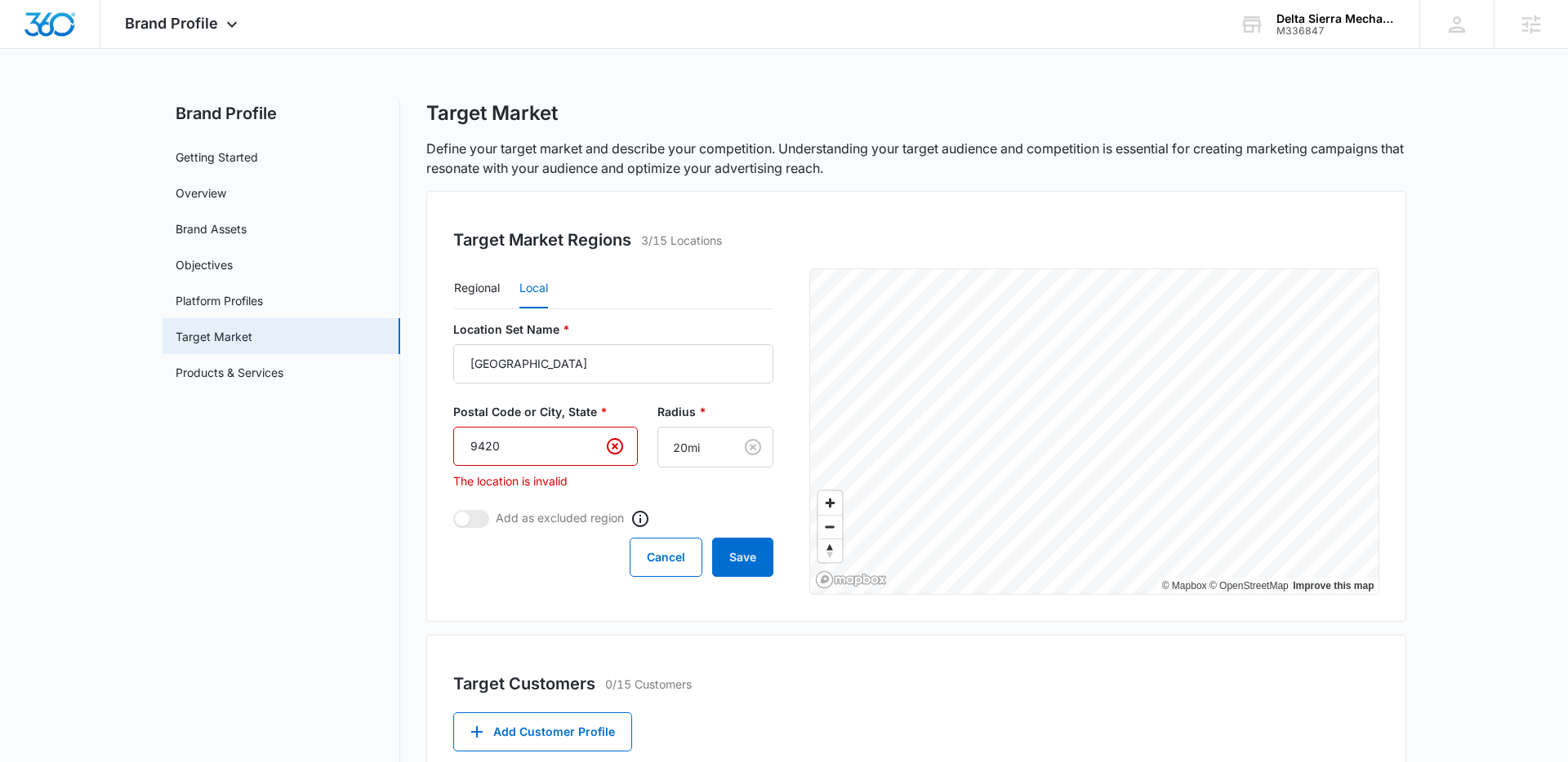
type input "94203"
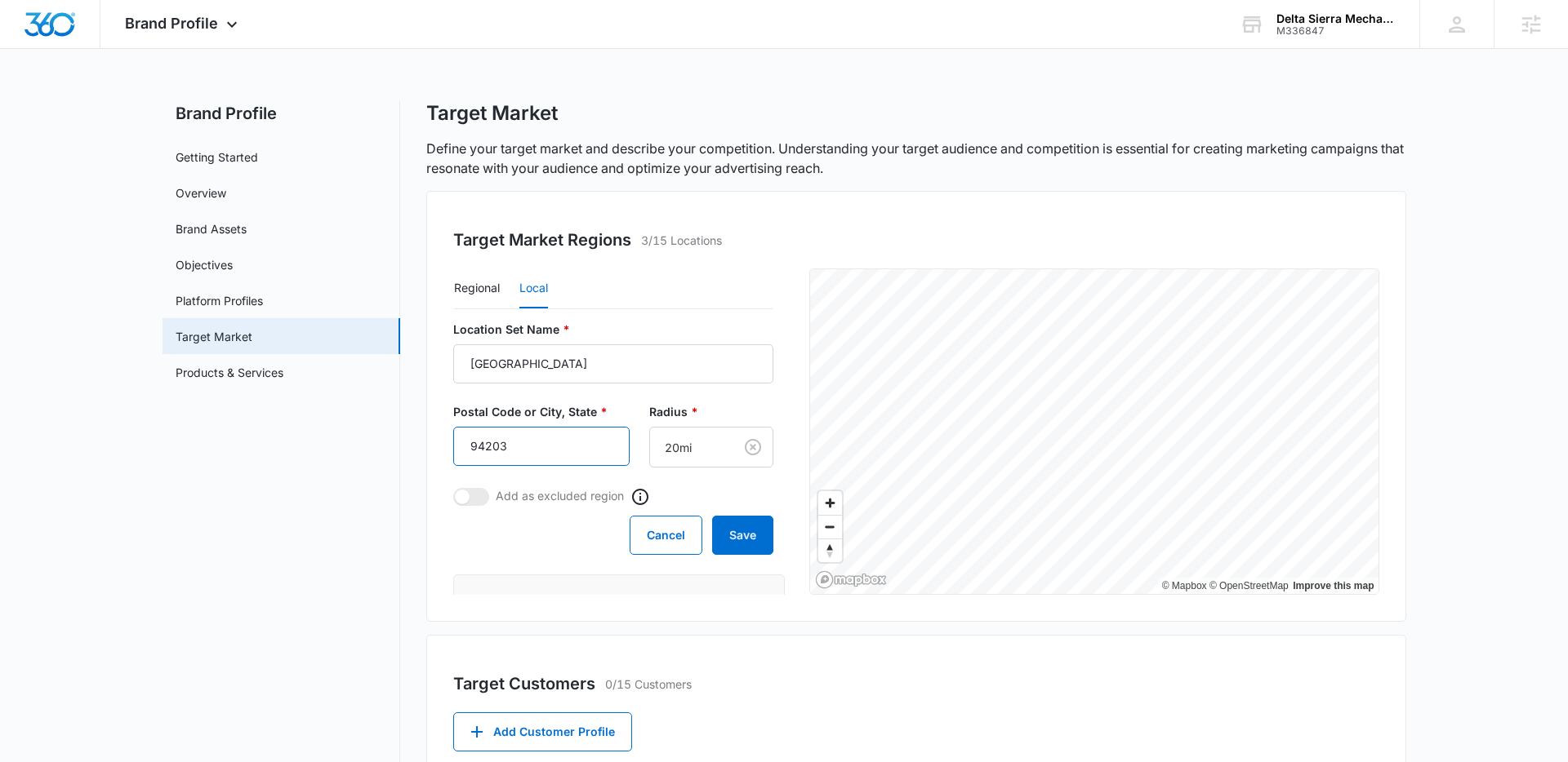
click button "Save" at bounding box center [742, 535] width 61 height 39
